Goal: Transaction & Acquisition: Purchase product/service

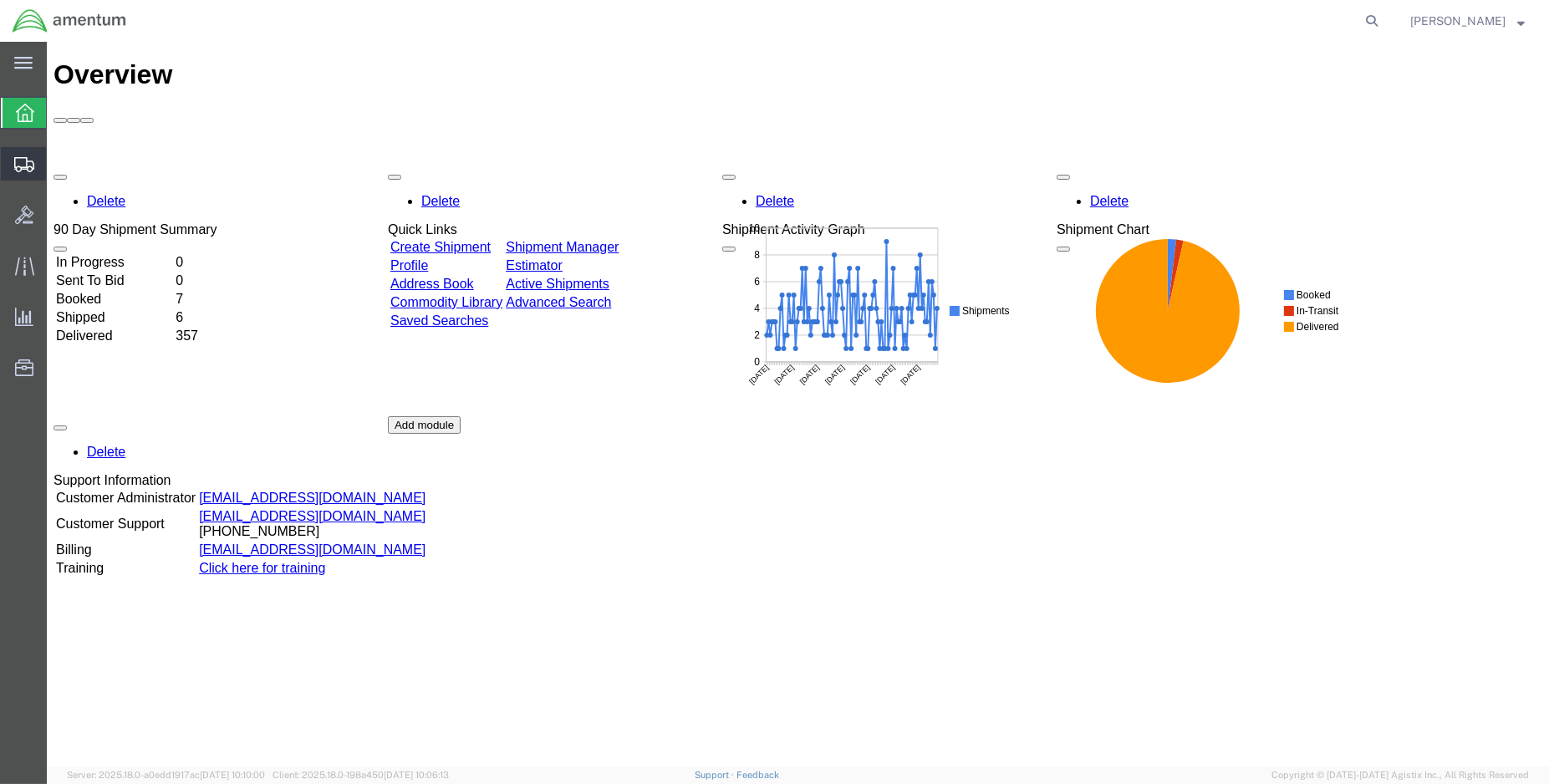
click at [0, 0] on span "Create Shipment" at bounding box center [0, 0] width 0 height 0
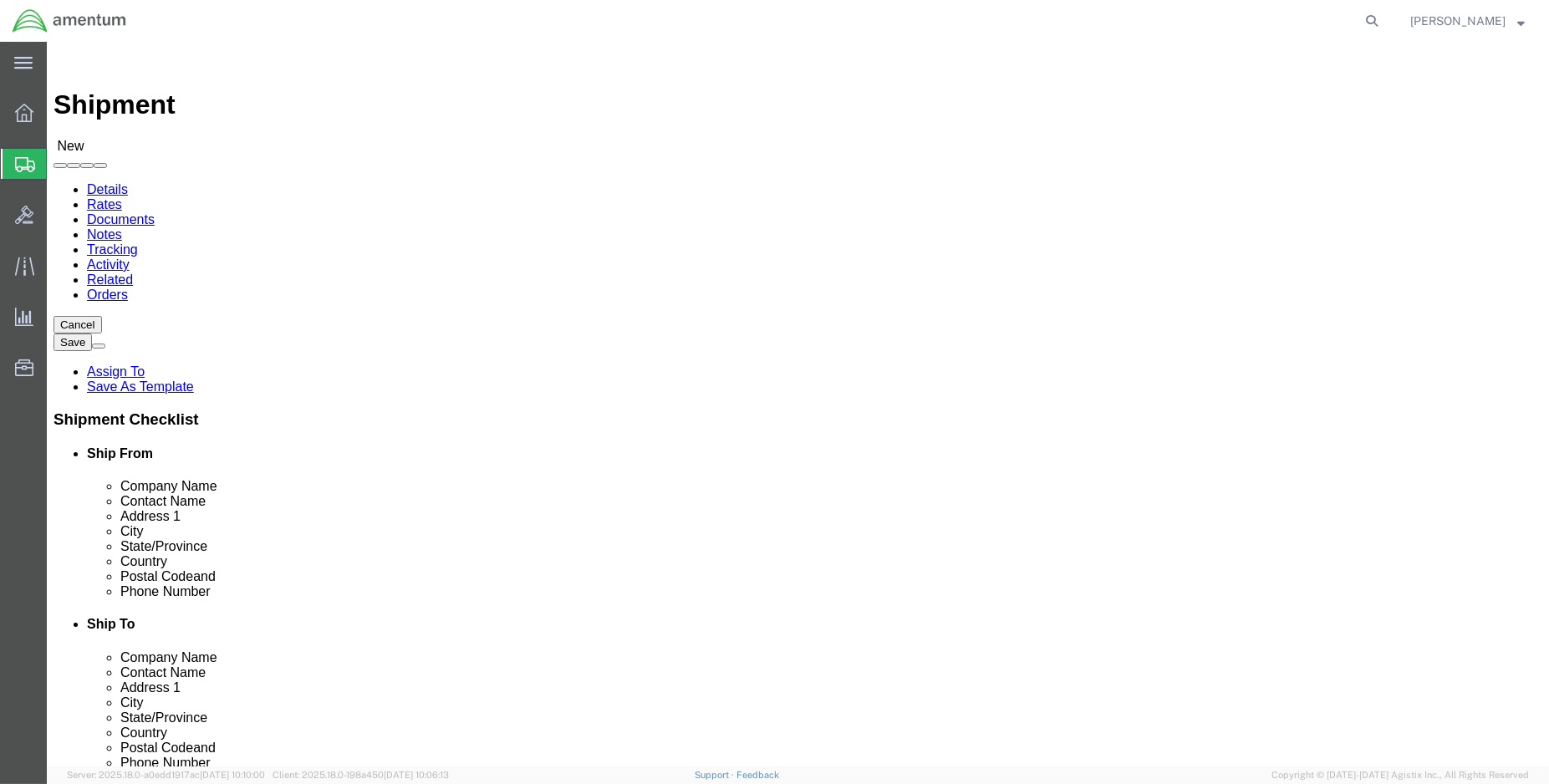
select select
select select "MYPROFILE"
select select "LA"
type input "lrt"
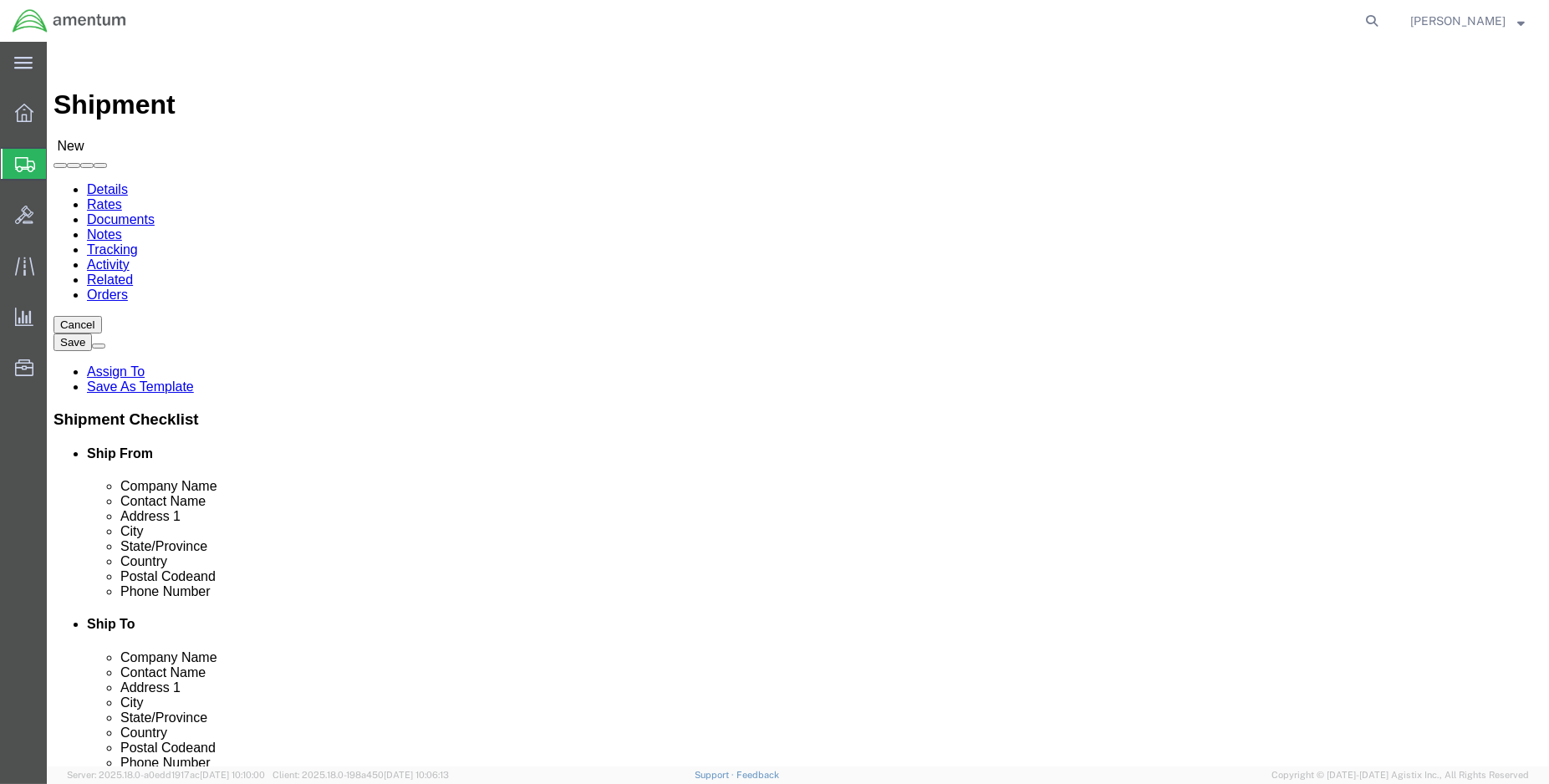
select select "49940"
select select "[GEOGRAPHIC_DATA]"
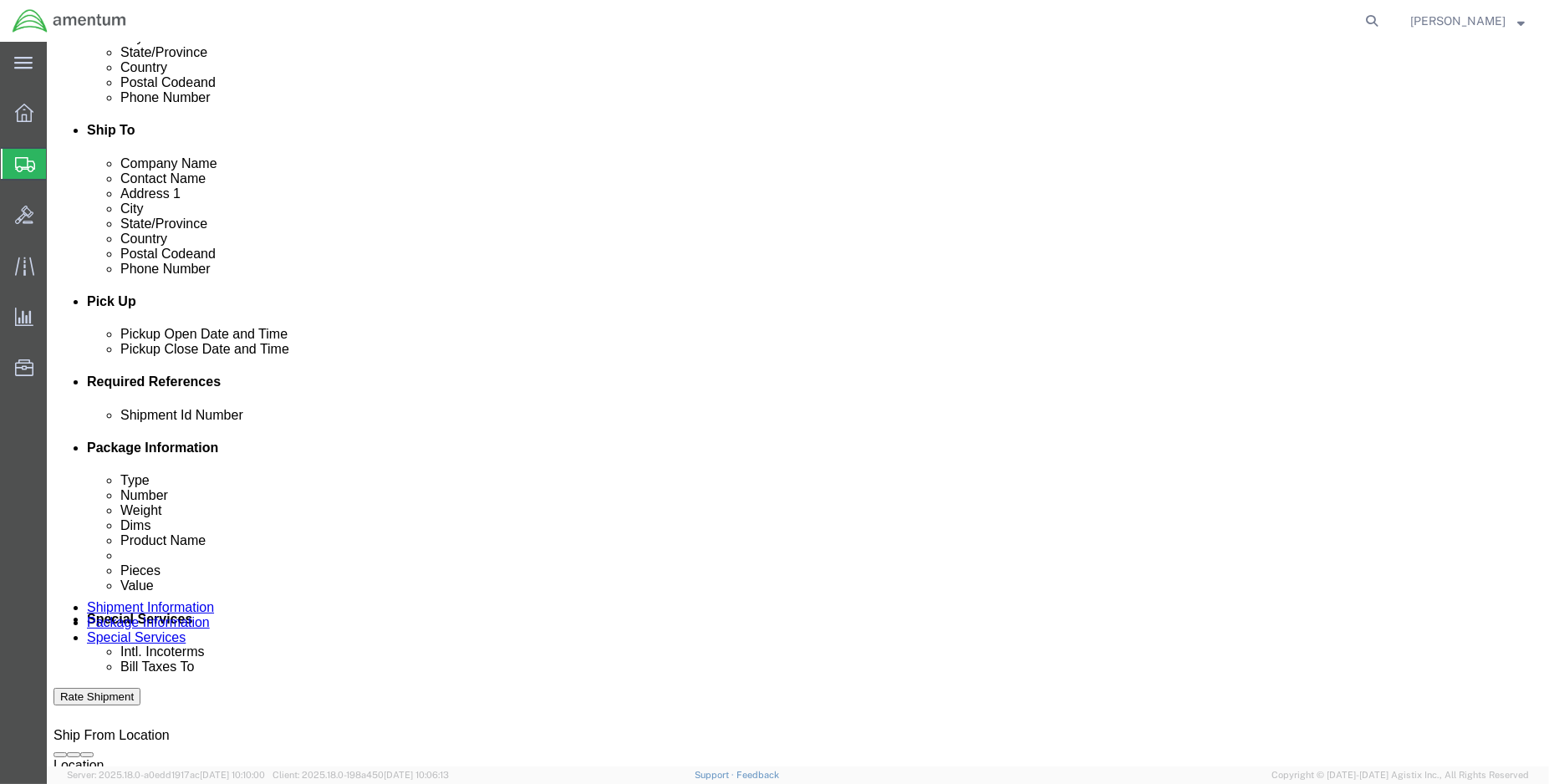
scroll to position [649, 0]
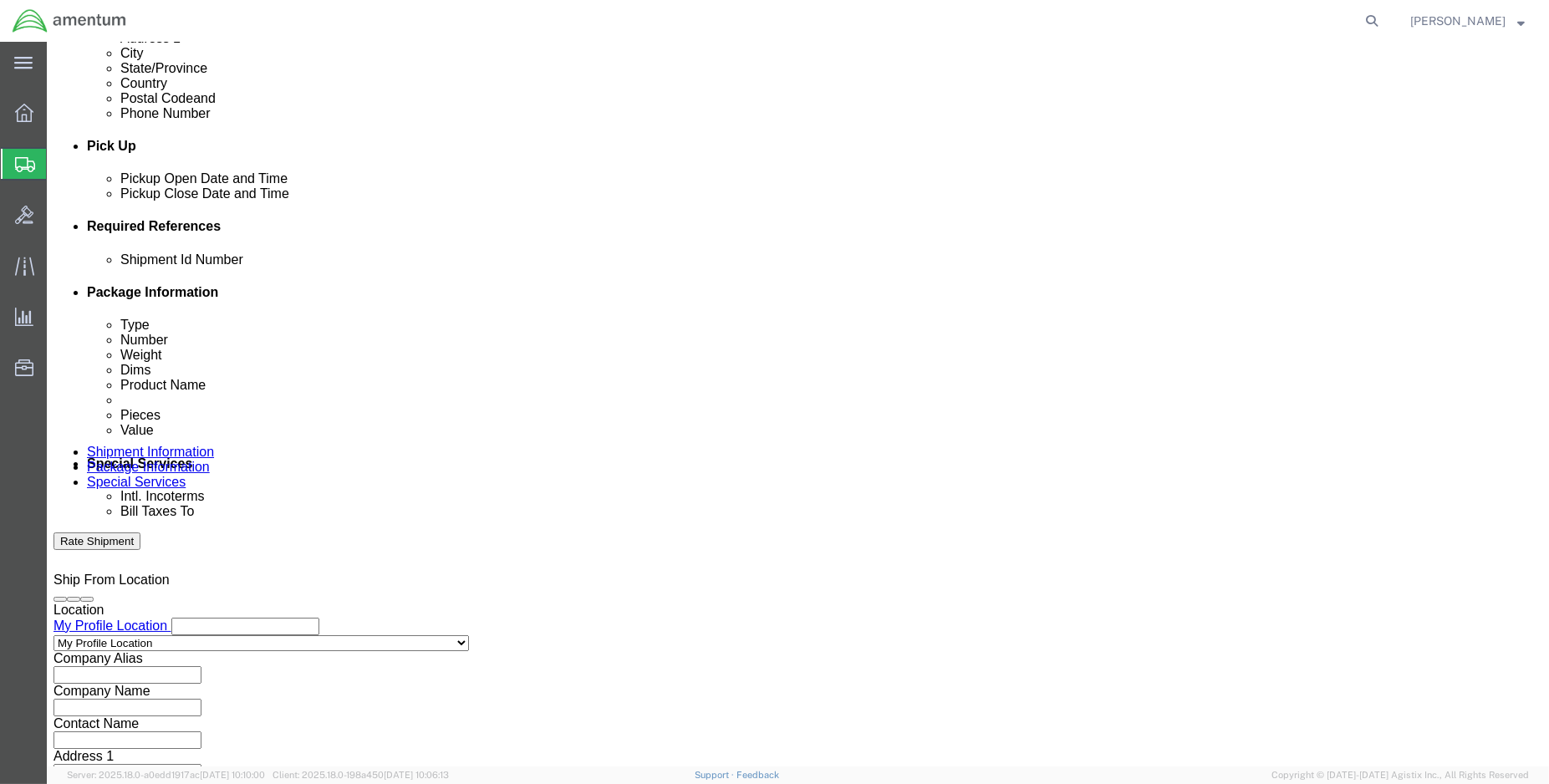
click div "[DATE] 2:00 PM"
type input "3:00 PM"
click button "Apply"
click button "Add reference"
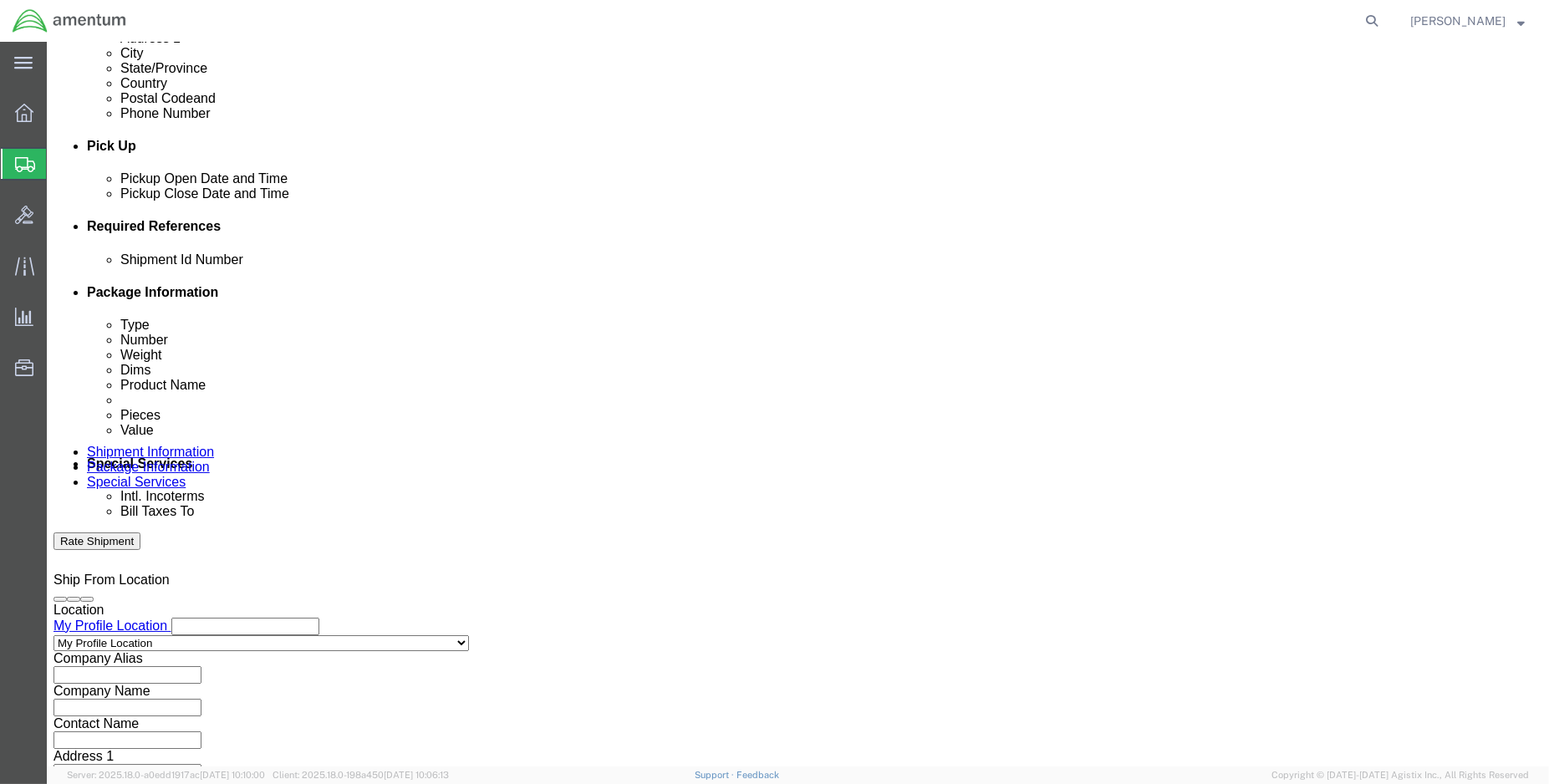
click button "Add reference"
click input "text"
type input "ENO shipment:"
select select "DEPT"
type input "CBP"
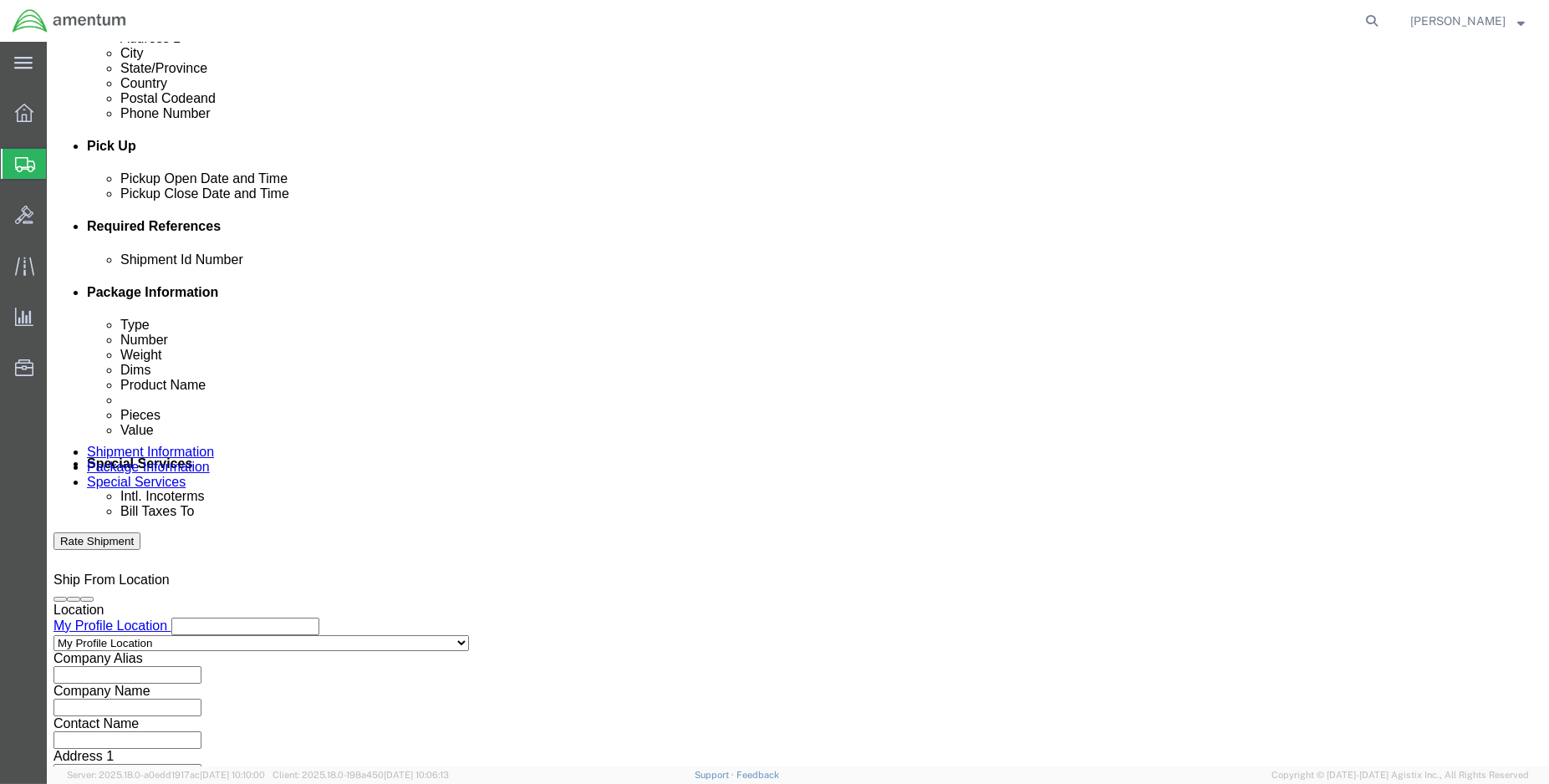
select select "CUSTREF"
type input "LRT Usage: 329163"
click select "Select Account Type Activity ID Airline Appointment Number ASN Batch Request # …"
select select "PROJNUM"
click select "Select Account Type Activity ID Airline Appointment Number ASN Batch Request # …"
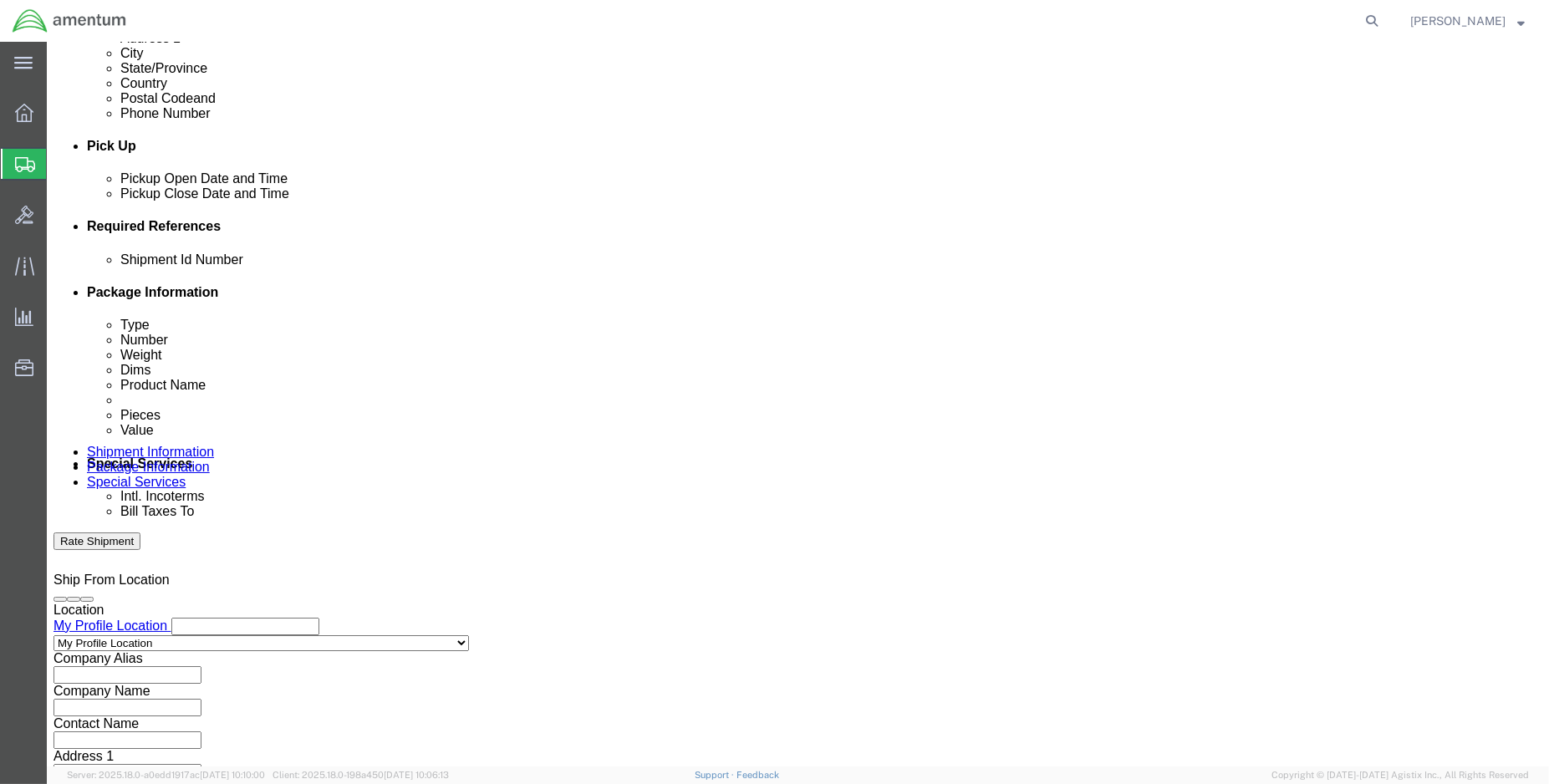
paste input "6118.03.03.2219.000.ENO.0000"
type input "6118.03.03.2219.000.ENO.0000"
click input "ENO shipment:"
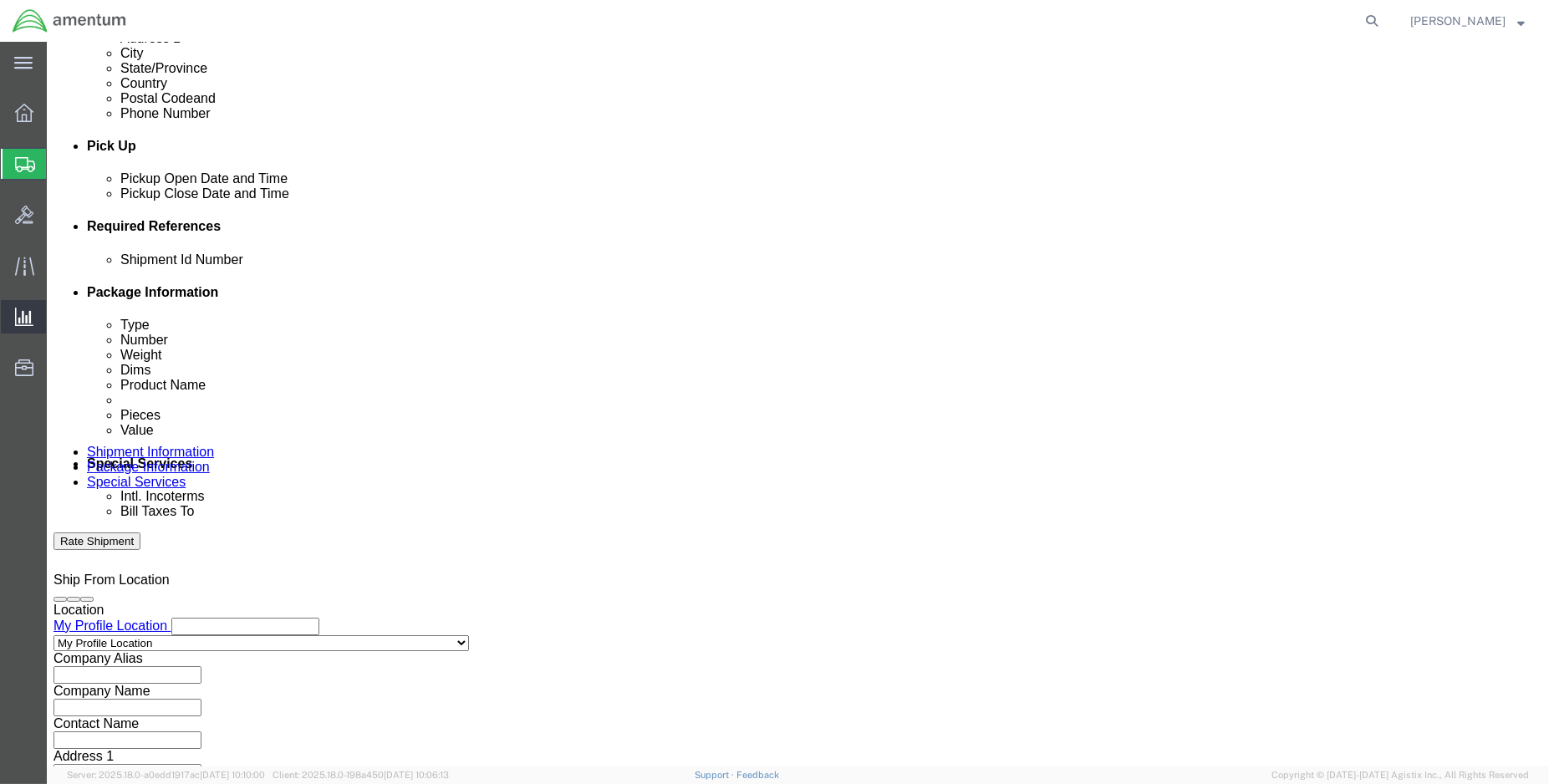
type input "ENO shipment: 96217"
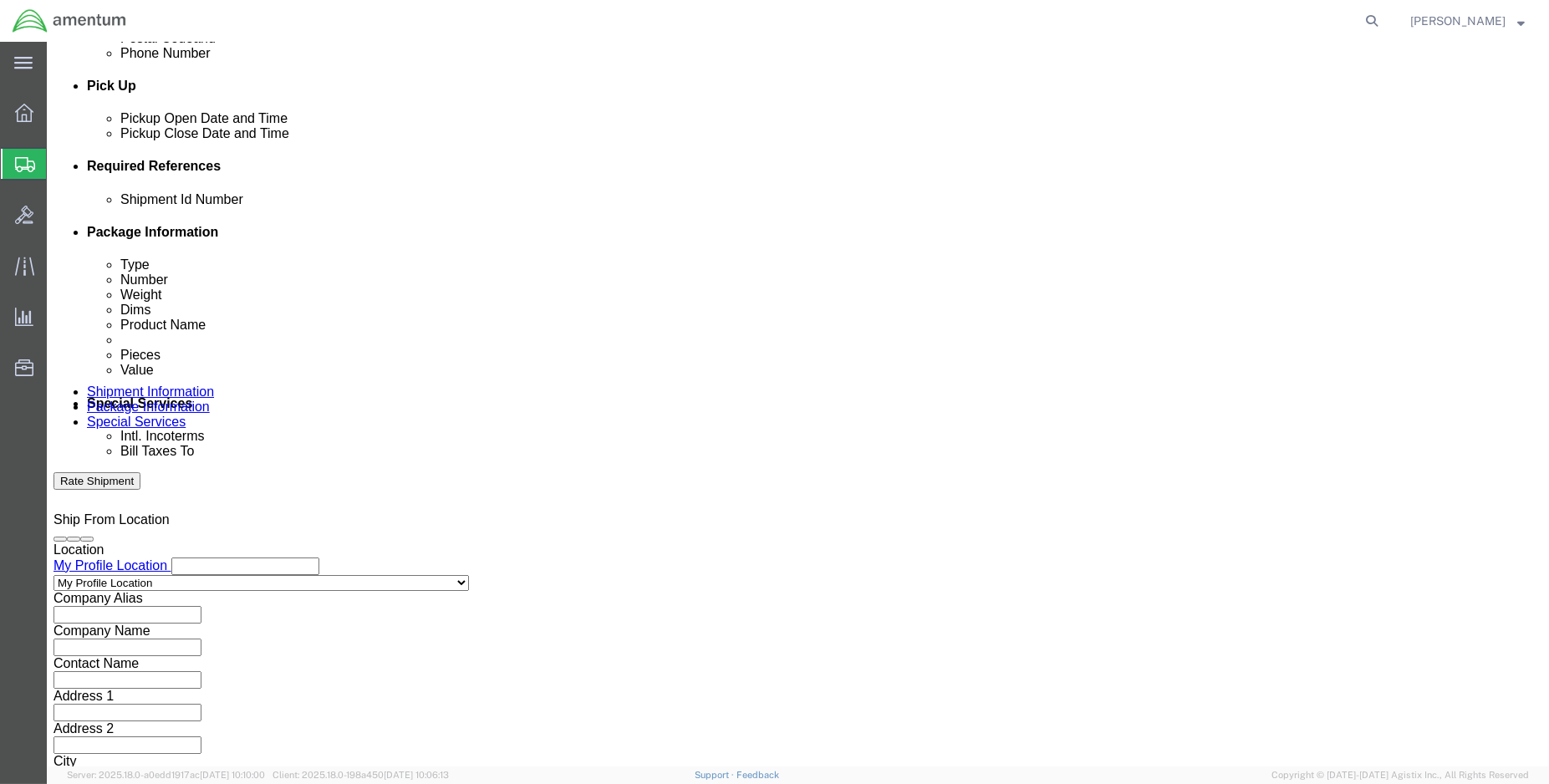
scroll to position [741, 0]
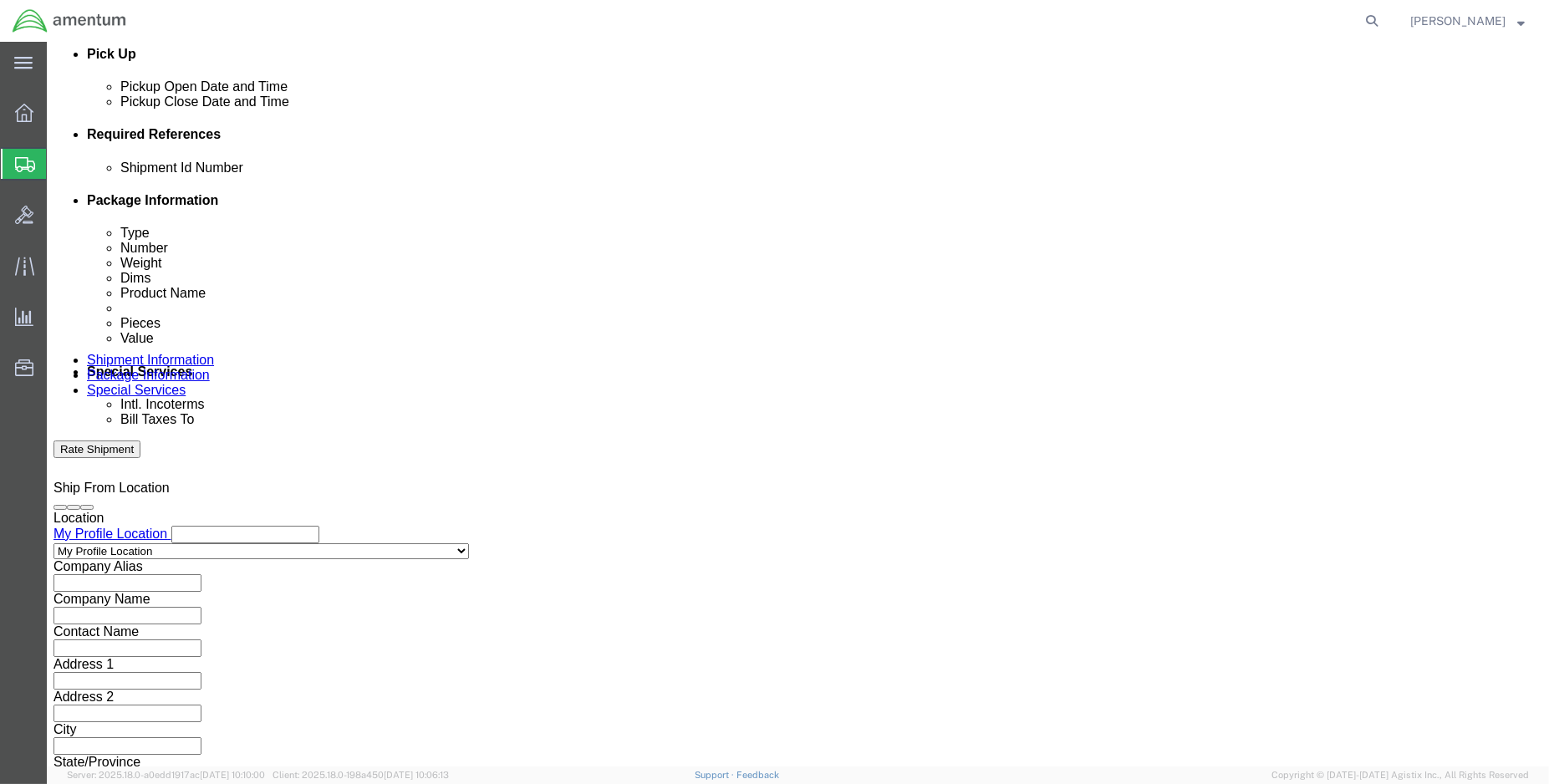
click button "Continue"
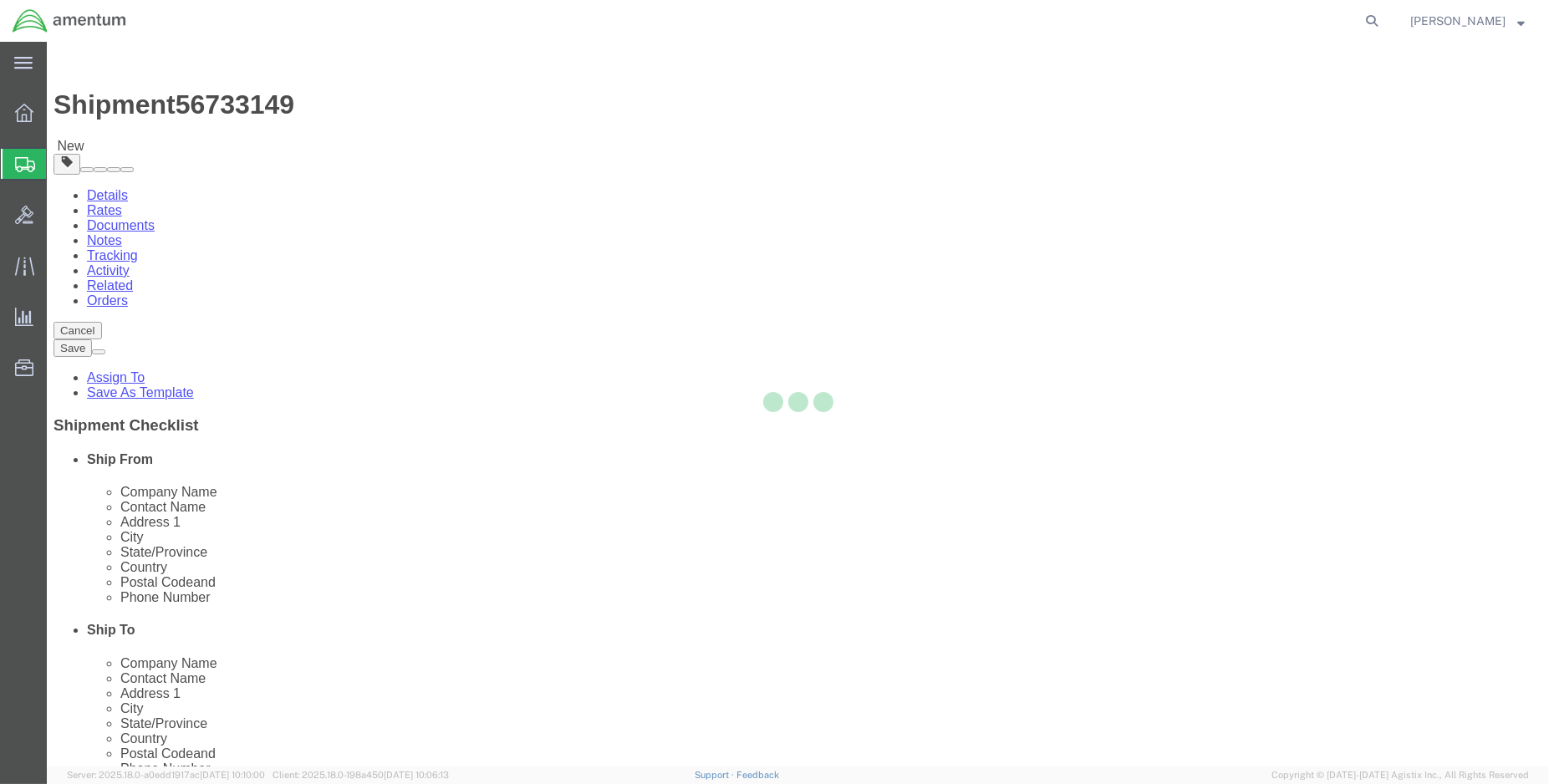
select select "CBOX"
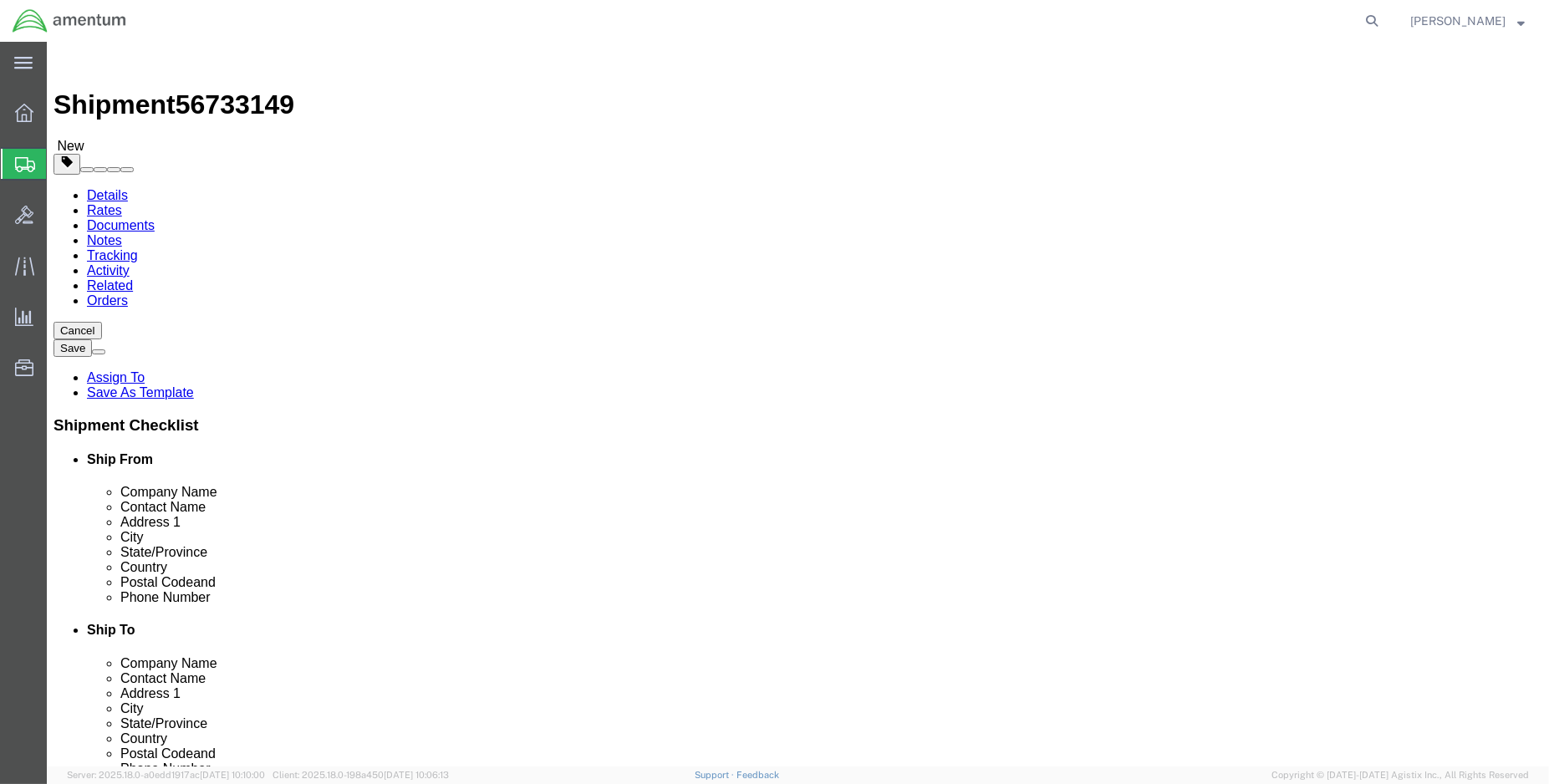
click link "Add Content"
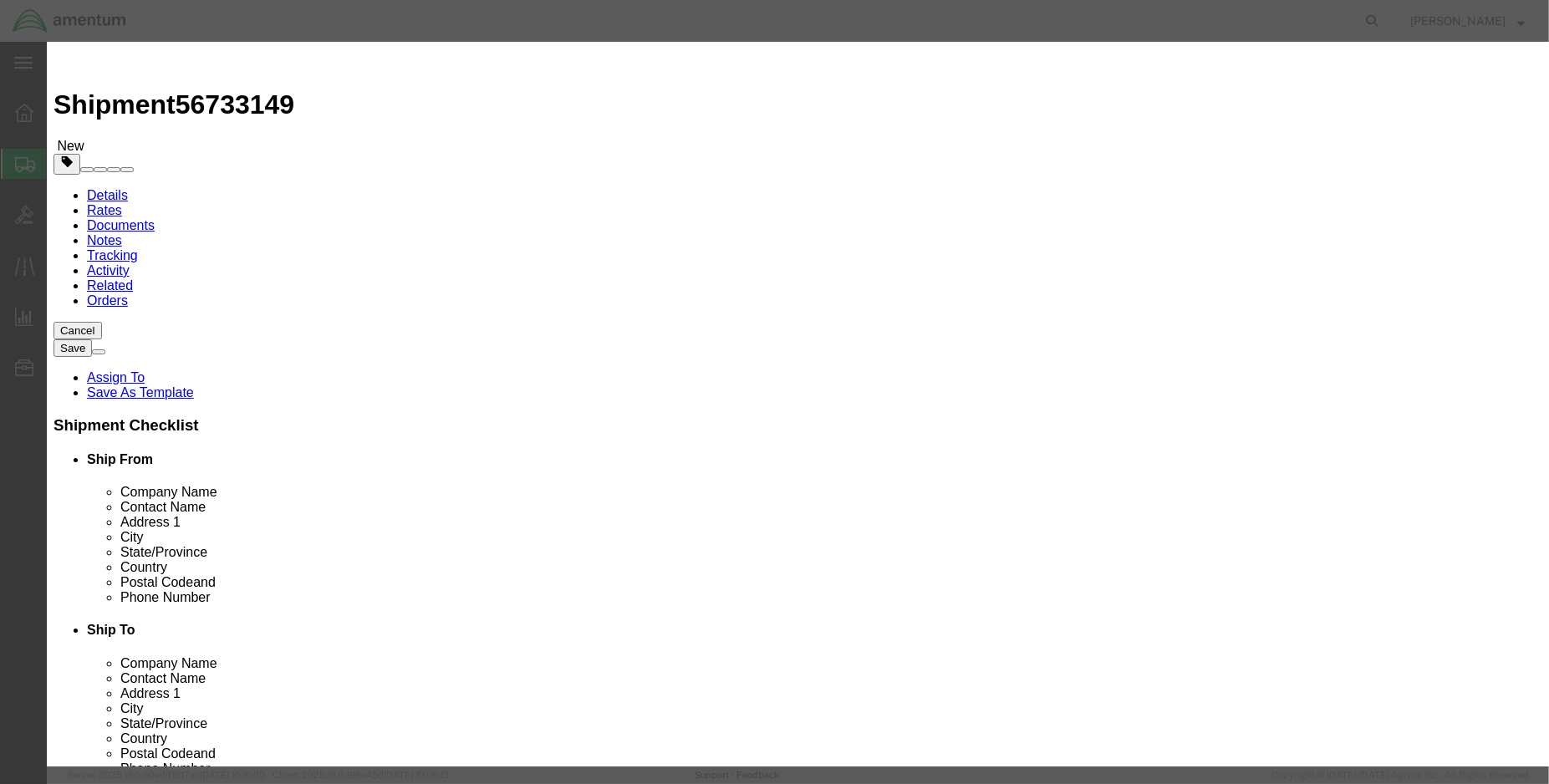
click input "text"
click input "CI-428-410"
type input "DUAL PURPOSES ANTENNA (PN: CI-428-410)"
click input "0"
type input "1"
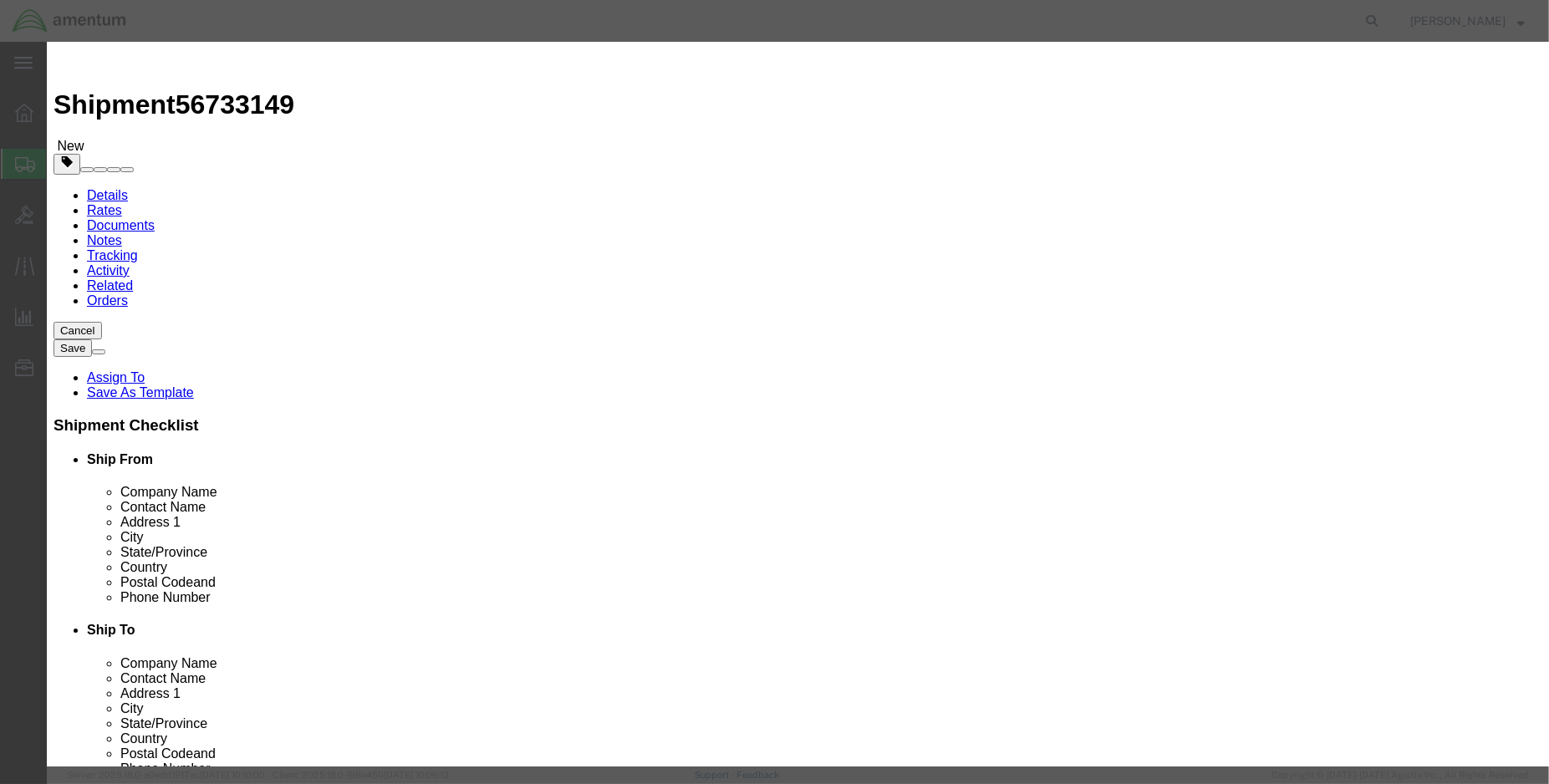
click input "text"
type input "2000.00"
select select "USD"
click button "Save & Close"
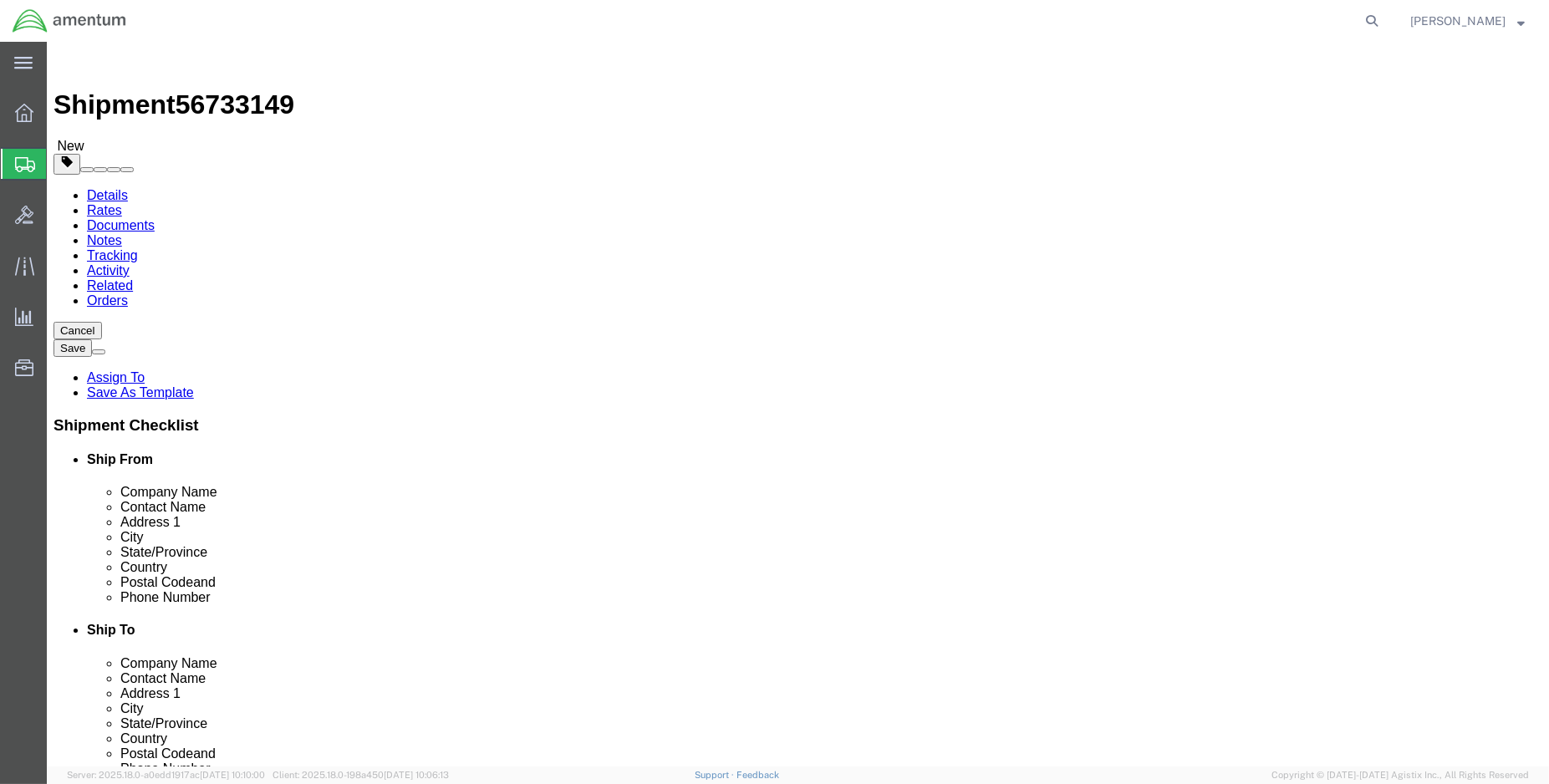
click input "text"
click dd "2000.00 USD"
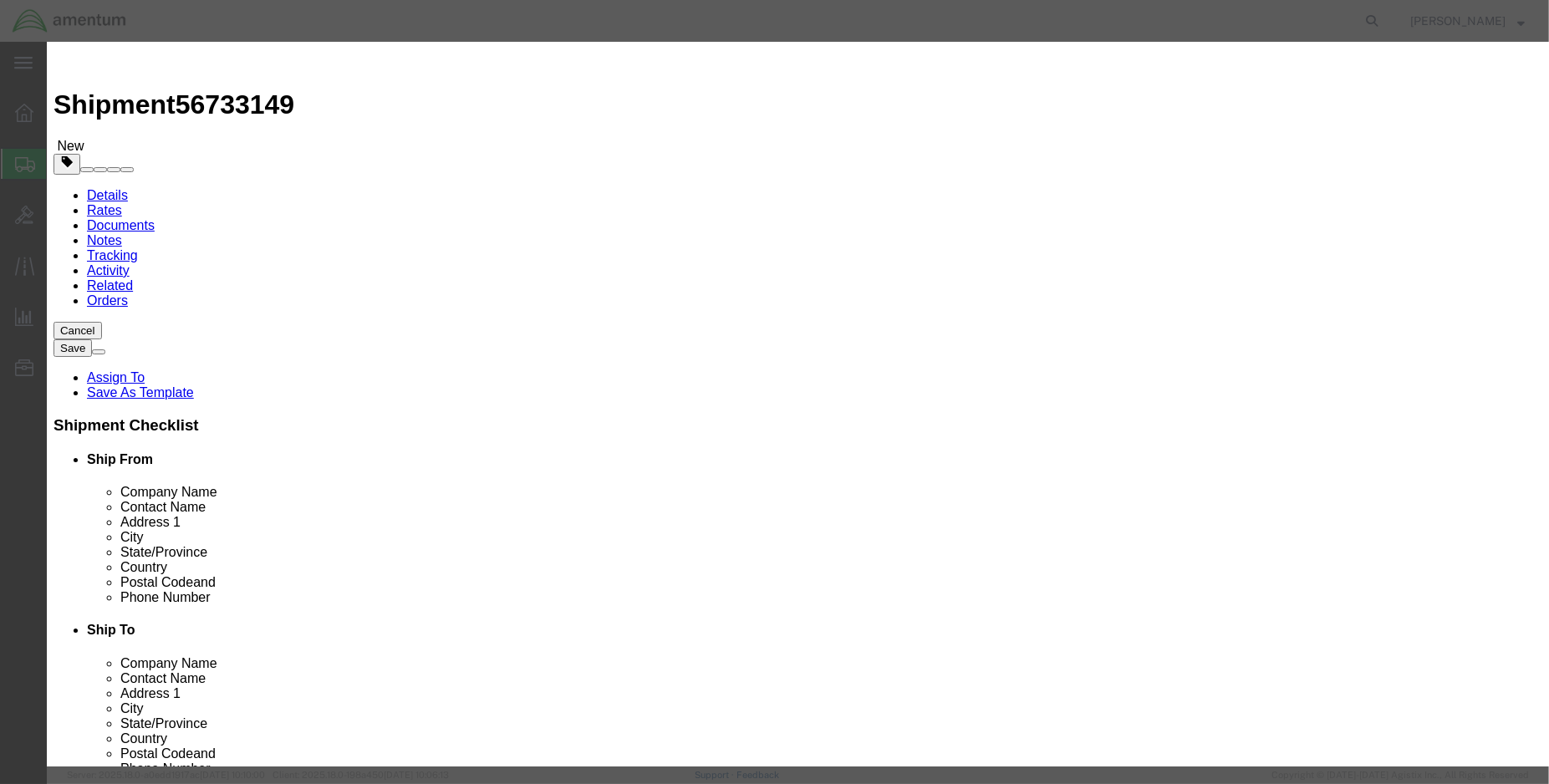
drag, startPoint x: 514, startPoint y: 192, endPoint x: 428, endPoint y: 197, distance: 86.1
click div "Total Value 2000.00 Select ADP AED AFN ALL AMD AOA ARS ATS AUD AWG AZN BAM BBD …"
type input "1728.62"
select select "USD"
click input "text"
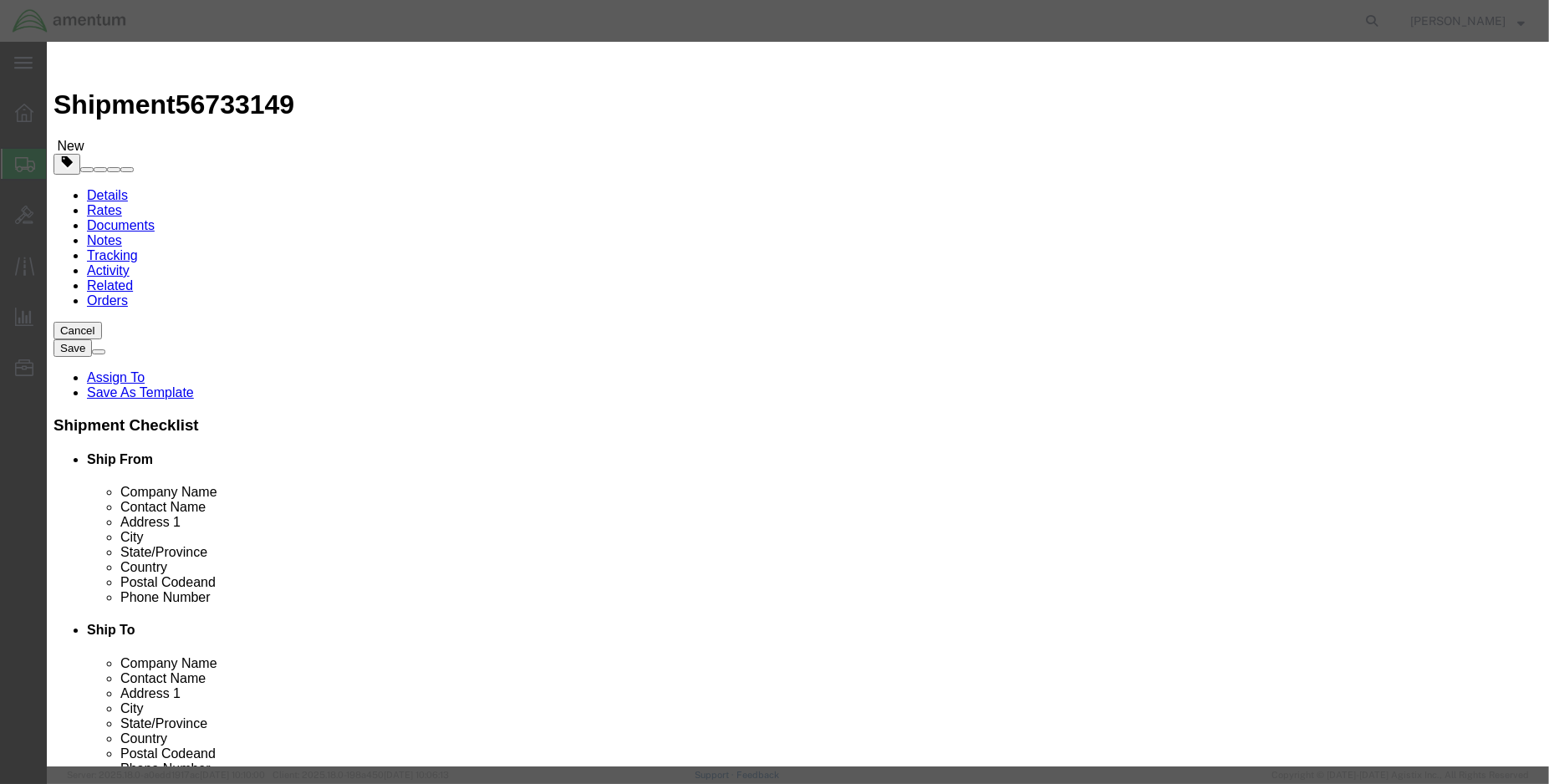
click input "DUAL PURPOSES ANTENNA (PN: CI-428-410)"
type input "DUAL PURPOSES ANTENNA (PN: CI-428-410 SN: 728131))"
click input "text"
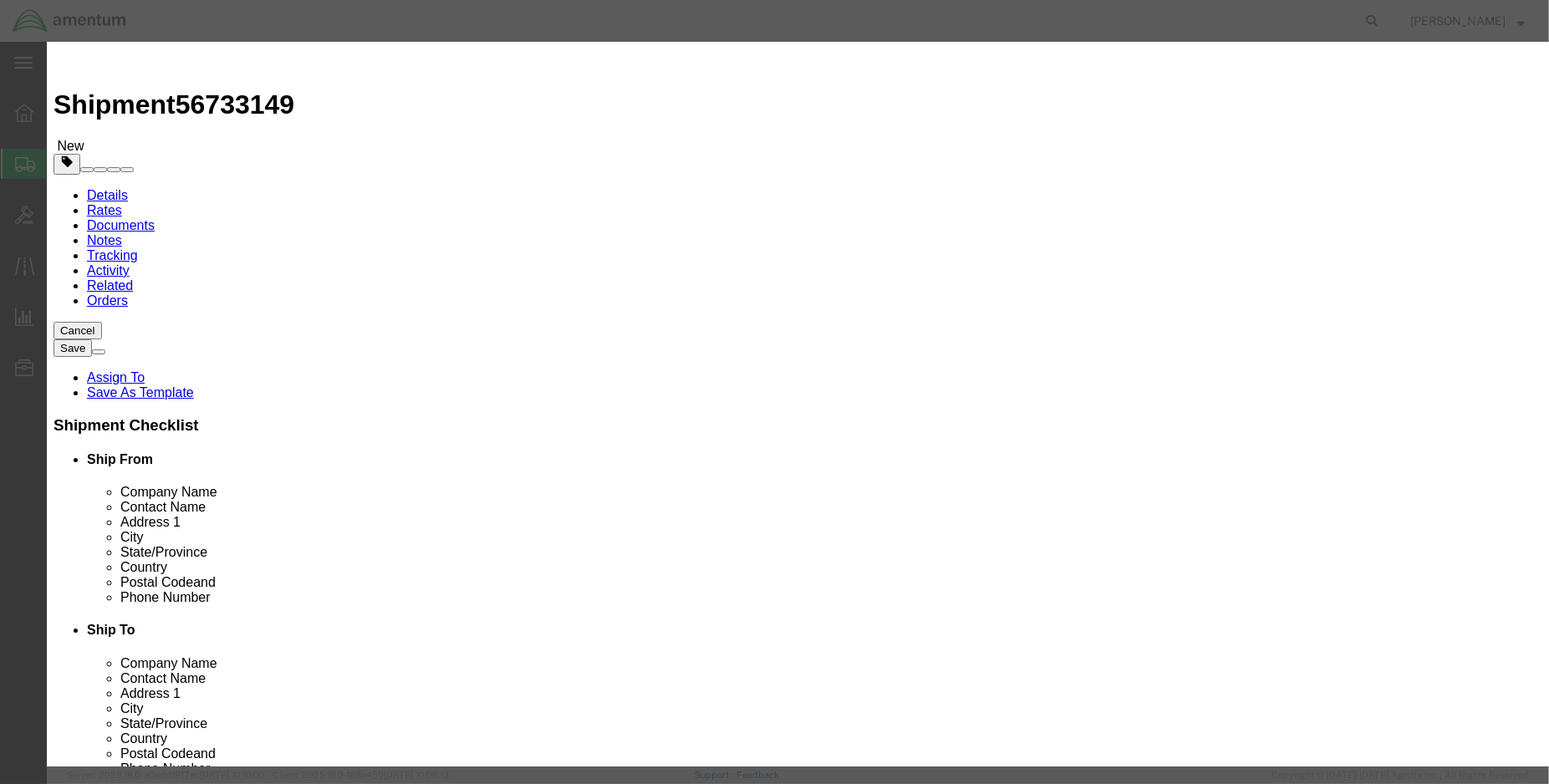
scroll to position [0, 0]
type input "728131"
click button "Save & Close"
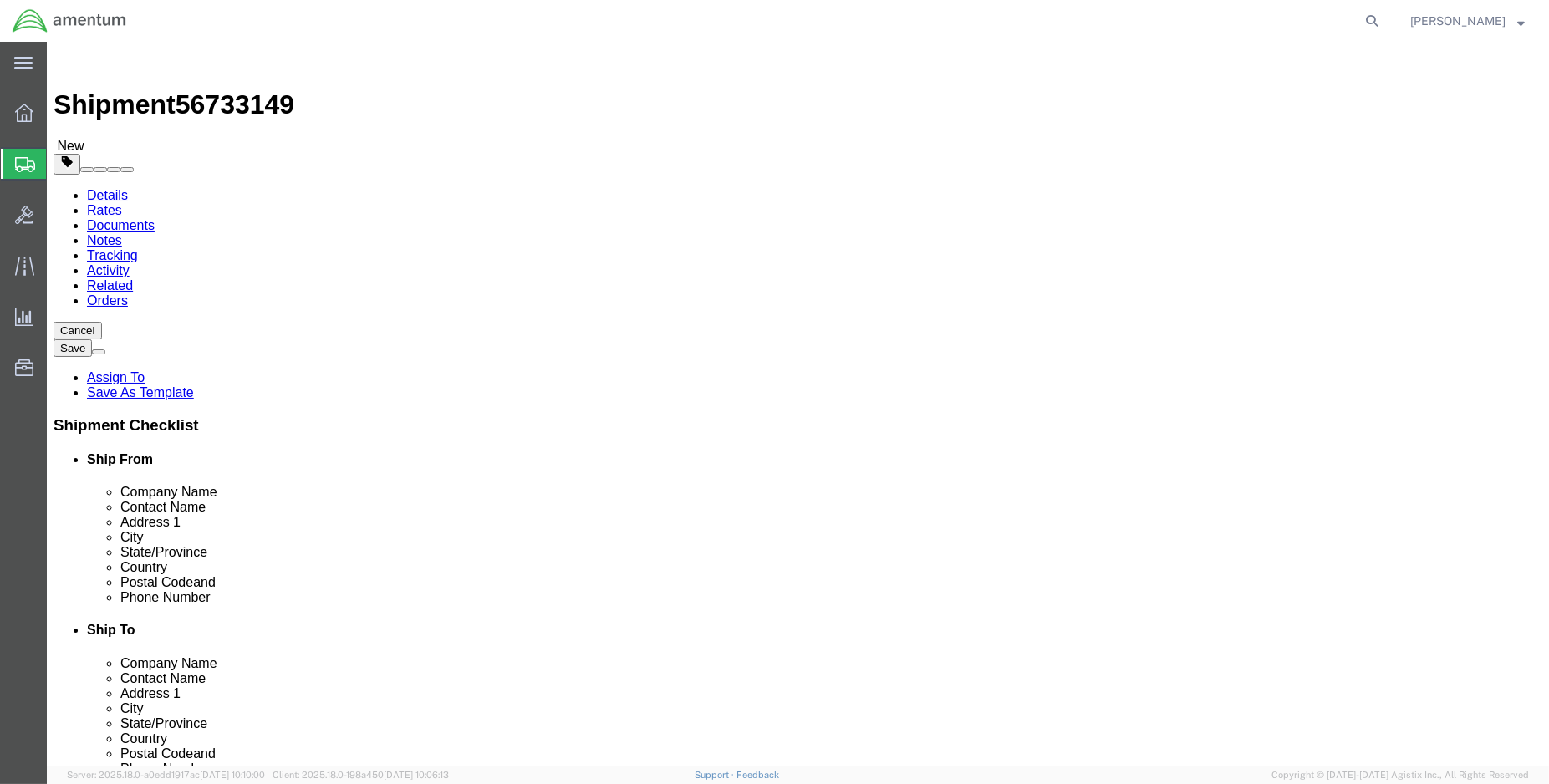
click select "Select BCK Boxes Bale(s) Basket(s) Bolt(s) Bottle(s) Buckets Bulk Bundle(s) Can…"
select select "MBX"
click select "Select BCK Boxes Bale(s) Basket(s) Bolt(s) Bottle(s) Buckets Bulk Bundle(s) Can…"
type input "13.00"
type input "11.50"
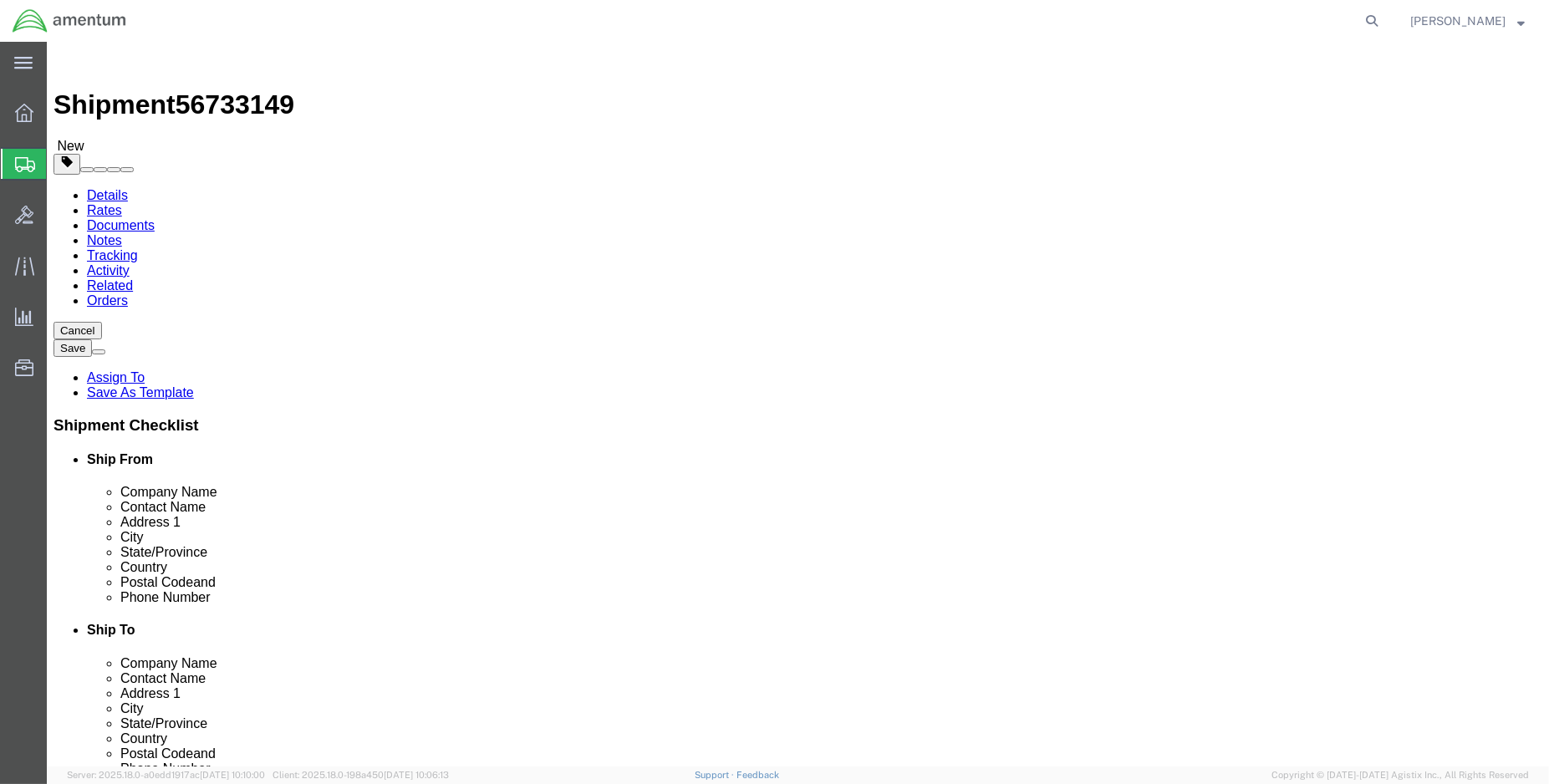
type input "2.50"
drag, startPoint x: 257, startPoint y: 386, endPoint x: 179, endPoint y: 386, distance: 78.0
click div "Weight Total weight of packages in pounds or kilograms 0.00 Select kgs lbs Ship…"
type input "1.00"
click div "Package Content # 1 1 x Medium Box Package Type Select BCK Boxes Bale(s) Basket…"
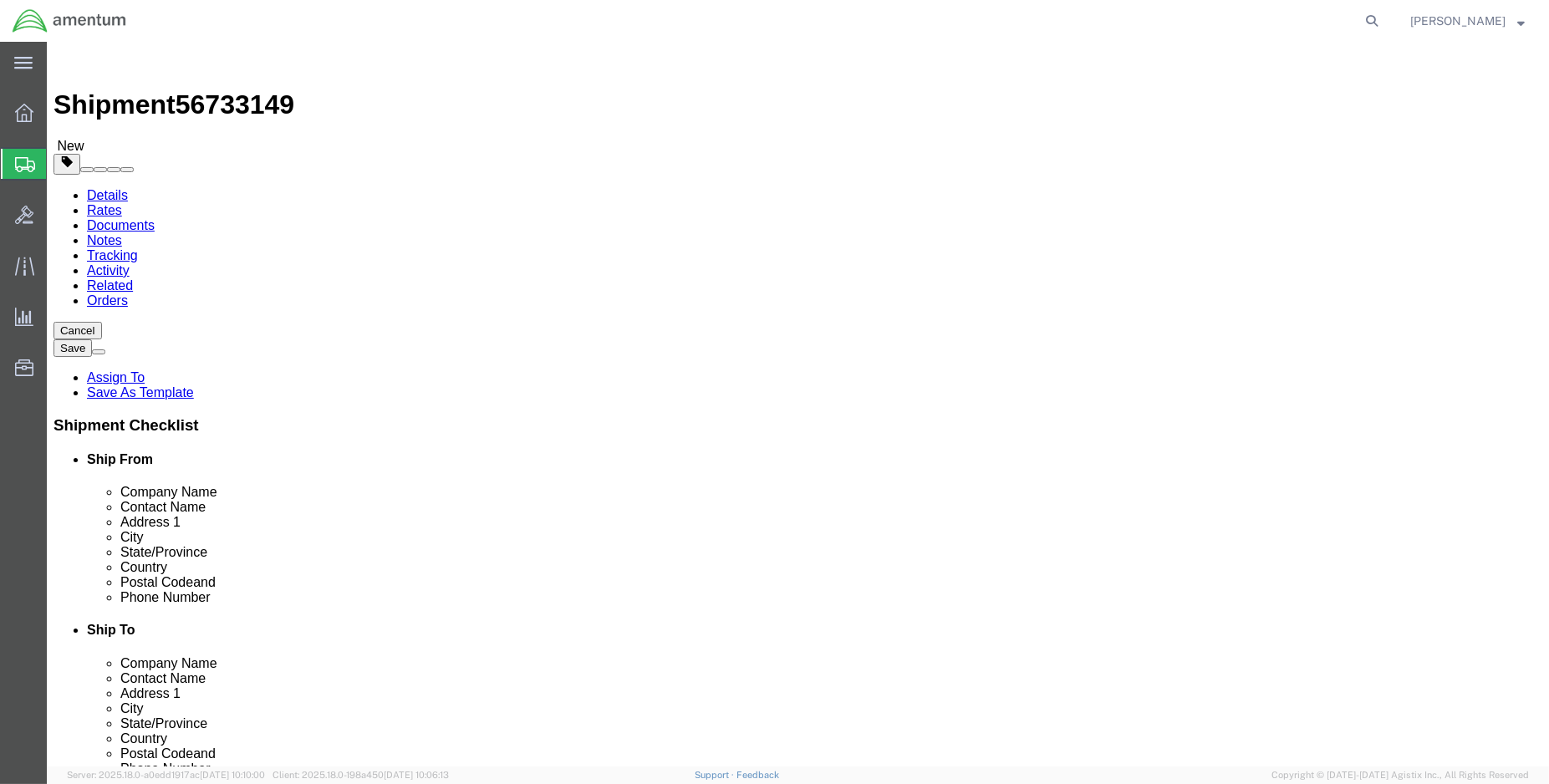
click button "Rate Shipment"
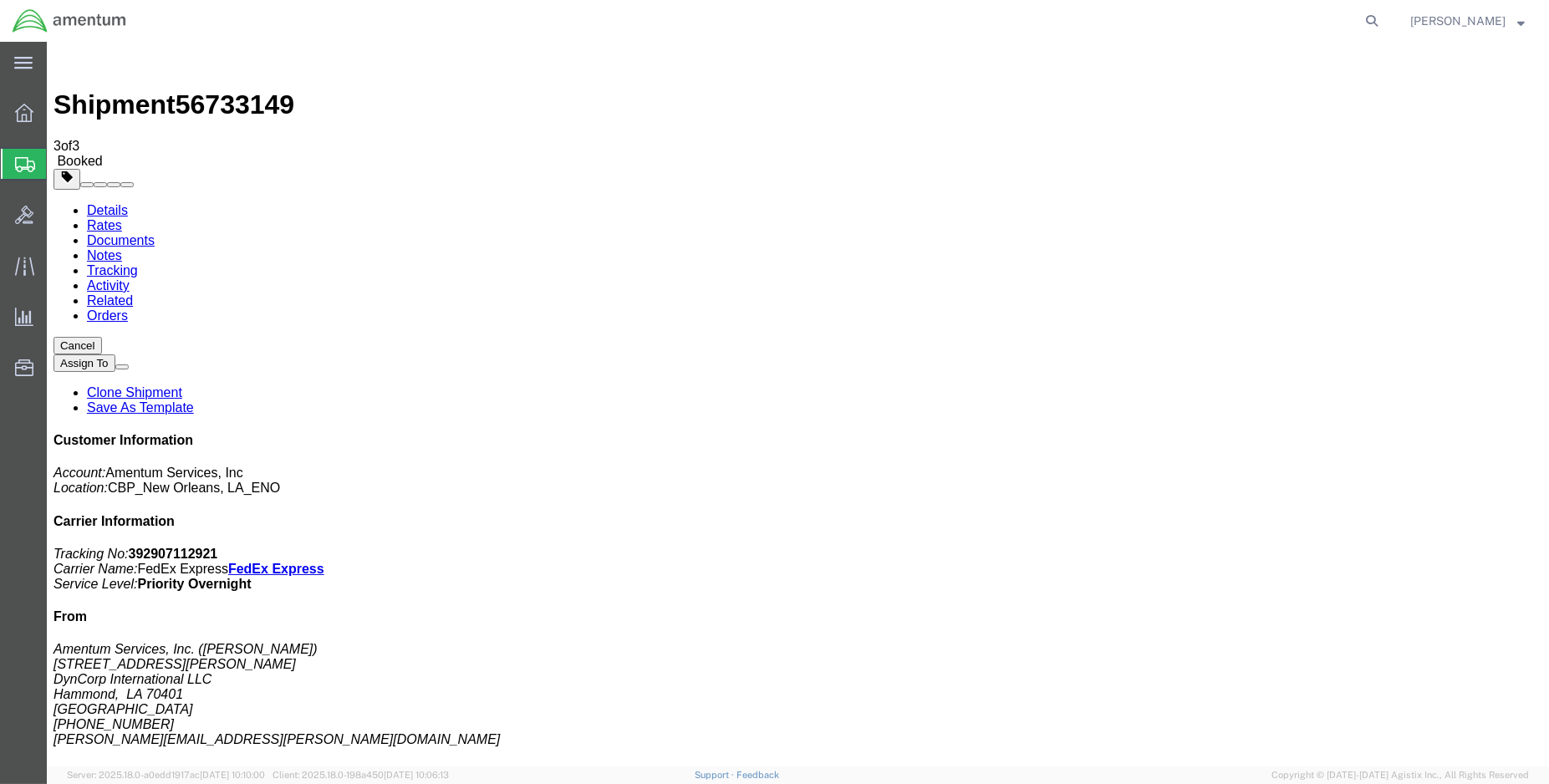
drag, startPoint x: 162, startPoint y: 295, endPoint x: 218, endPoint y: 325, distance: 63.5
click at [96, 203] on link "Details" at bounding box center [107, 210] width 41 height 14
click link "Schedule pickup request"
drag, startPoint x: 1387, startPoint y: 257, endPoint x: 1261, endPoint y: 223, distance: 130.5
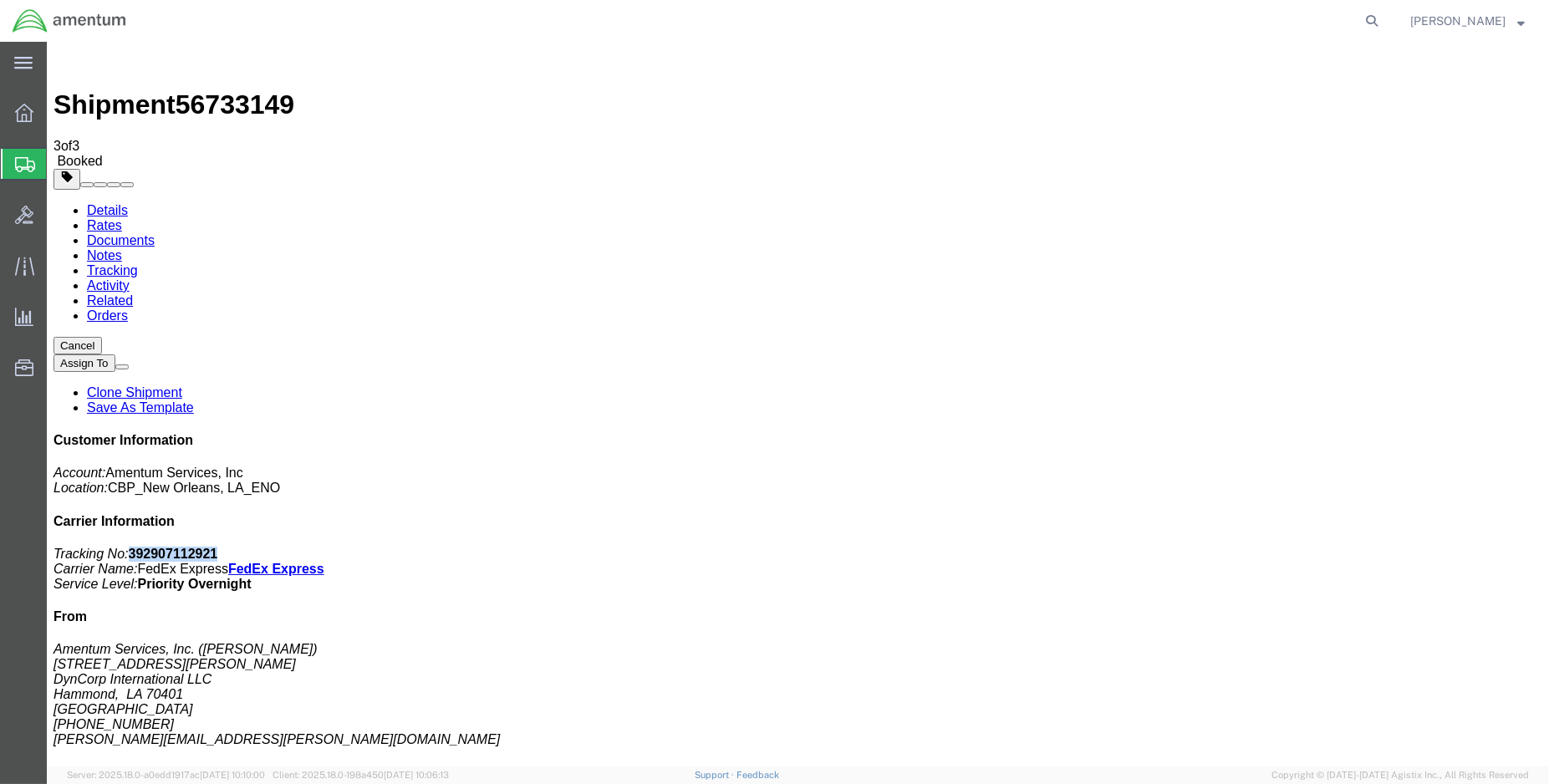
click p "Tracking No: 392907112921 Carrier Name: FedEx Express FedEx Express Service Lev…"
drag, startPoint x: 1261, startPoint y: 223, endPoint x: 1269, endPoint y: 218, distance: 9.4
copy b "392907112921"
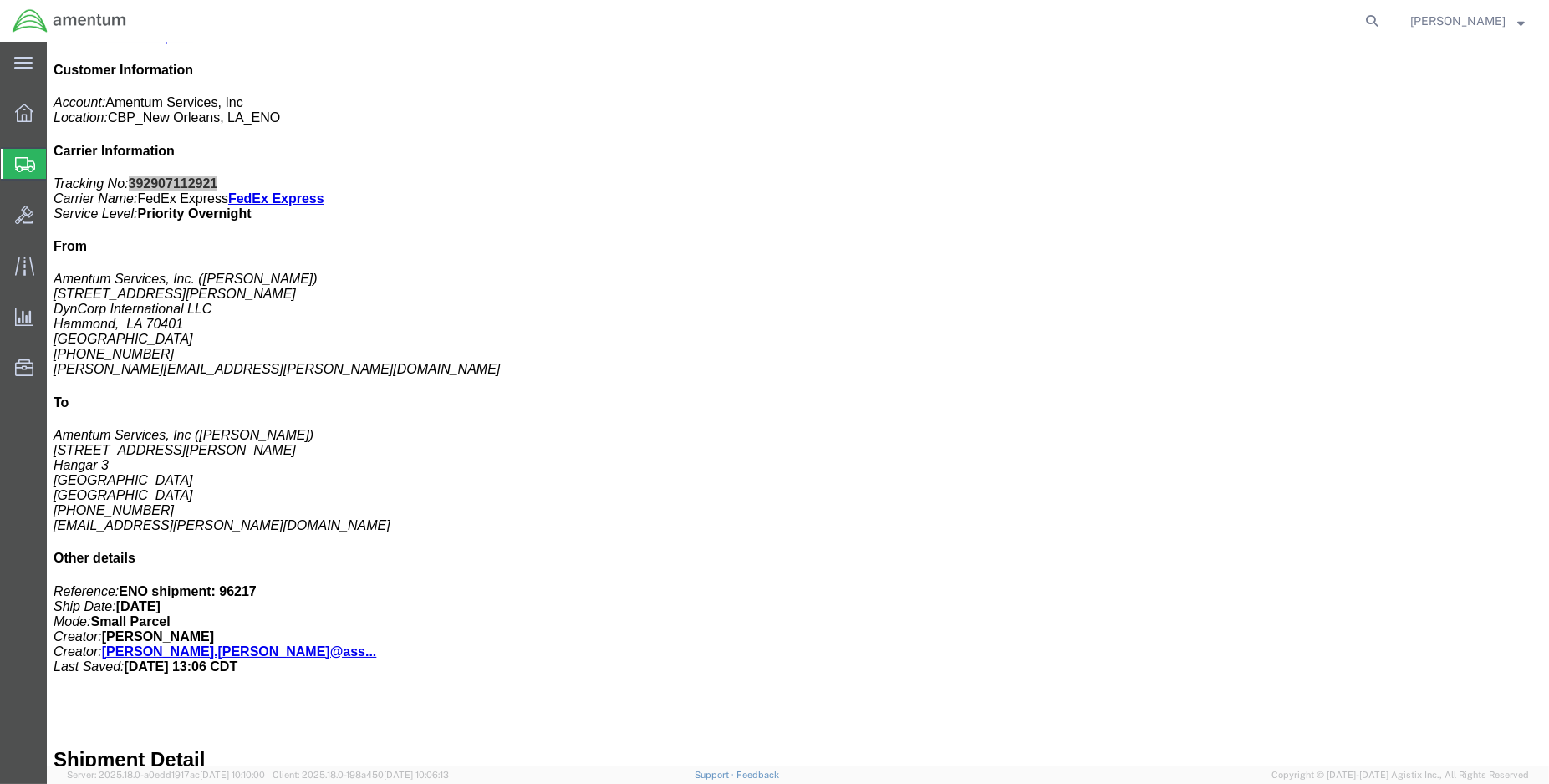
scroll to position [372, 0]
click at [0, 0] on span "Create Shipment" at bounding box center [0, 0] width 0 height 0
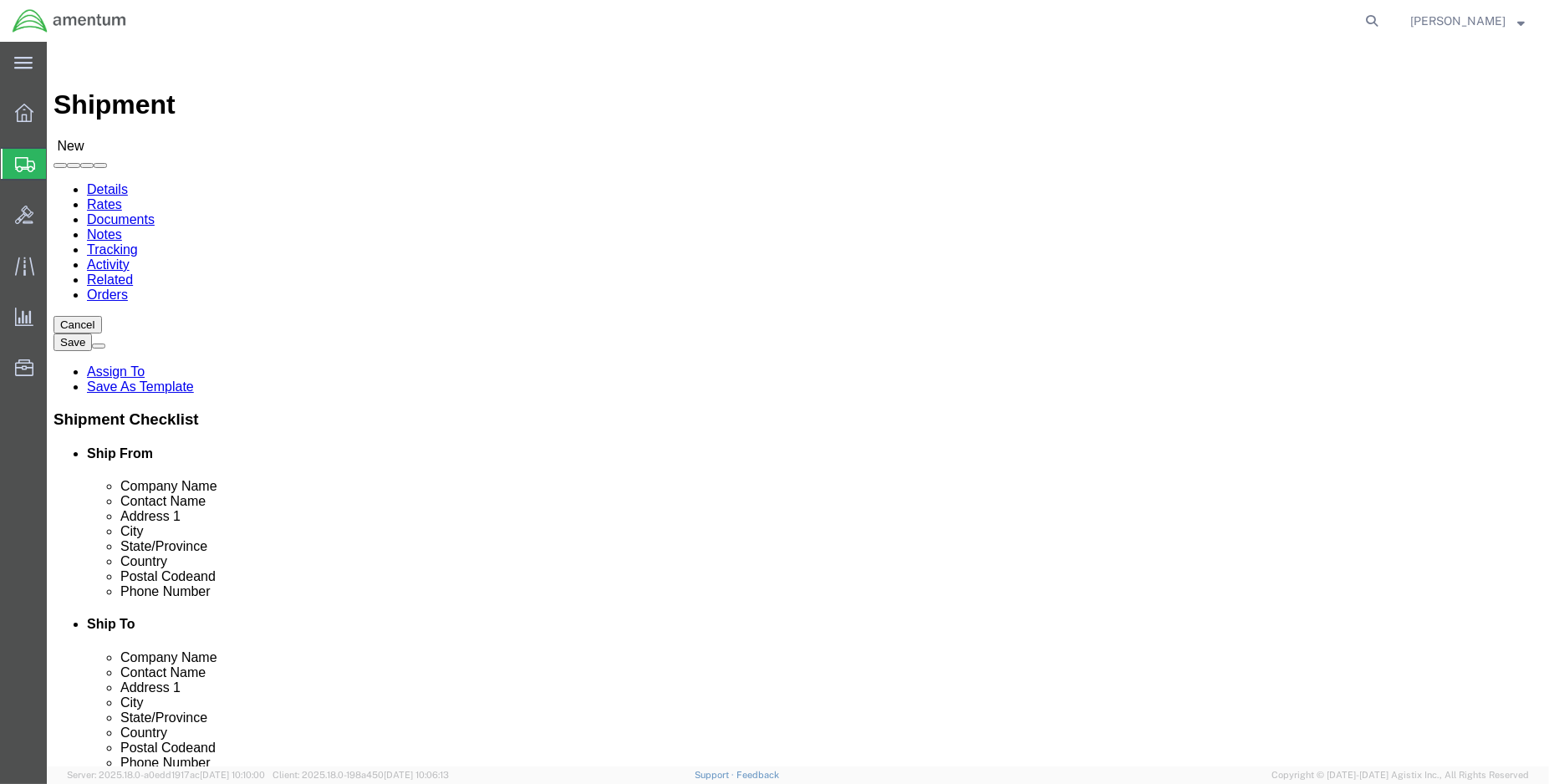
select select "MYPROFILE"
select select "LA"
type input "ser"
select select "49917"
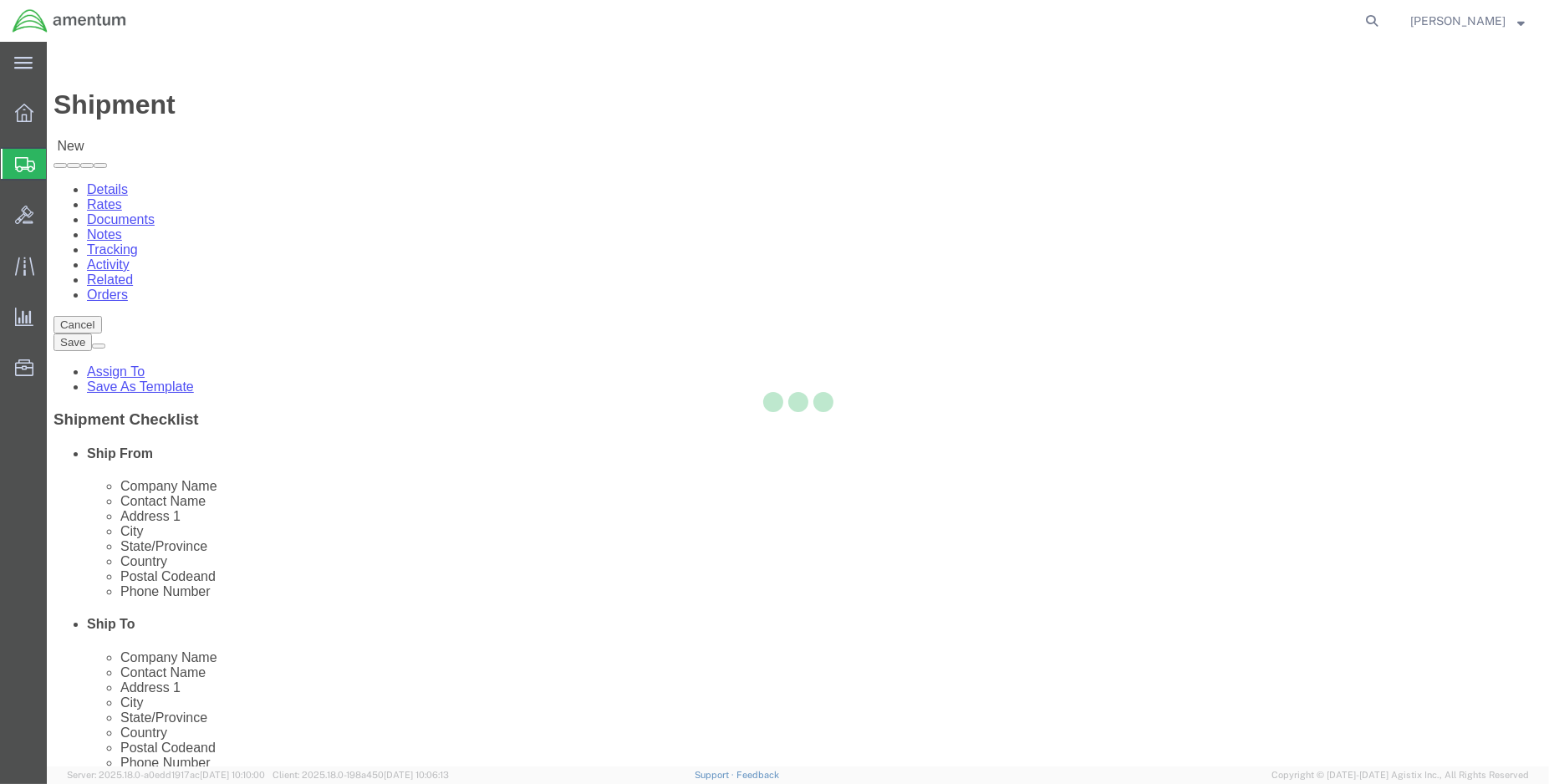
select select "FL"
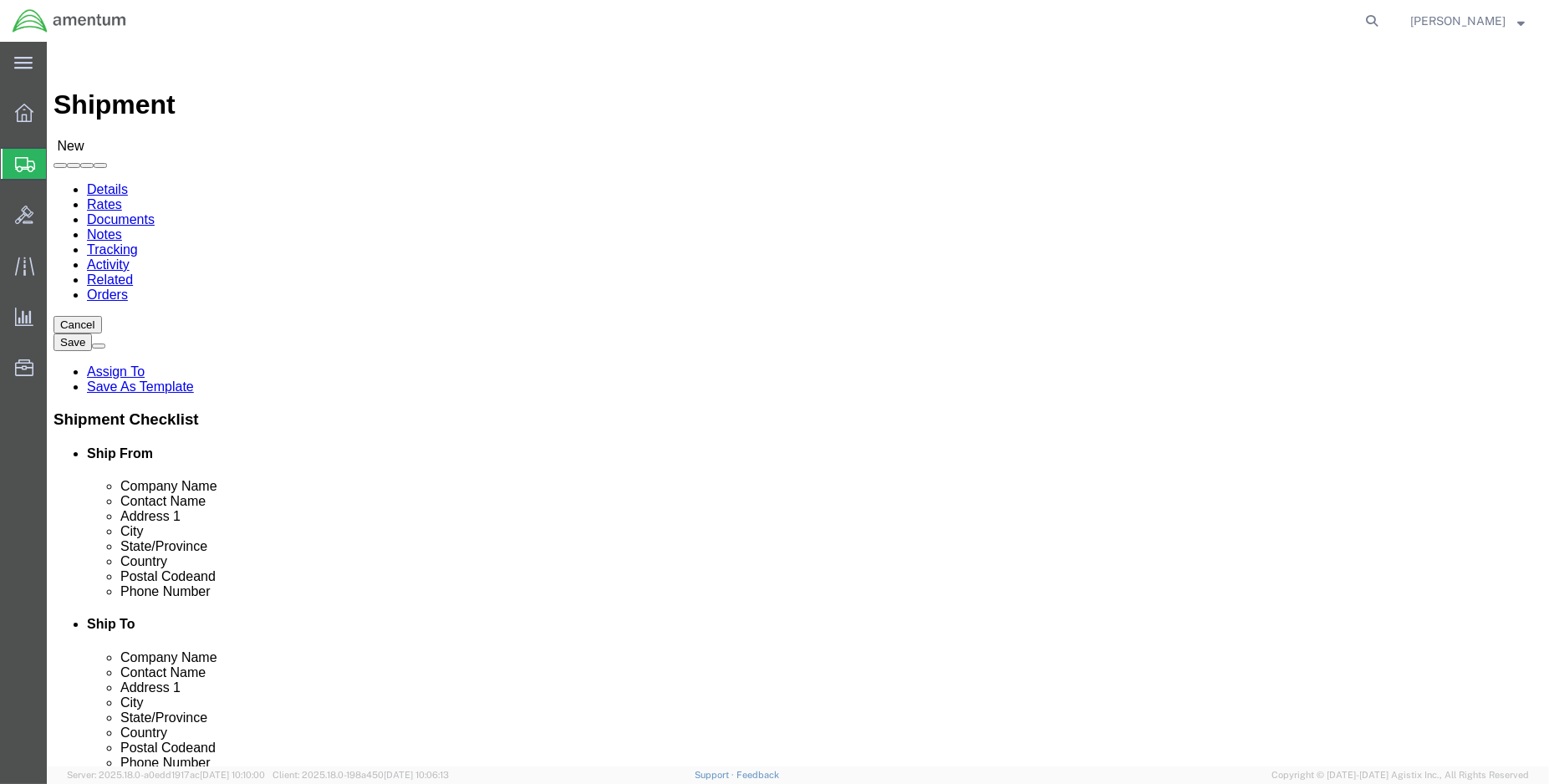
click div "Location [GEOGRAPHIC_DATA], [GEOGRAPHIC_DATA] Select My Profile Location [PHONE…"
click input "text"
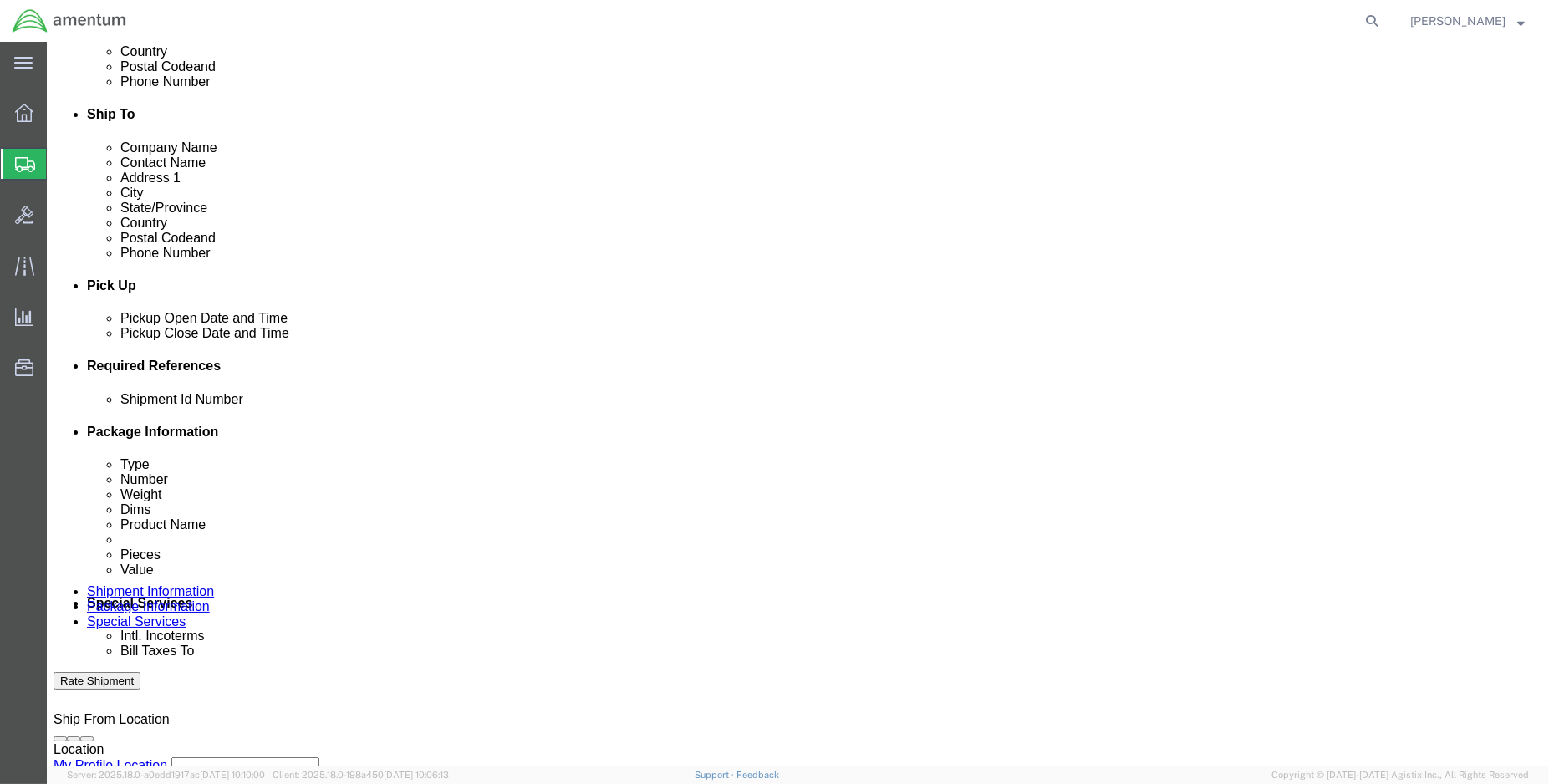
scroll to position [556, 0]
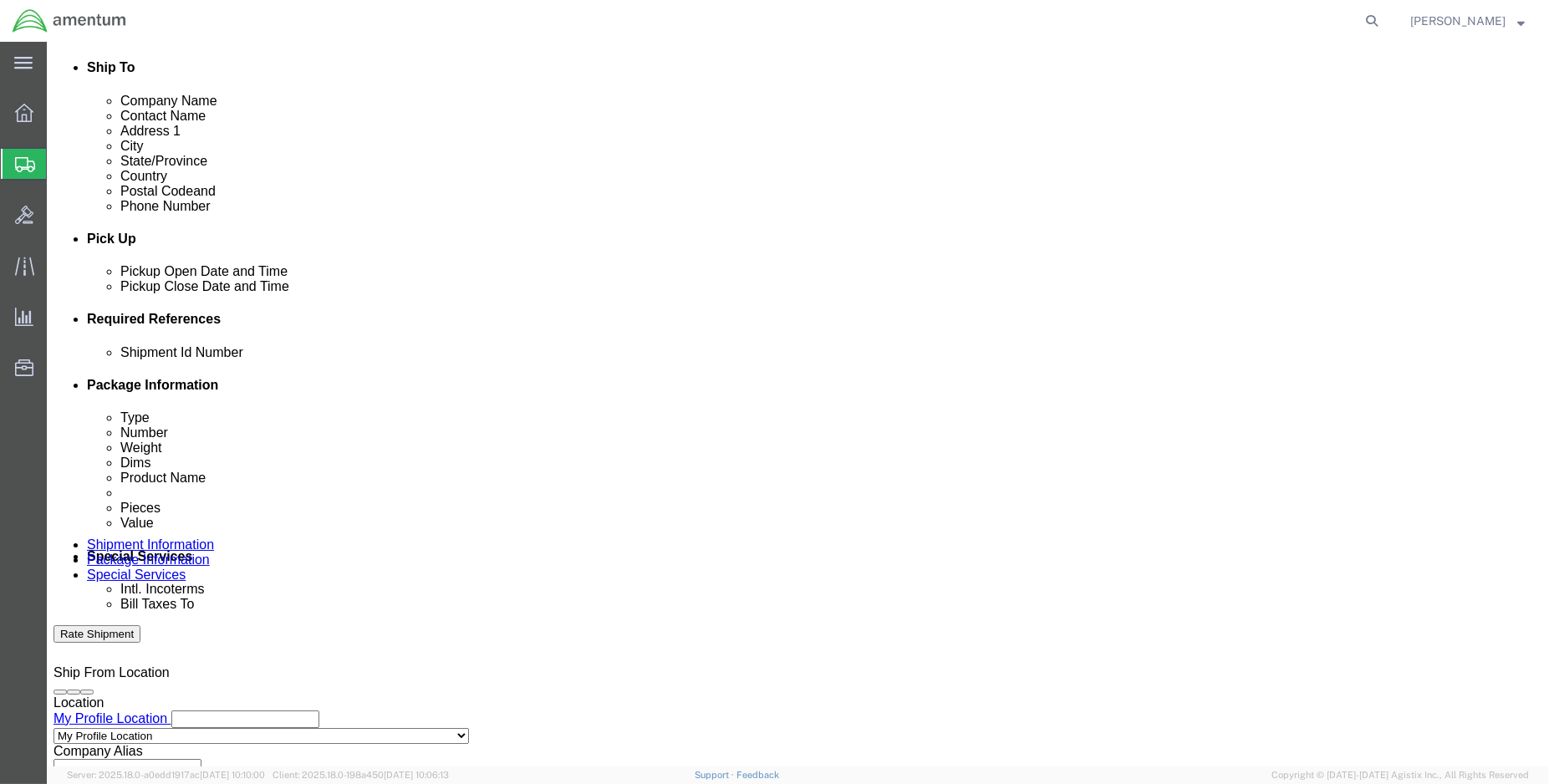
type input "[PERSON_NAME]"
click button "Add reference"
drag, startPoint x: 1075, startPoint y: 415, endPoint x: 1057, endPoint y: 414, distance: 18.0
click button "Add reference"
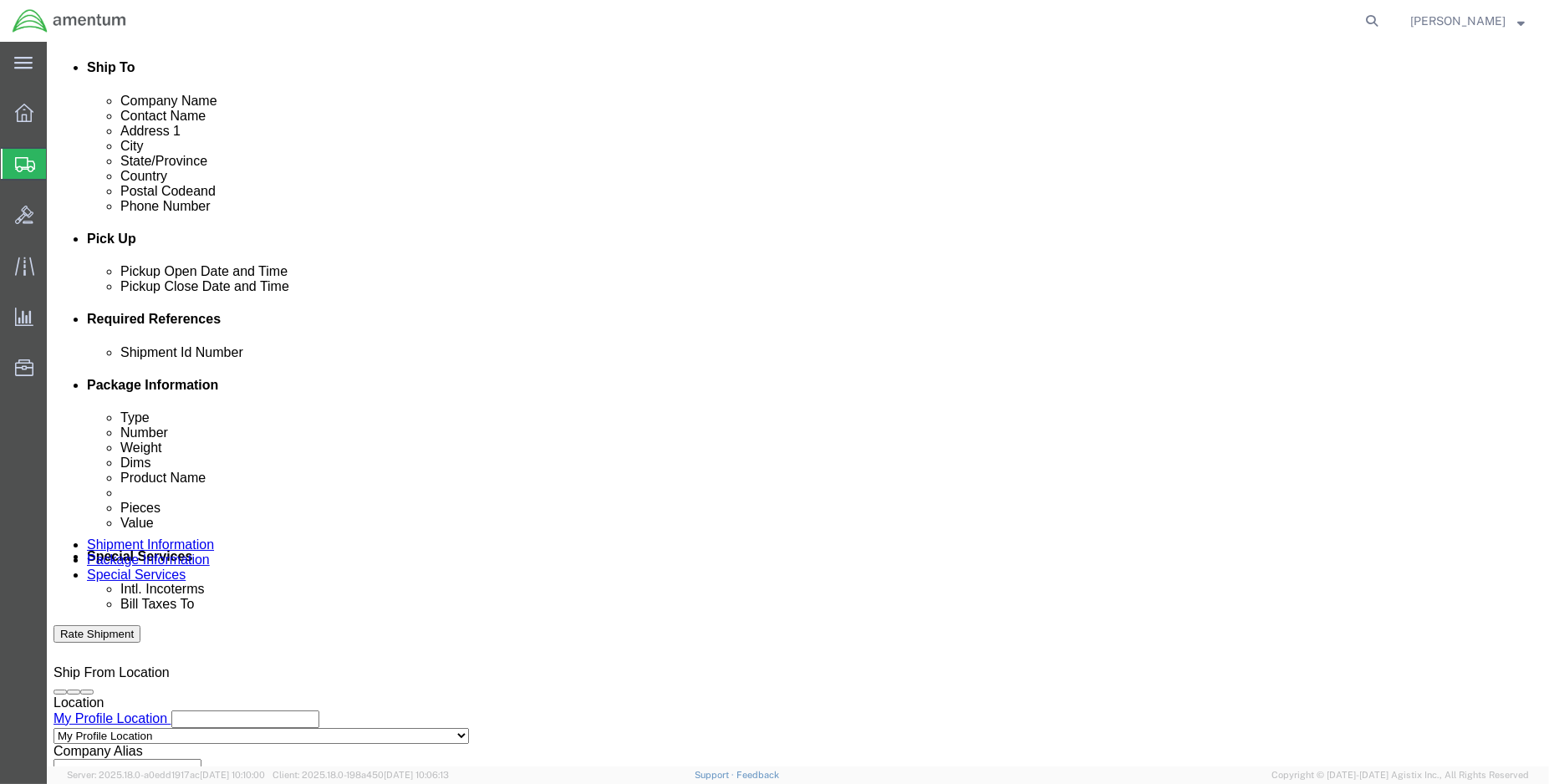
click input "text"
type input "ENO Shipment:"
select select "DEPT"
type input "CBP"
select select "CUSTREF"
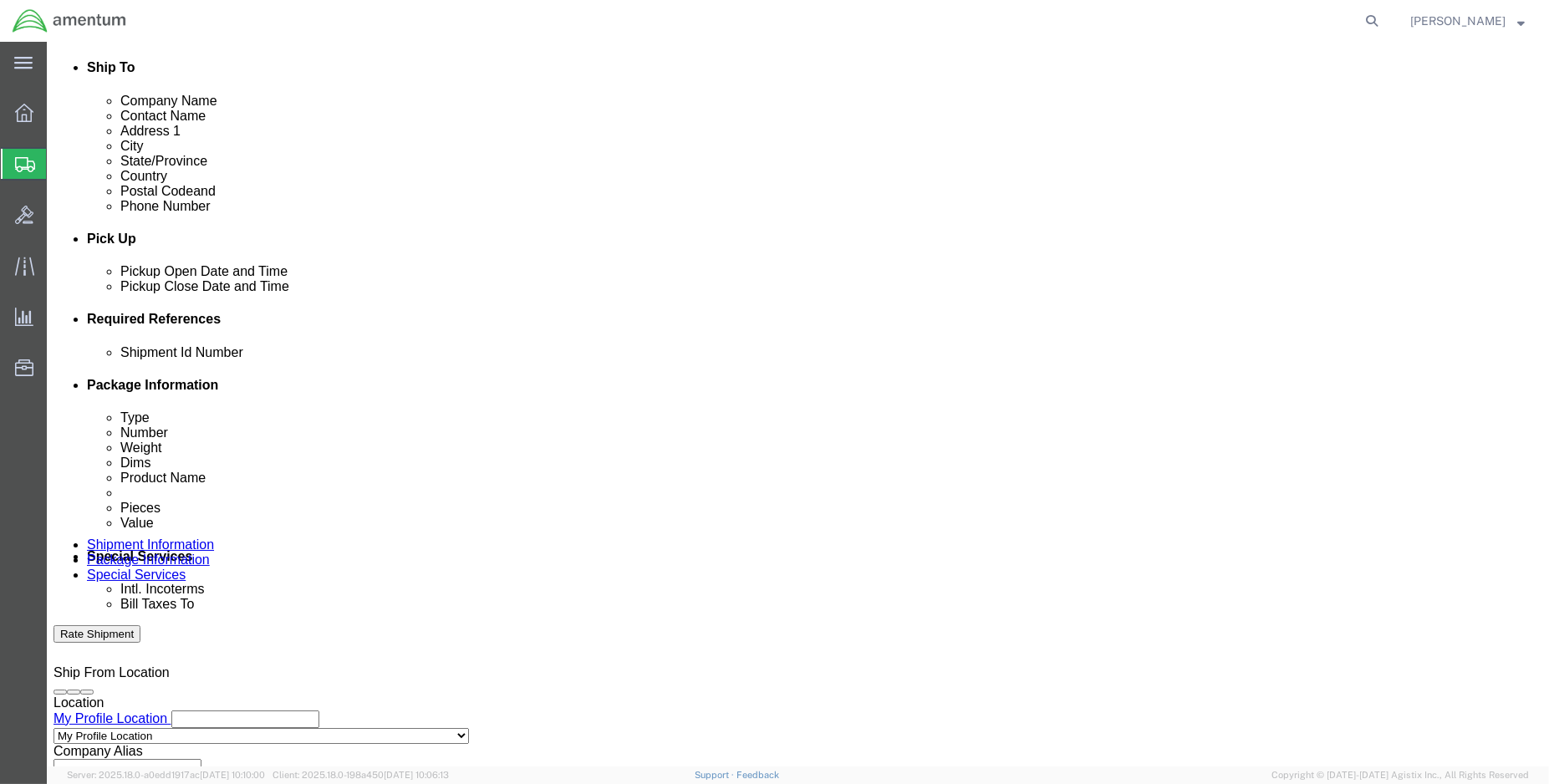
type input "Usage: 329167"
select select "PROJNUM"
paste input "6118.03.03.2219.000.ENO.0000"
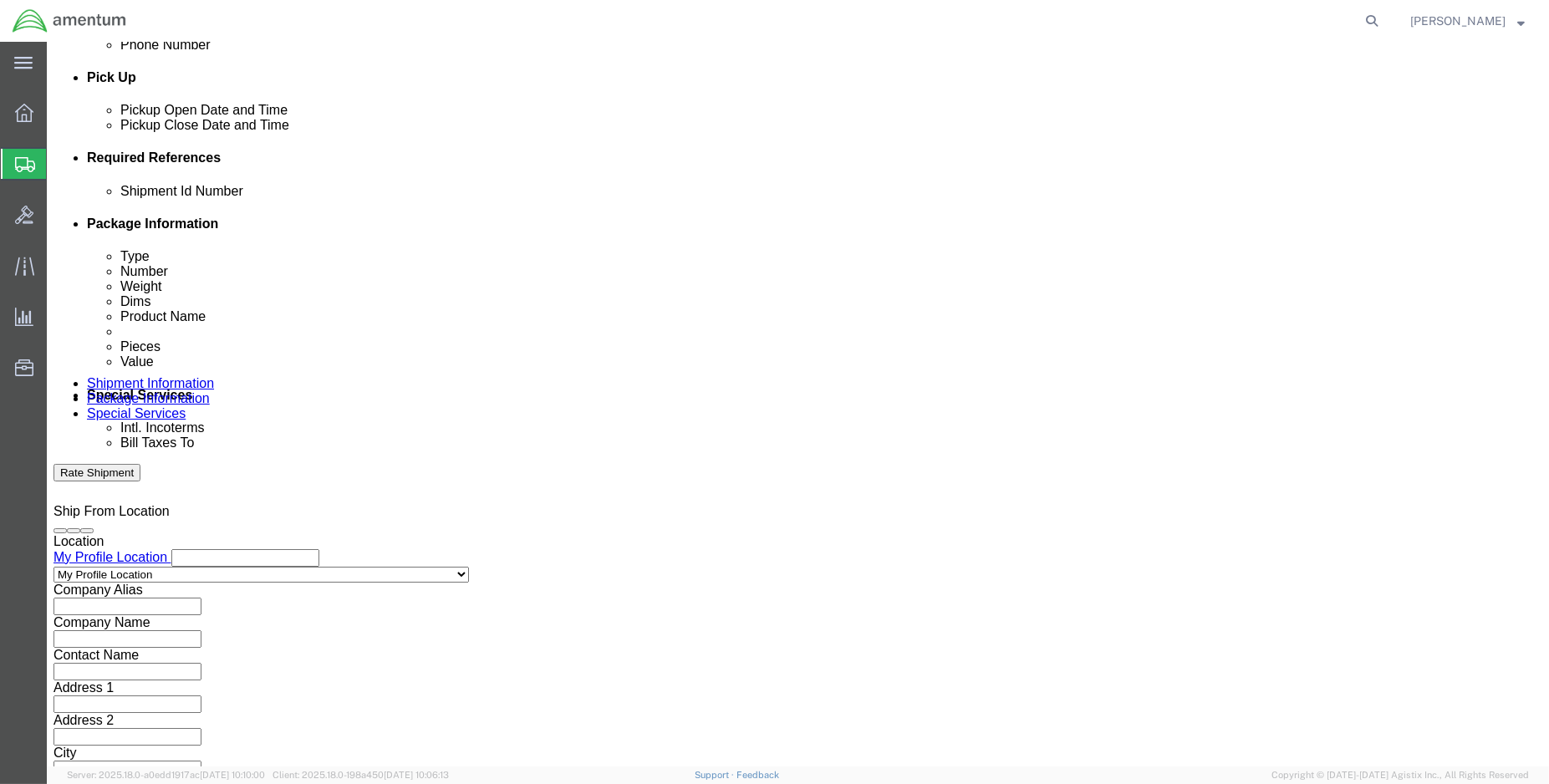
scroll to position [741, 0]
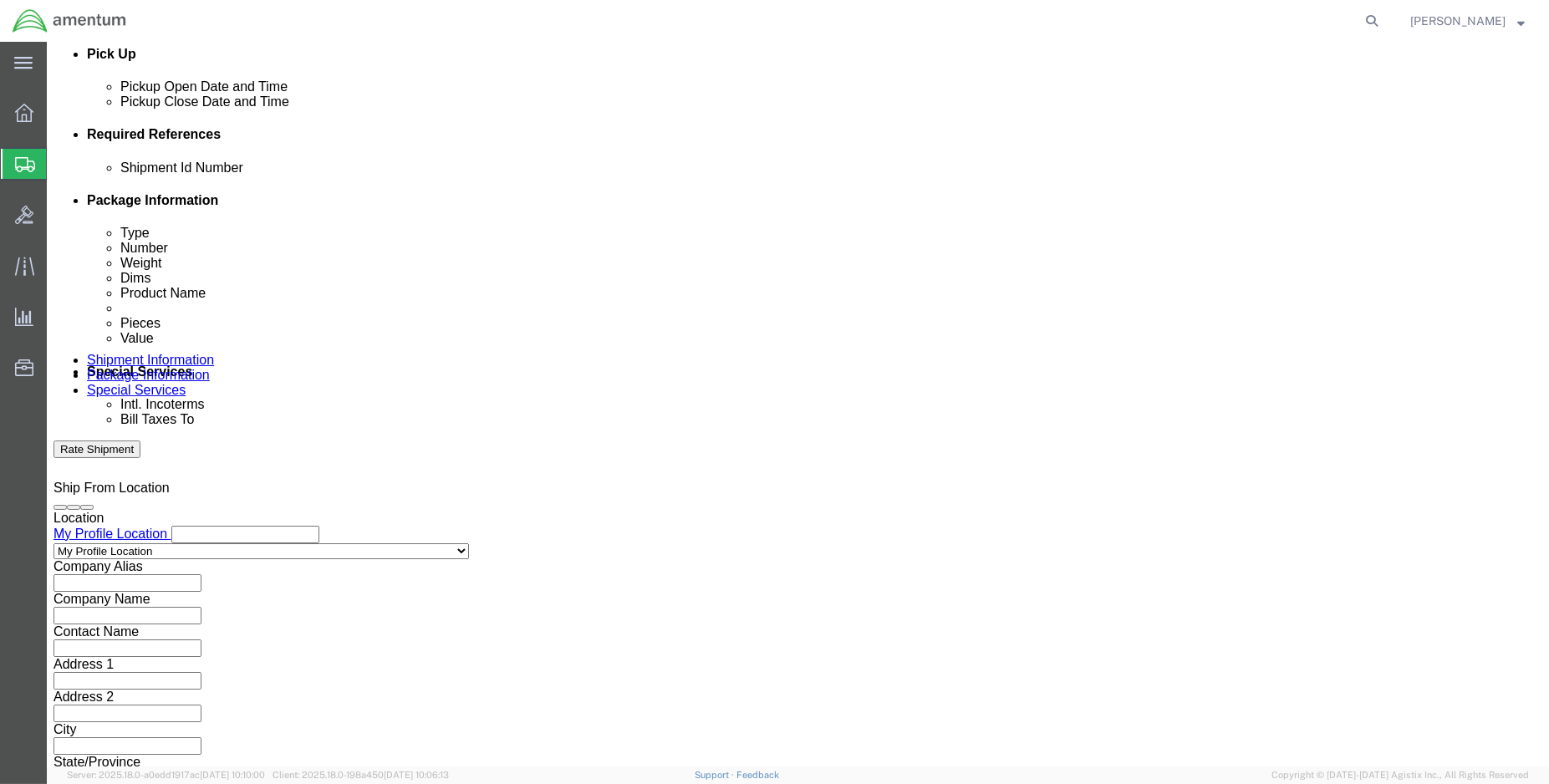
type input "6118.03.03.2219.000.ENO.0000"
click button "Continue"
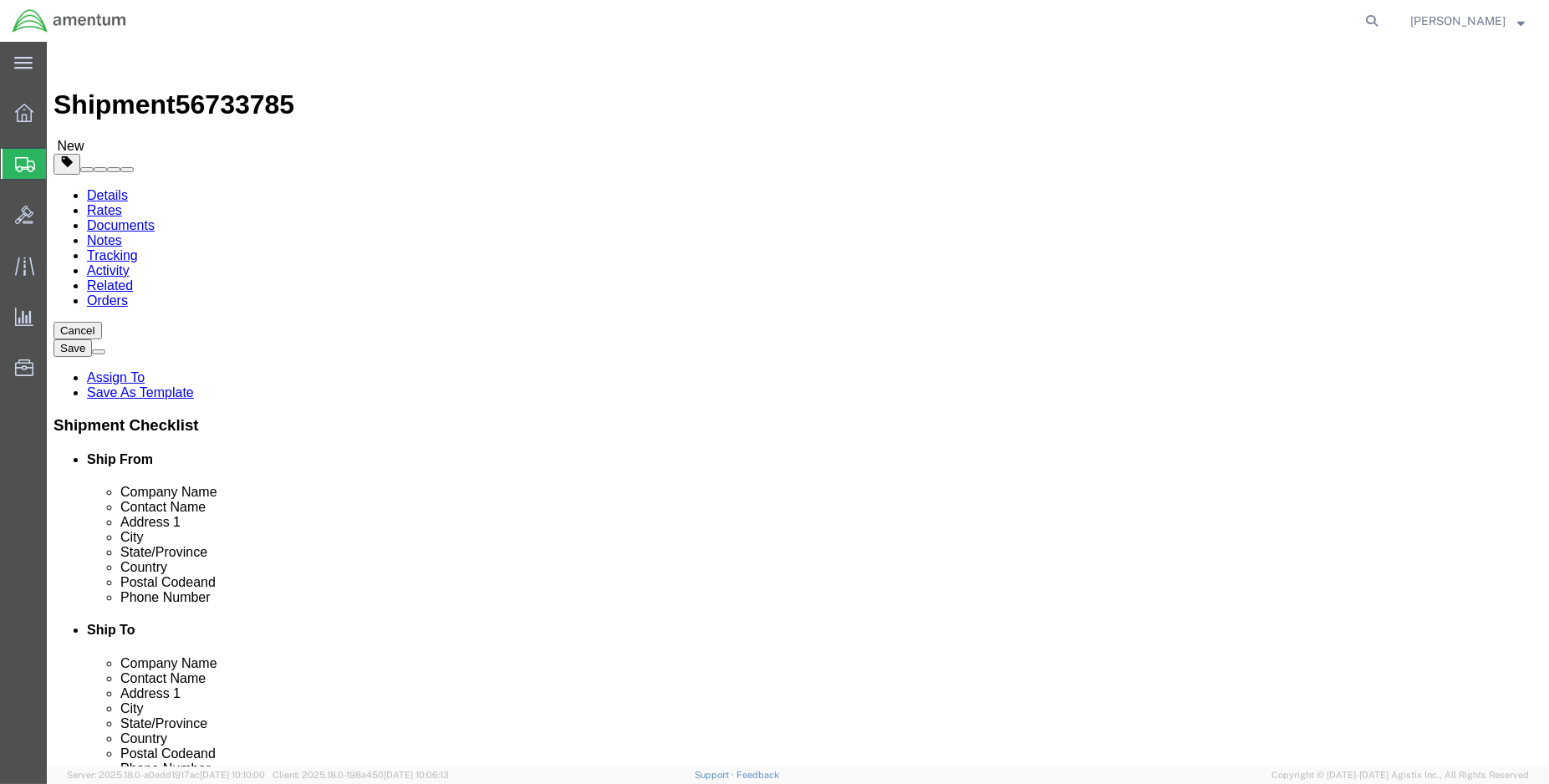
click select "Select BCK Boxes Bale(s) Basket(s) Bolt(s) Bottle(s) Buckets Bulk Bundle(s) Can…"
select select "CASE"
click select "Select BCK Boxes Bale(s) Basket(s) Bolt(s) Bottle(s) Buckets Bulk Bundle(s) Can…"
click input "text"
type input "42"
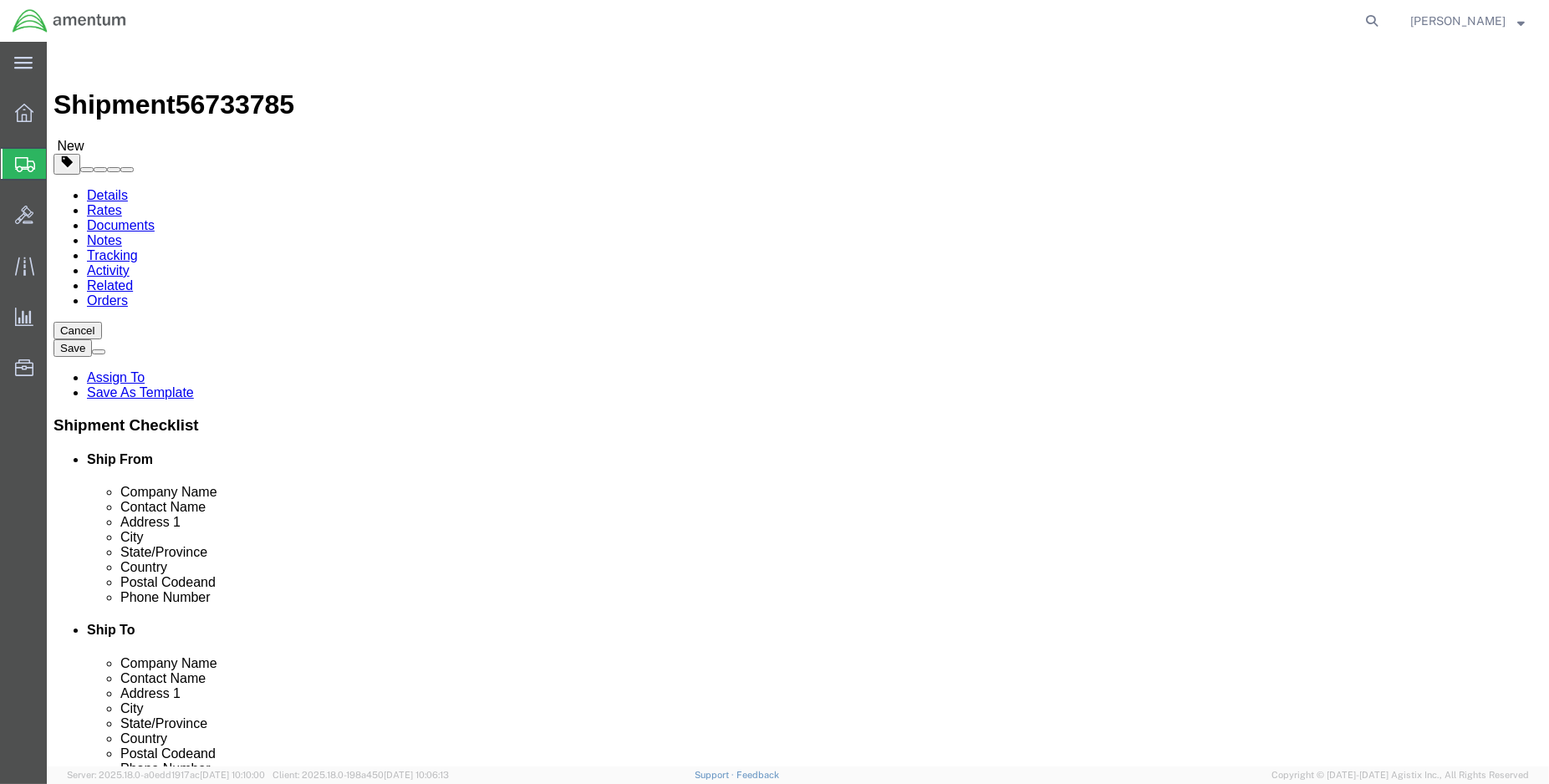
type input "26"
type input "14"
type input "75.00"
click link "Add Content"
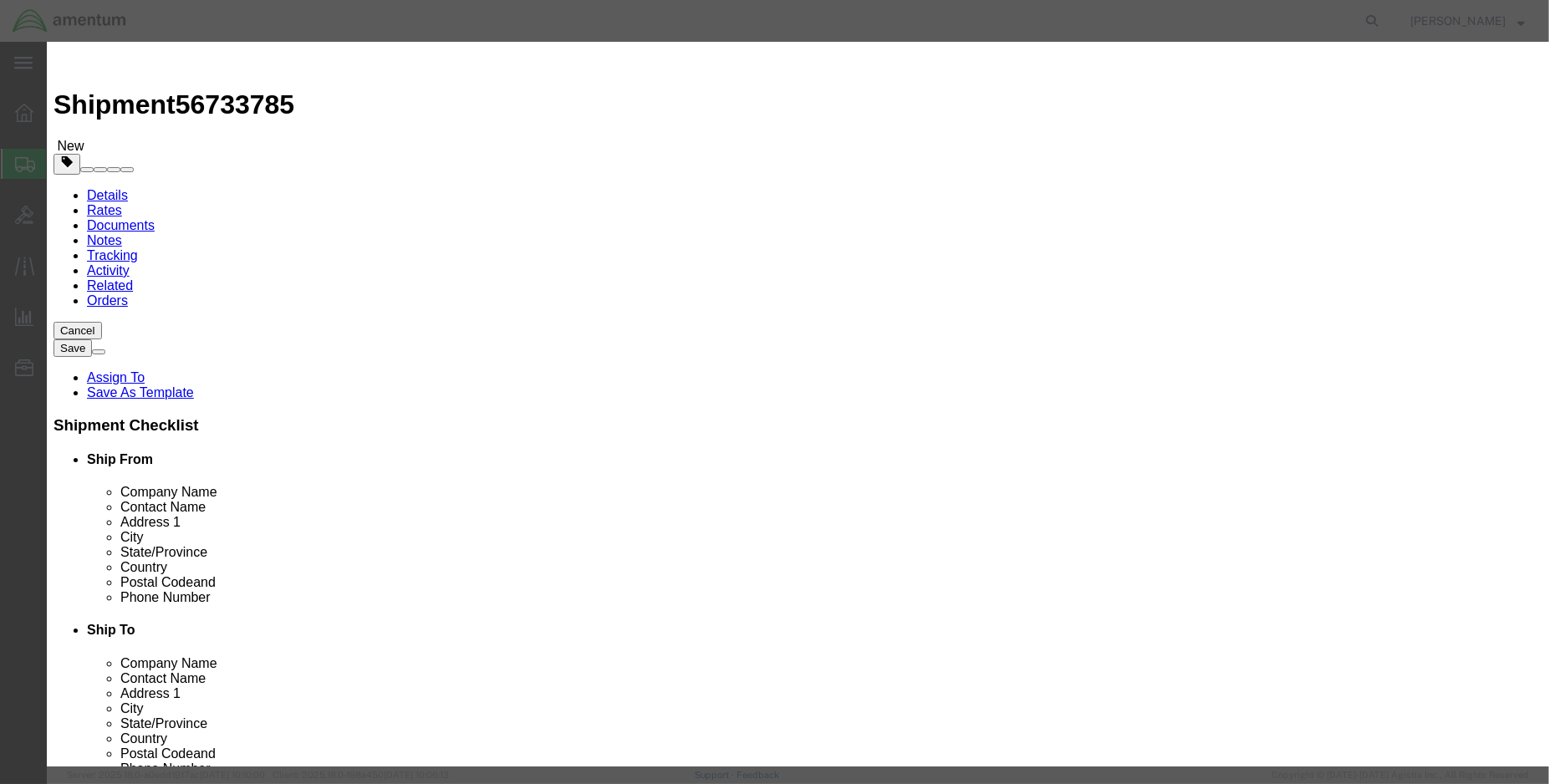
click input "text"
type input "4472jhu-15"
click td "Name: SYSTEL 7 SLOT COMPUTER"
select select "USD"
type input "SYSTEL 7 SLOT COMPUTER"
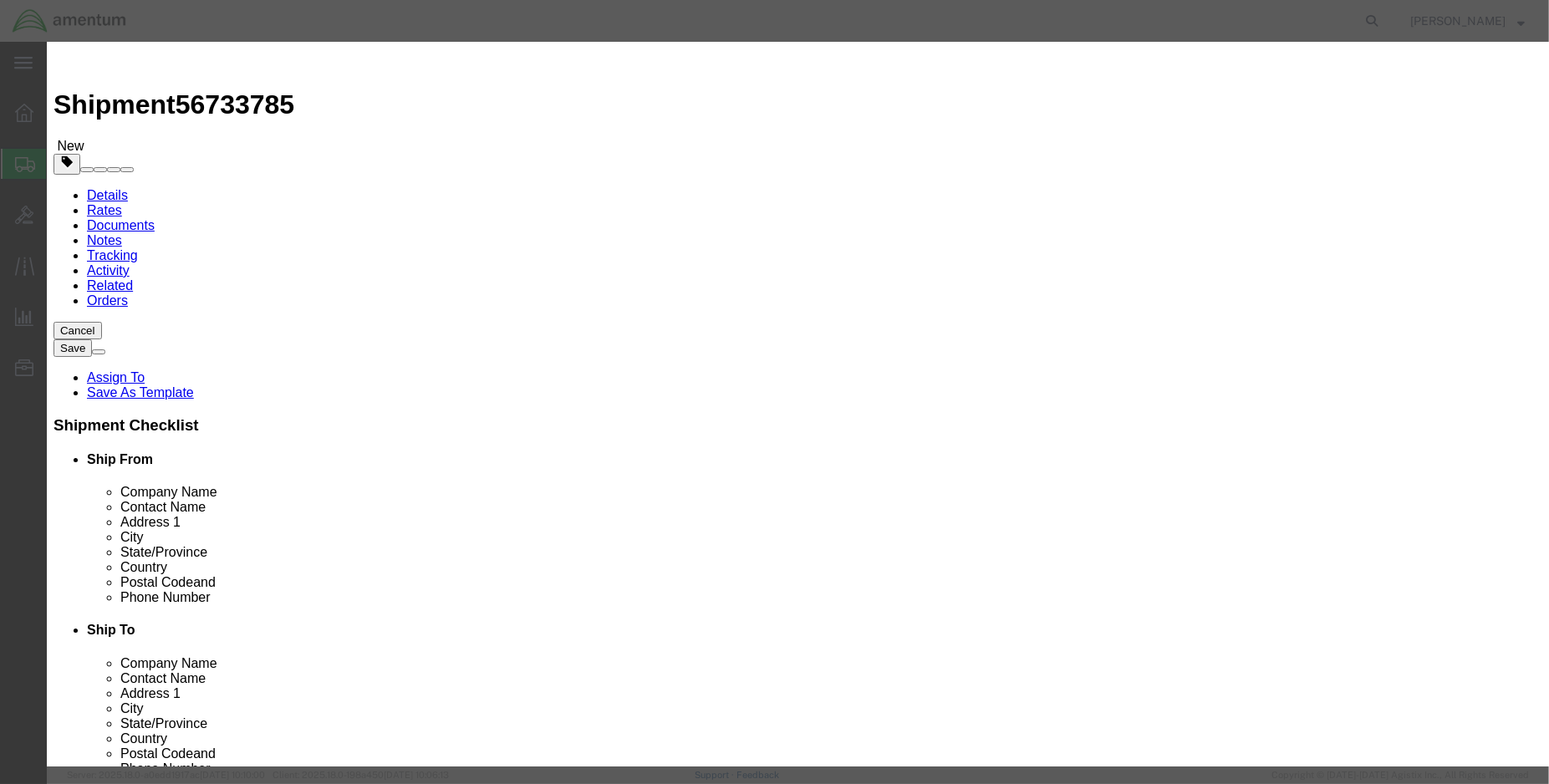
type input "4472JHU-15"
type input "SYSTEL 7 SLOT COMPUTER (PN: 4472JHU-15) SN: 50018436-003"
type input "1.00"
type input "10000.00"
click input "SYSTEL 7 SLOT COMPUTER (PN: 4472JHU-15) SN: 50018436-003"
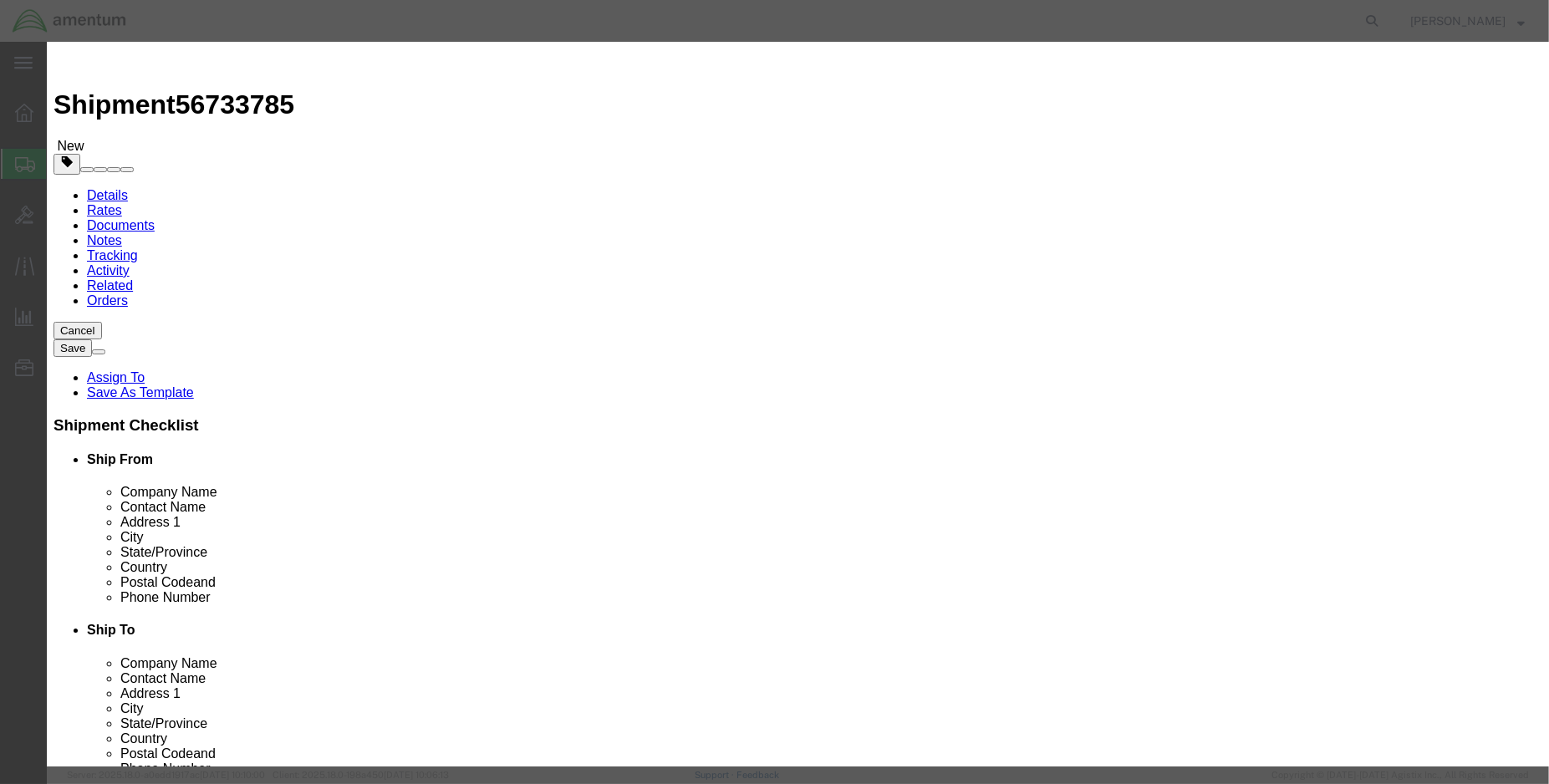
scroll to position [0, 92]
type input "SYSTEL 7 SLOT COMPUTER (PN: 4472JHU-15) SN: 50016564-002"
click input "text"
type input "50016564-002"
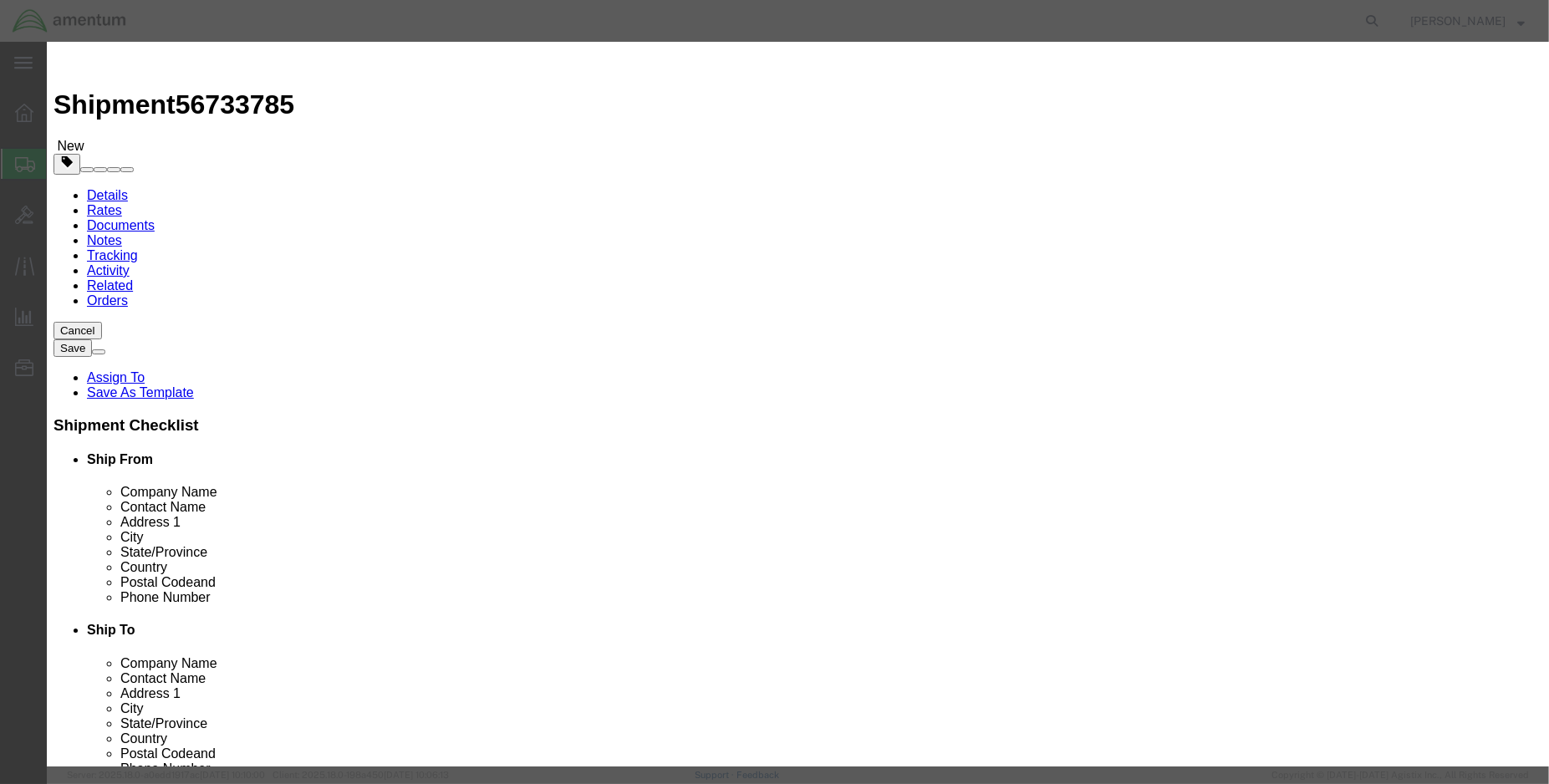
click button "Save & Close"
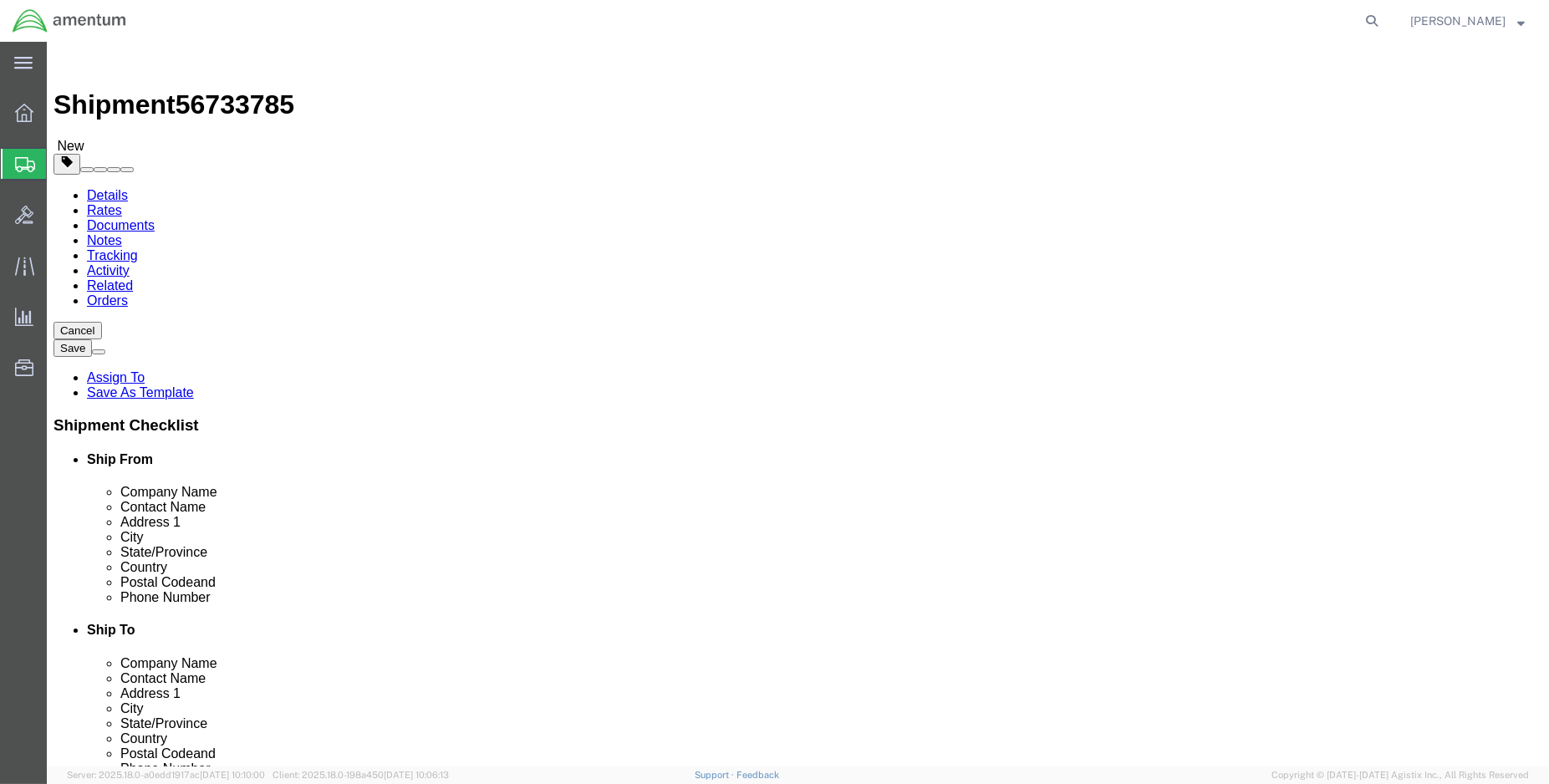
click input "42"
type input "4"
type input "33"
type input "29"
type input "17"
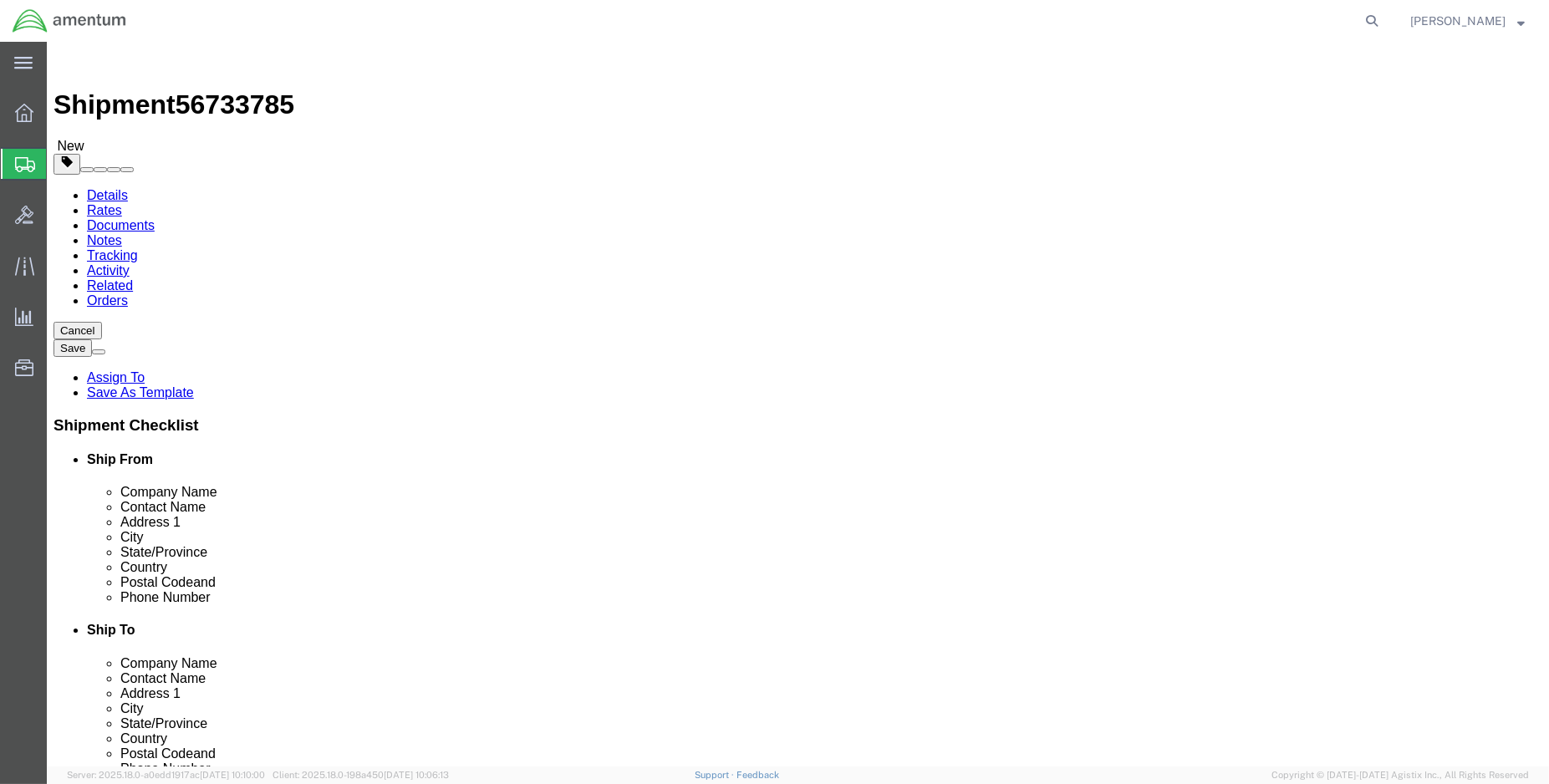
type input "87.00"
click link "Shipment Information"
type input "EJA"
select select "49930"
select select "FL"
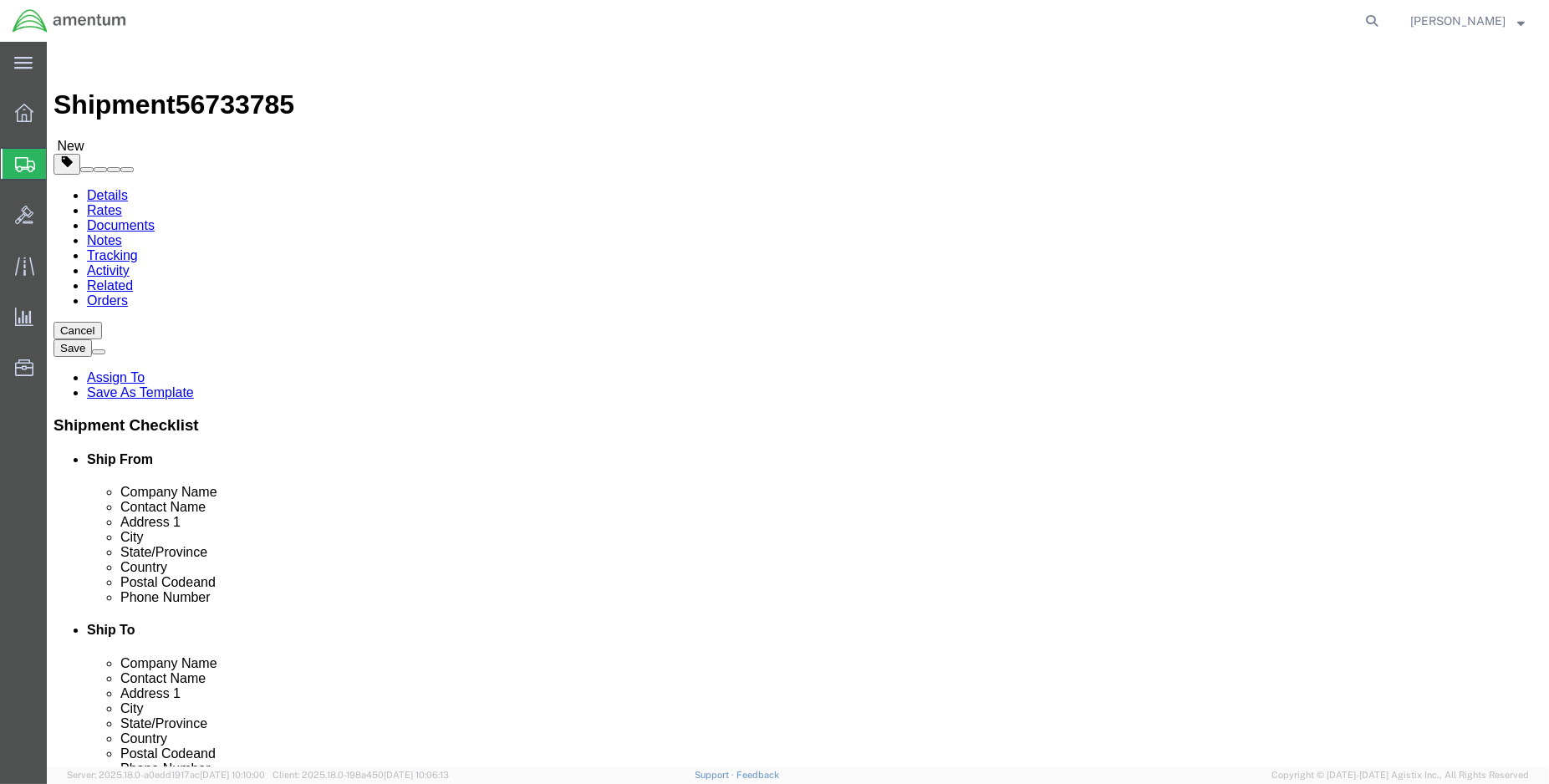
click input "[PERSON_NAME]"
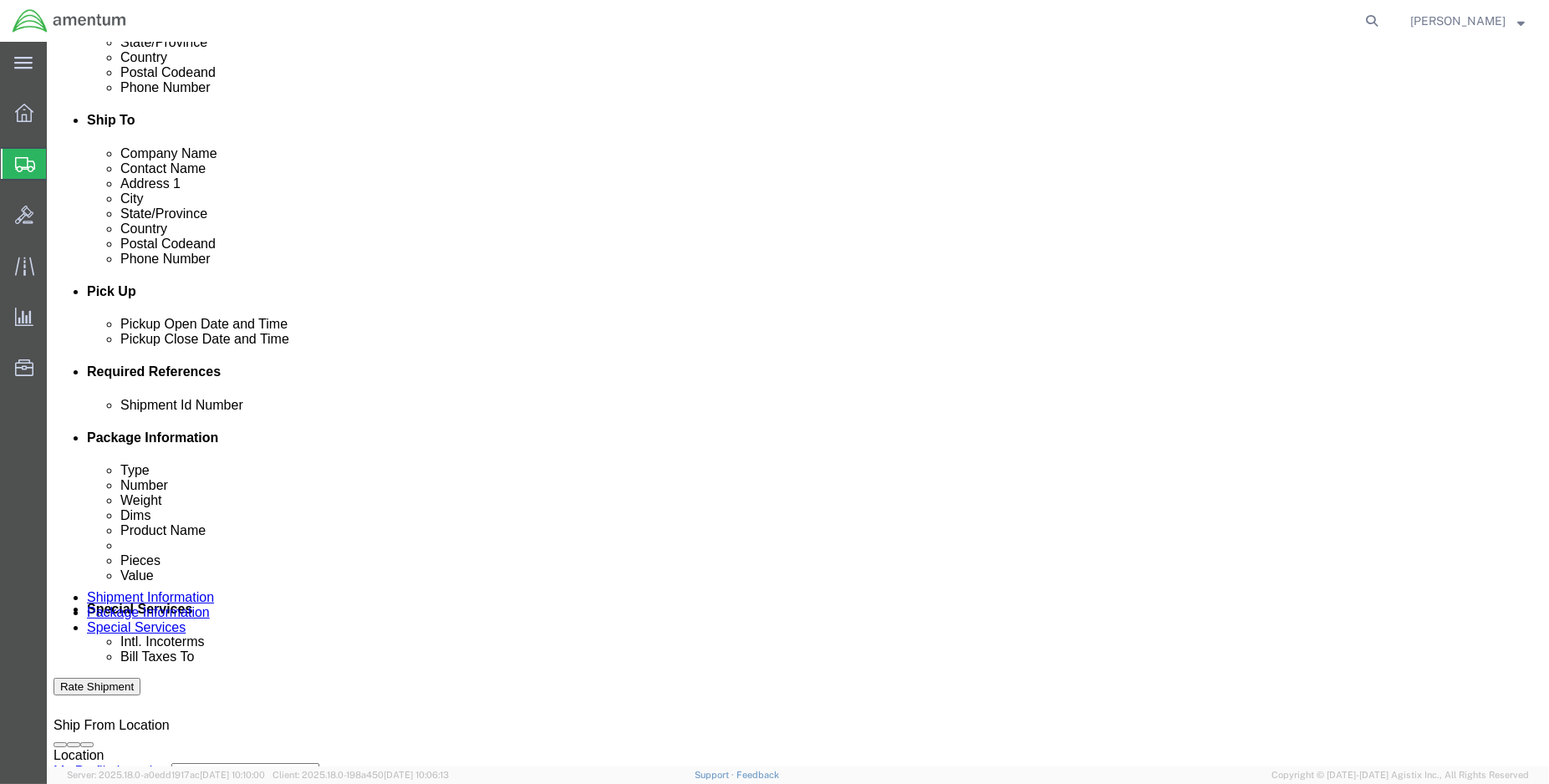
scroll to position [556, 0]
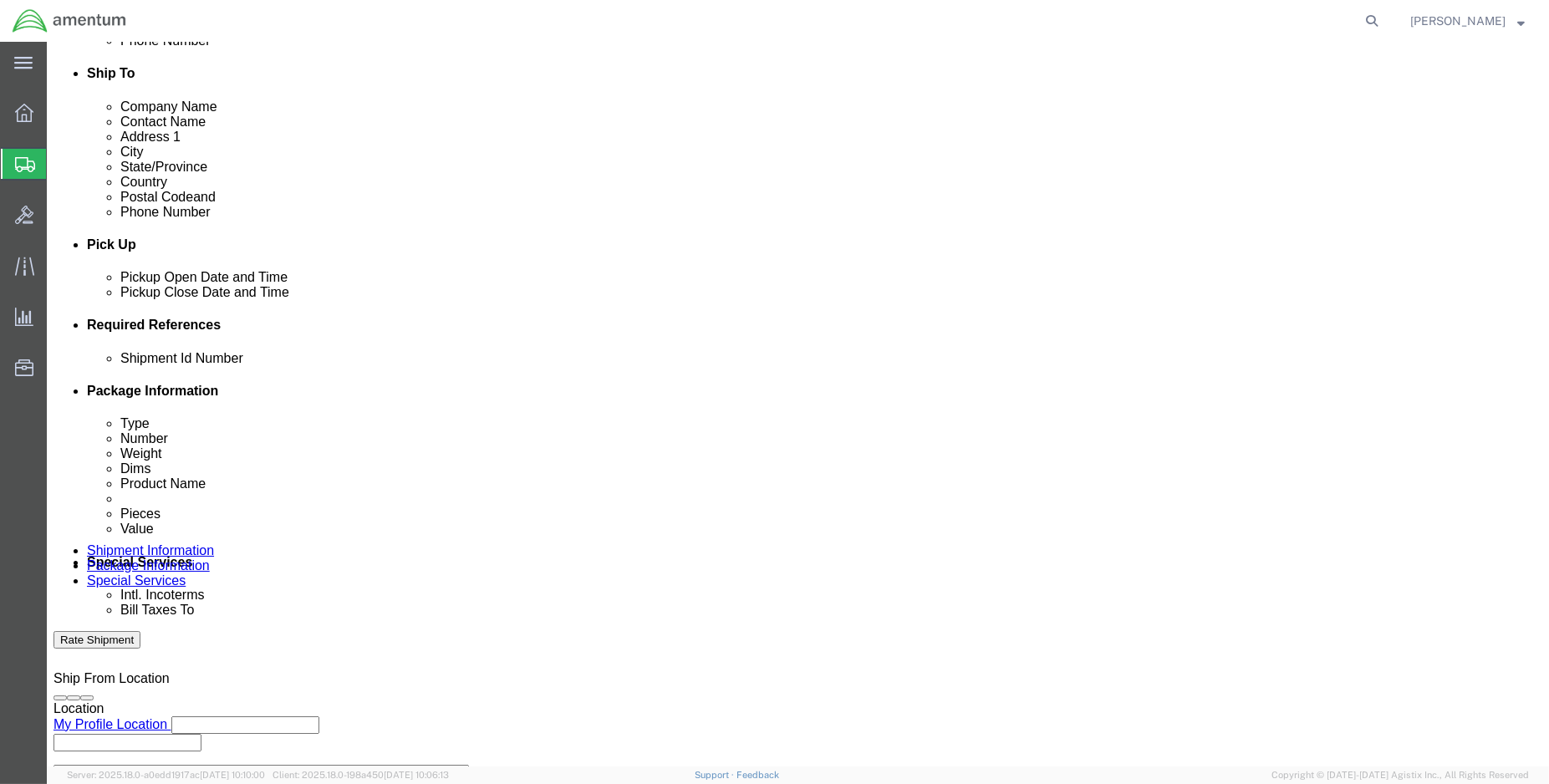
type input "[PERSON_NAME]"
click input "ENO Shipment:"
type input "ENO Shipment: 96221"
click input "Usage: 329167"
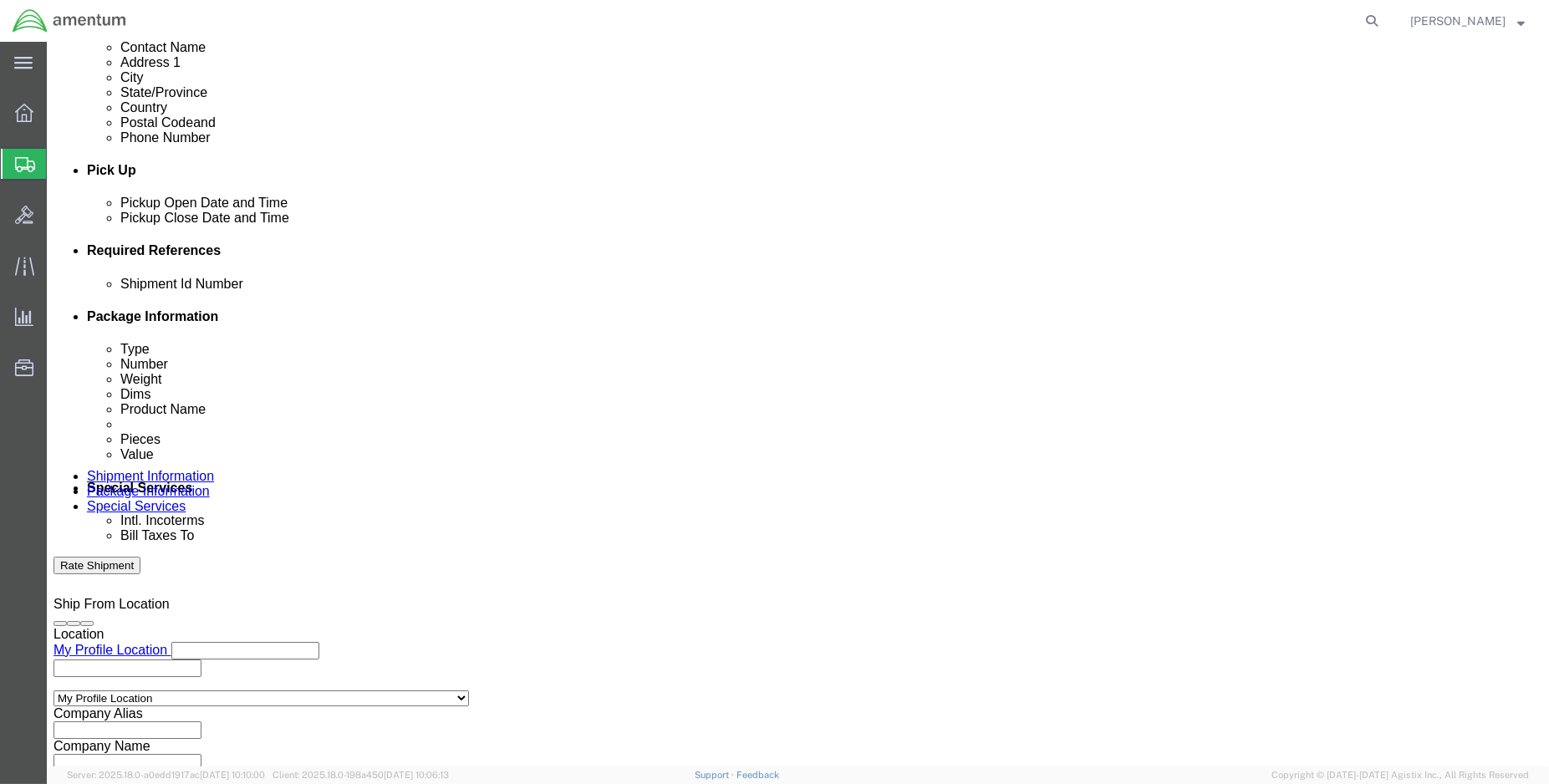
scroll to position [741, 0]
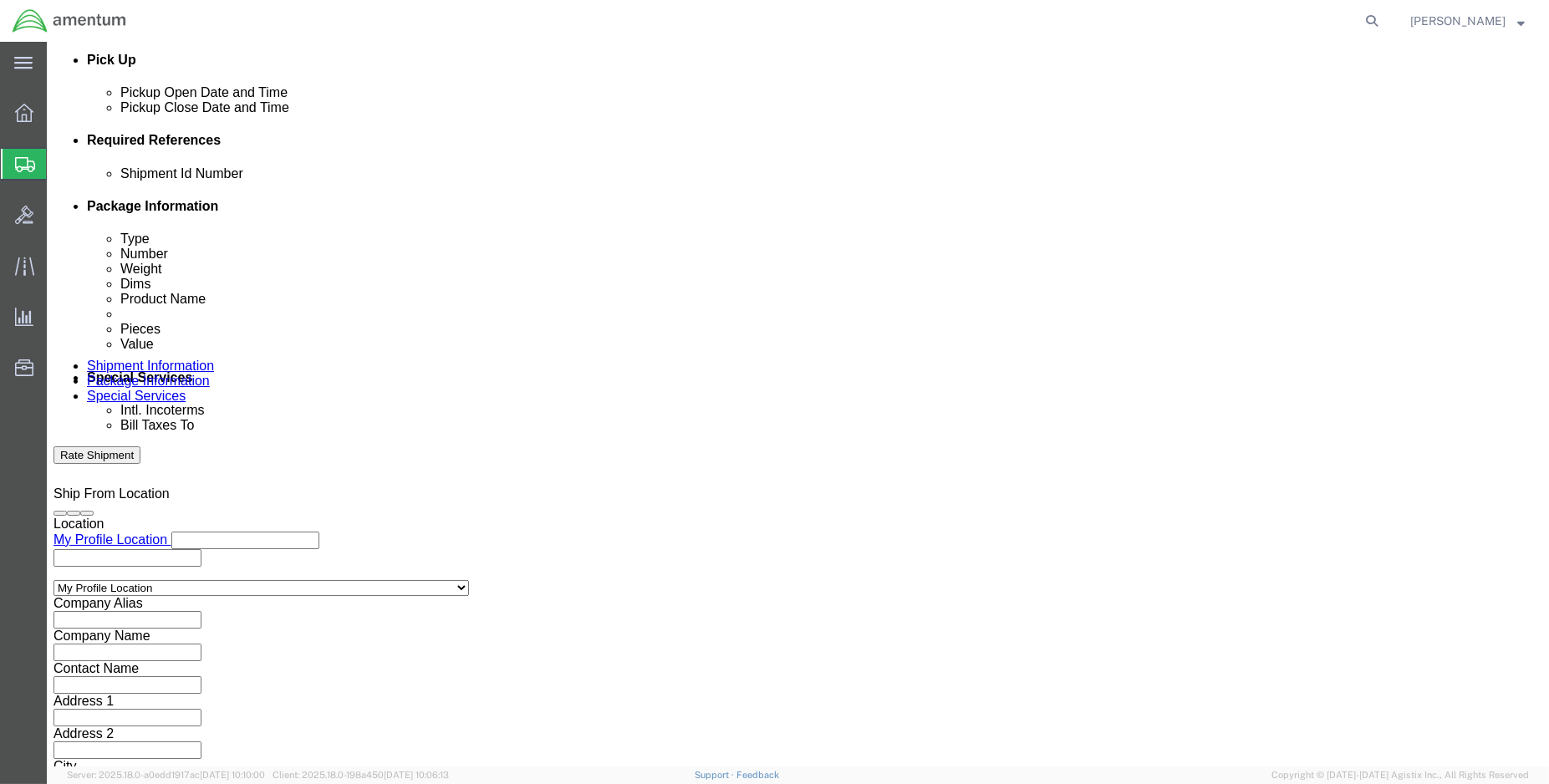
type input "Usage: 329182"
click button "Continue"
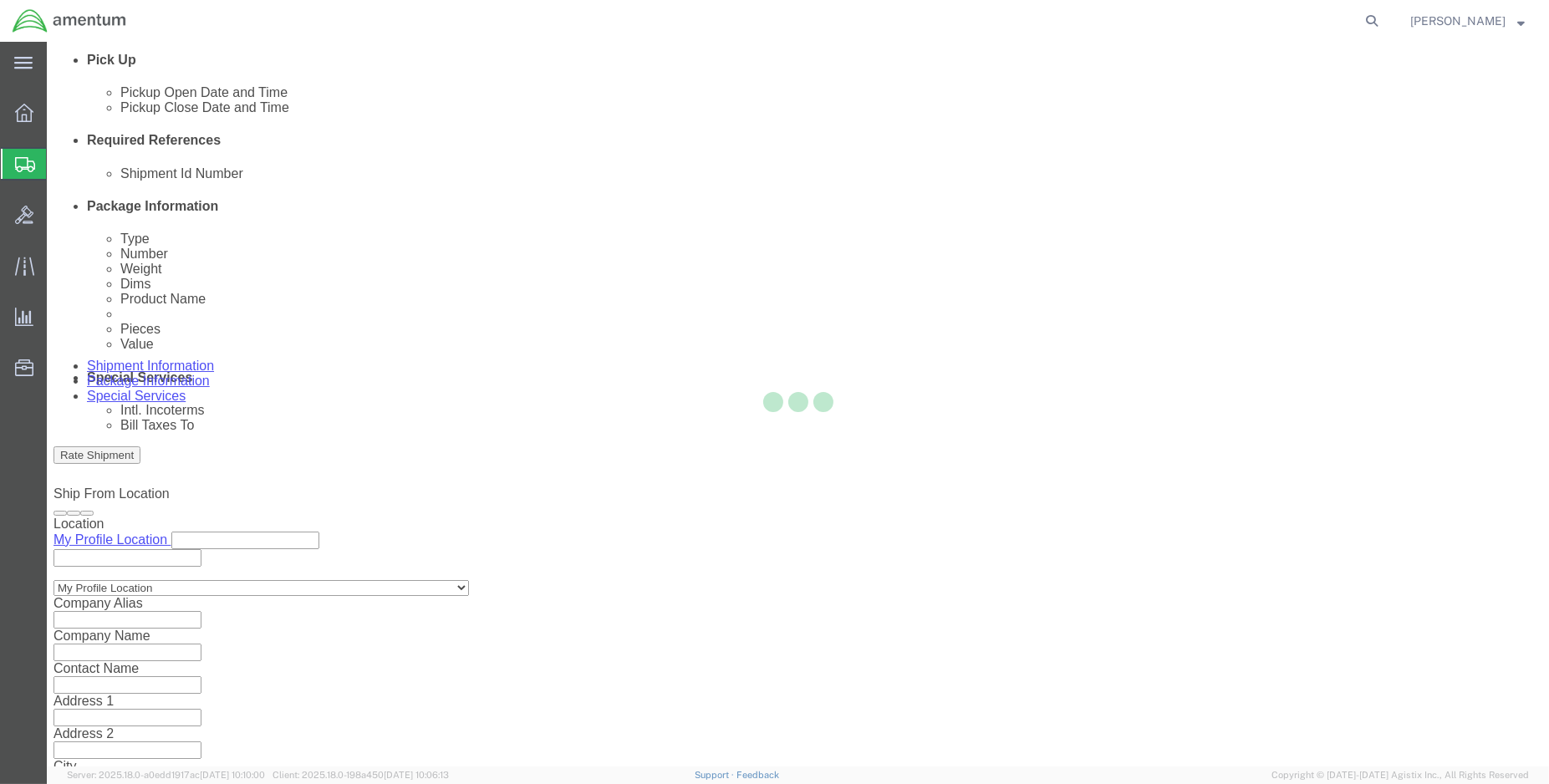
scroll to position [136, 0]
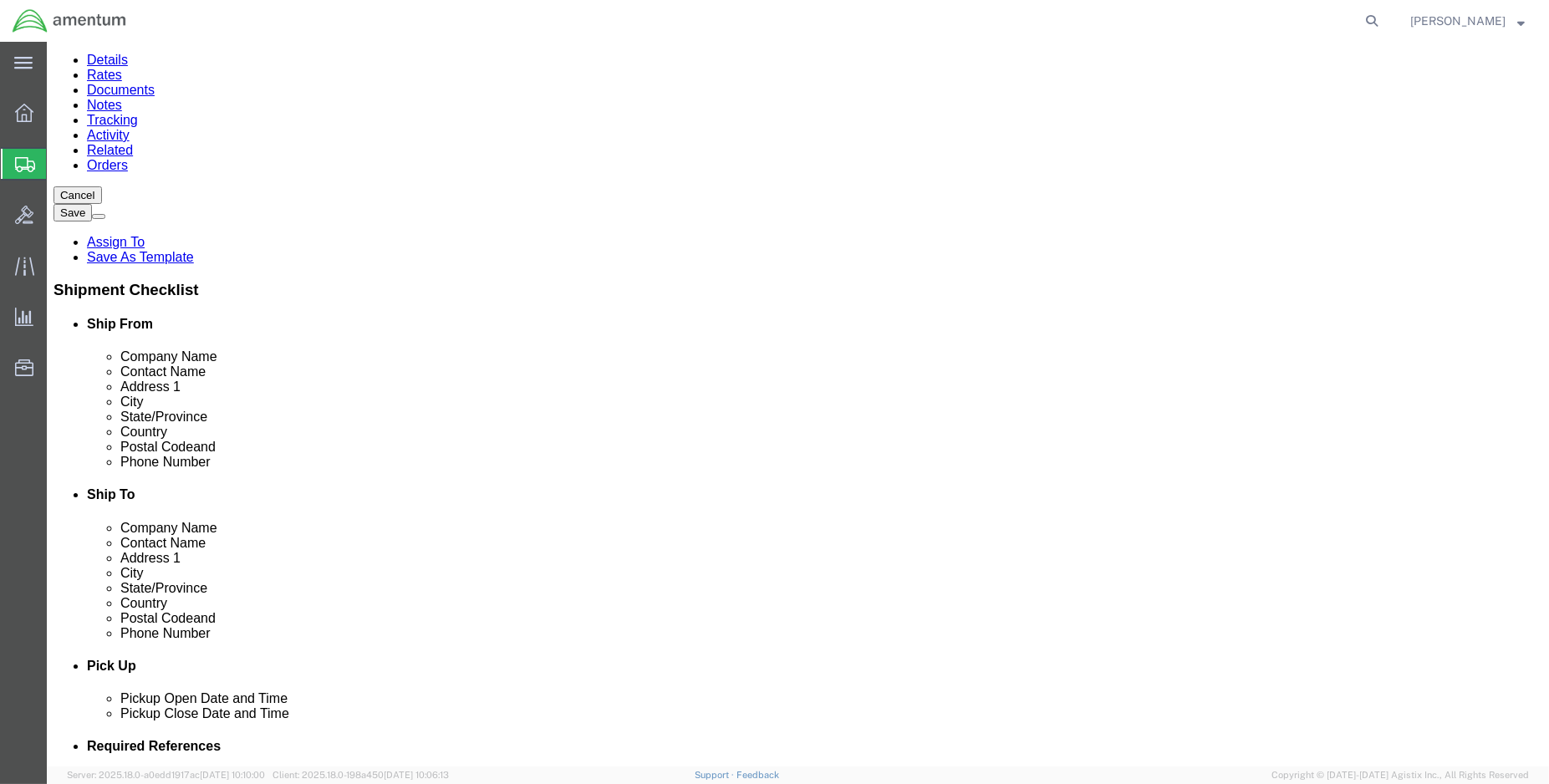
click button "Rate Shipment"
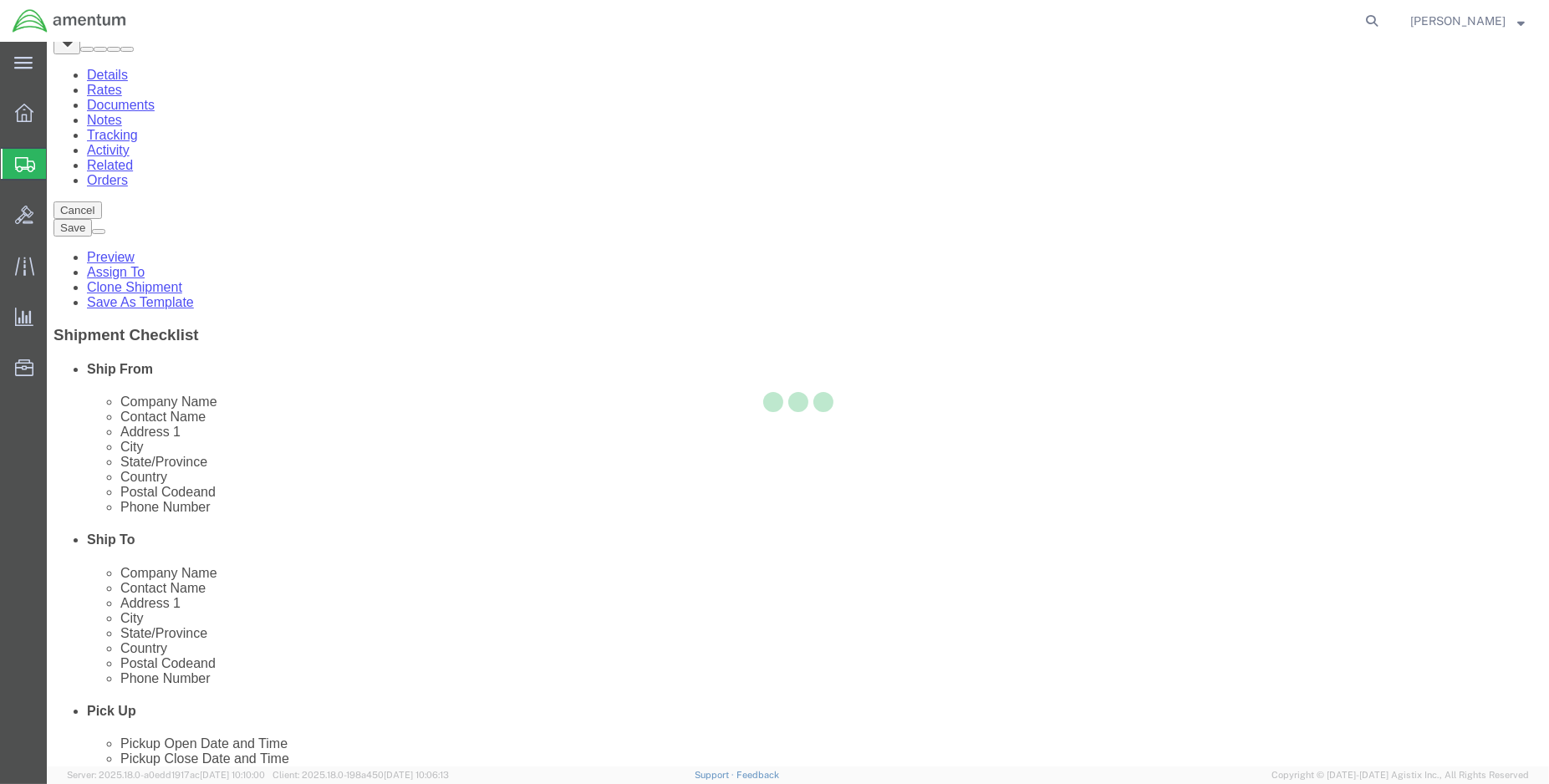
scroll to position [0, 0]
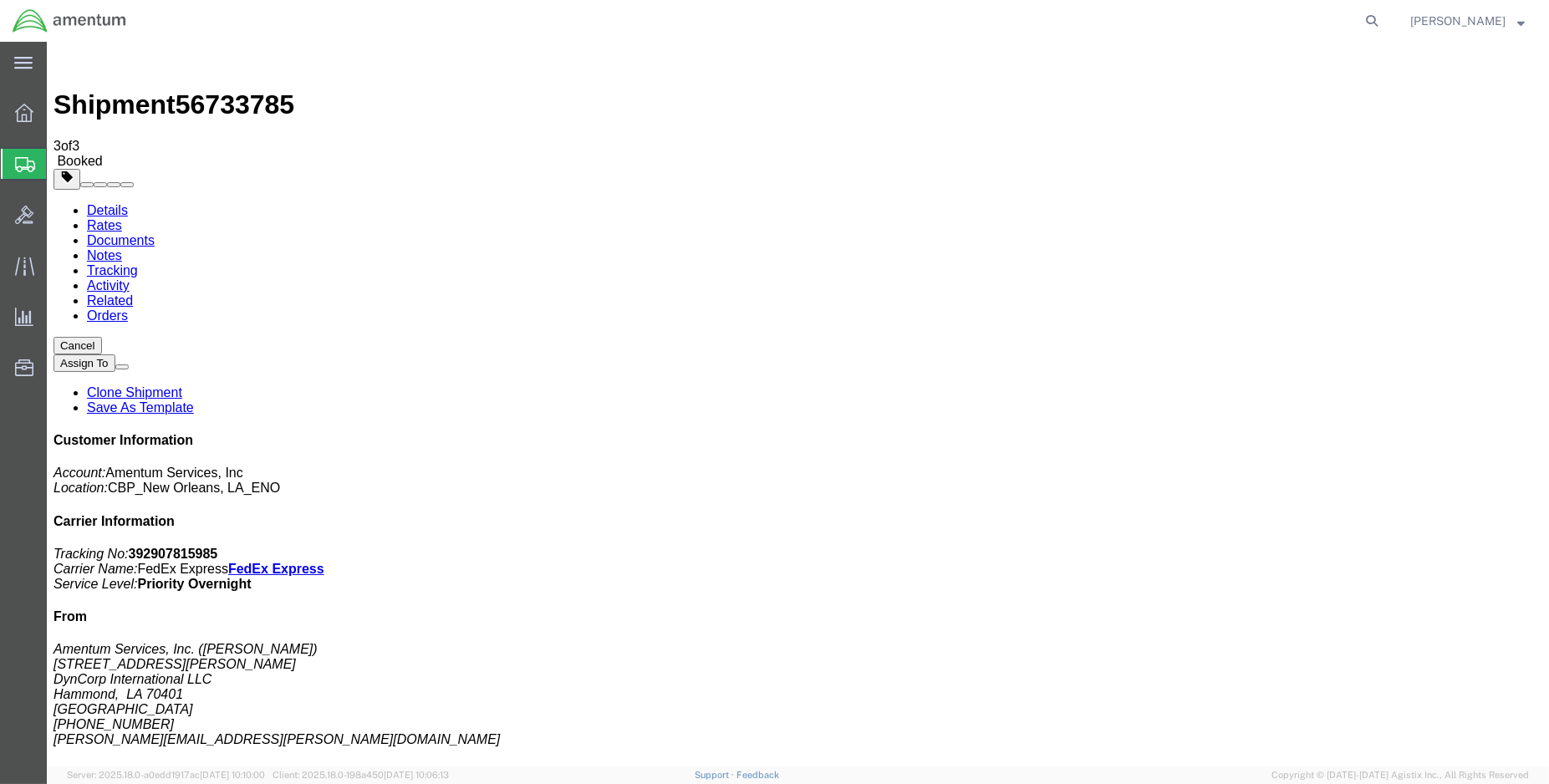
click at [121, 203] on link "Details" at bounding box center [107, 210] width 41 height 14
click link "Schedule pickup request"
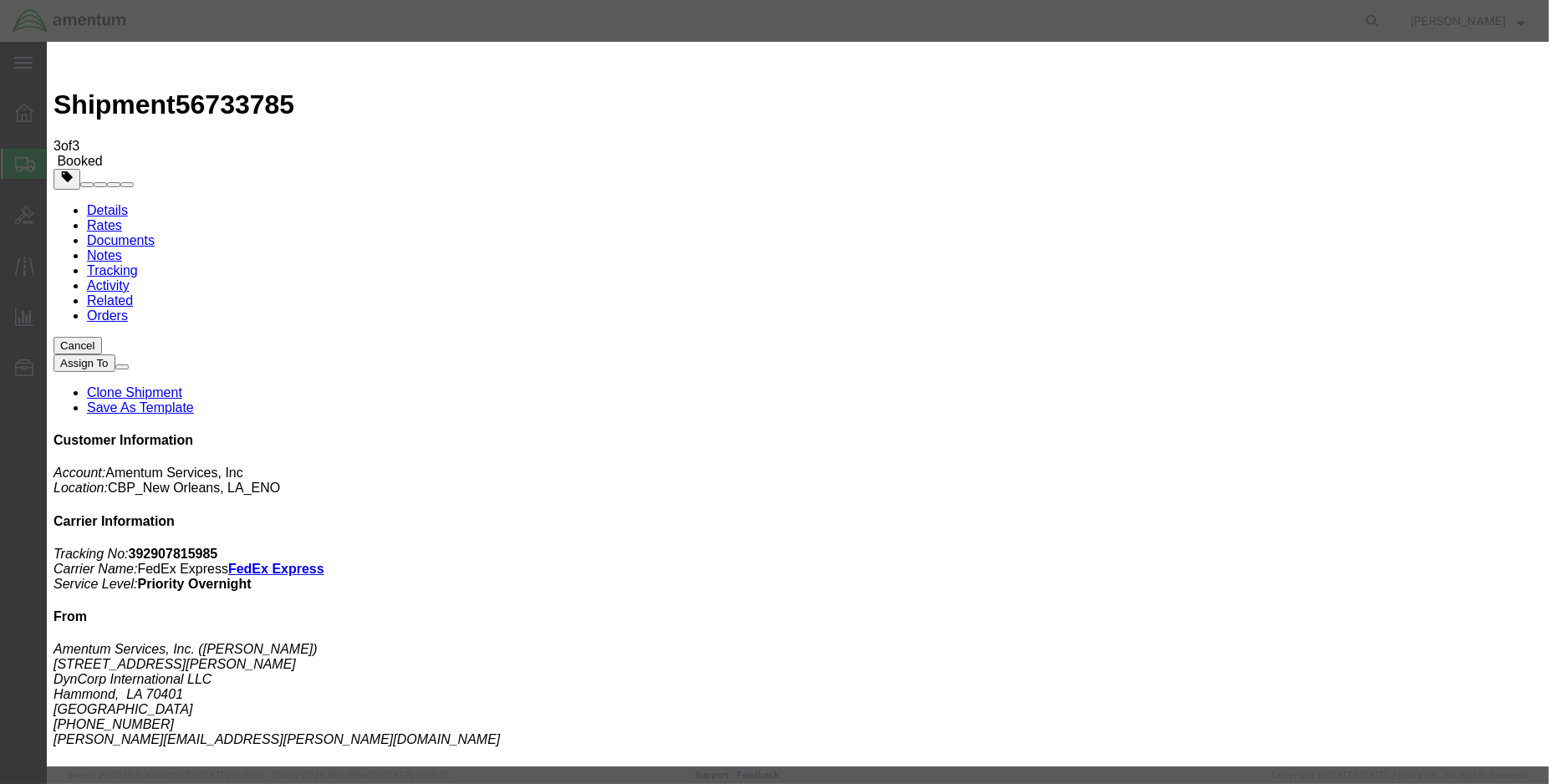
drag, startPoint x: 1382, startPoint y: 258, endPoint x: 1187, endPoint y: 221, distance: 198.5
click div
click button "Close"
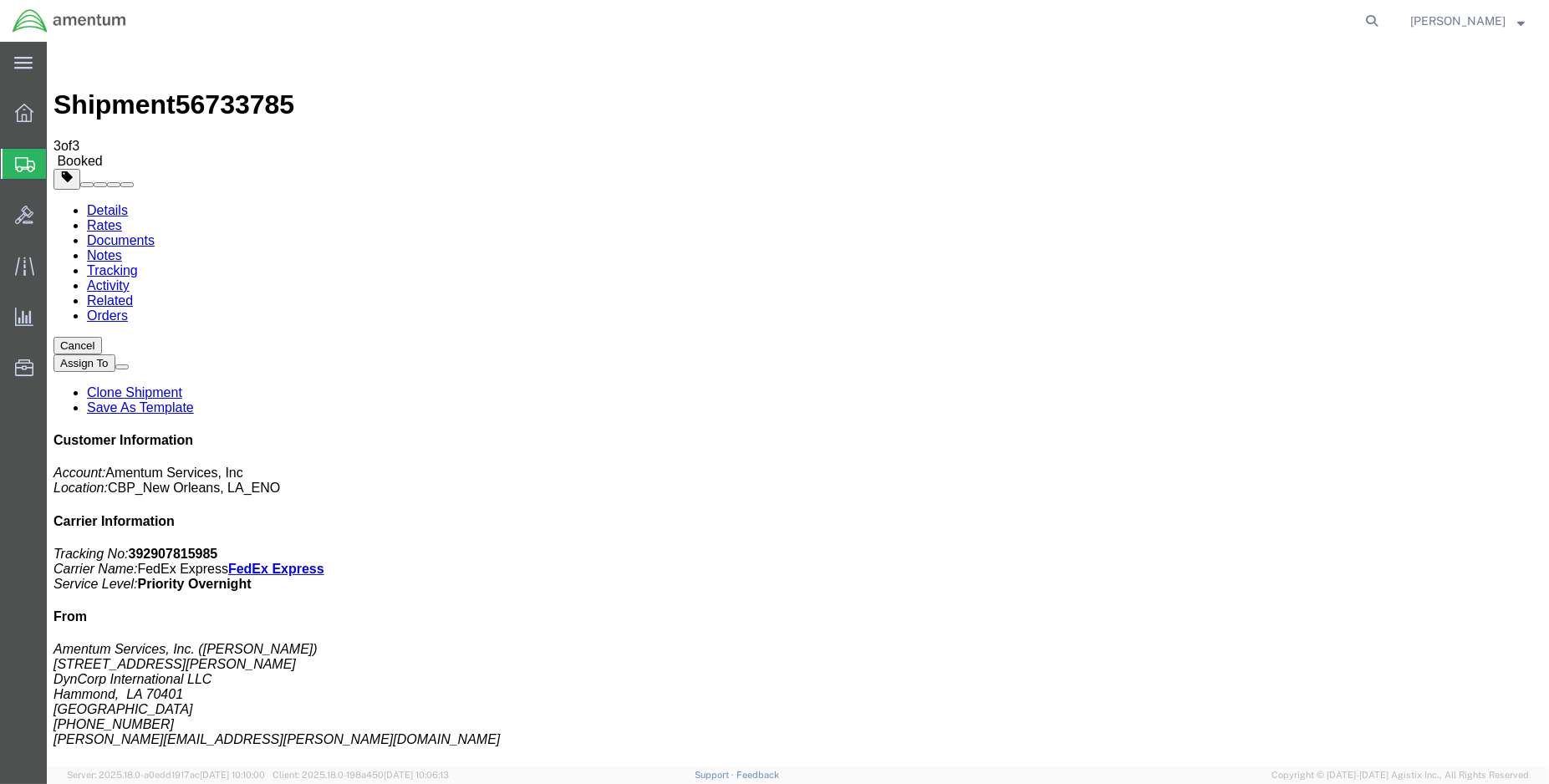
click span "button"
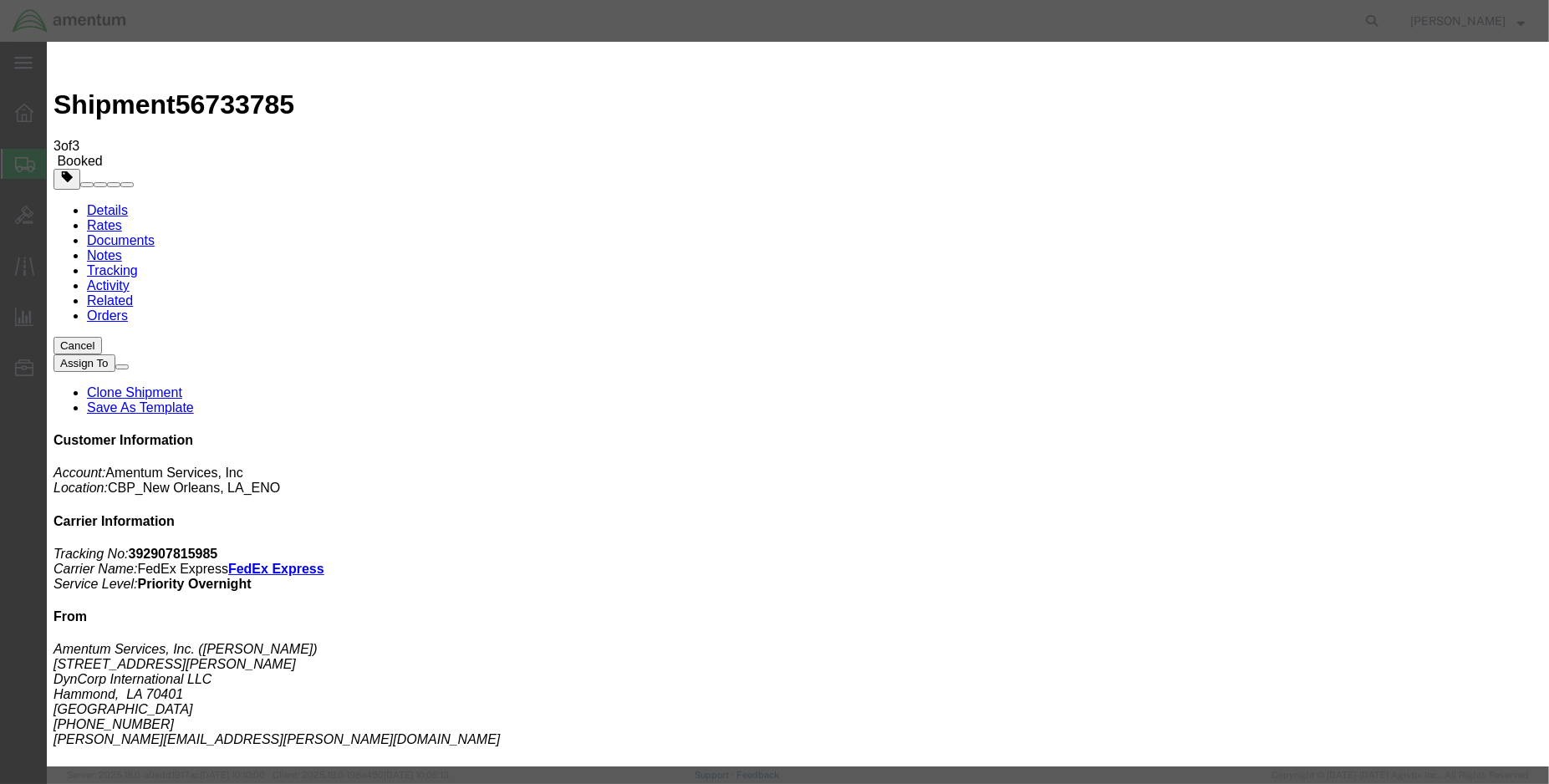
click div "[DATE] 3:00 PM"
type input "4:00 PM"
click button "Apply"
click button "Save"
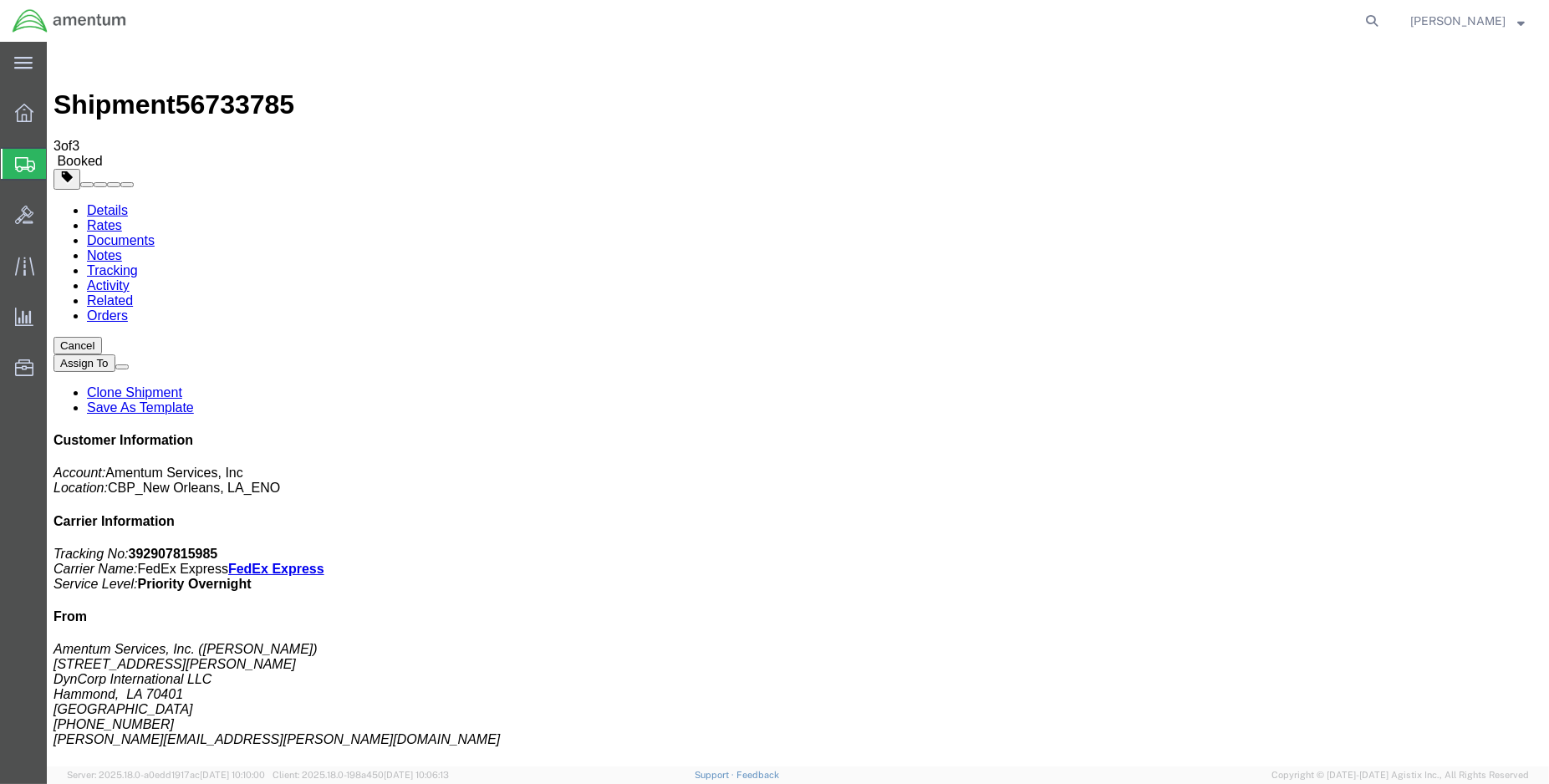
click button "Close"
click link "Schedule pickup request"
drag, startPoint x: 1341, startPoint y: 220, endPoint x: 1261, endPoint y: 219, distance: 80.0
click p "Tracking No: 392907815985 Carrier Name: FedEx Express FedEx Express Service Lev…"
copy b "392907815985"
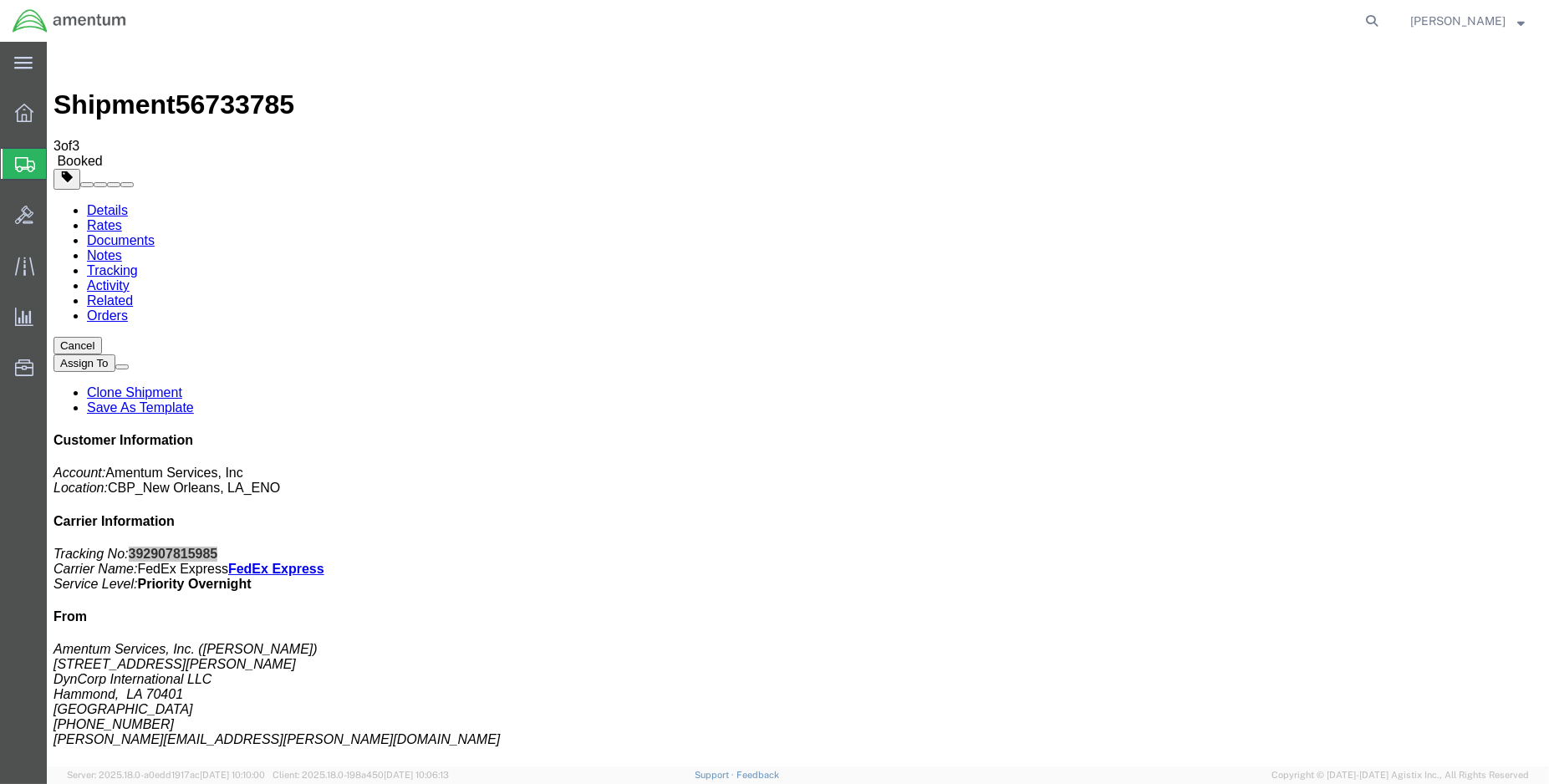
click at [0, 0] on span "Create Shipment" at bounding box center [0, 0] width 0 height 0
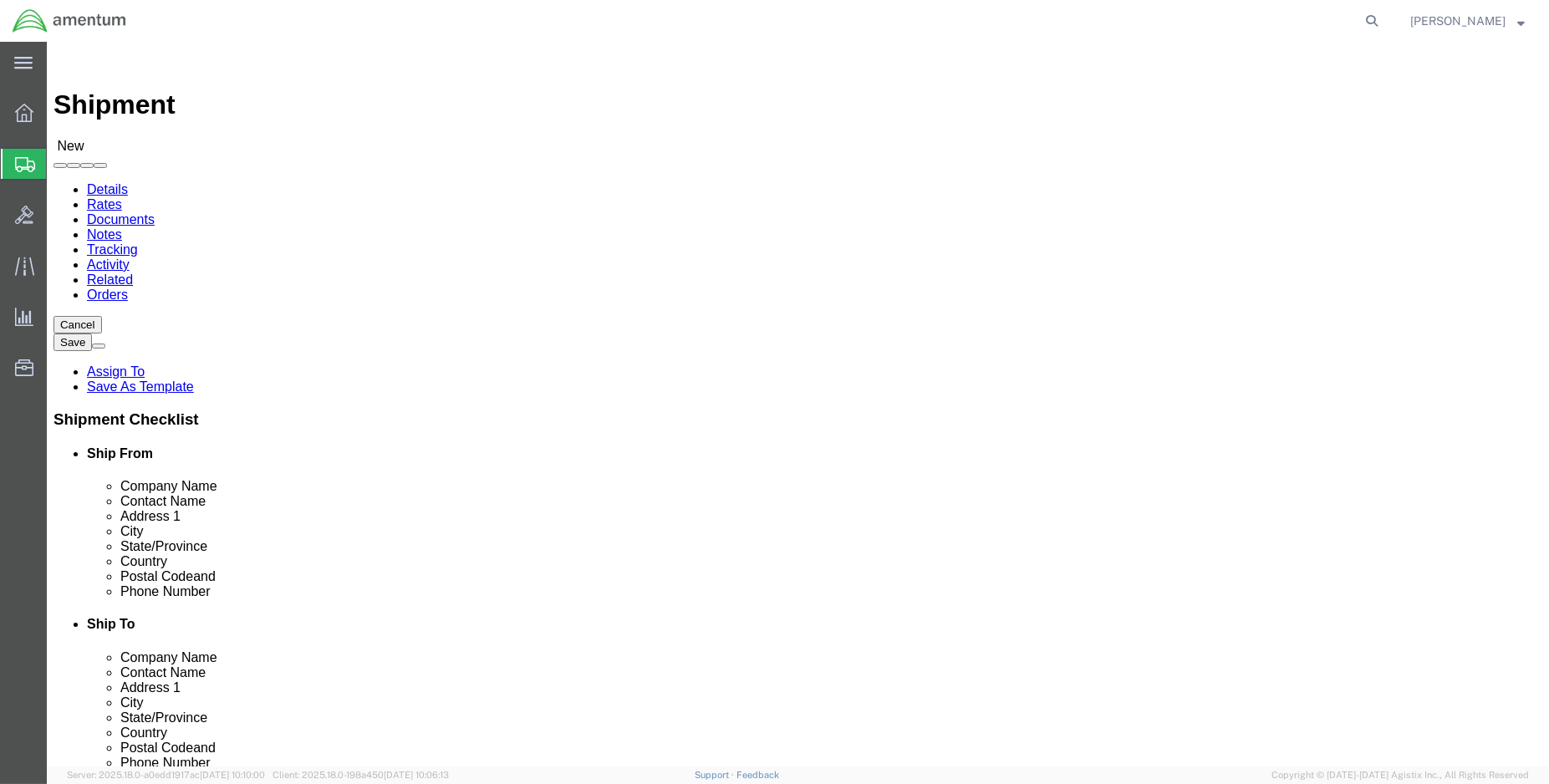
select select "MYPROFILE"
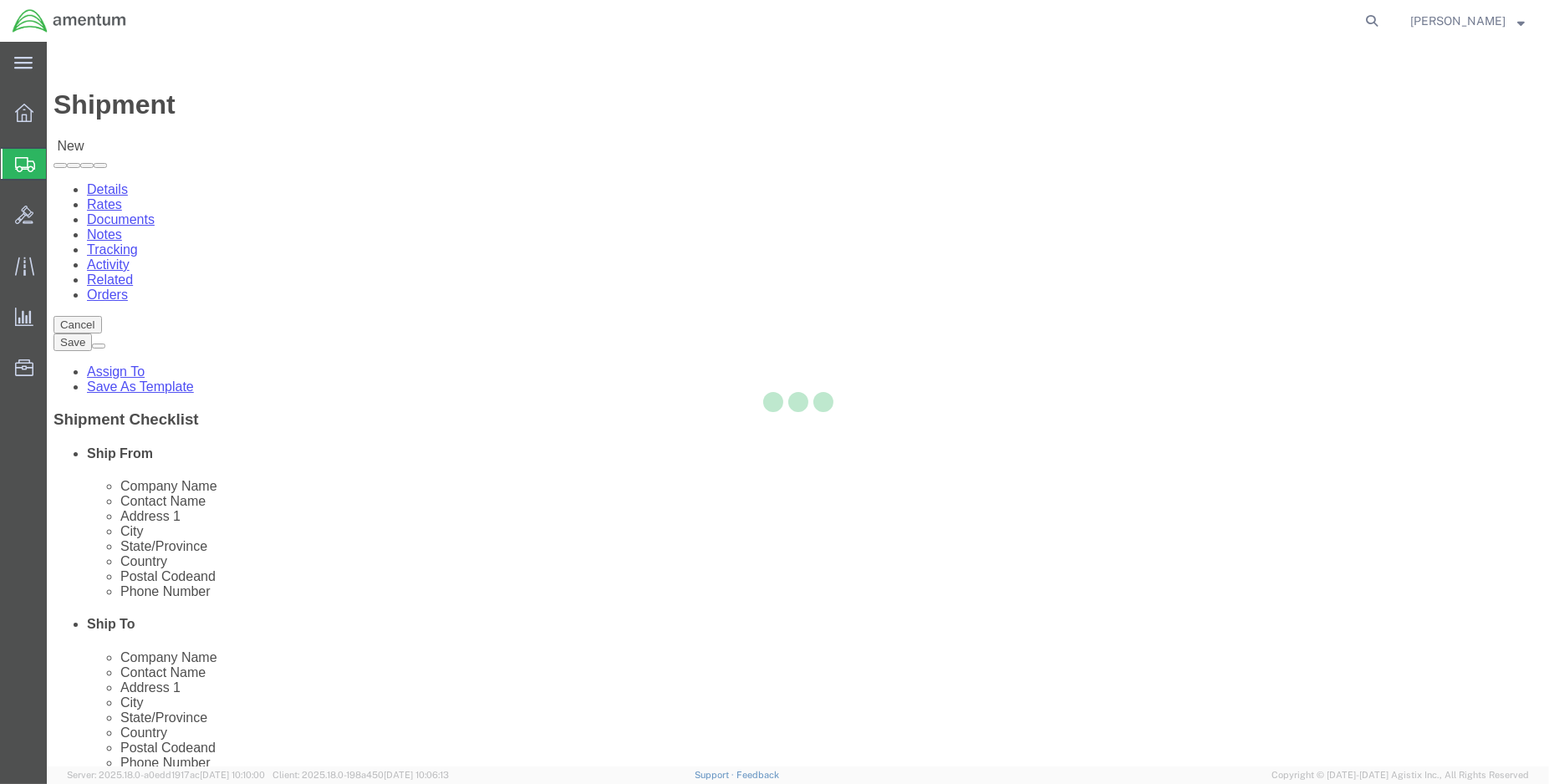
select select "LA"
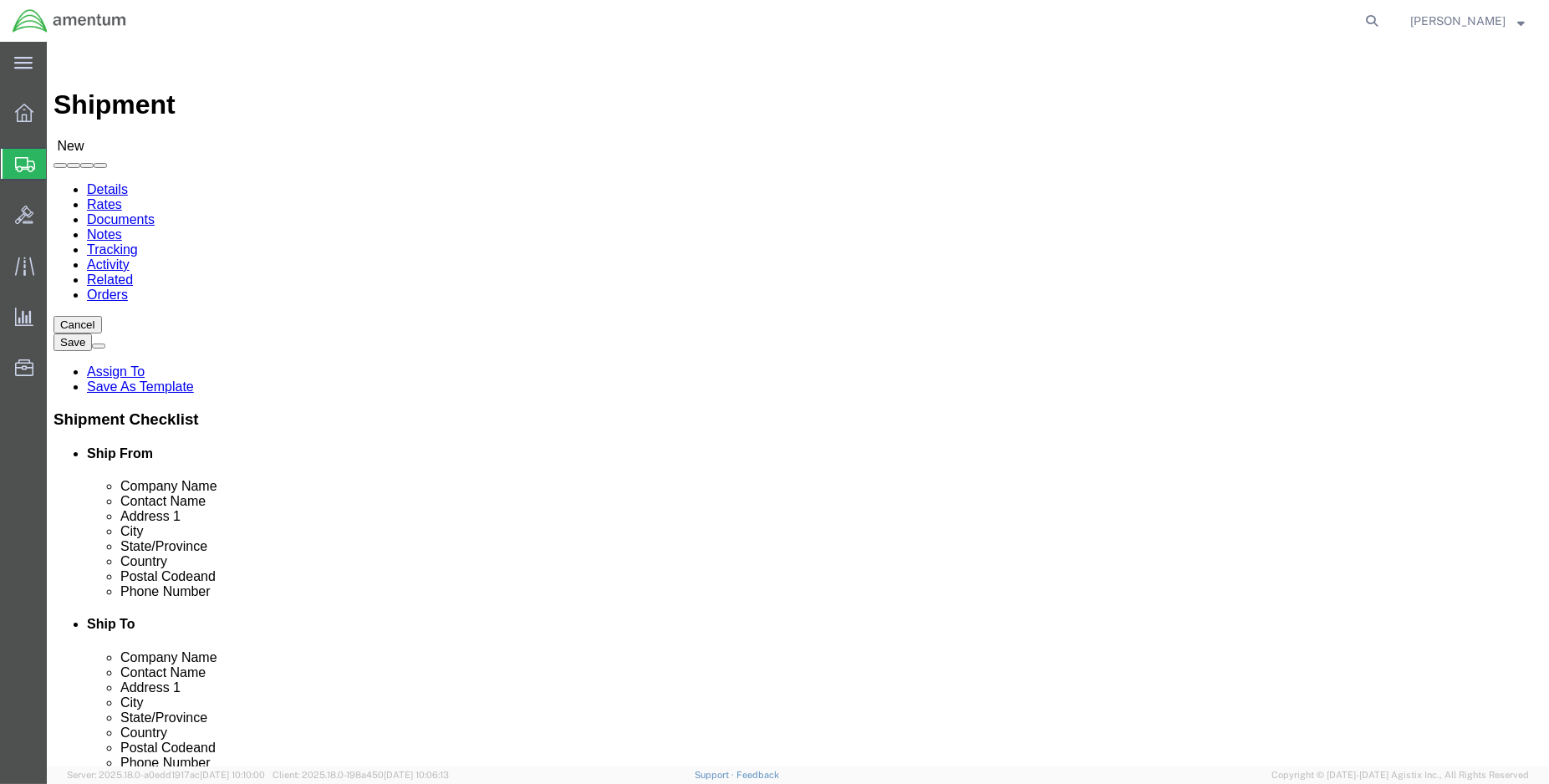
type input "wsa"
select select "49914"
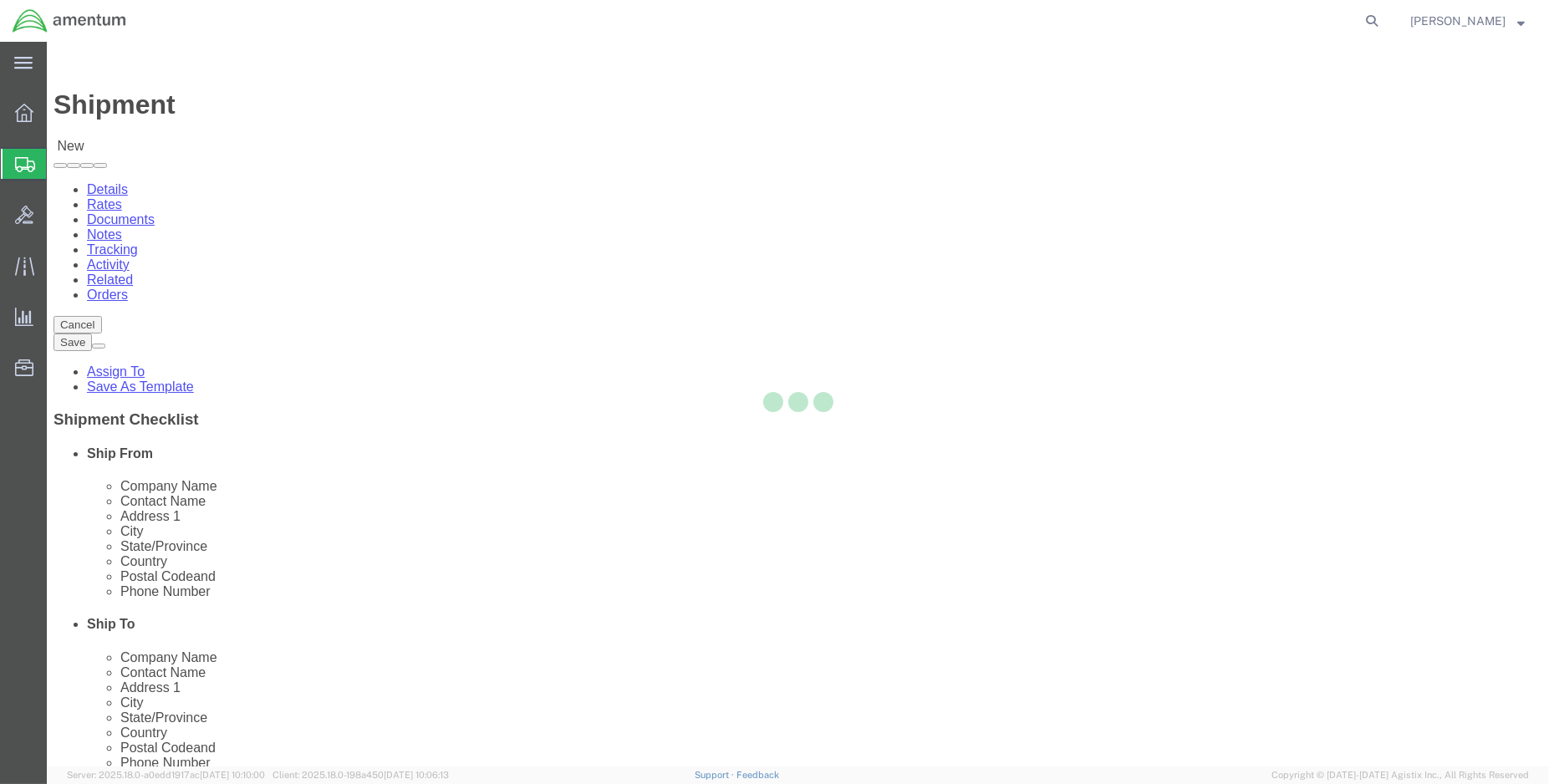
select select "[GEOGRAPHIC_DATA]"
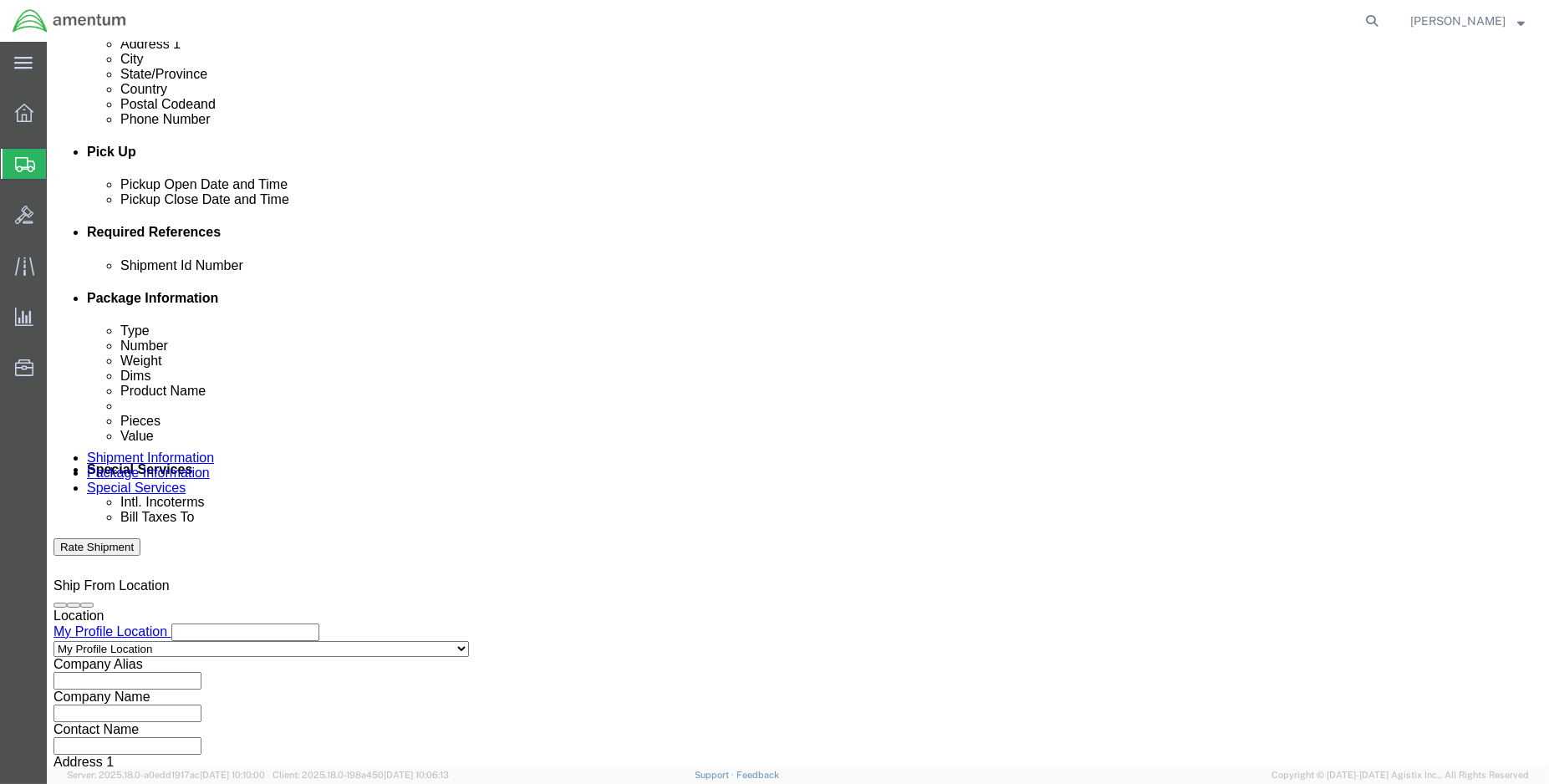
scroll to position [649, 0]
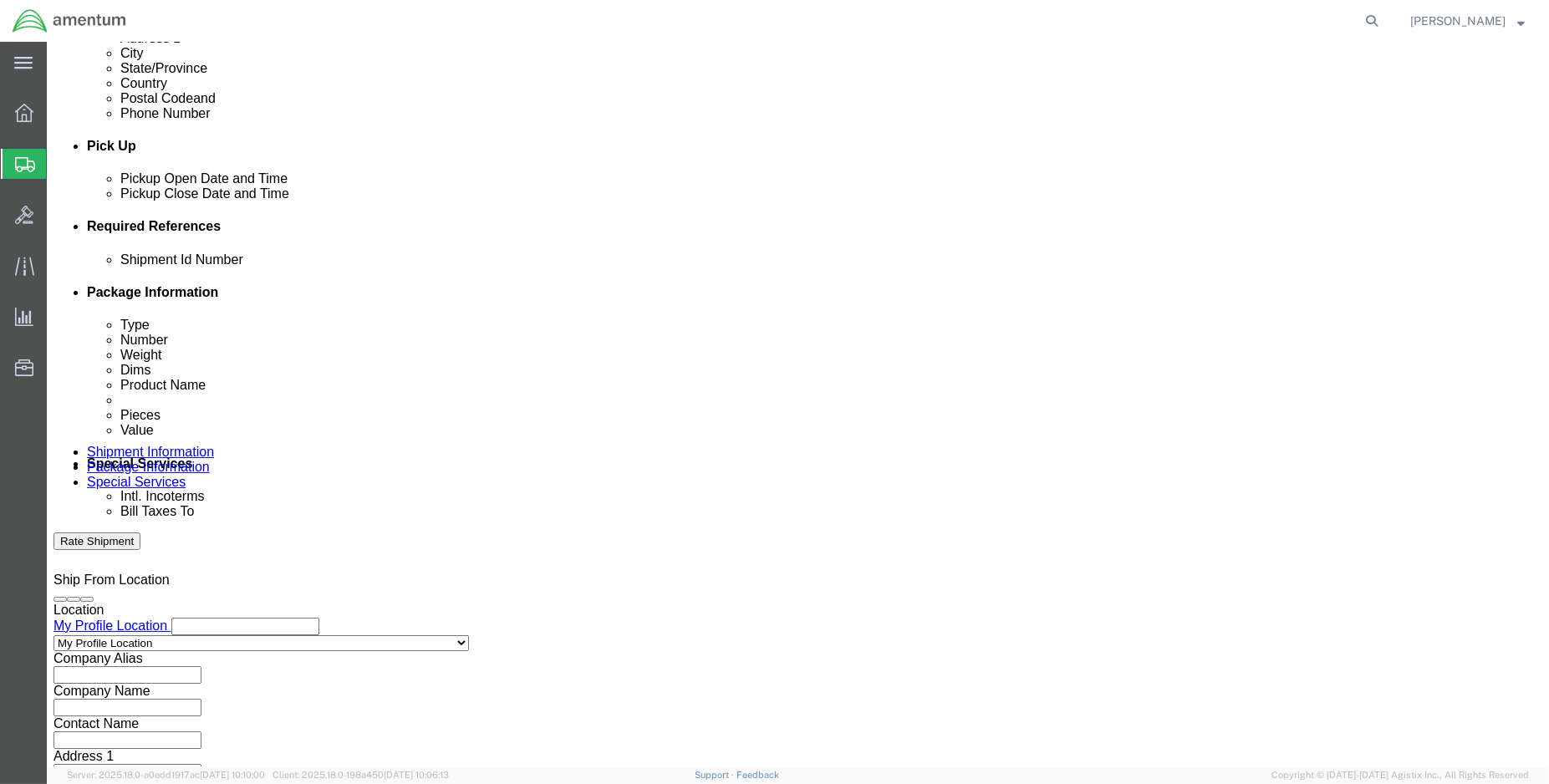
click button "Add reference"
click div "Shipment Id Number"
click input "text"
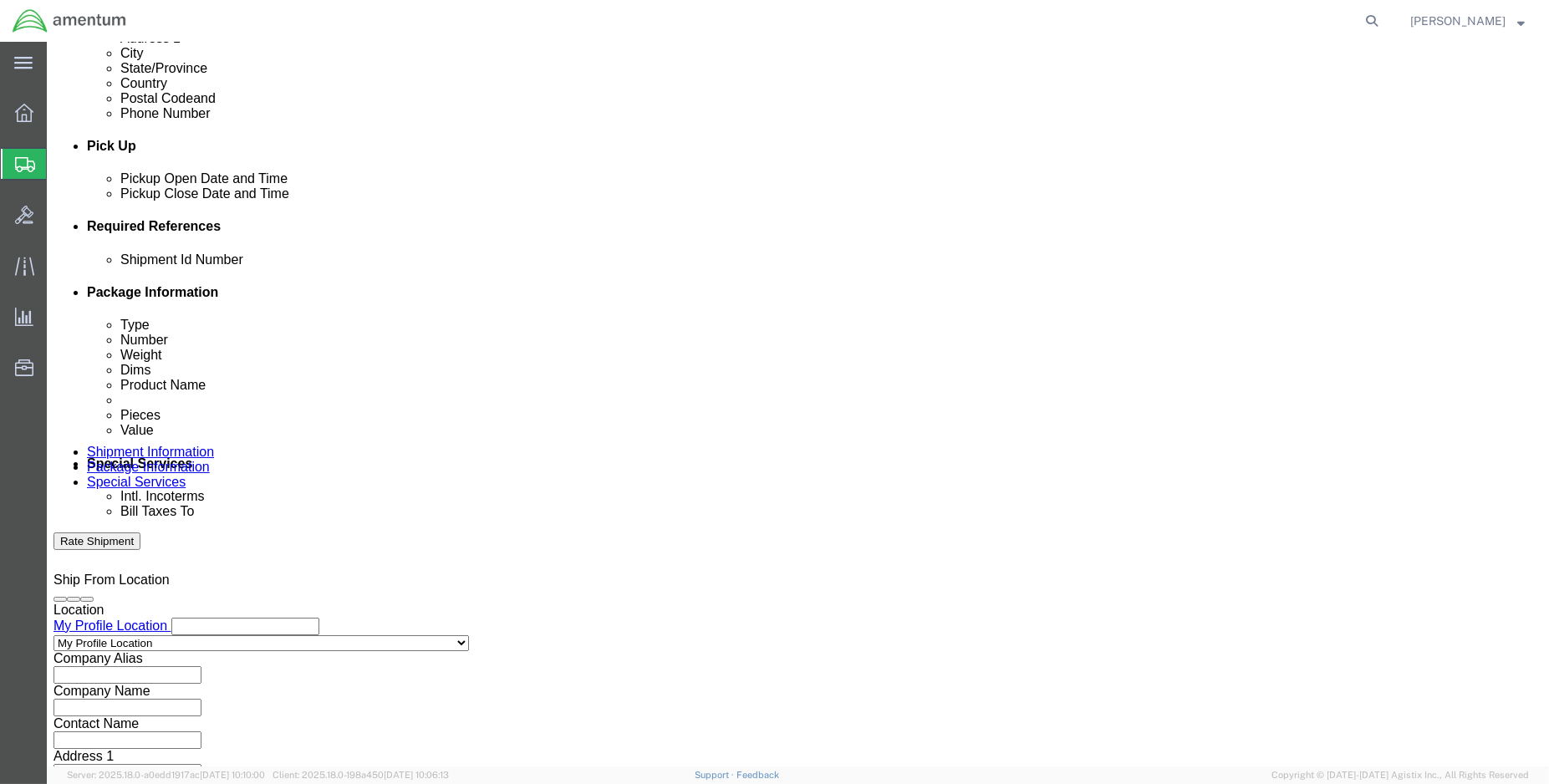
type input "ENO shipment: FAK"
select select "DEPT"
type input "CBP"
select select "CUSTREF"
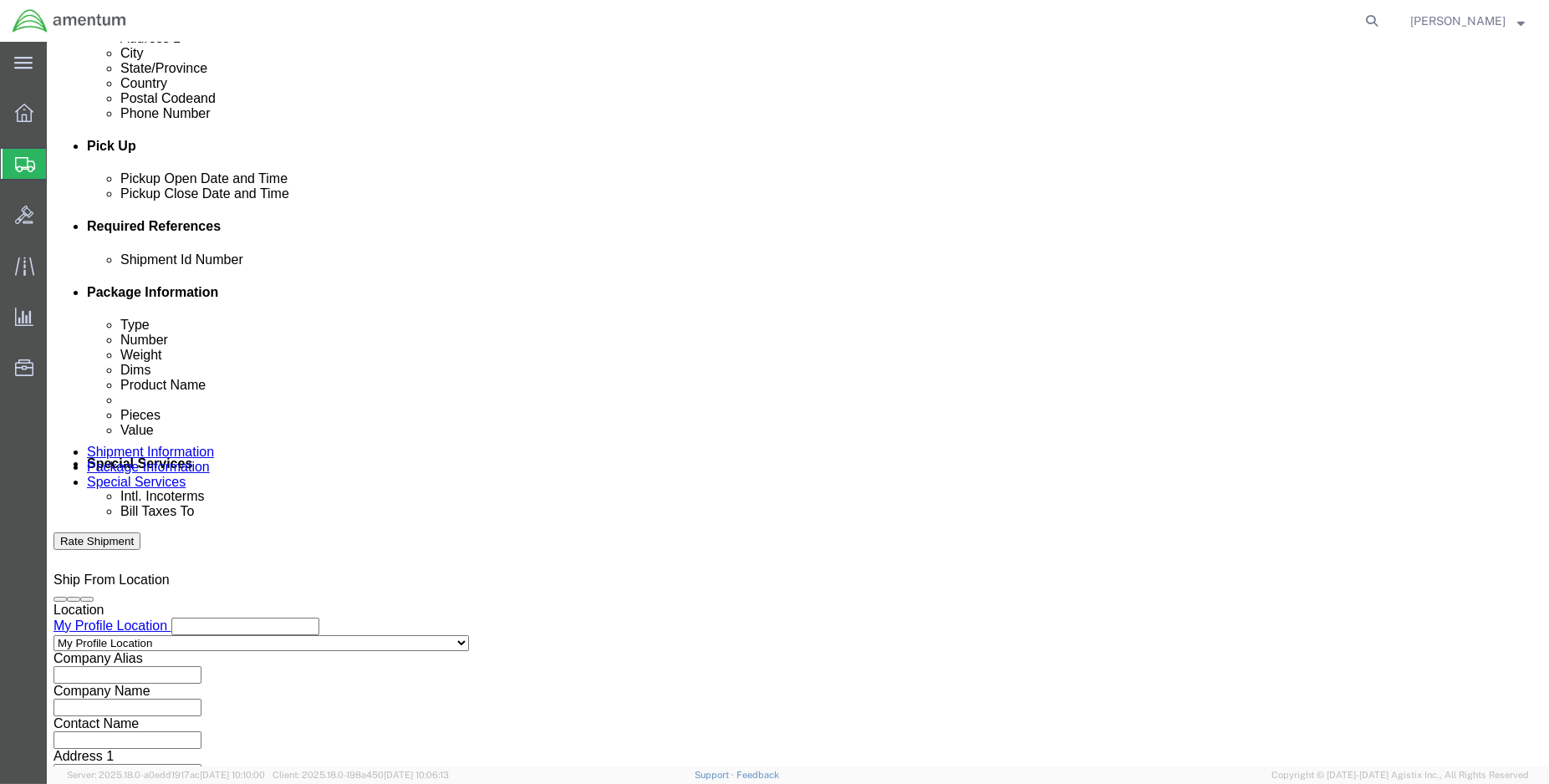
type input "[PERSON_NAME] return for service"
select select "PROJNUM"
paste input "6118.03.03.2219.000.ENO.0000"
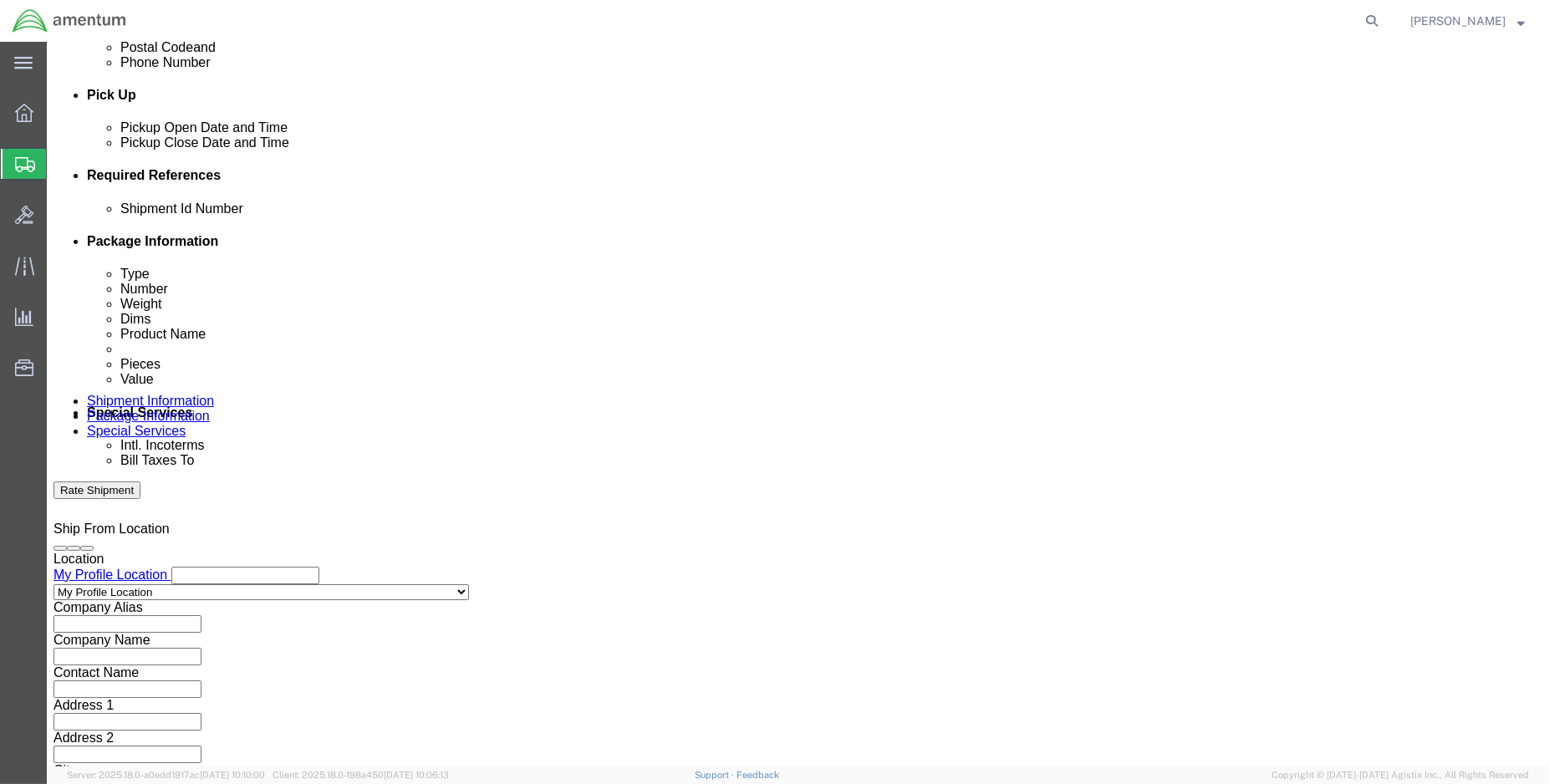
scroll to position [741, 0]
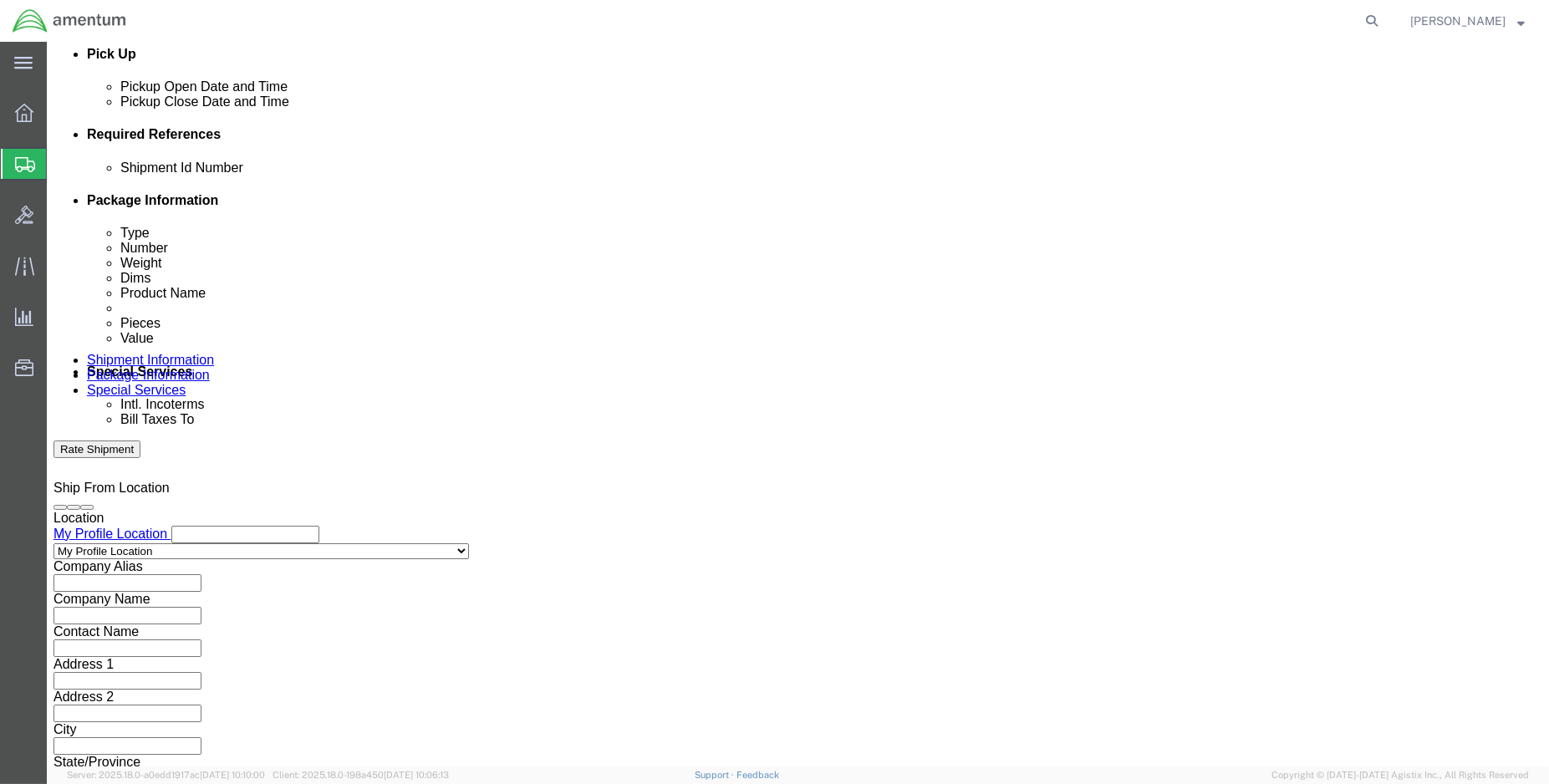
type input "6118.03.03.2219.000.ENO.0000"
click button "Continue"
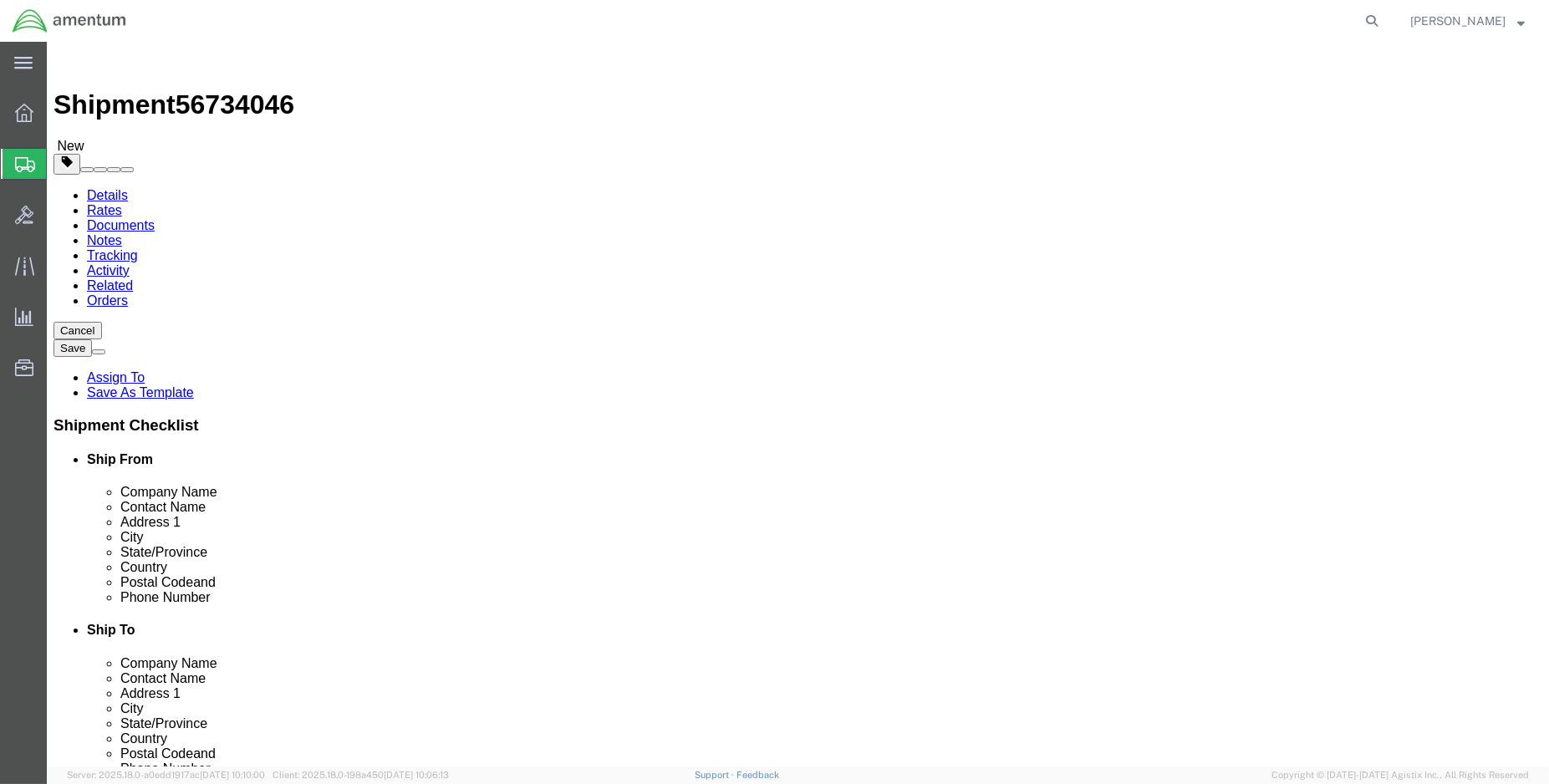
click select "Select BCK Boxes Bale(s) Basket(s) Bolt(s) Bottle(s) Buckets Bulk Bundle(s) Can…"
select select "MBX"
click select "Select BCK Boxes Bale(s) Basket(s) Bolt(s) Bottle(s) Buckets Bulk Bundle(s) Can…"
type input "13.00"
type input "11.50"
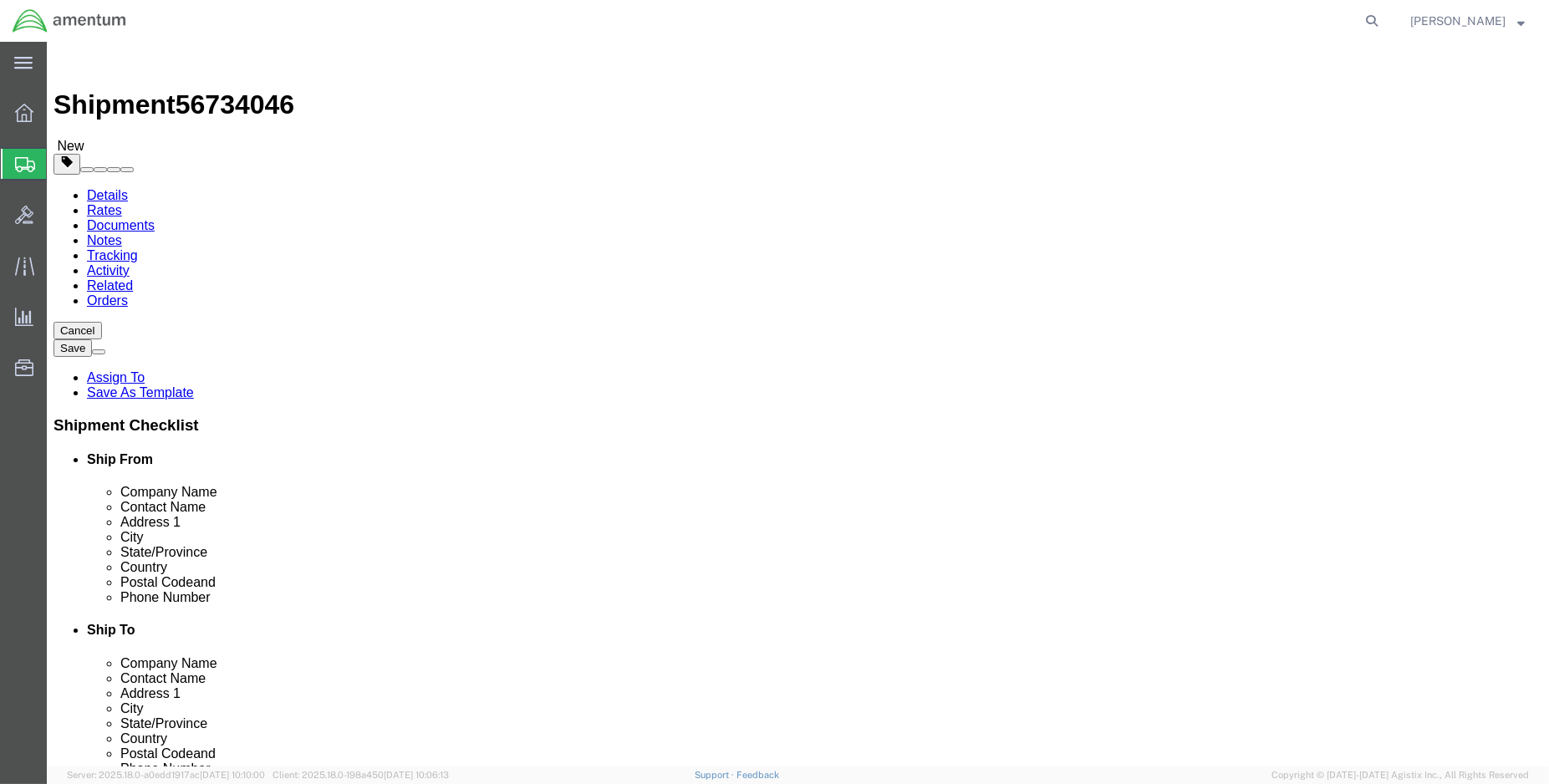
type input "2.50"
drag, startPoint x: 262, startPoint y: 390, endPoint x: 216, endPoint y: 390, distance: 46.0
click input "0.00"
type input "3.00"
click link "Add Content"
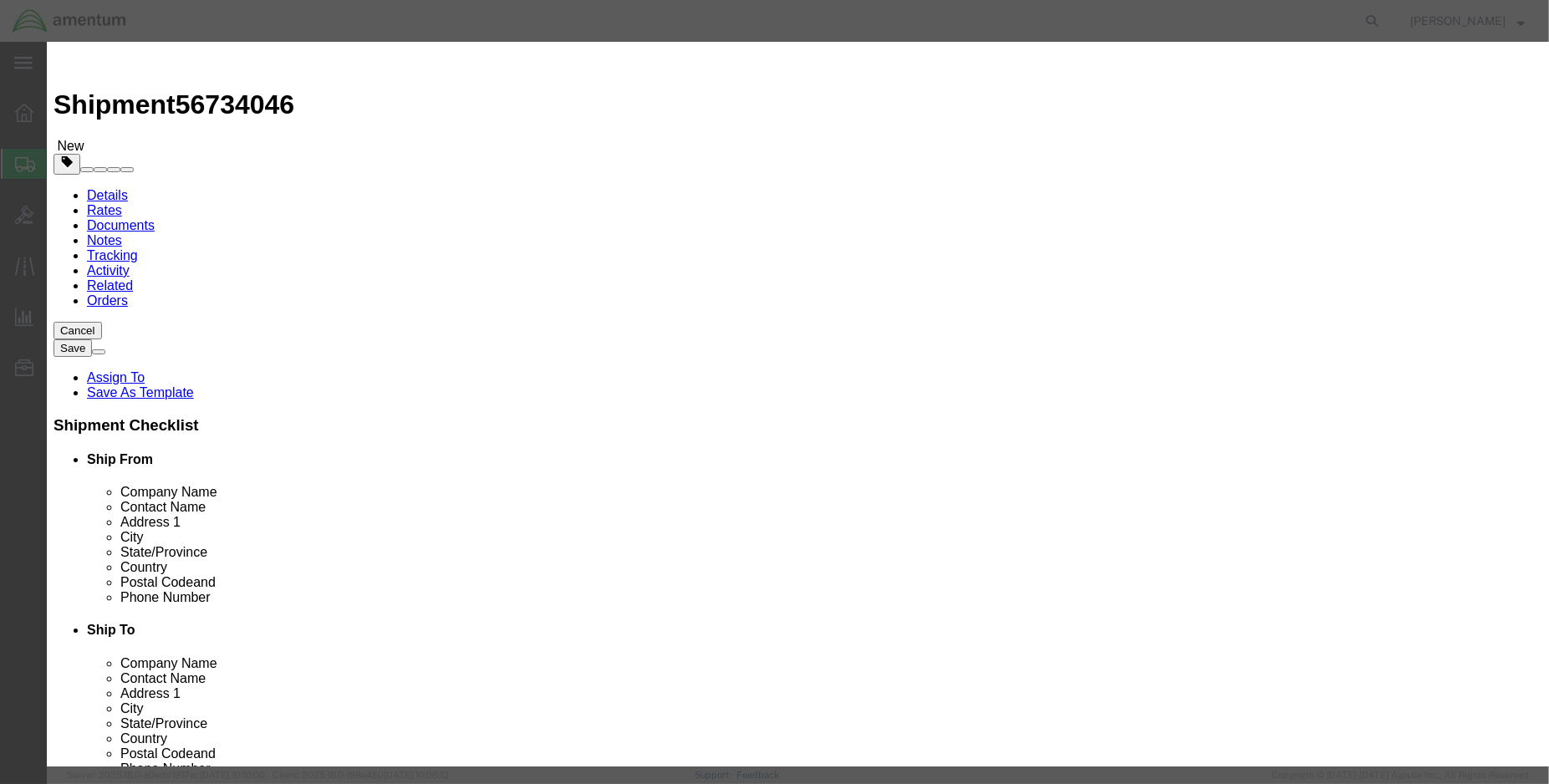
click input "text"
type input "f"
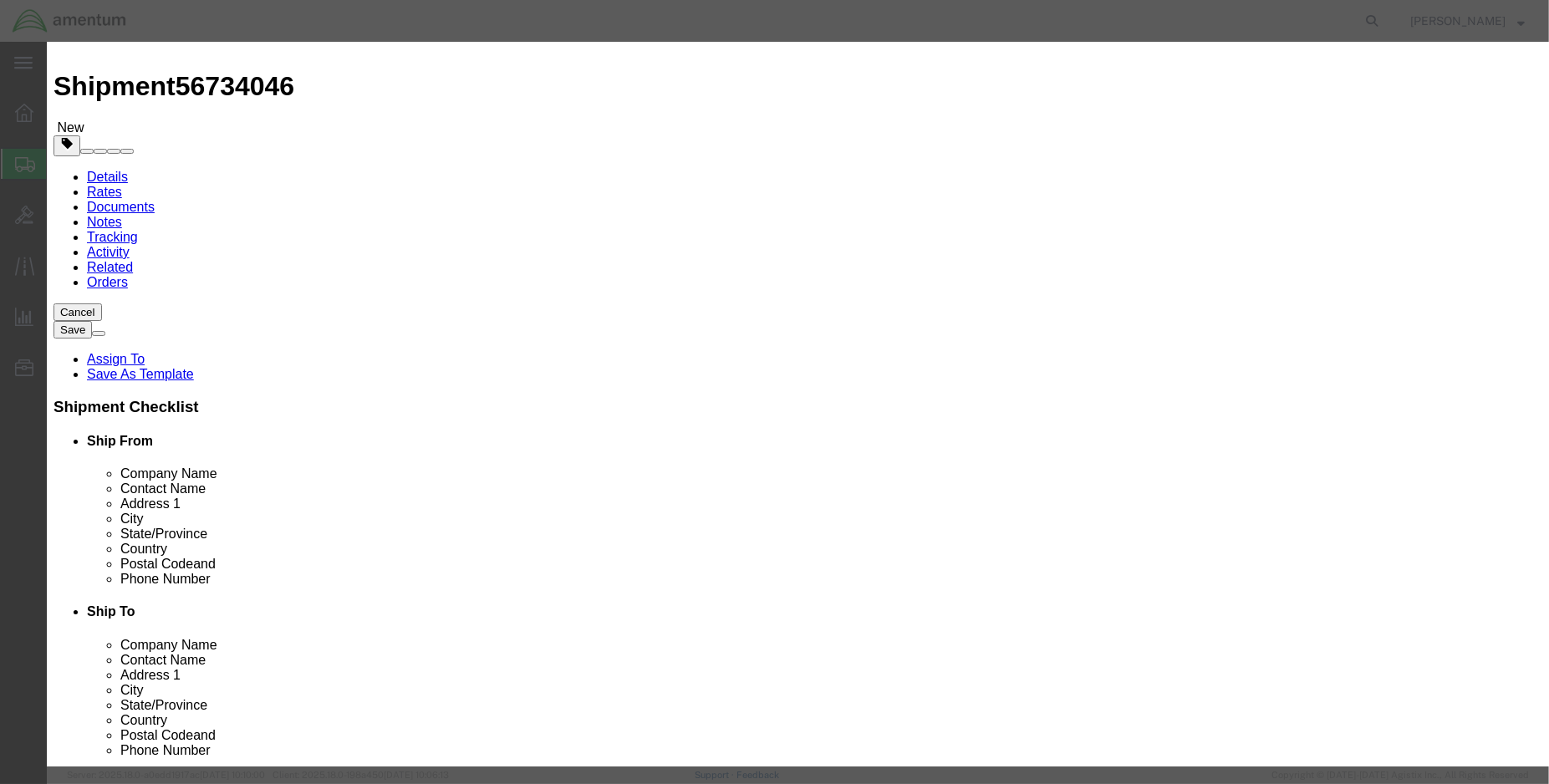
scroll to position [37, 0]
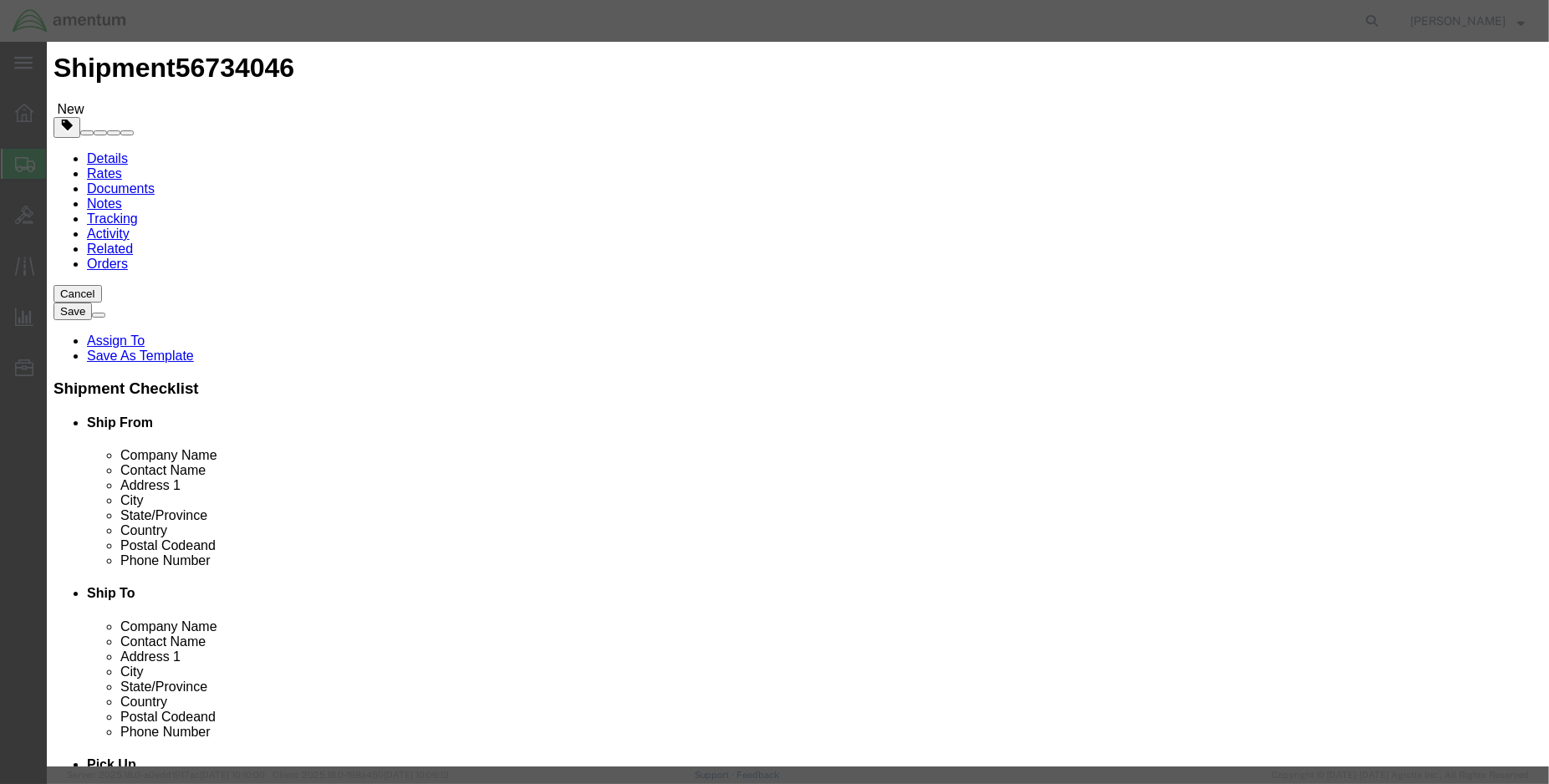
type input "FAK"
click label "Pieces"
click input "0"
click input "1"
type input "1.00"
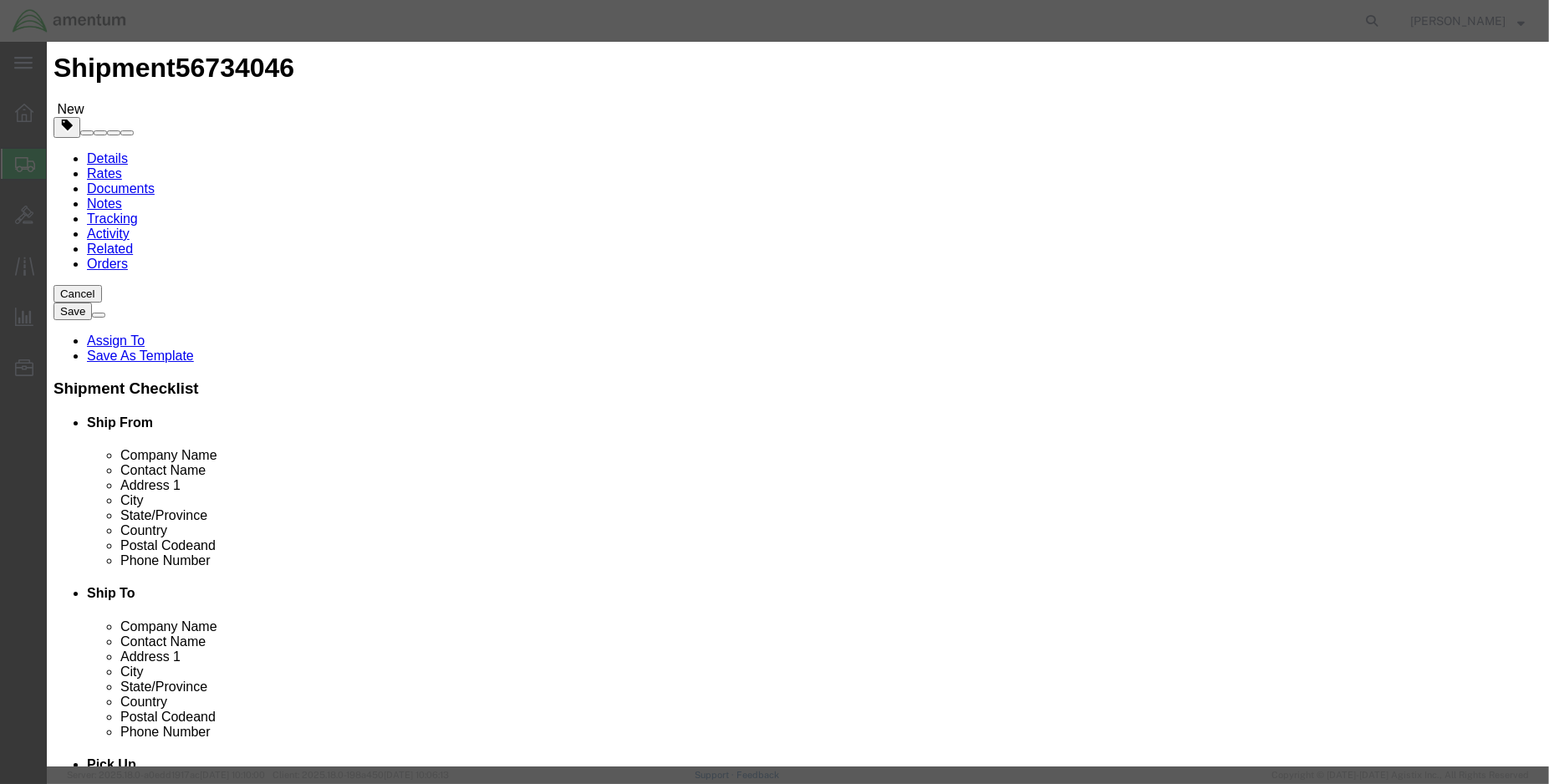
click div "Product Name FAK FAK Pieces 1.00 Select Bag Barrels 100Board Feet Bottle Box Bl…"
click input "text"
type input "500.00"
select select "USD"
click button "Save & Close"
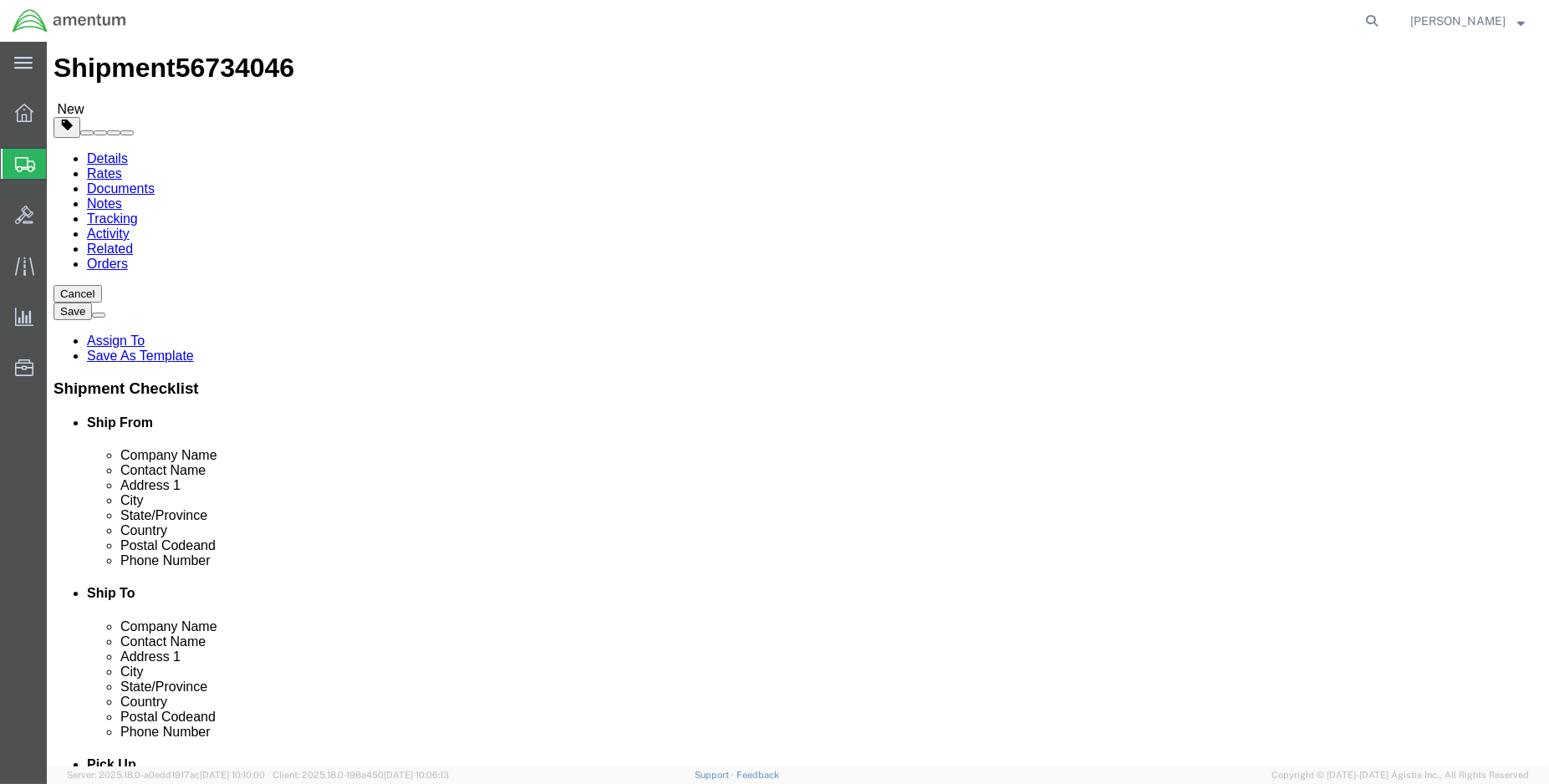
click button "Rate Shipment"
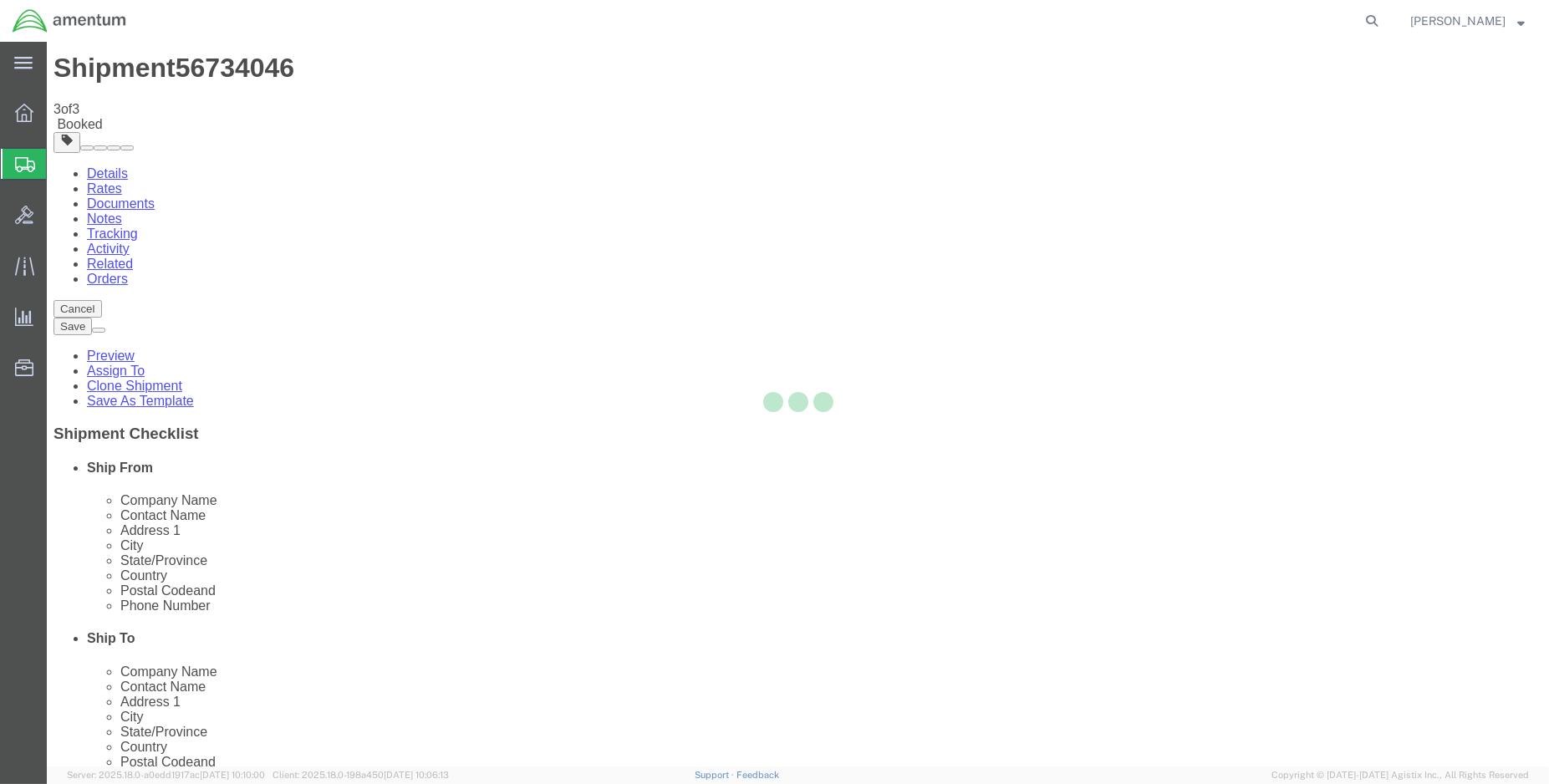
scroll to position [0, 0]
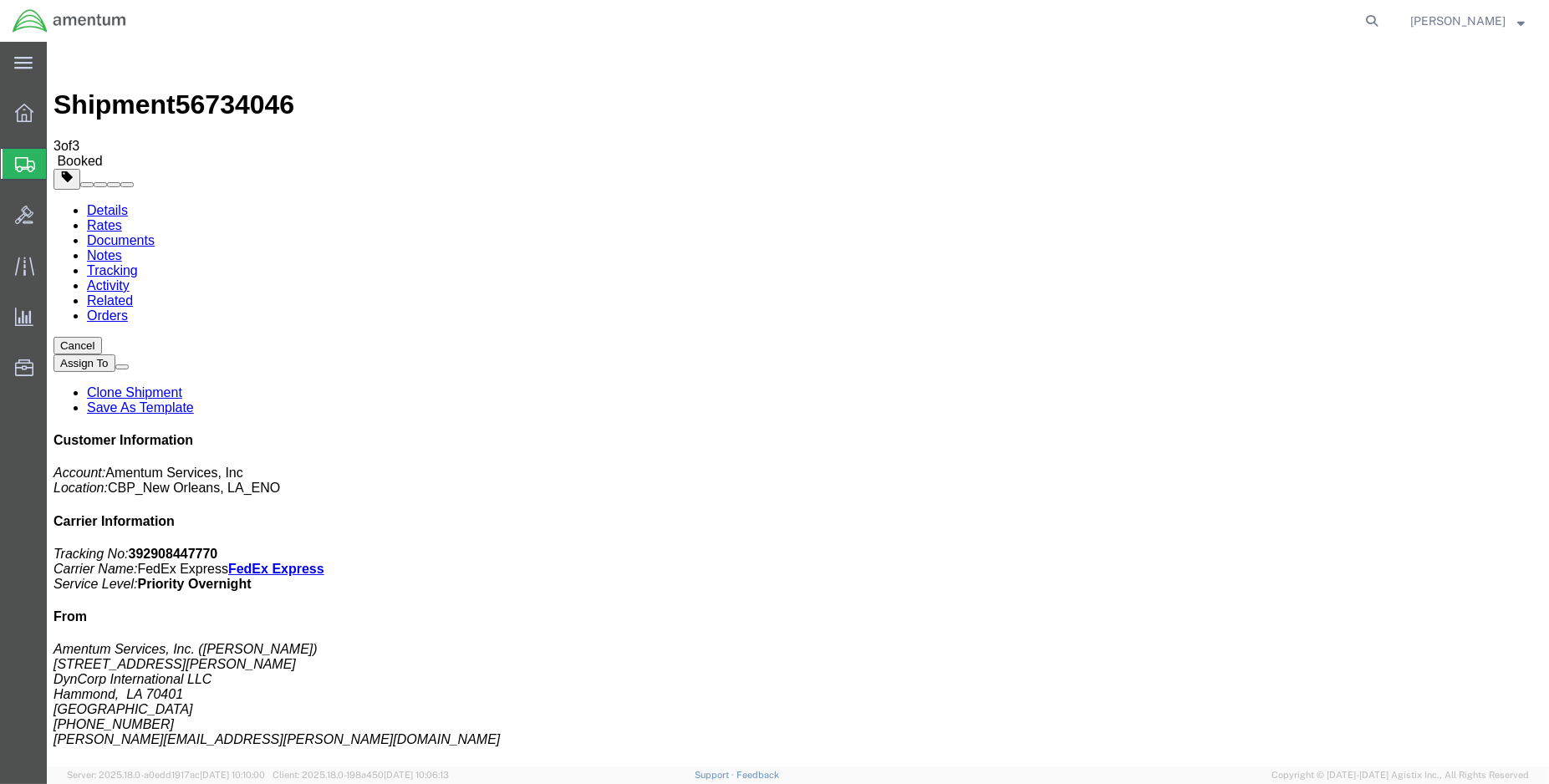
click at [91, 203] on link "Details" at bounding box center [107, 210] width 41 height 14
click link "Schedule pickup request"
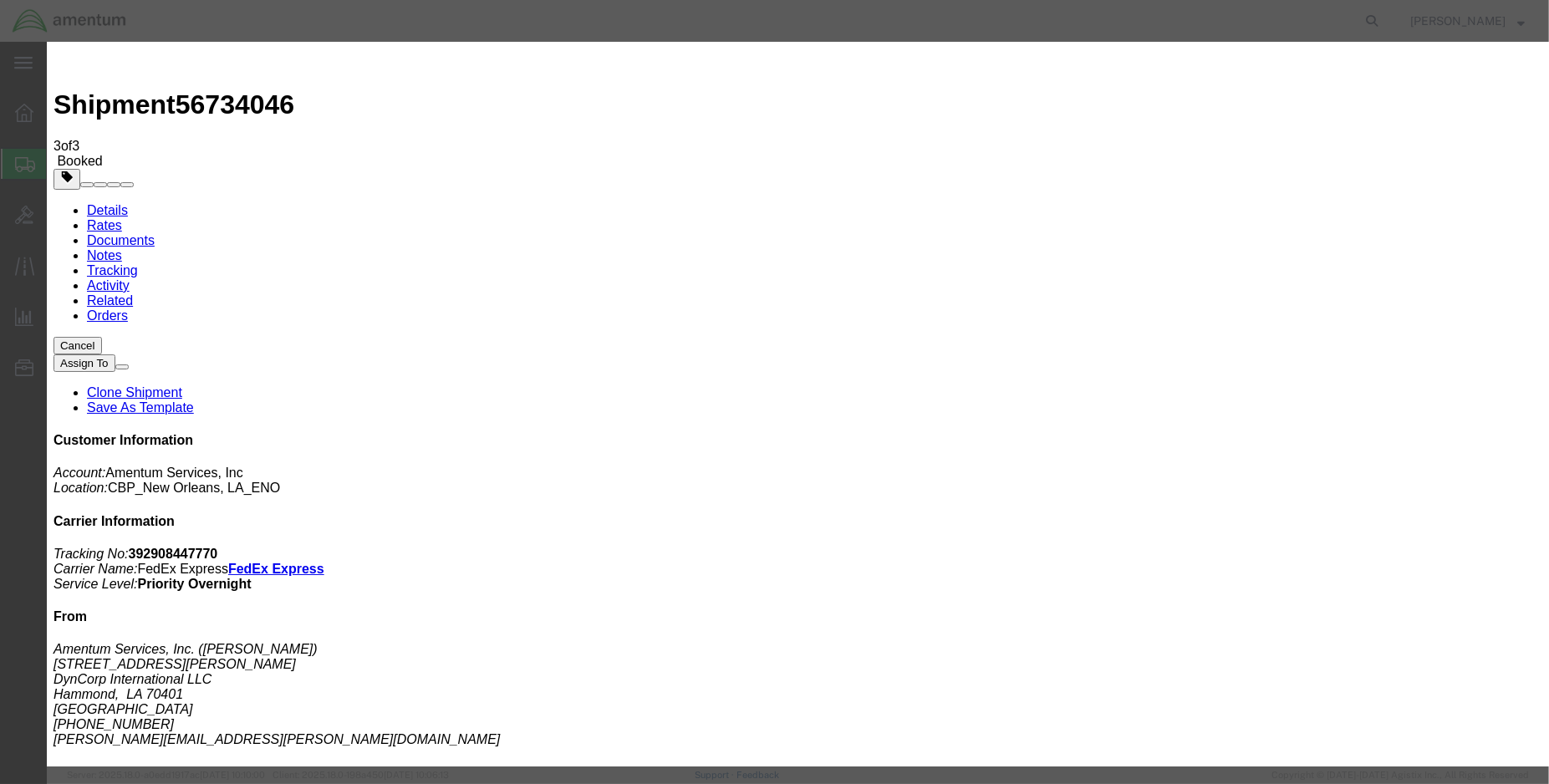
click button "Close"
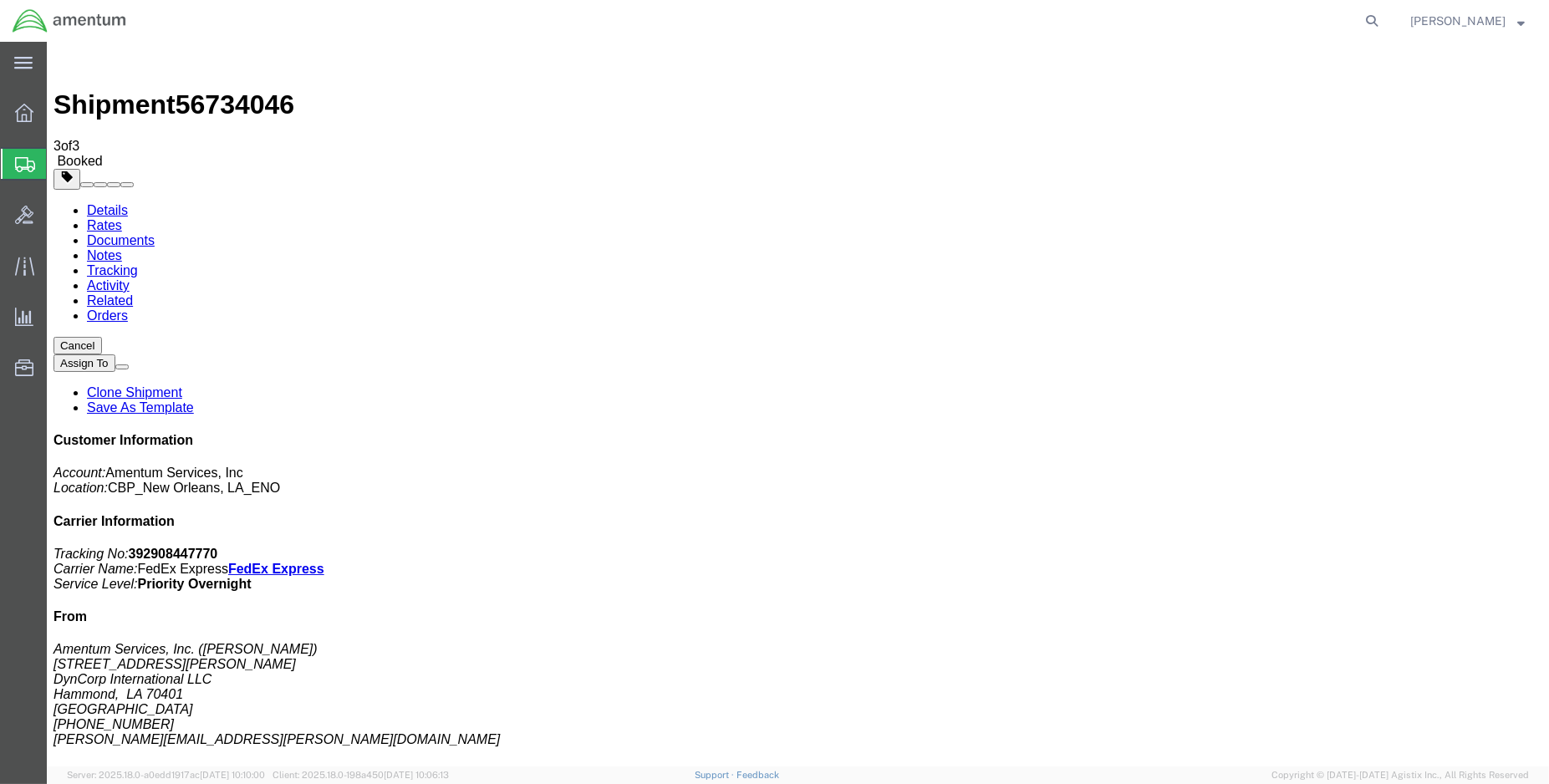
click span "button"
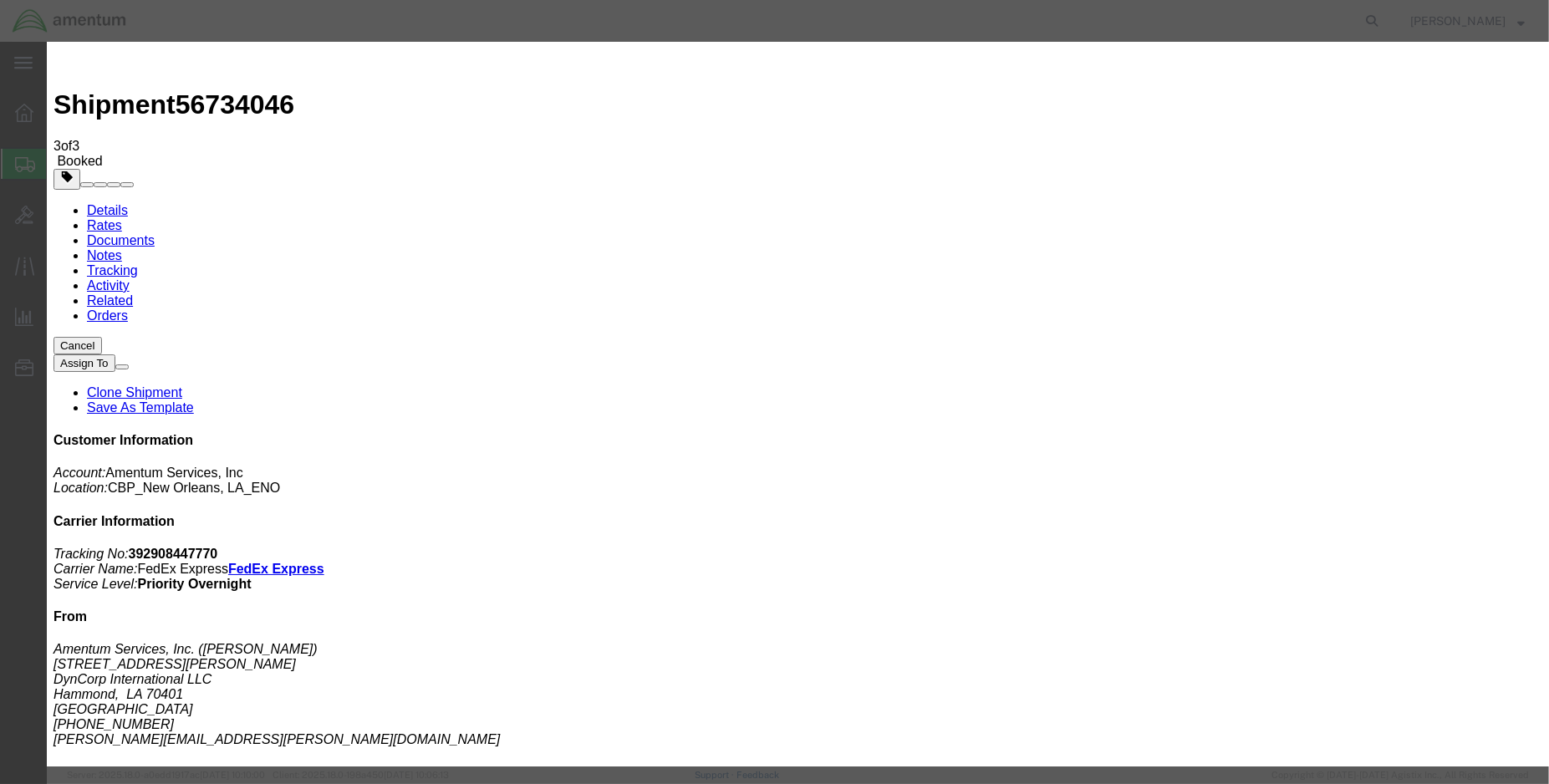
click div "[DATE] 3:00 PM"
type input "16:00 PM"
click button "Apply"
click button "Save"
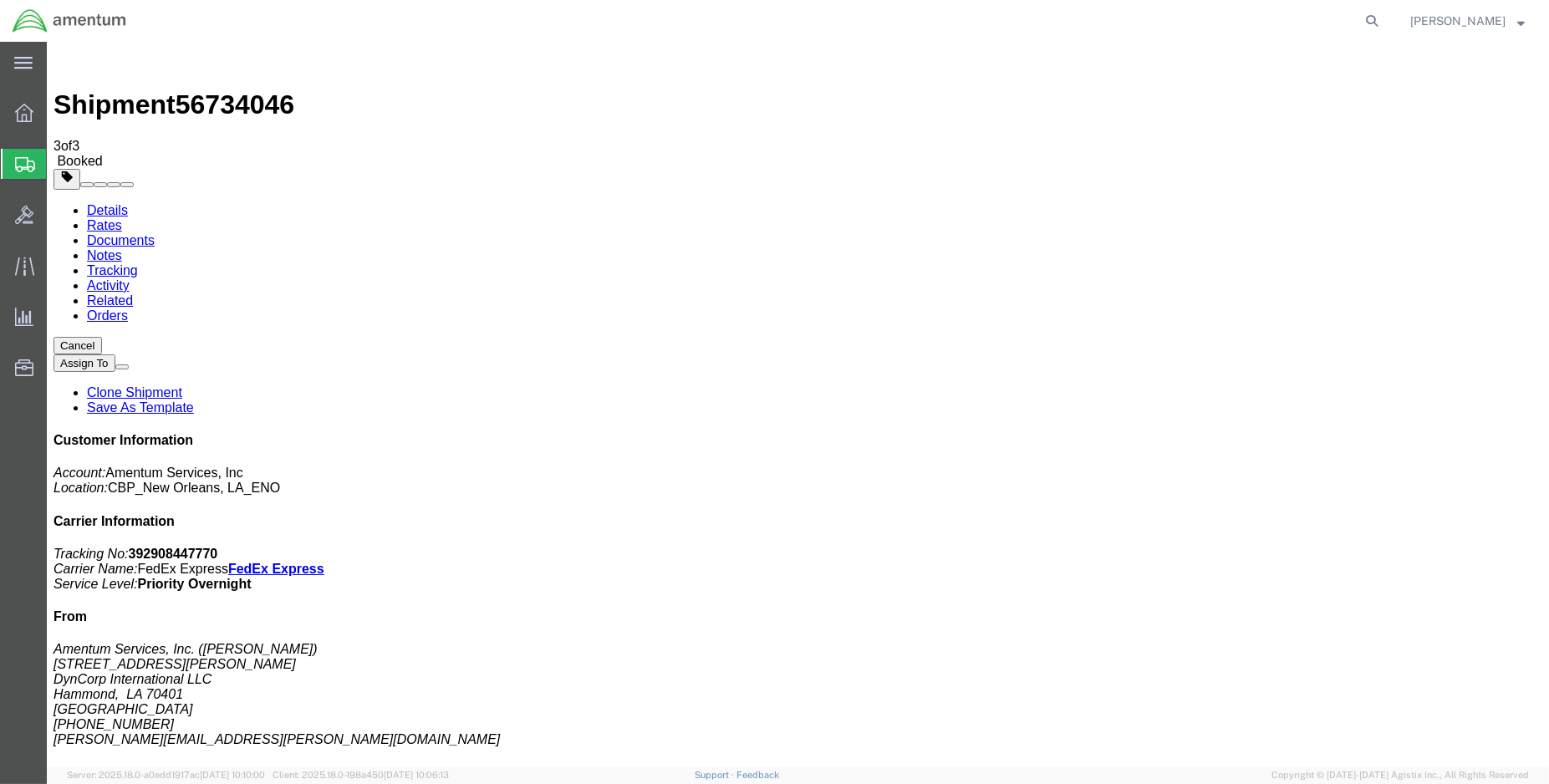
click button "Close"
click at [0, 0] on span "Create Shipment" at bounding box center [0, 0] width 0 height 0
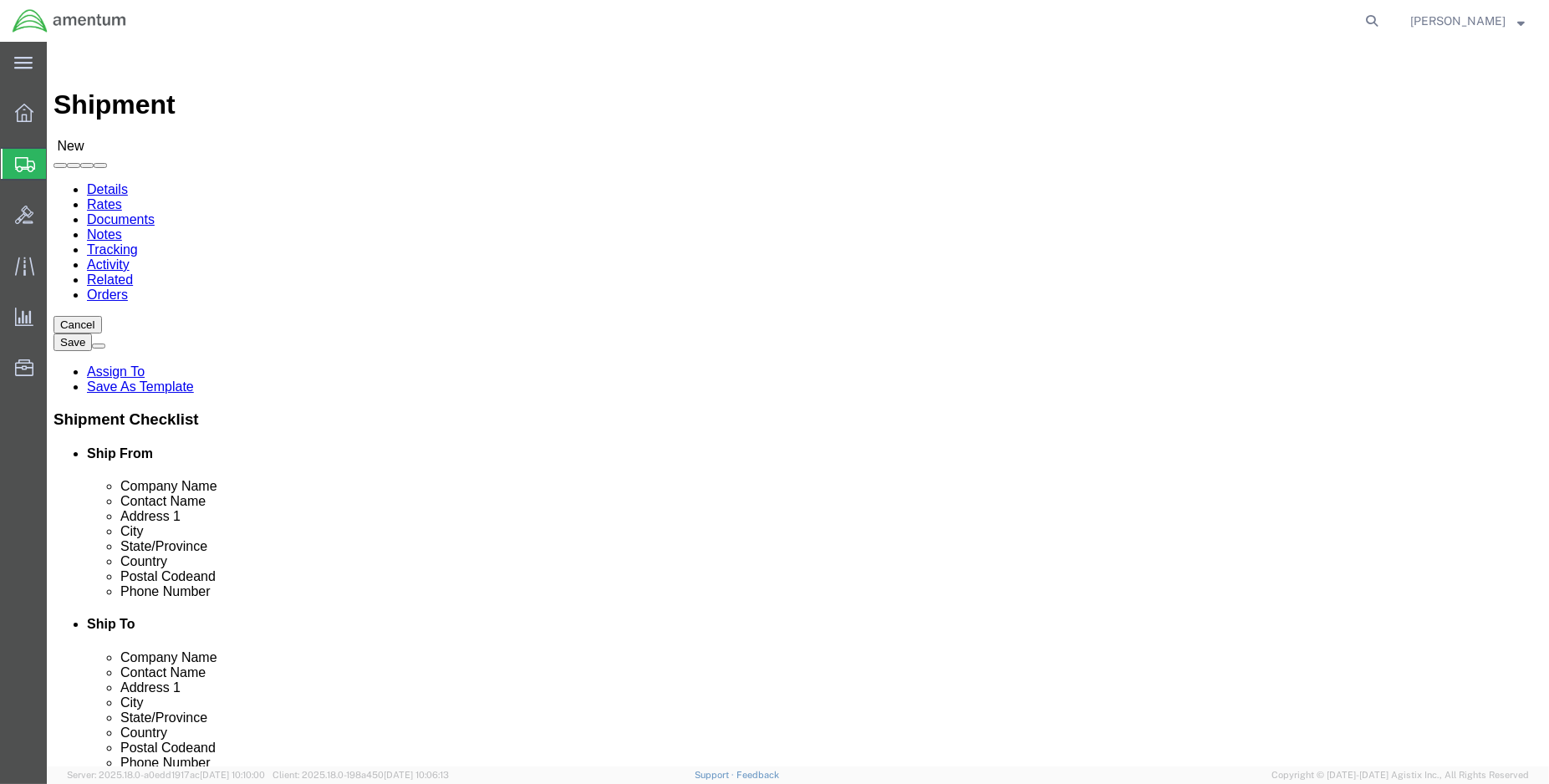
select select "MYPROFILE"
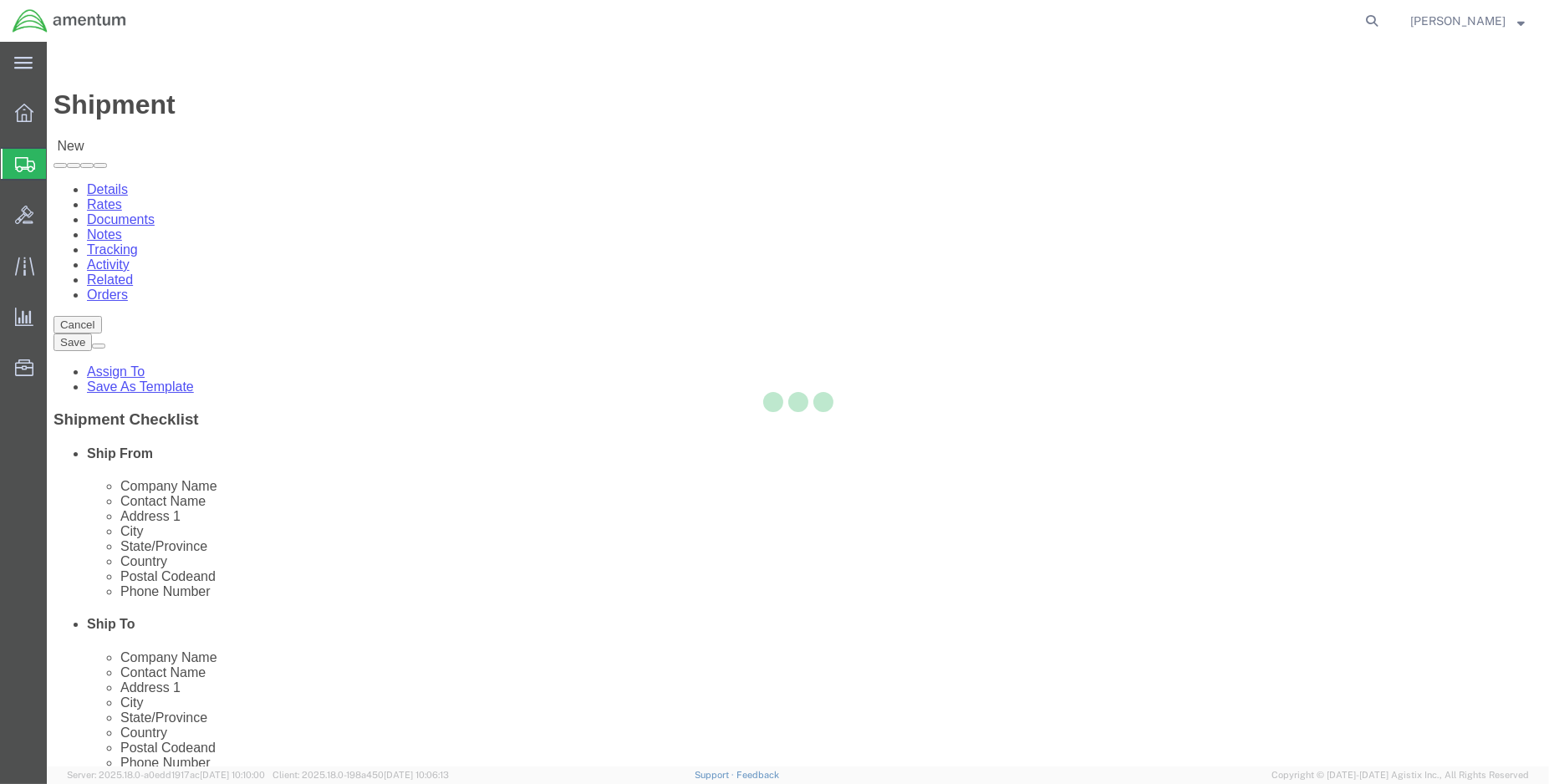
select select "LA"
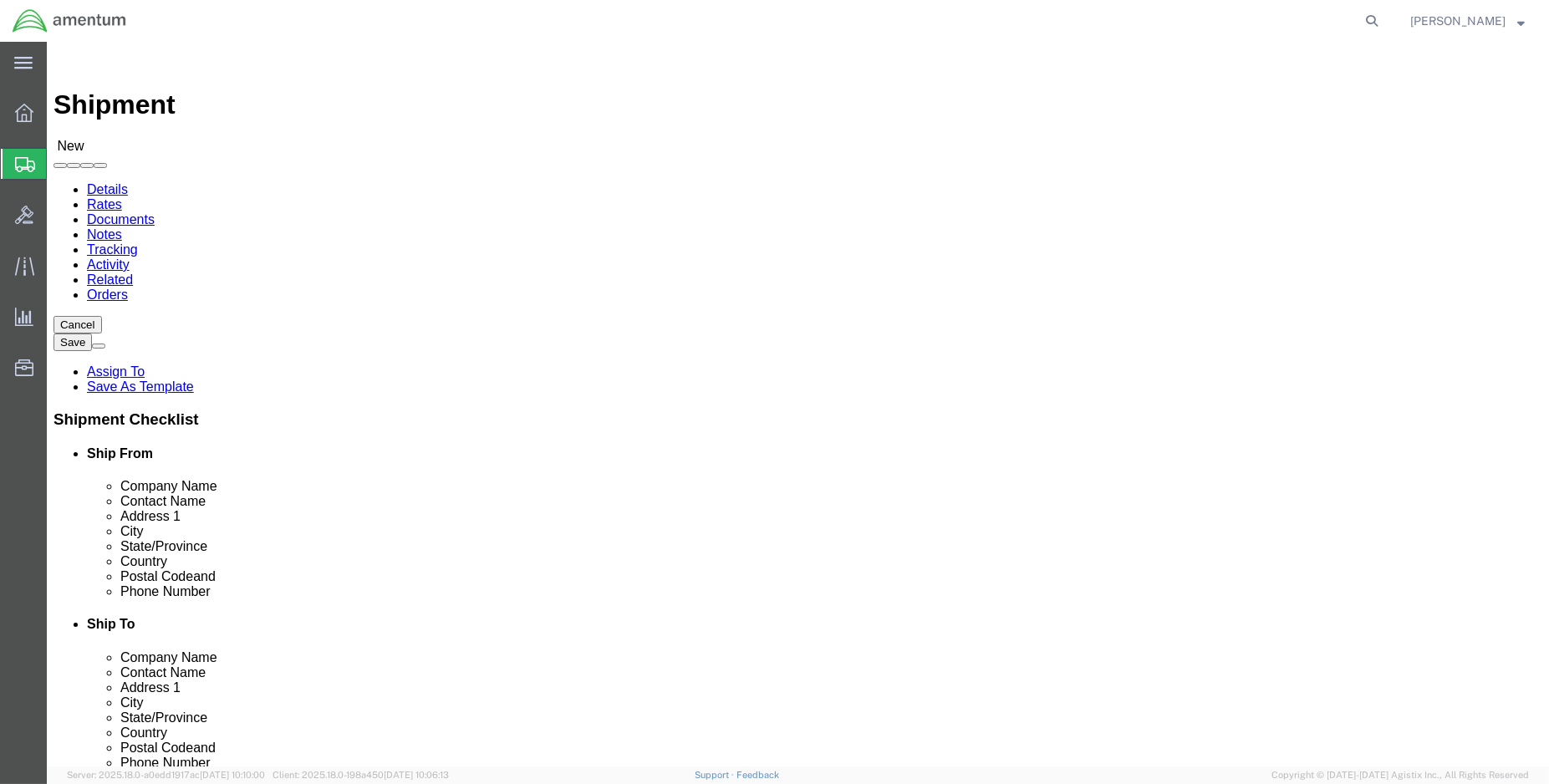
click input "text"
type input "aviation lab"
click p "- Aviation Laboratories - ([GEOGRAPHIC_DATA]) [STREET_ADDRESS]"
select select "[GEOGRAPHIC_DATA]"
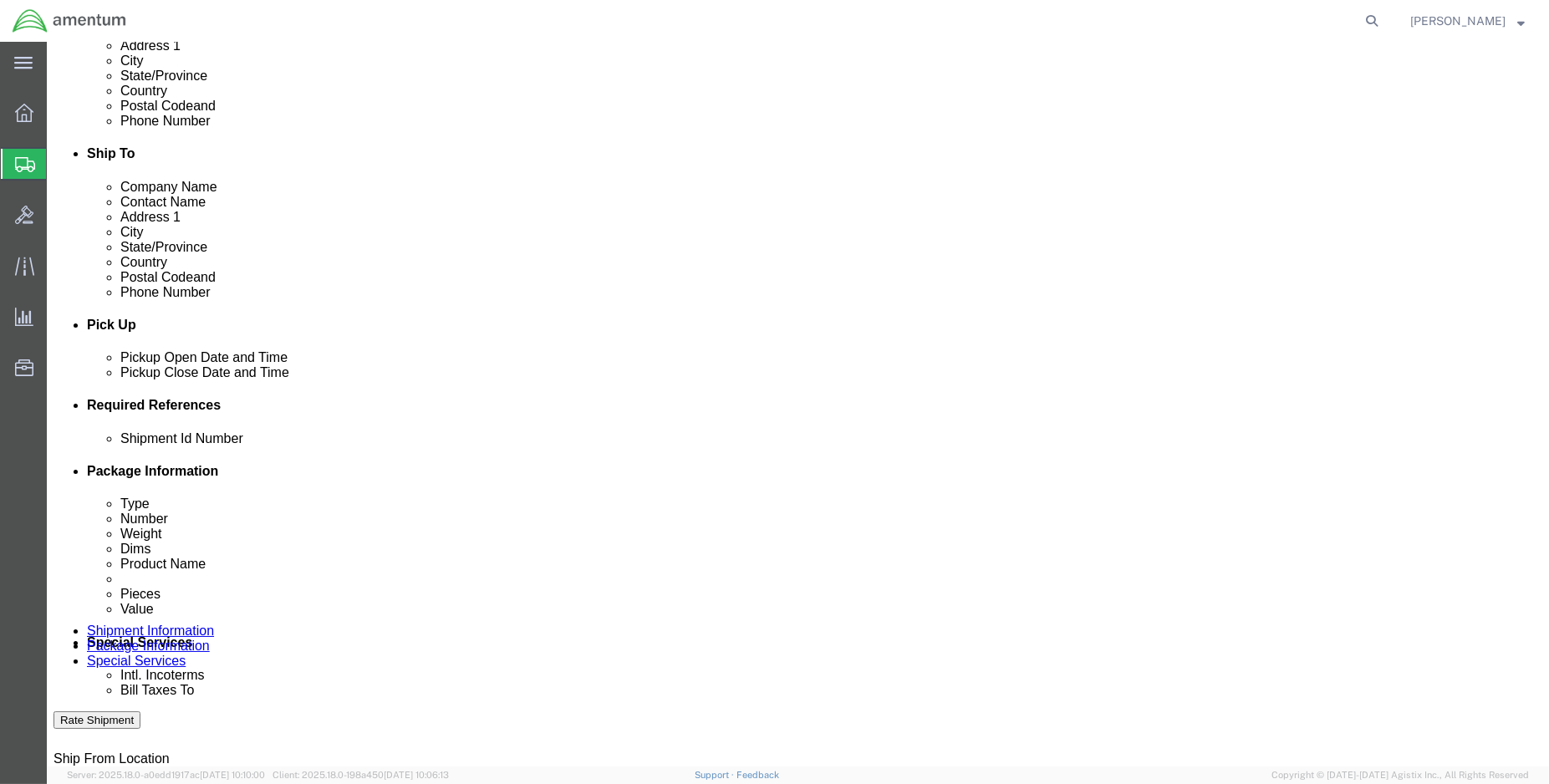
scroll to position [649, 0]
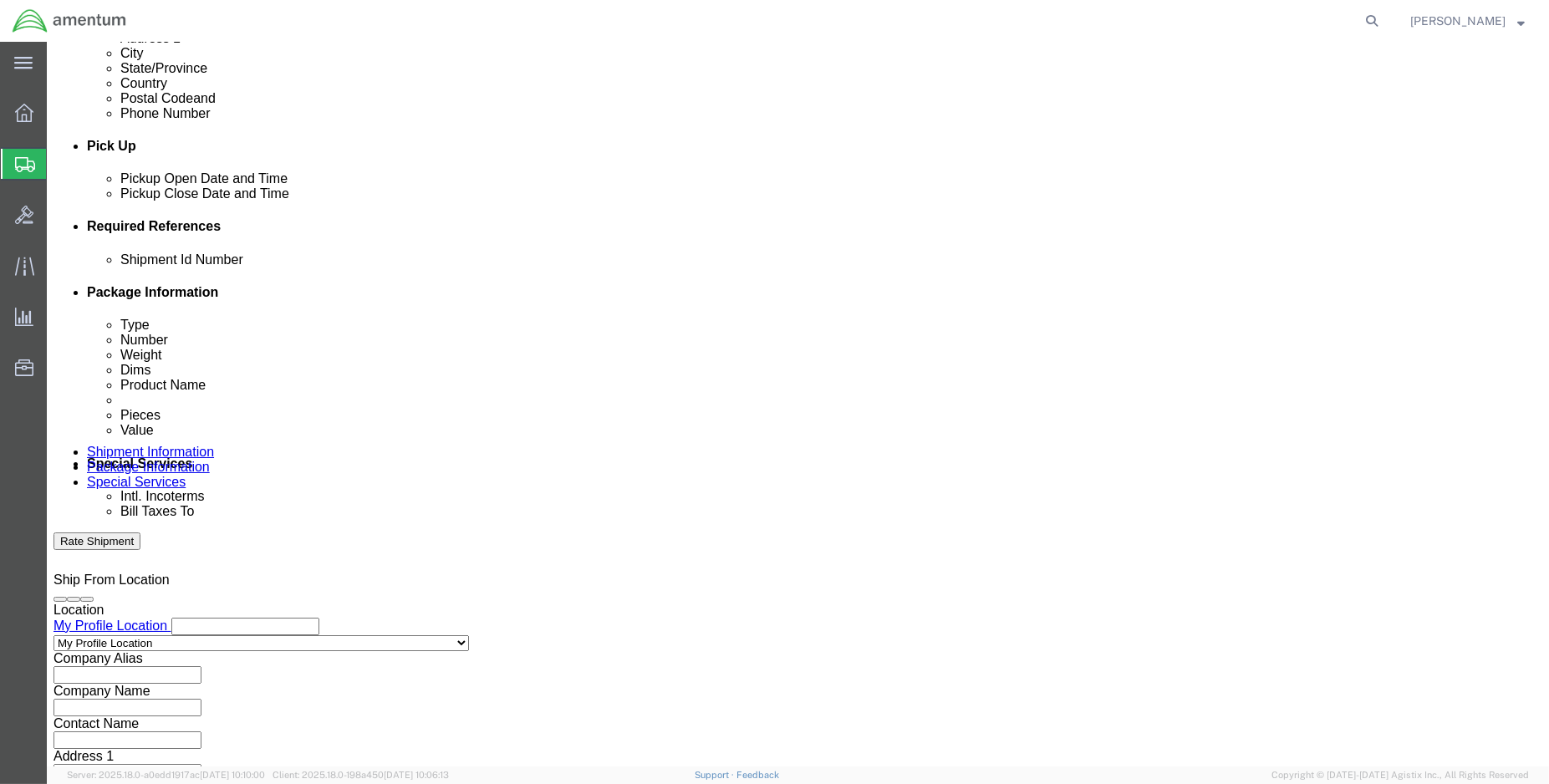
type input "Aviation Laboratories"
click button "Add reference"
drag, startPoint x: 1079, startPoint y: 332, endPoint x: 1014, endPoint y: 321, distance: 65.9
click button "Add reference"
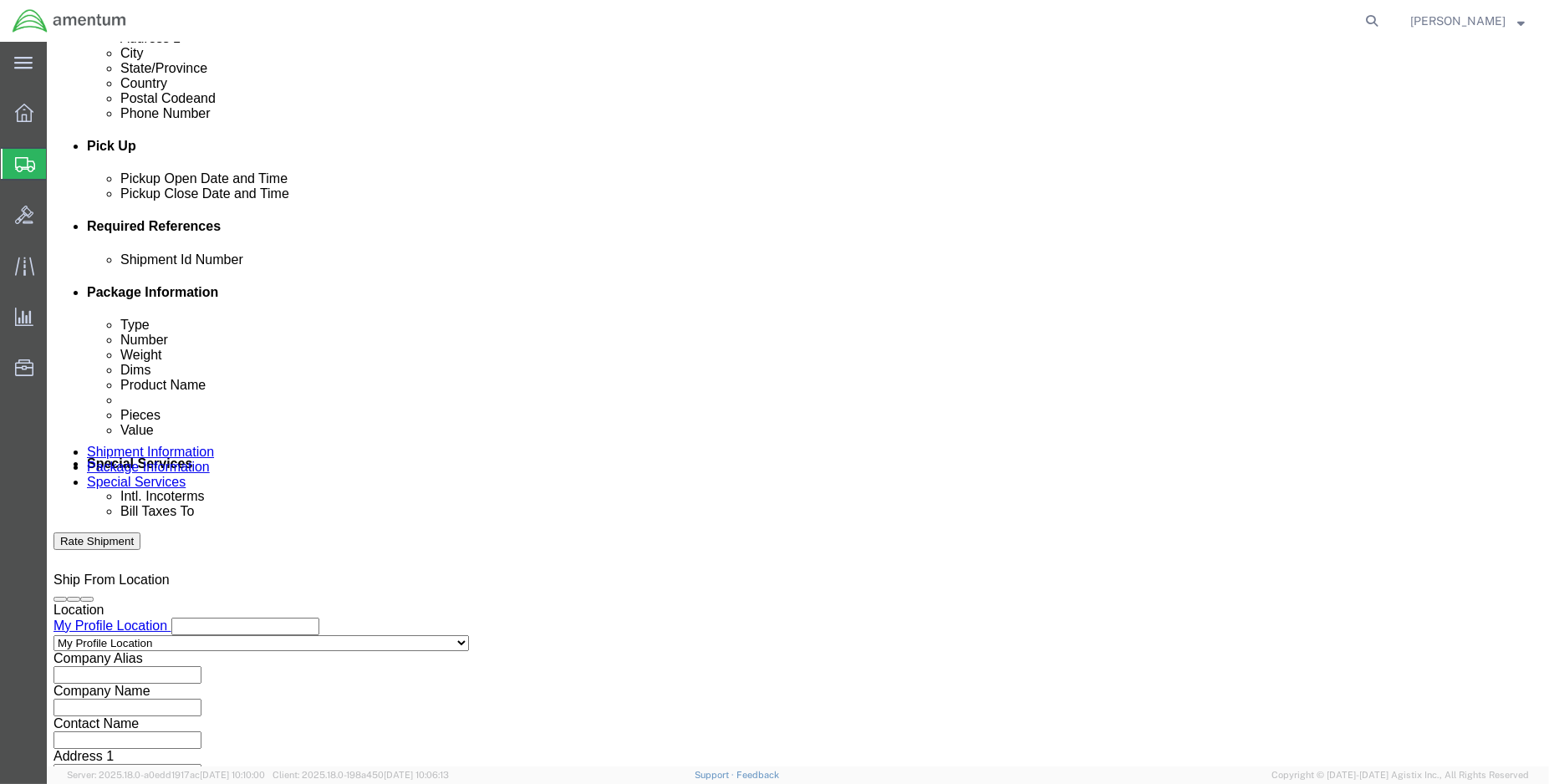
click input "text"
type input "ENO shipment: fuel sample"
select select "DEPT"
type input "CBVP"
type input "CBP"
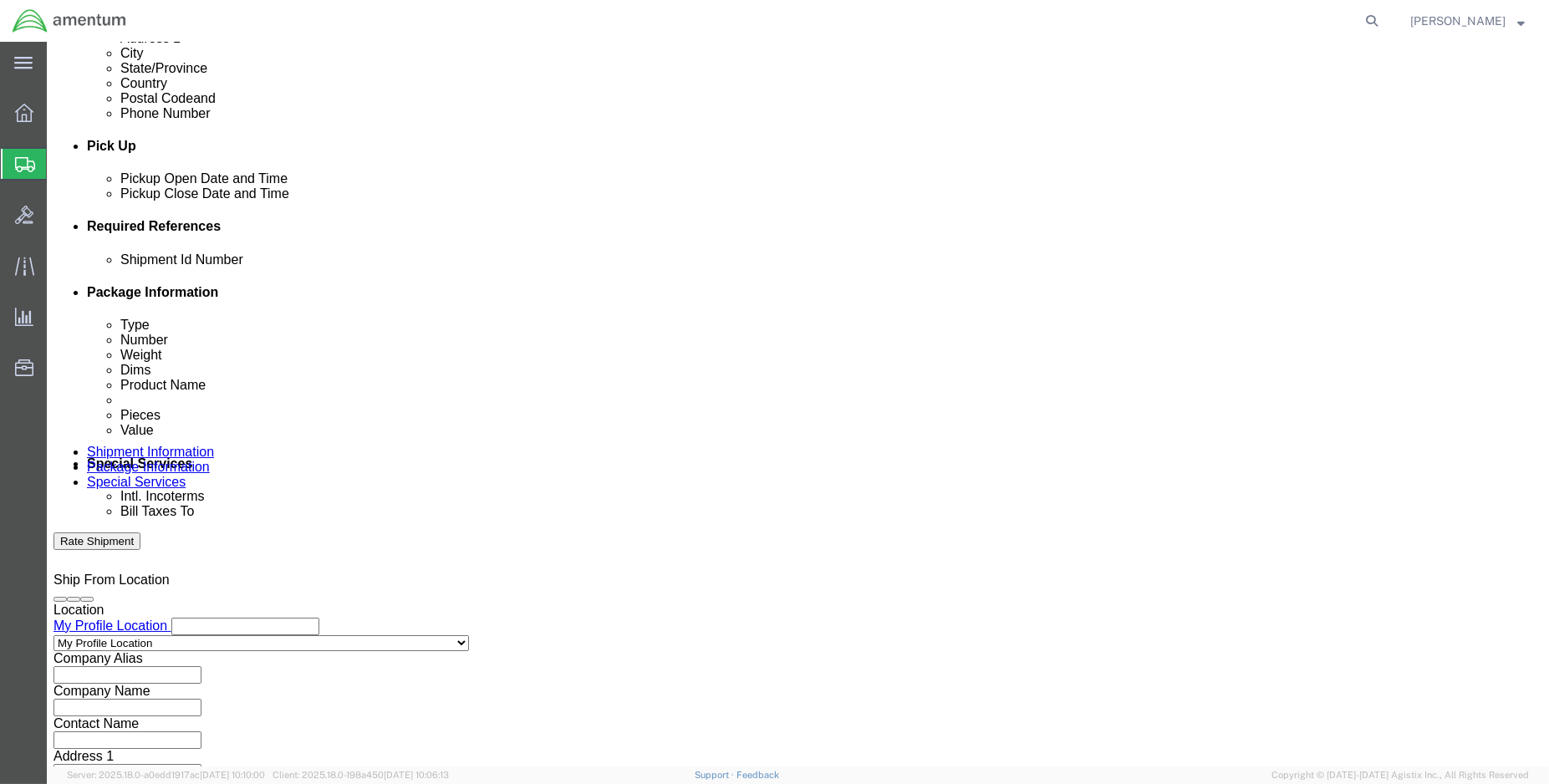
select select "CUSTREF"
type input "ENO fuel sample"
select select "PROJNUM"
paste input "6118.03.03.2219.000.ENO.0000"
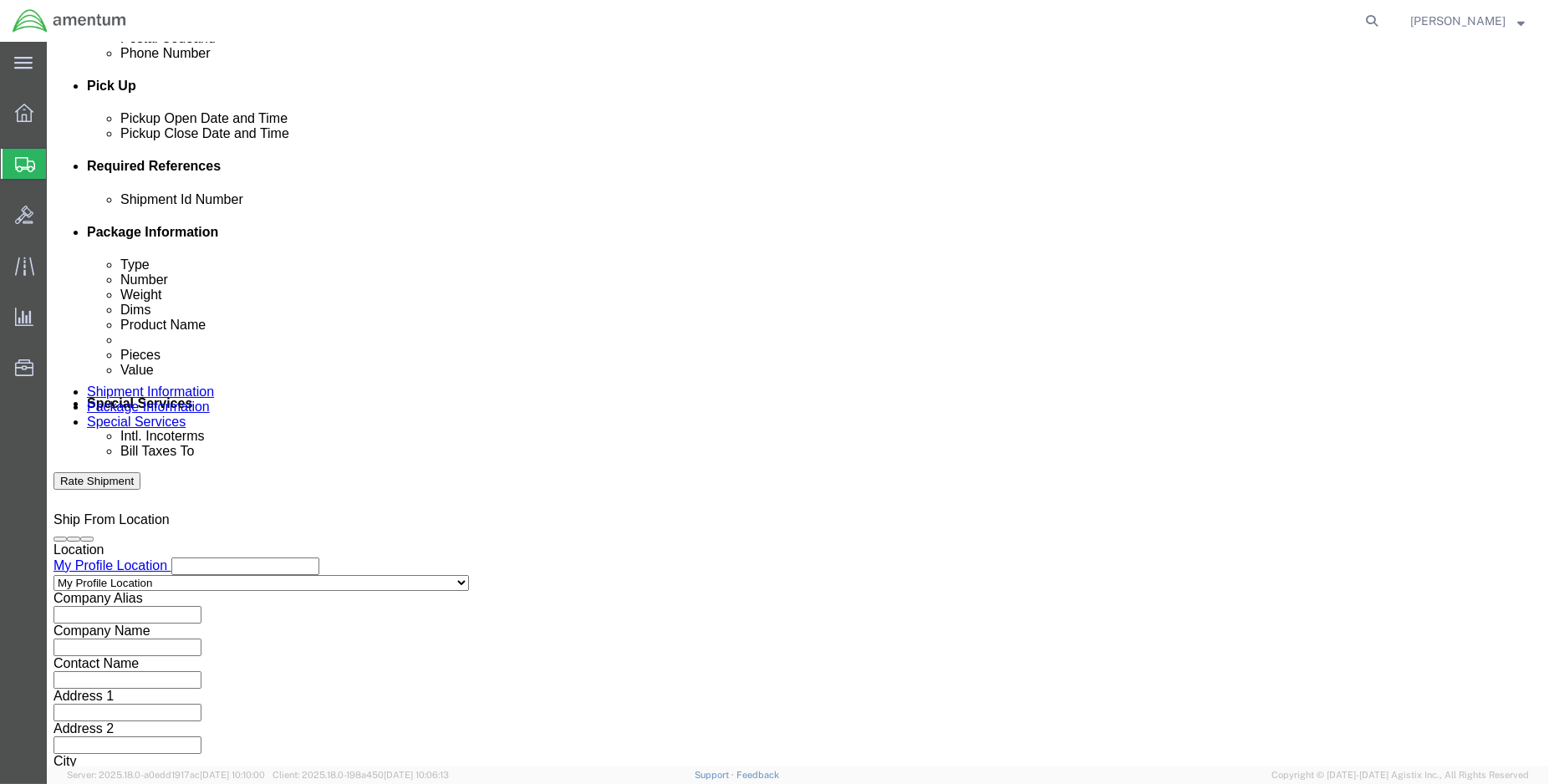
scroll to position [741, 0]
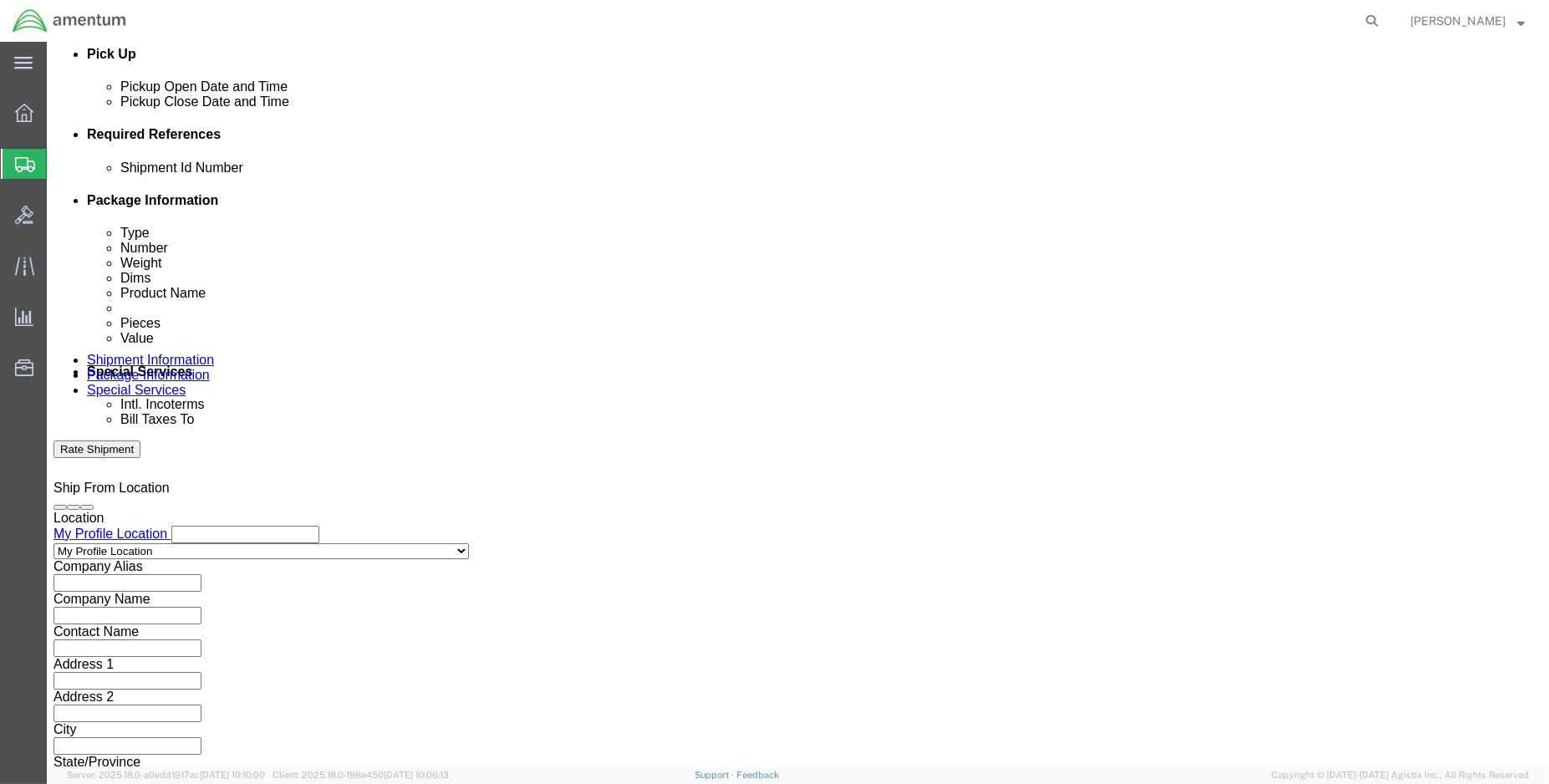
type input "6118.03.03.2219.000.ENO.0000"
click button "Continue"
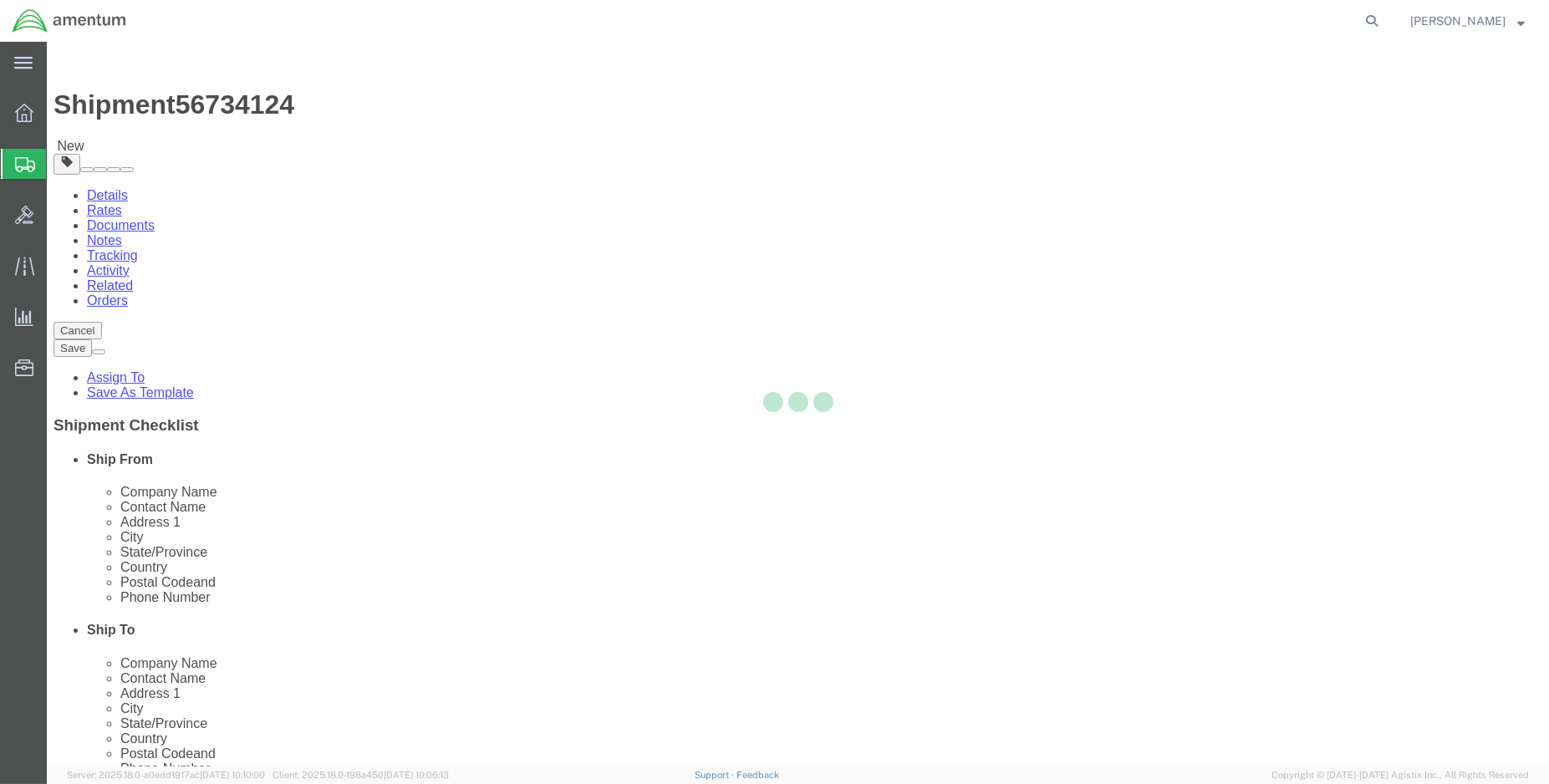
select select "CBOX"
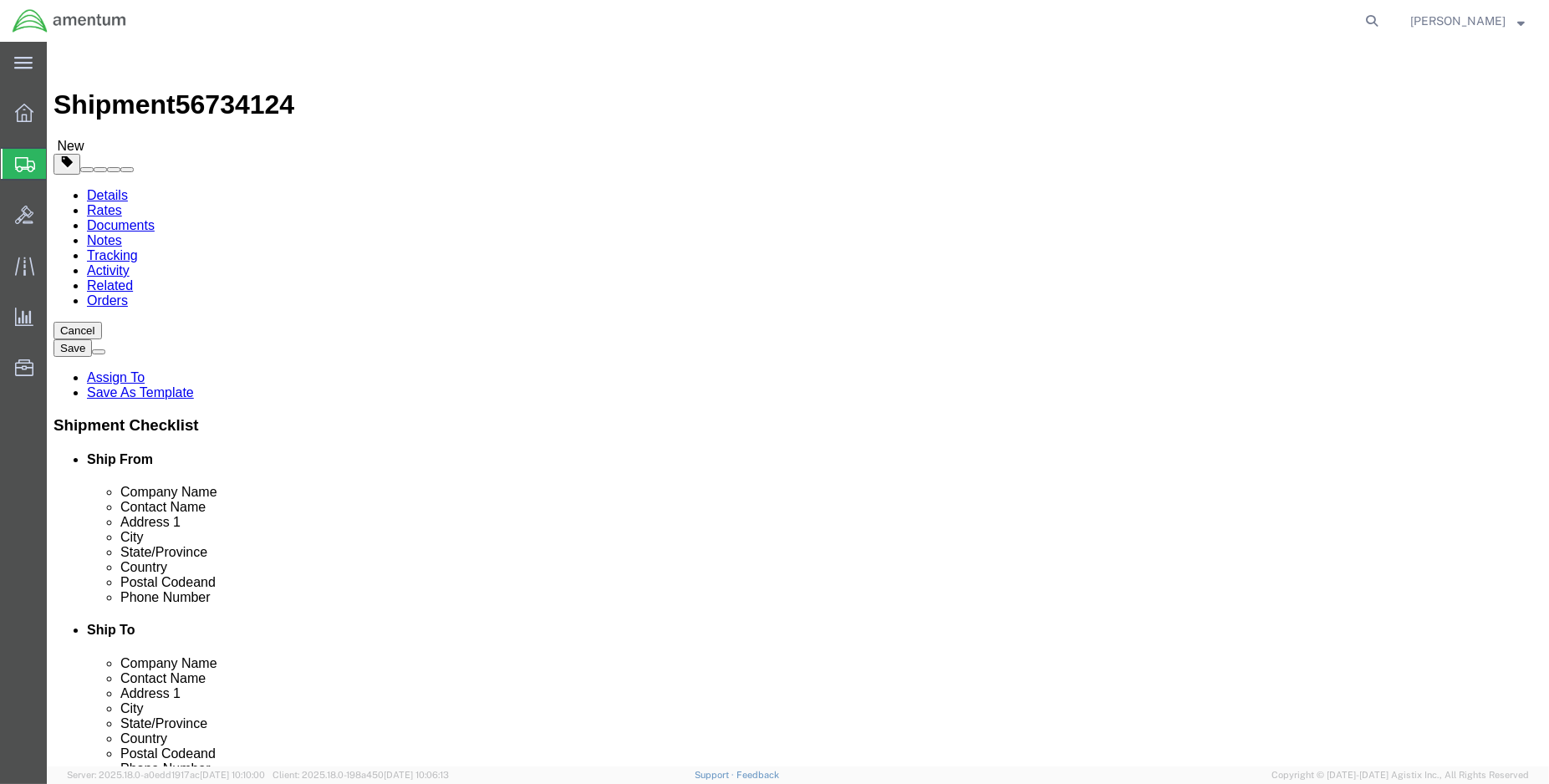
click input "text"
type input "10"
type input "2.0"
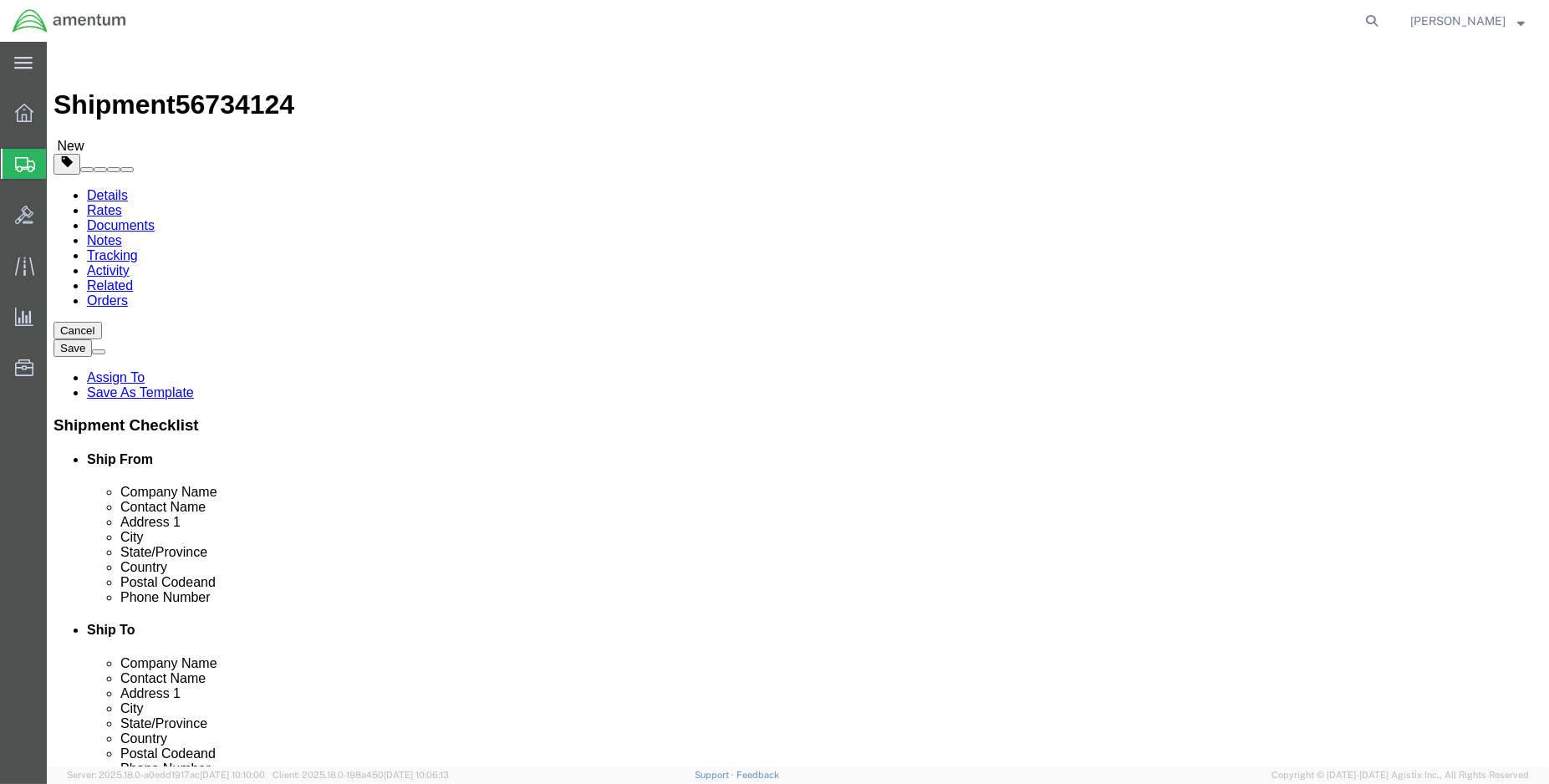
click select "Select kgs lbs"
select select "KGS"
click select "Select kgs lbs"
click input "0.91"
type input "0.4"
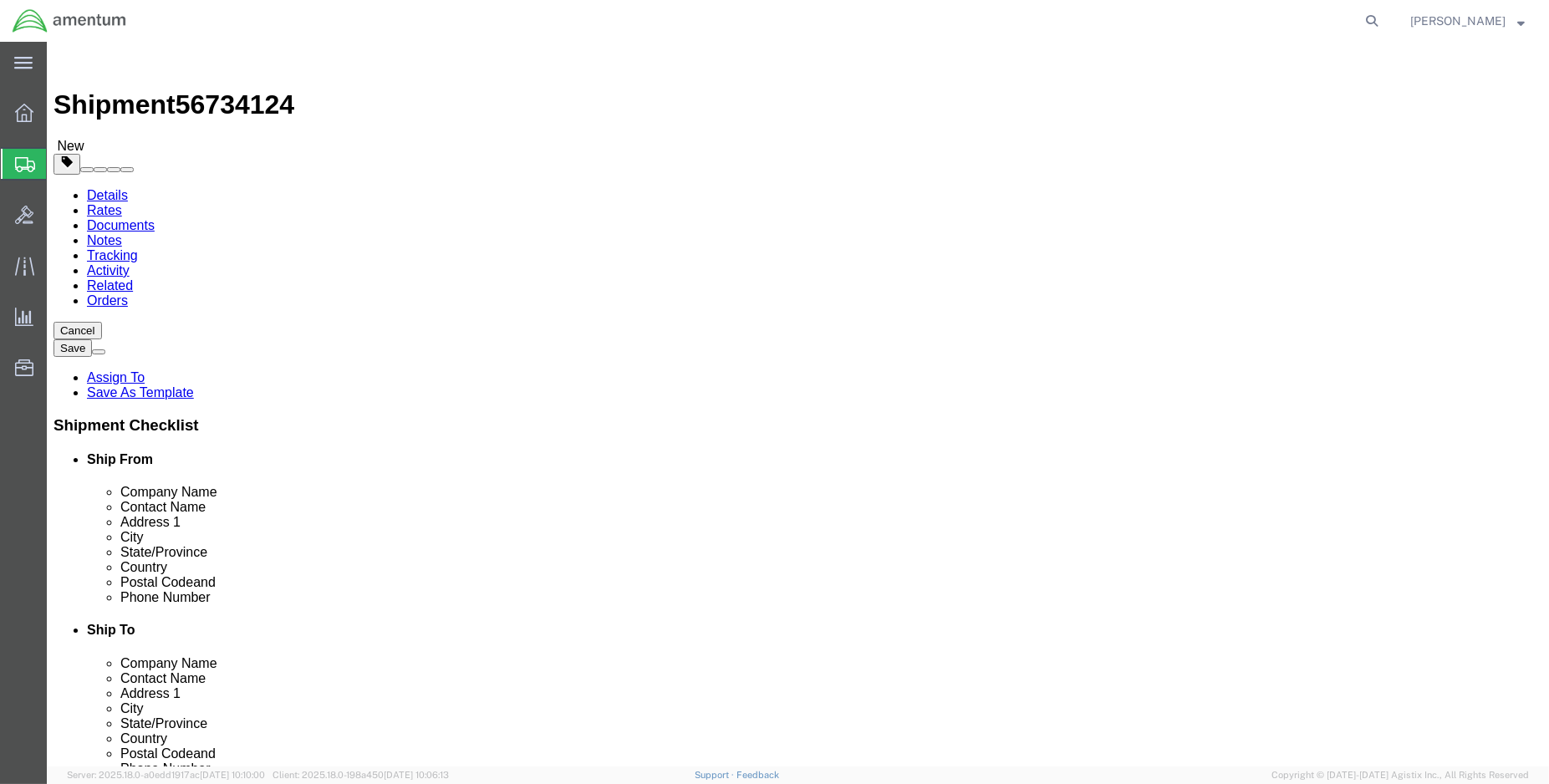
click link "Add Content"
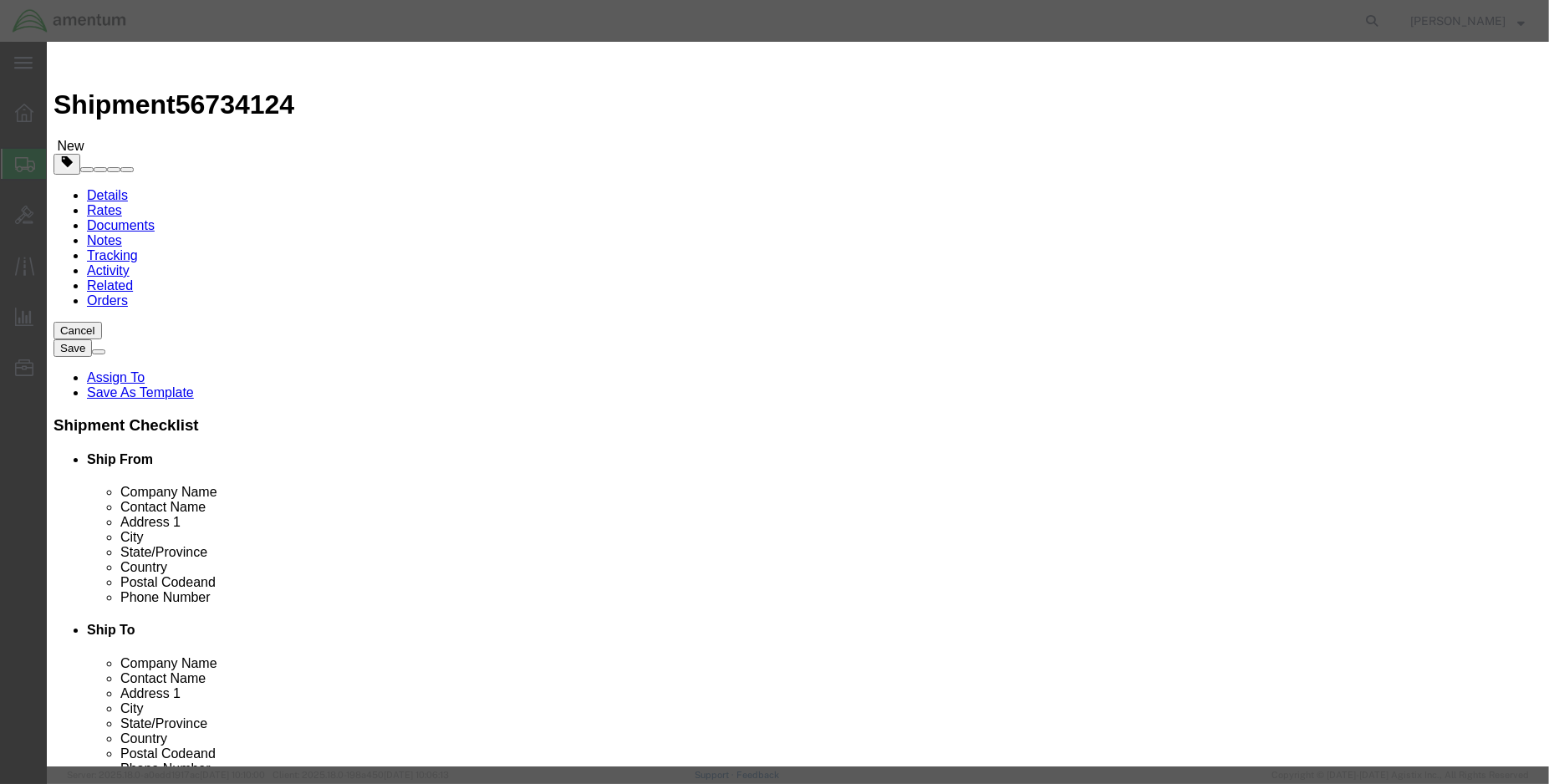
click input "text"
type input "f"
type input "al-ft"
click span "Name:"
select select "USD"
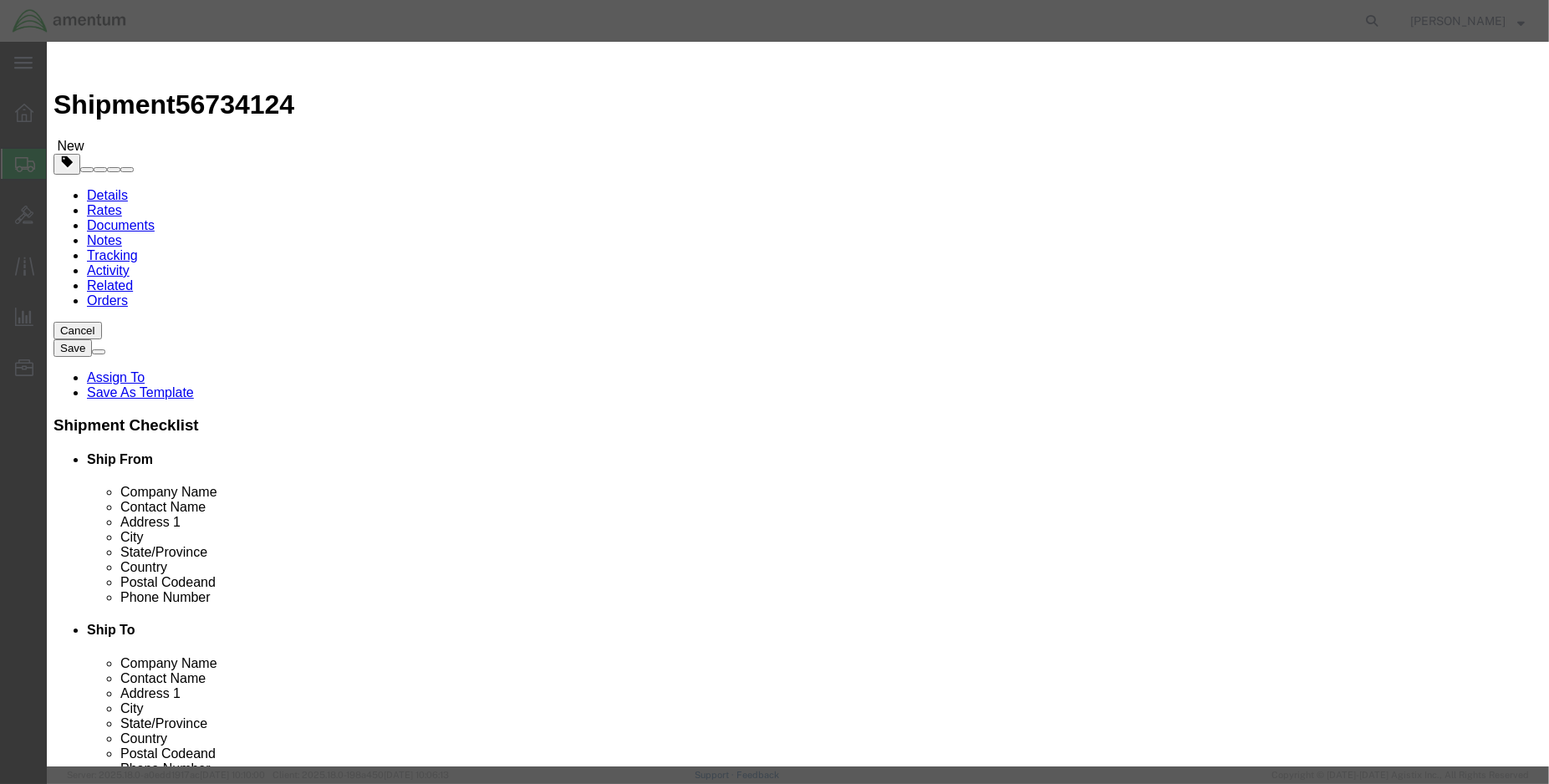
type input "AVGAS SAMPLE TEST KIT"
type input "AL-FTK-GAS"
type input "AVGAS SAMPLE TEST KIT"
click input "text"
type input "1.00"
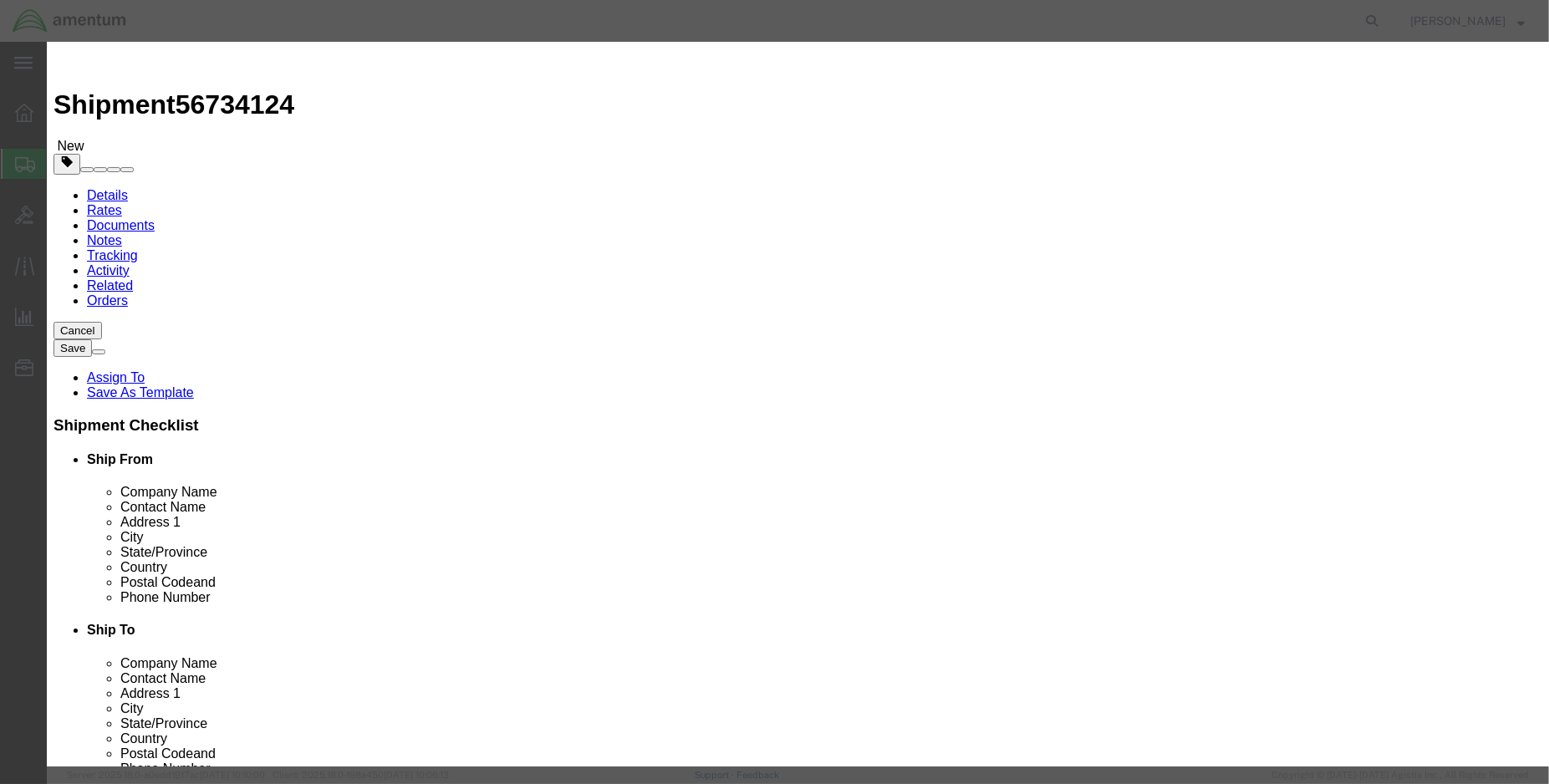
click input "text"
type input "1000.00"
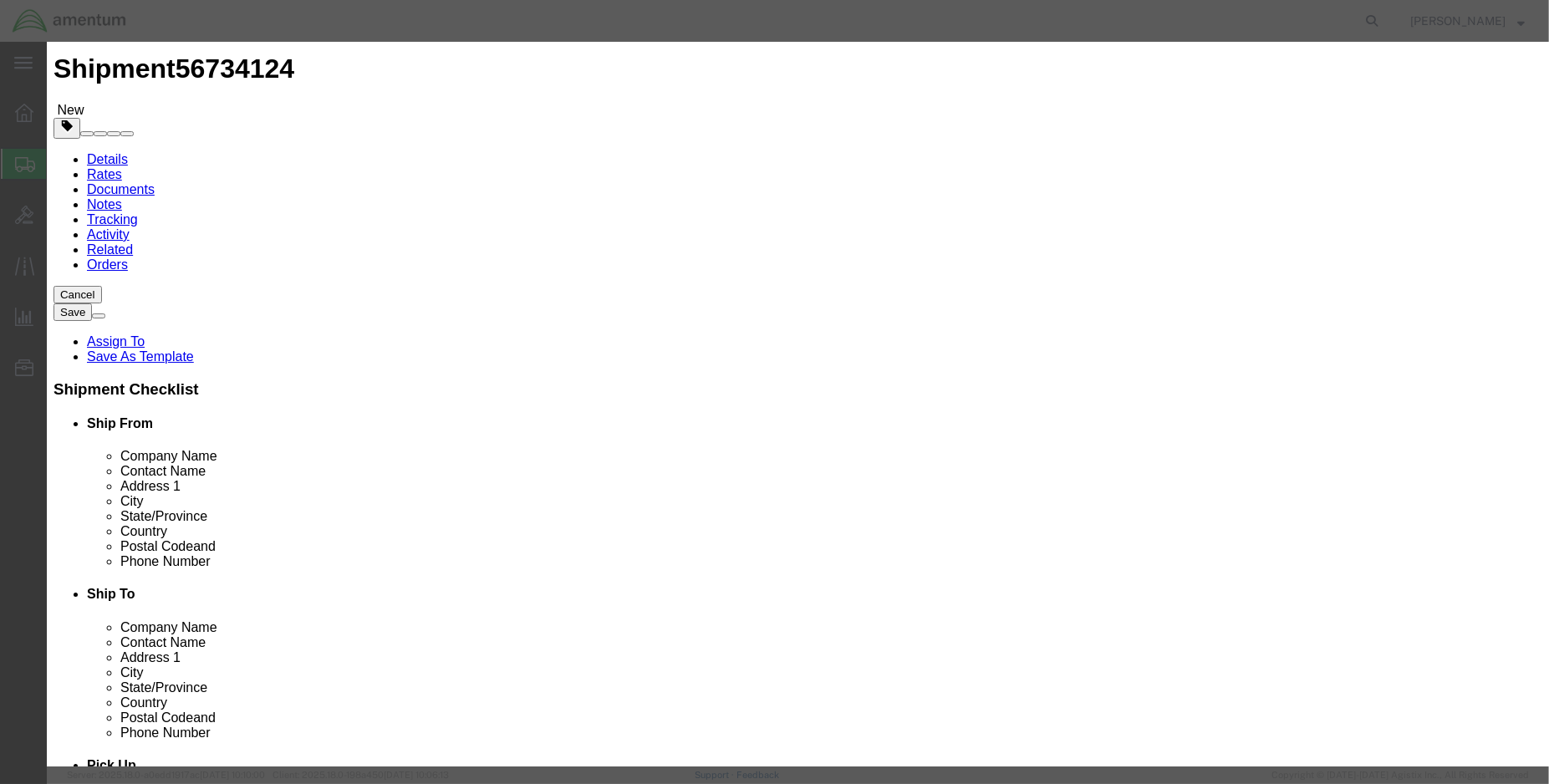
scroll to position [37, 0]
click div
click input "checkbox"
checkbox input "true"
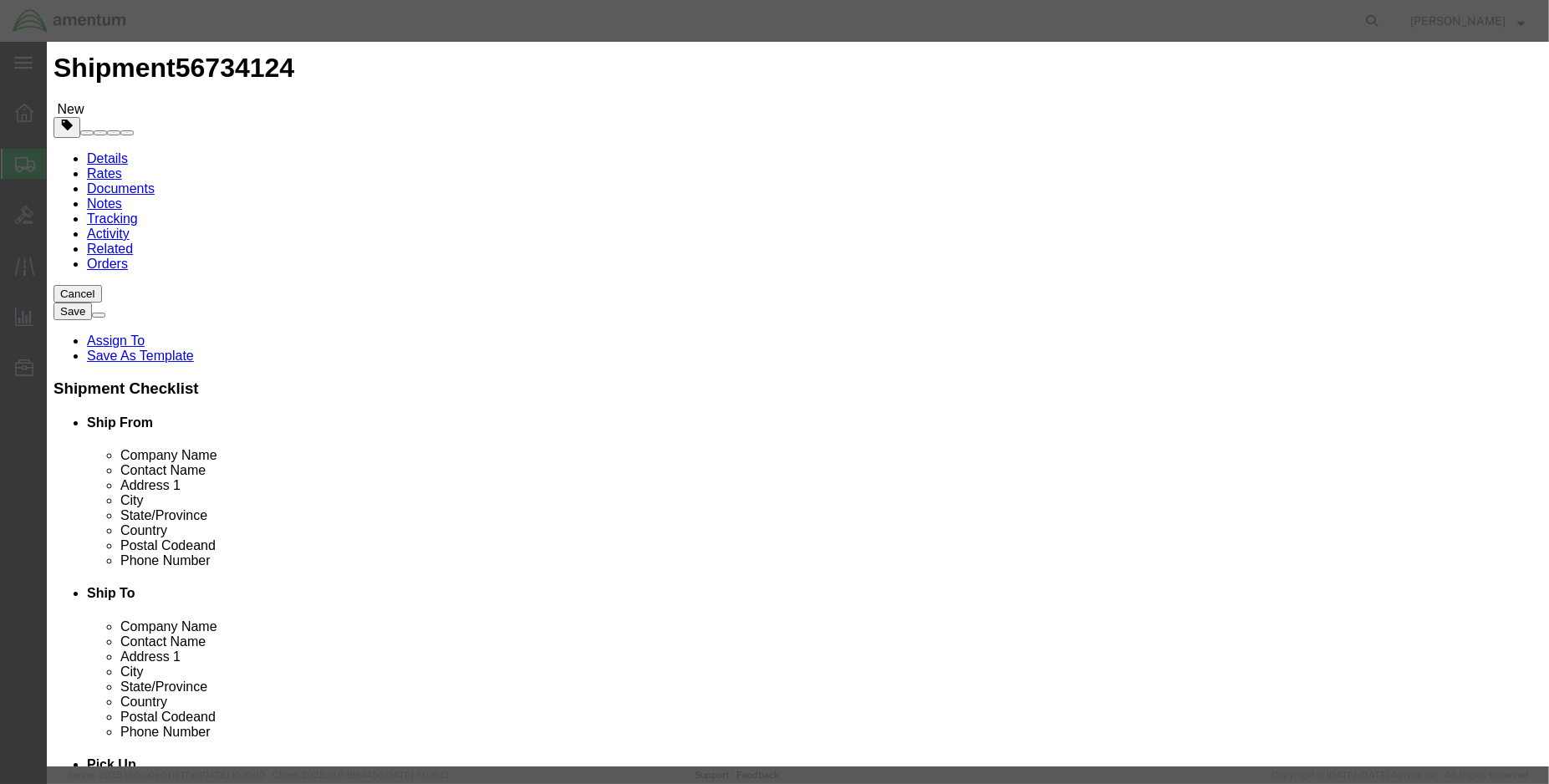
click input "text"
type input "f"
type input "R"
type input "FUEL, AVIATION, TURBINE ENGINE"
type input "1863"
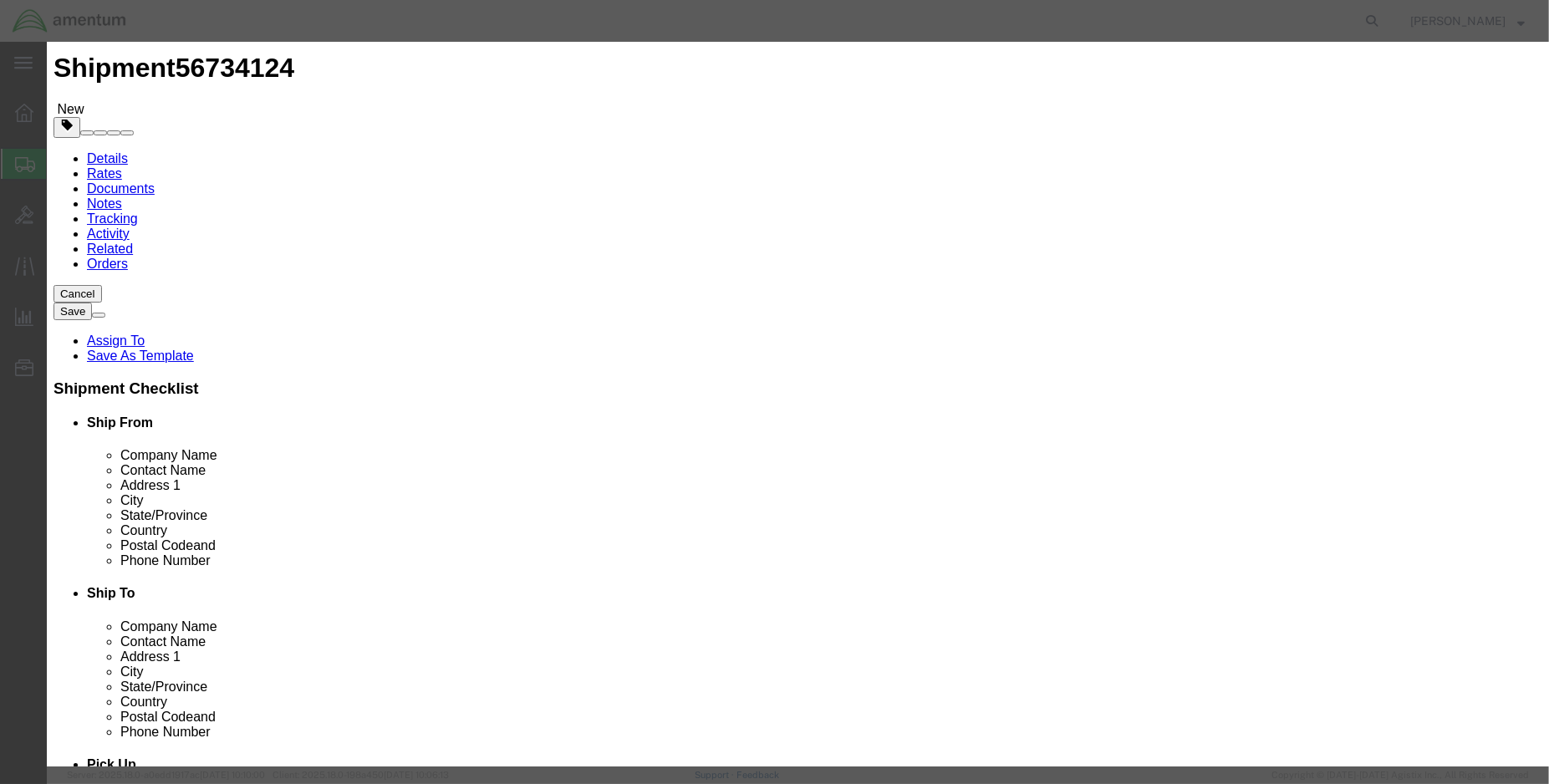
click select "Select 1 Explosive 1.1 Explosive 1.2 Explosive 1.3 Explosive 1.4 Explosive 1.5 …"
select select "3 Flammable Liquid"
click select "Select 1 Explosive 1.1 Explosive 1.2 Explosive 1.3 Explosive 1.4 Explosive 1.5 …"
click select "Select 1 - Drums 2 - Reserved 3 - Jerricans 4 - Boxes 5 - Bags 6 - Composite Pa…"
select select "BOXES"
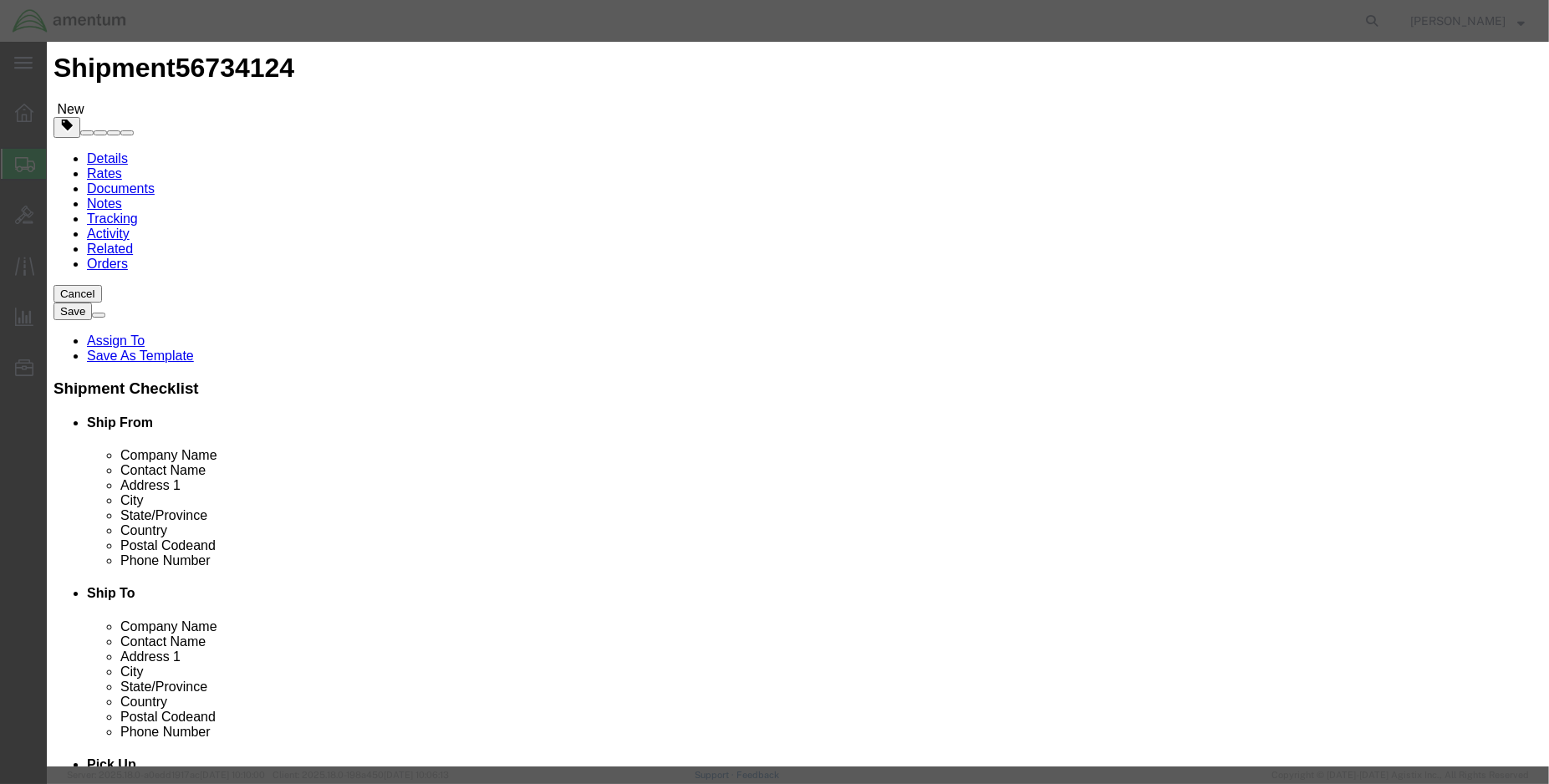
click select "Select 1 - Drums 2 - Reserved 3 - Jerricans 4 - Boxes 5 - Bags 6 - Composite Pa…"
click select "Packaging Group I II III"
select select "I"
click select "Packaging Group I II III"
click select "Container Material A - Steel (all types and surface treatments) B - Aluminum C …"
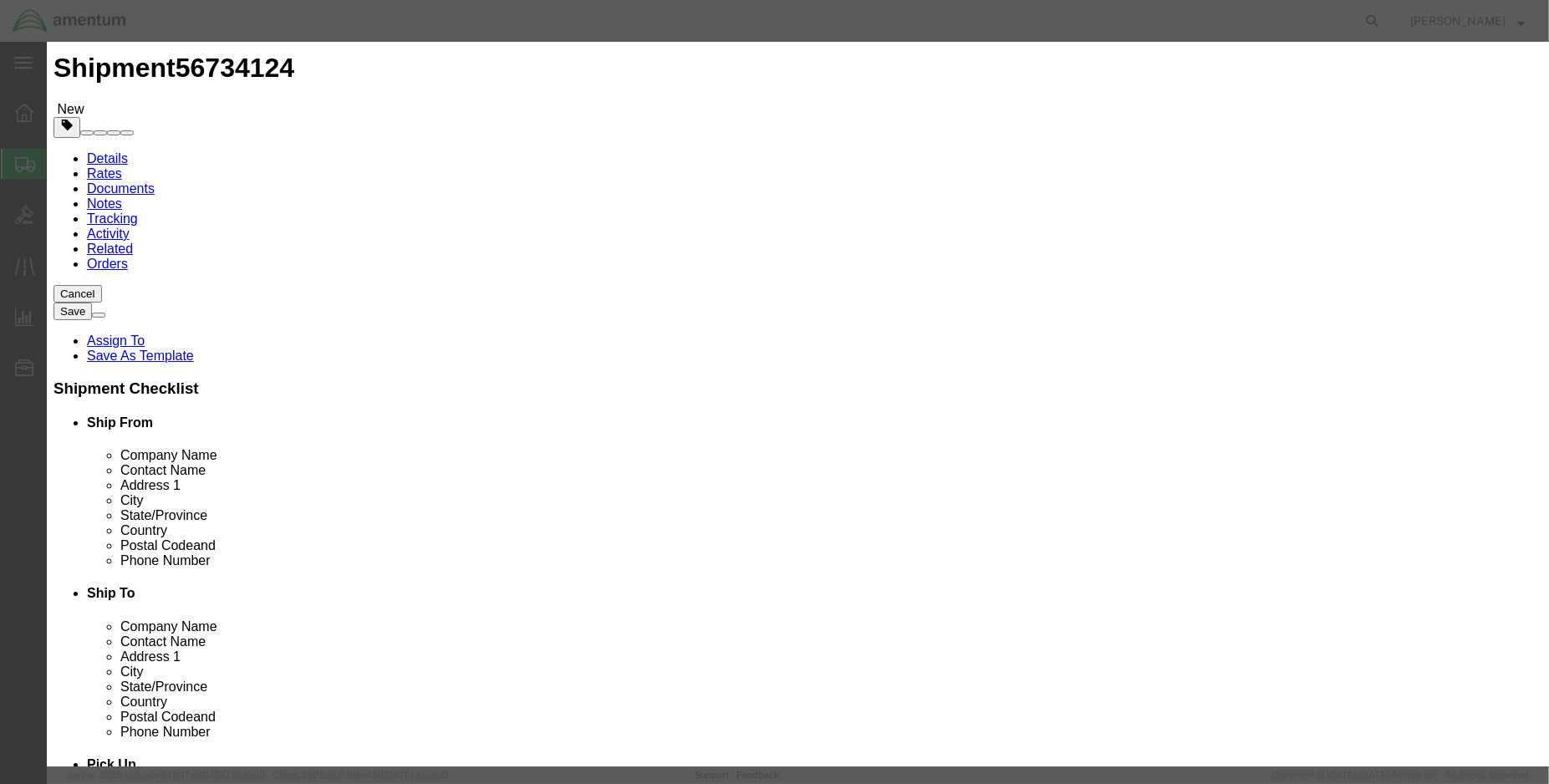
select select "FIBERBOARD"
click select "Container Material A - Steel (all types and surface treatments) B - Aluminum C …"
click input "text"
type input "Amentum Services, Inc."
type input "[PERSON_NAME]"
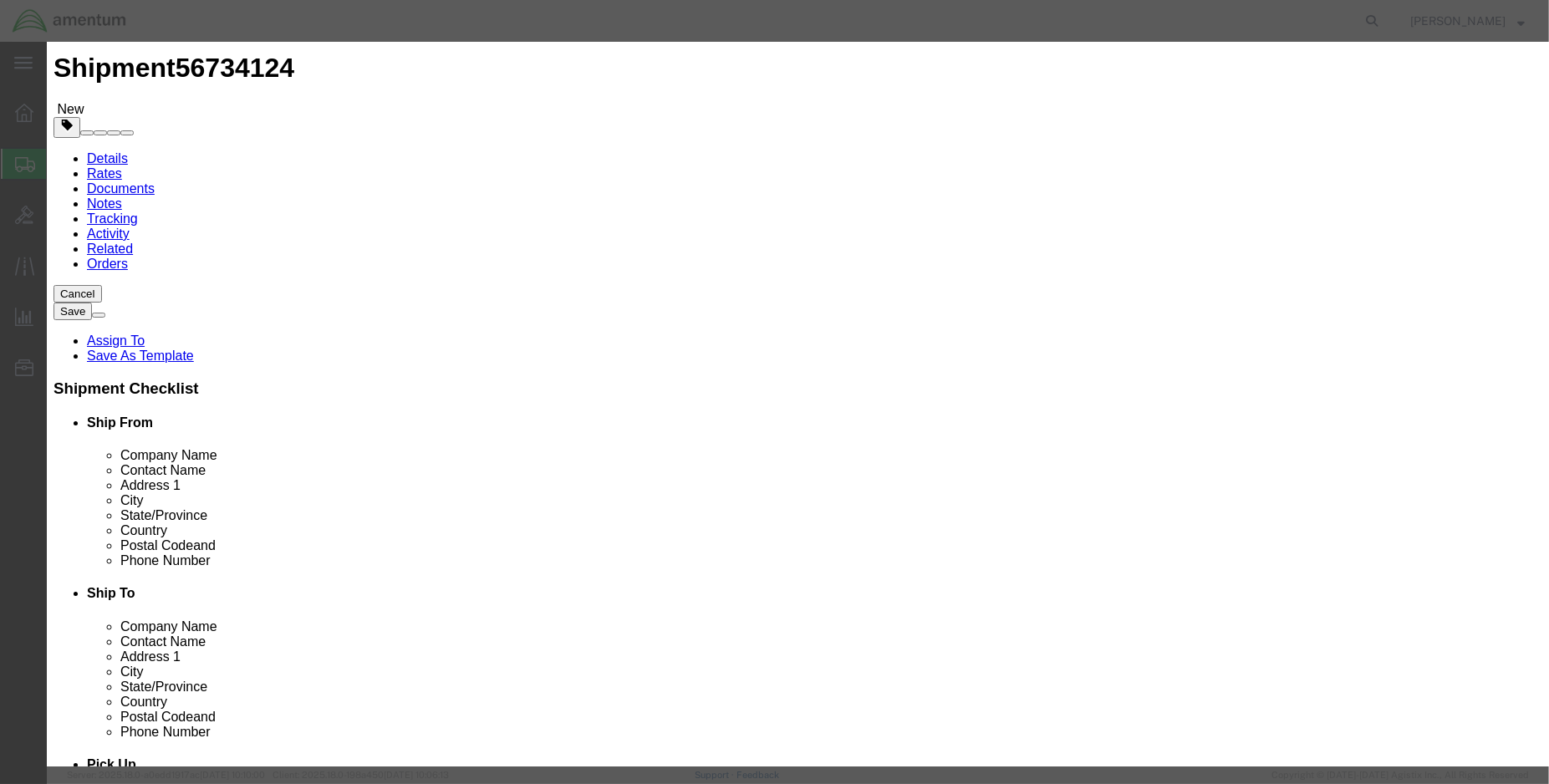
type input "9859022245"
click button "Save & Close"
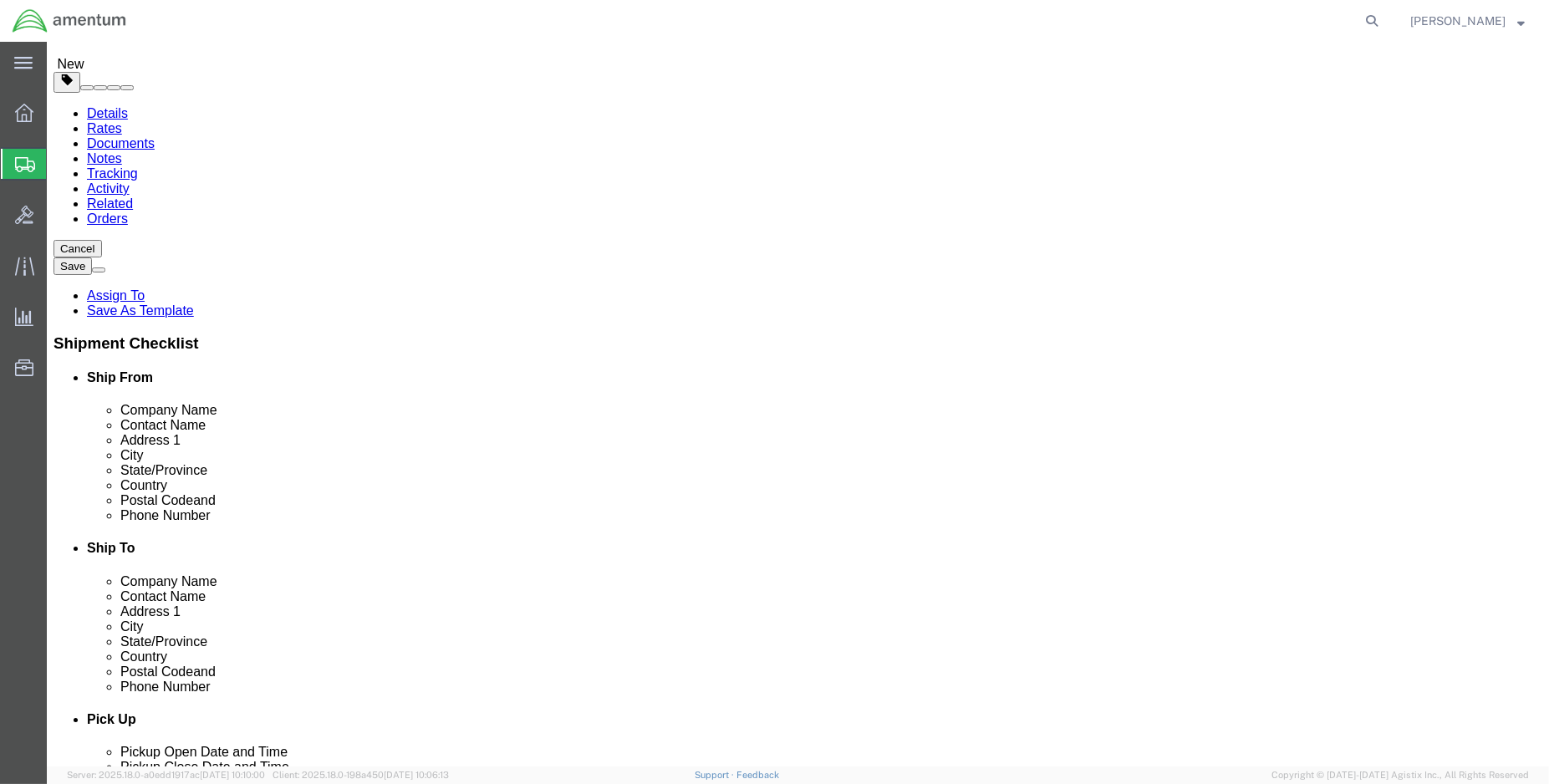
scroll to position [124, 0]
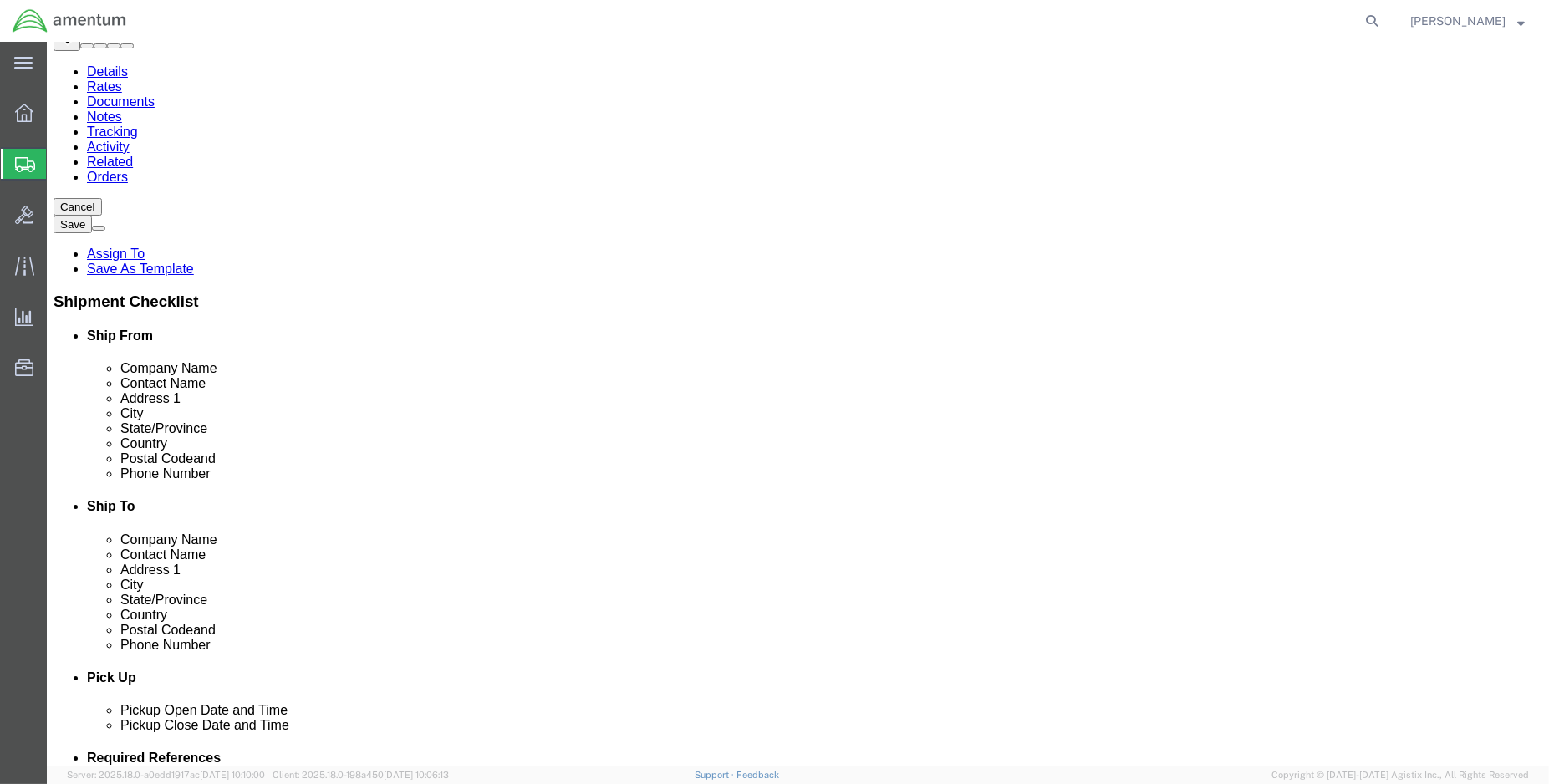
click button "Rate Shipment"
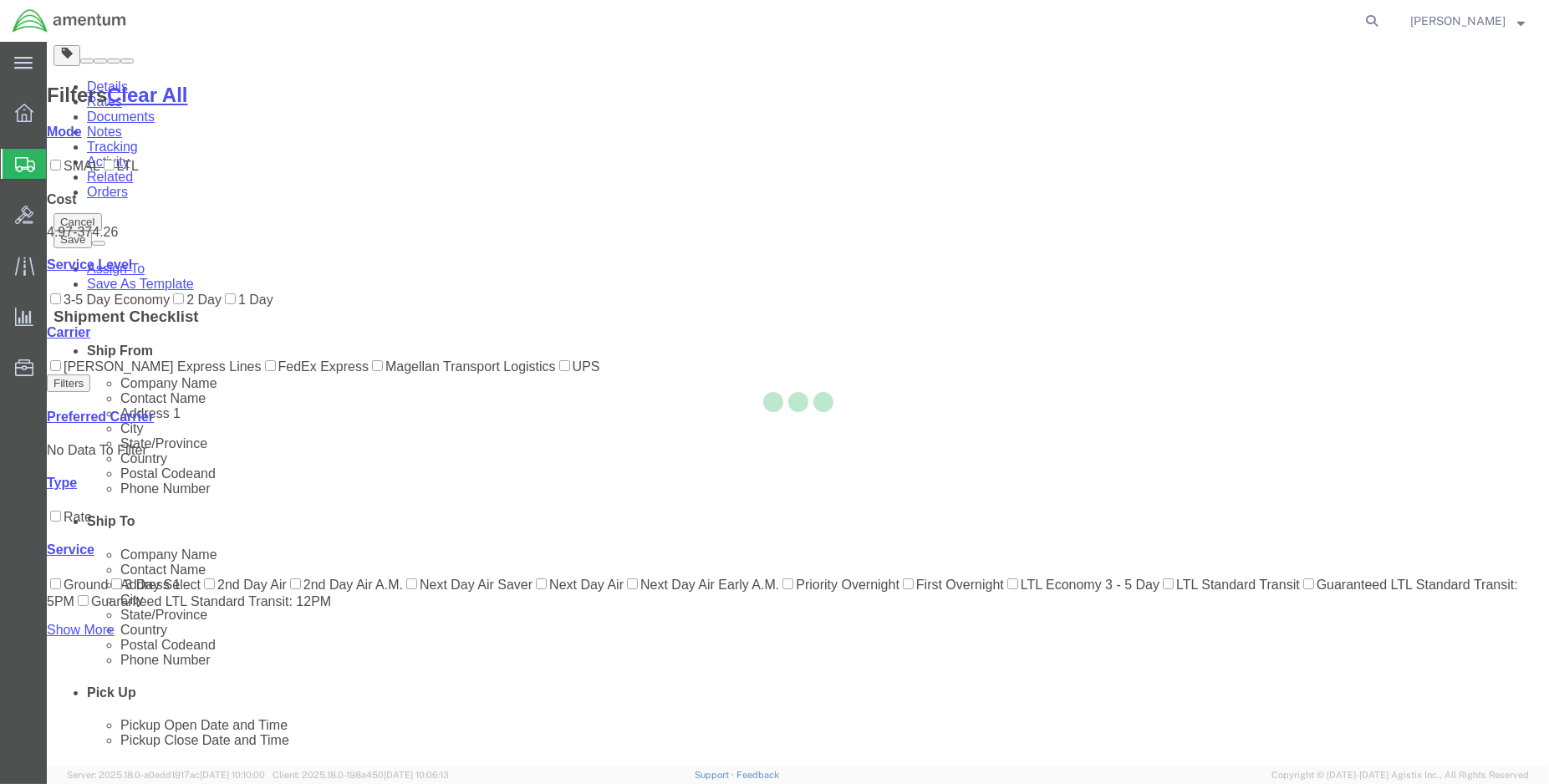
scroll to position [49, 0]
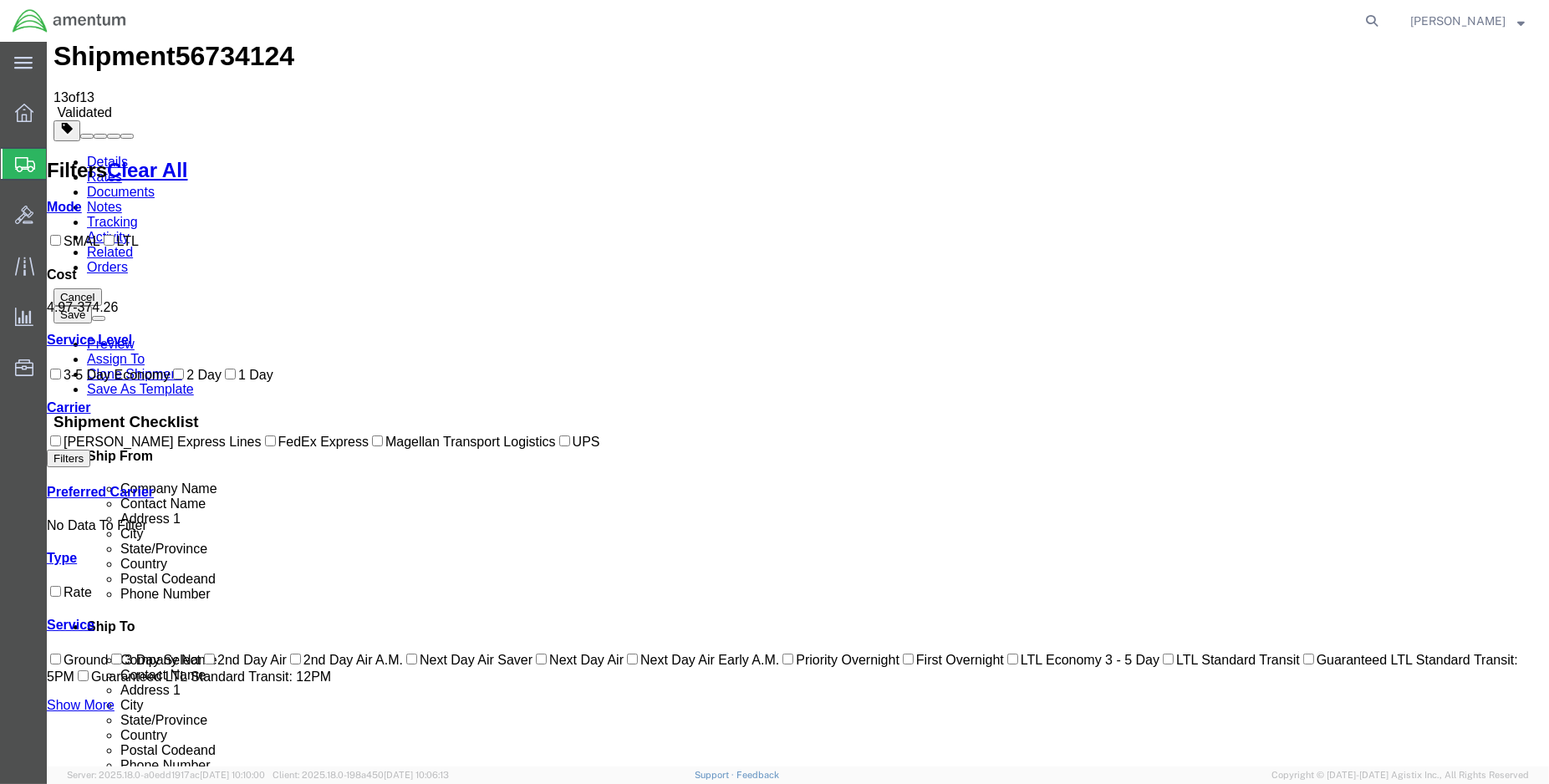
click at [117, 155] on link "Details" at bounding box center [107, 161] width 41 height 14
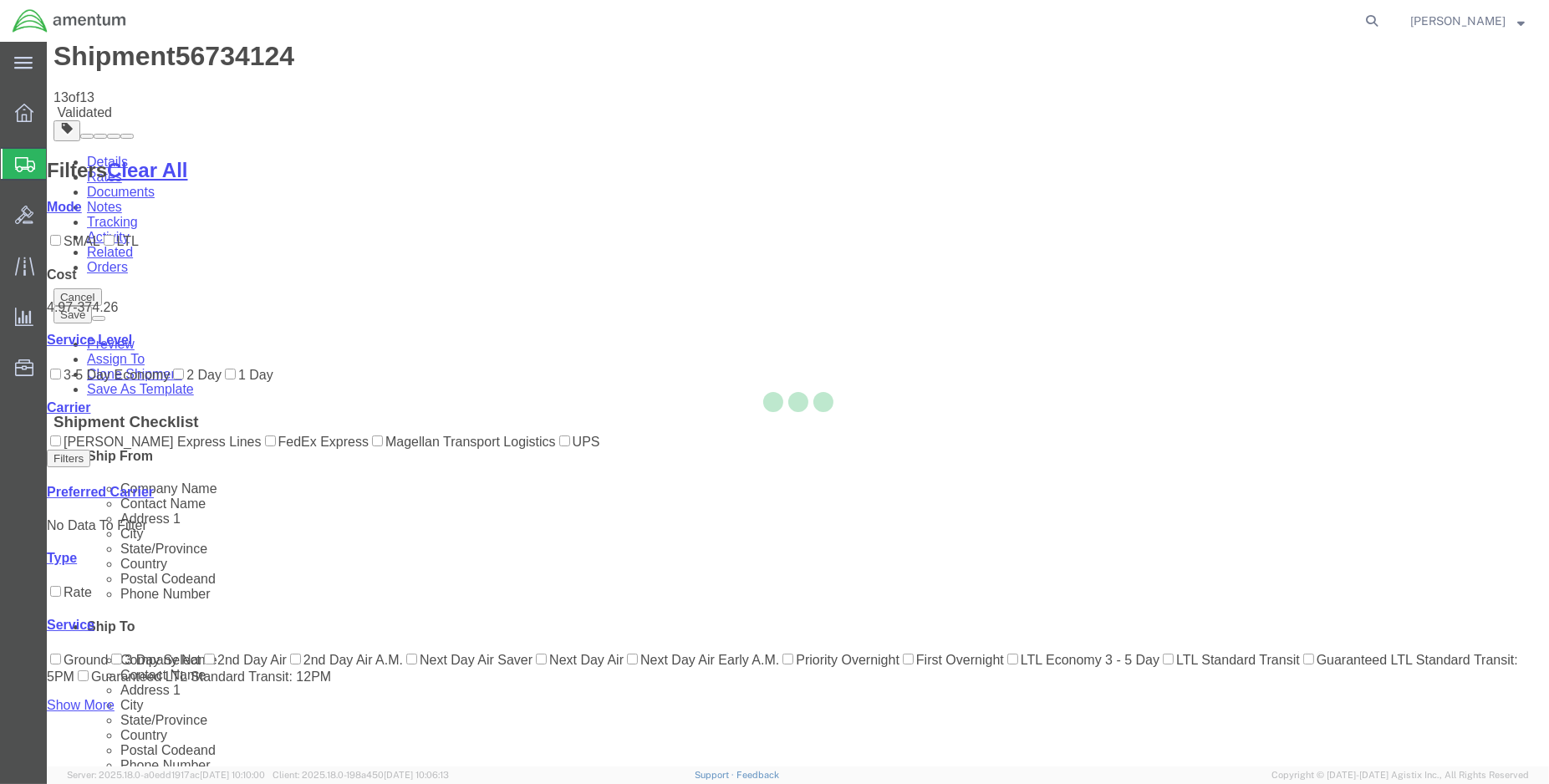
select select "49932"
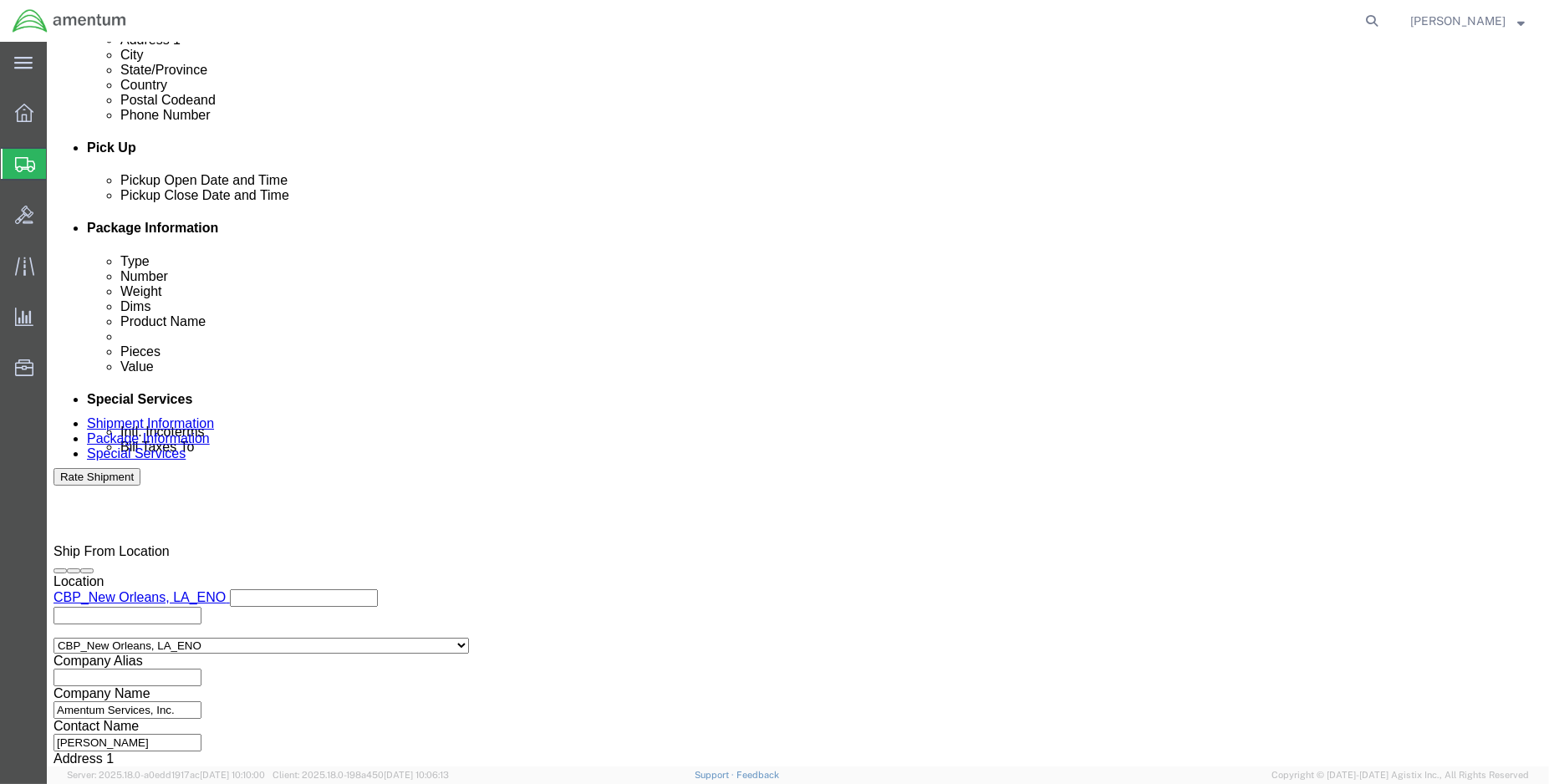
scroll to position [741, 0]
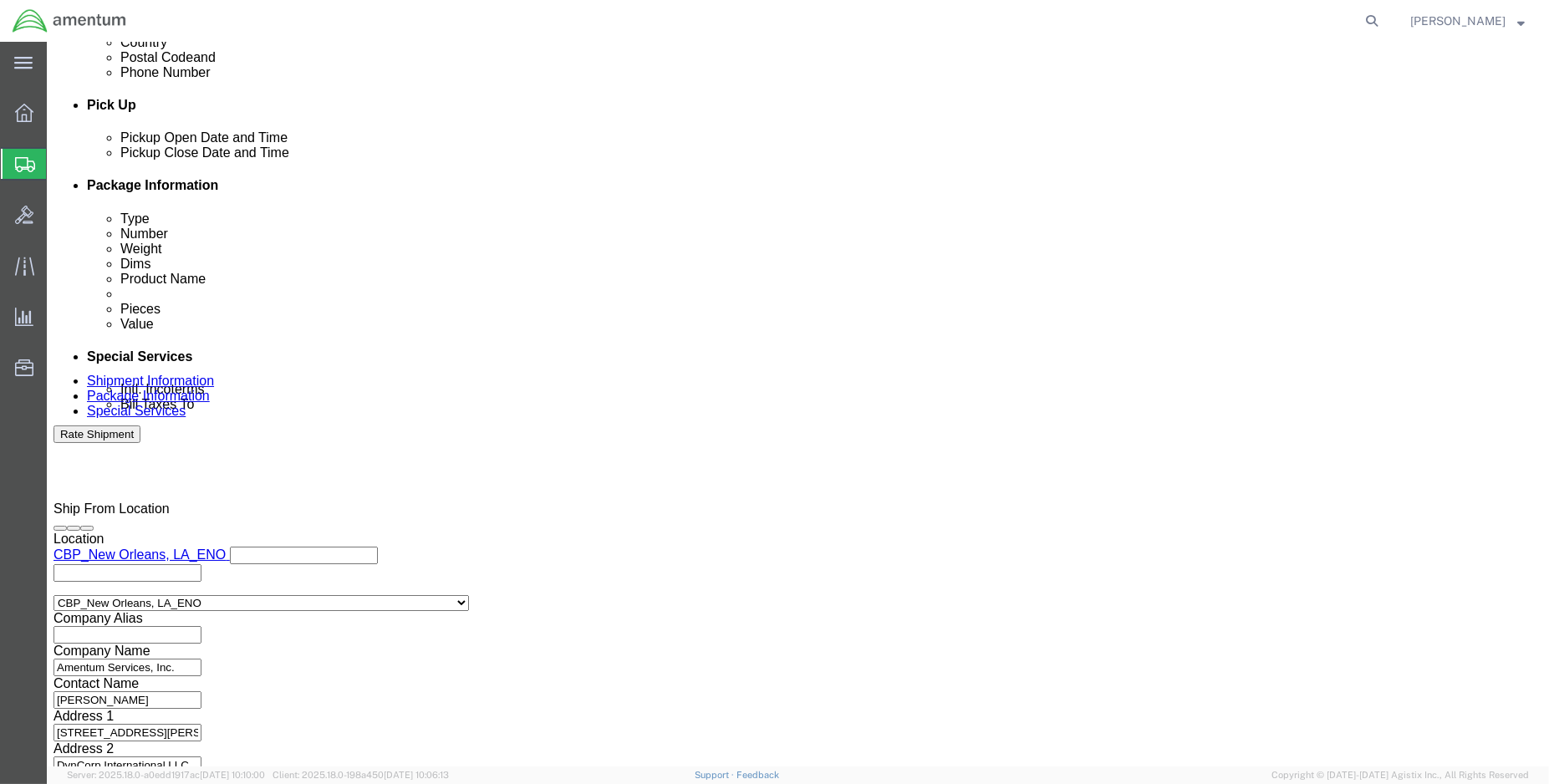
click button "Continue"
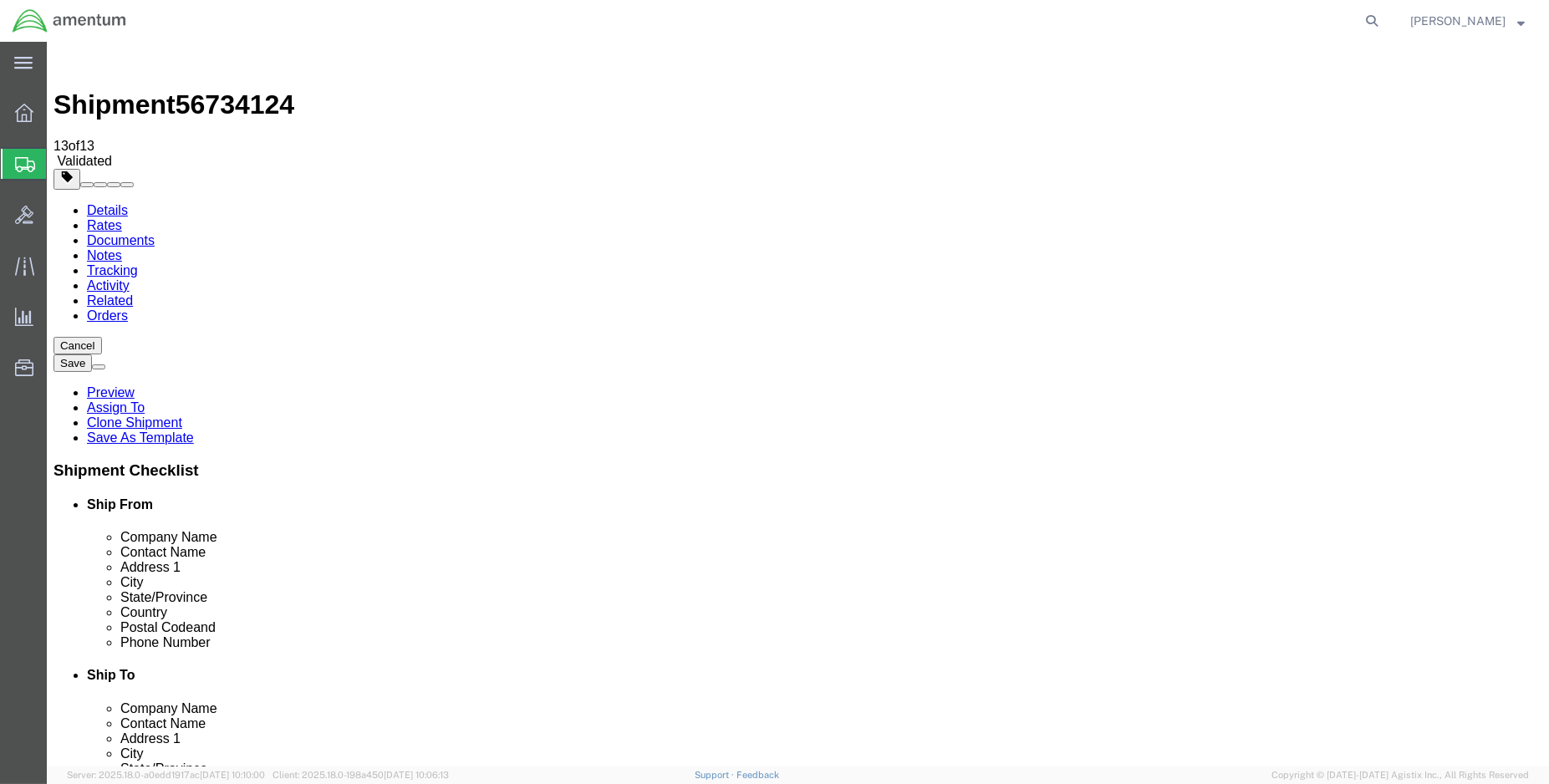
click dd "1.00 Each"
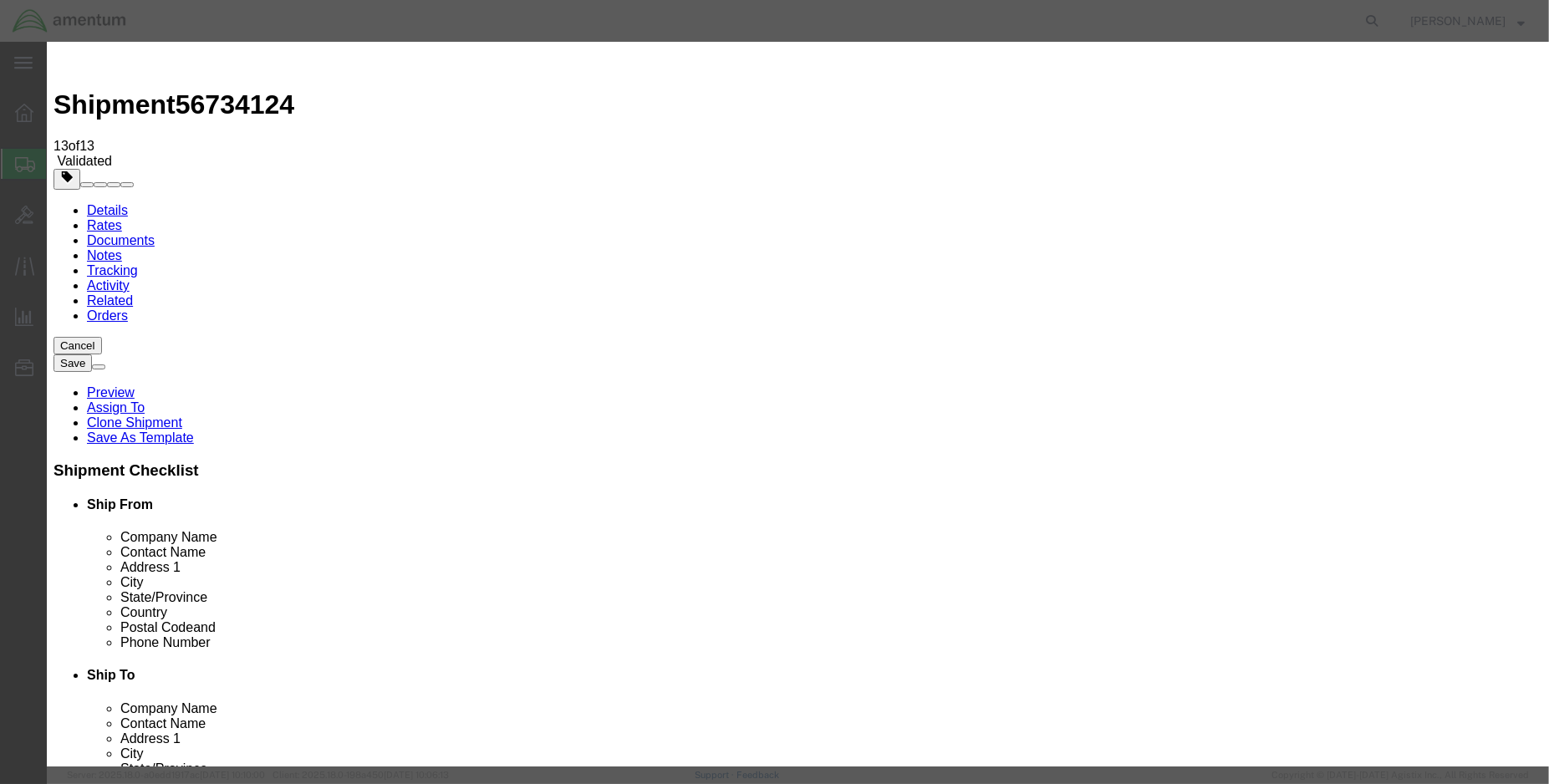
scroll to position [372, 0]
click button "Save & Close"
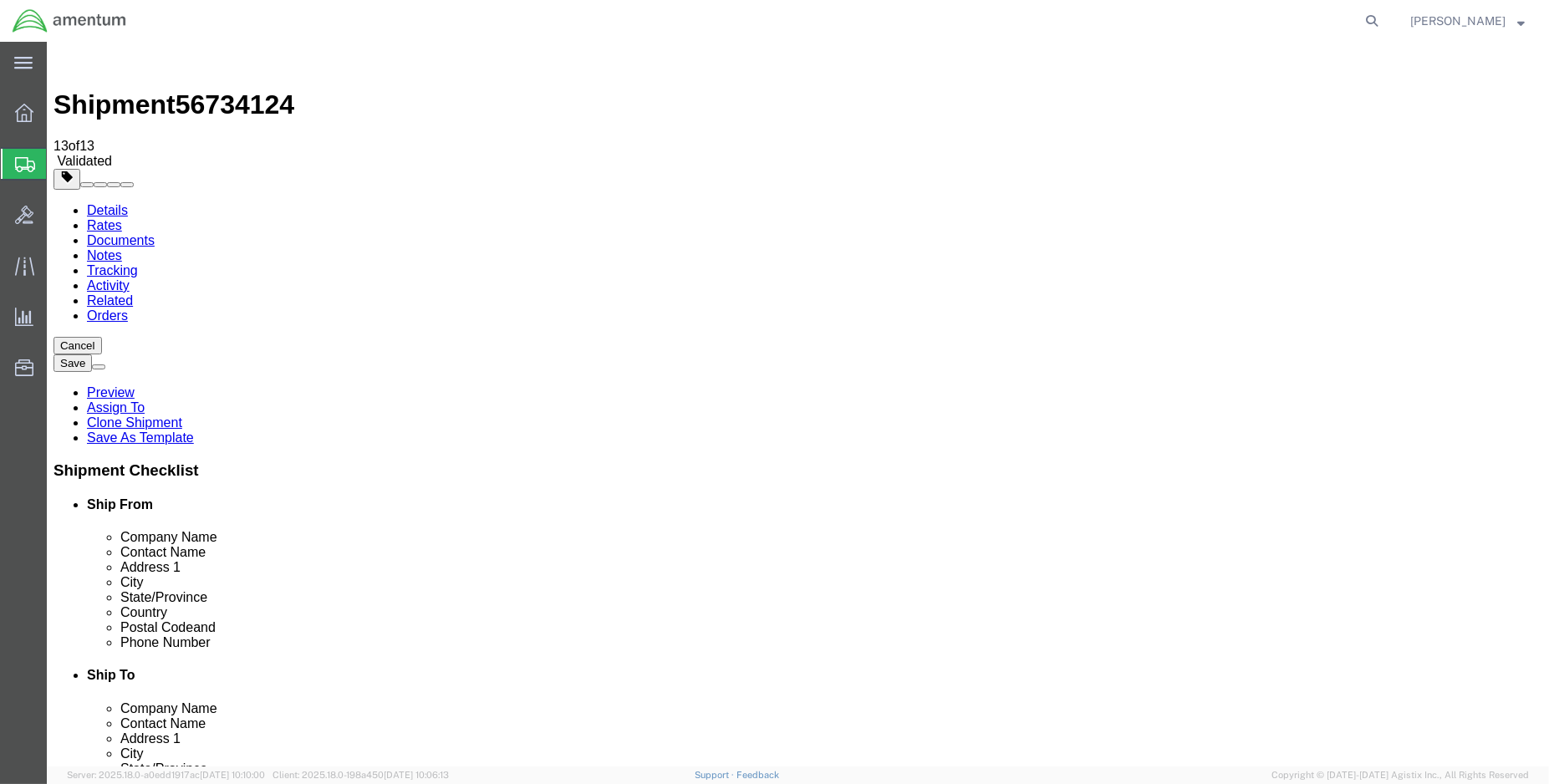
click select "Select kgs lbs"
select select "LBS"
click select "Select kgs lbs"
type input "0.88"
click button "Rate Shipment"
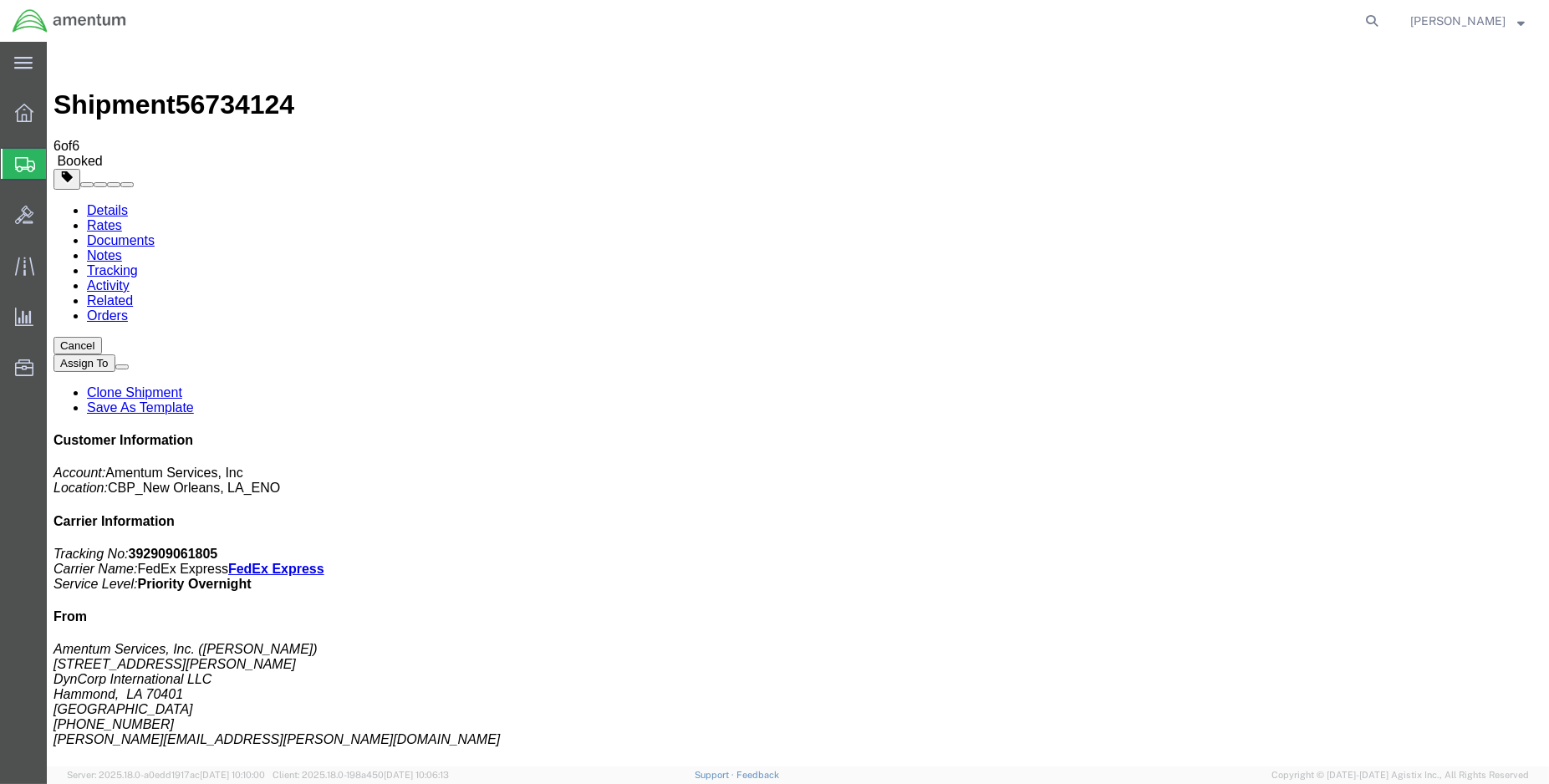
drag, startPoint x: 193, startPoint y: 396, endPoint x: 52, endPoint y: 470, distance: 159.2
click at [109, 203] on link "Details" at bounding box center [107, 210] width 41 height 14
click link "Schedule pickup request"
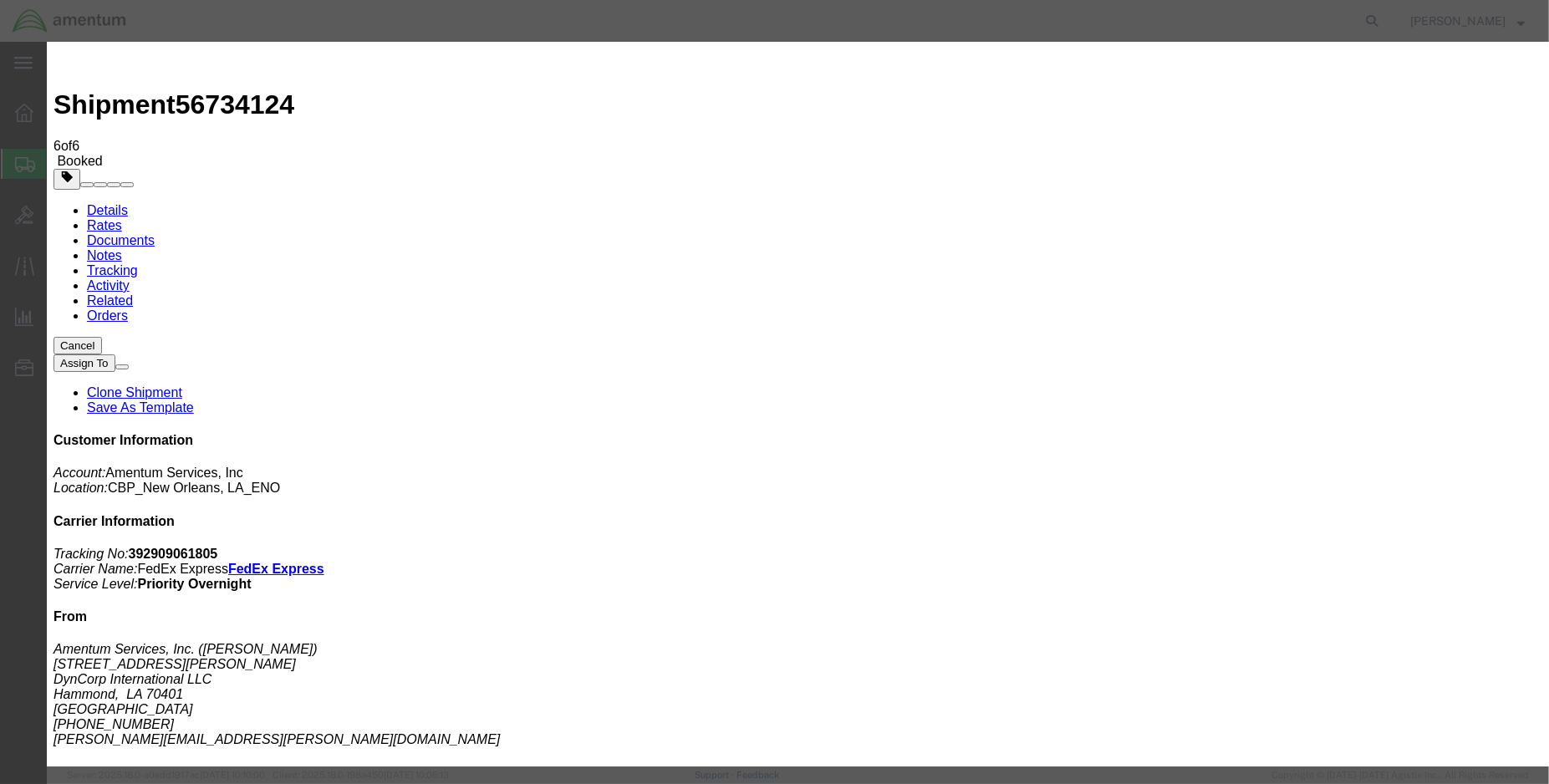
click button "Close"
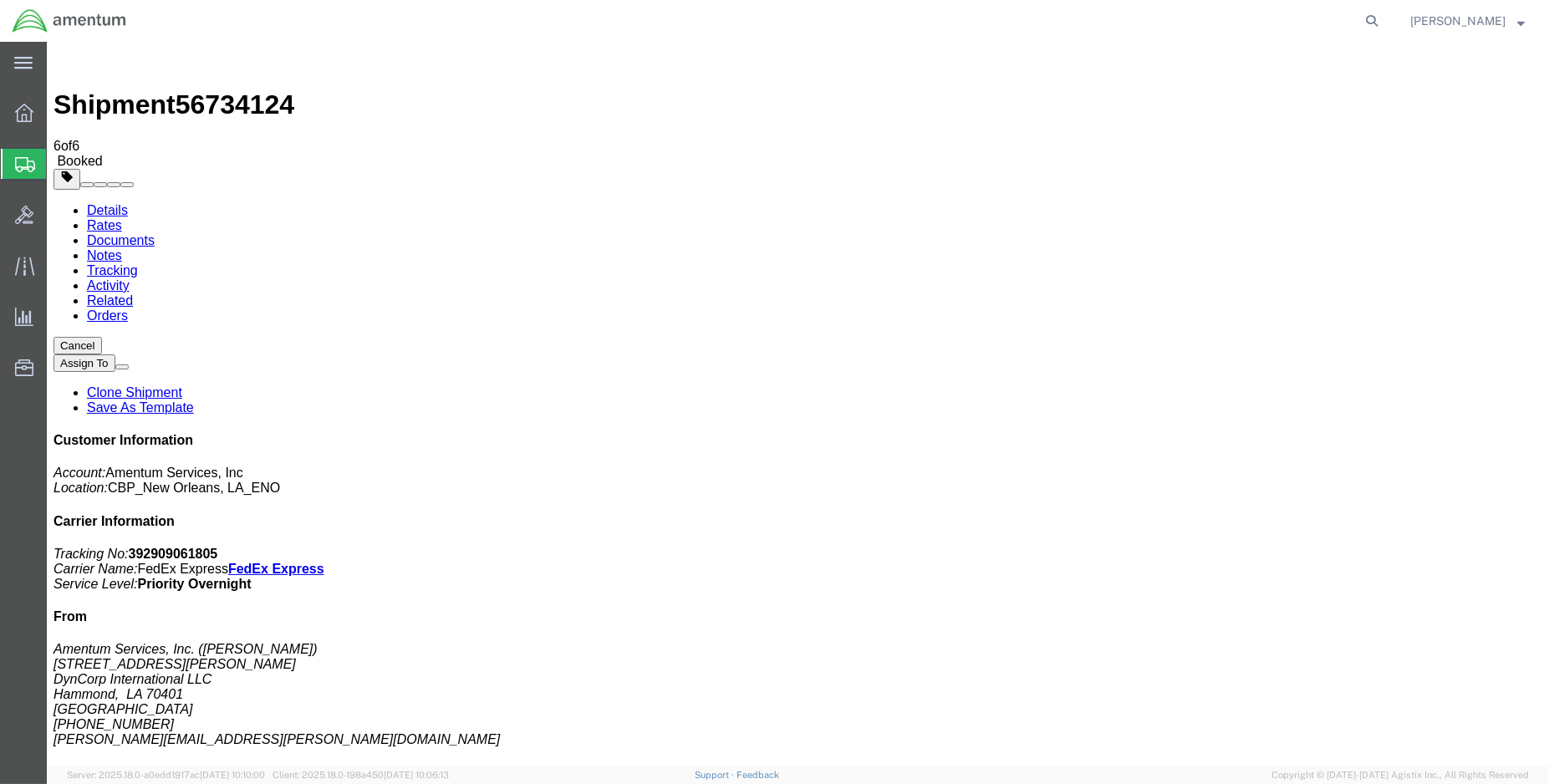
click span "button"
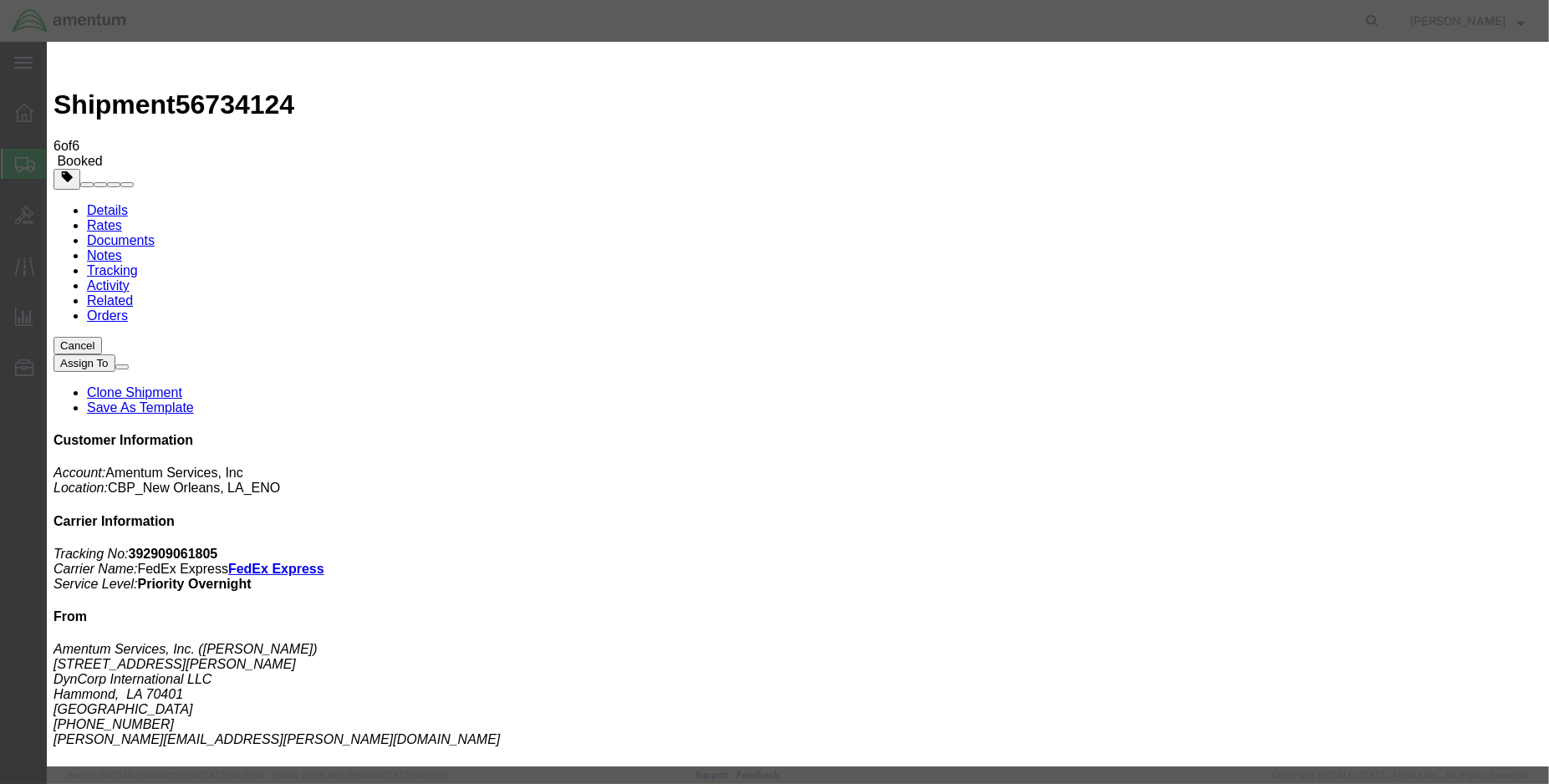
click div "[DATE] 3:00 PM"
type input "16:00 PM"
click button "Apply"
click button "Save"
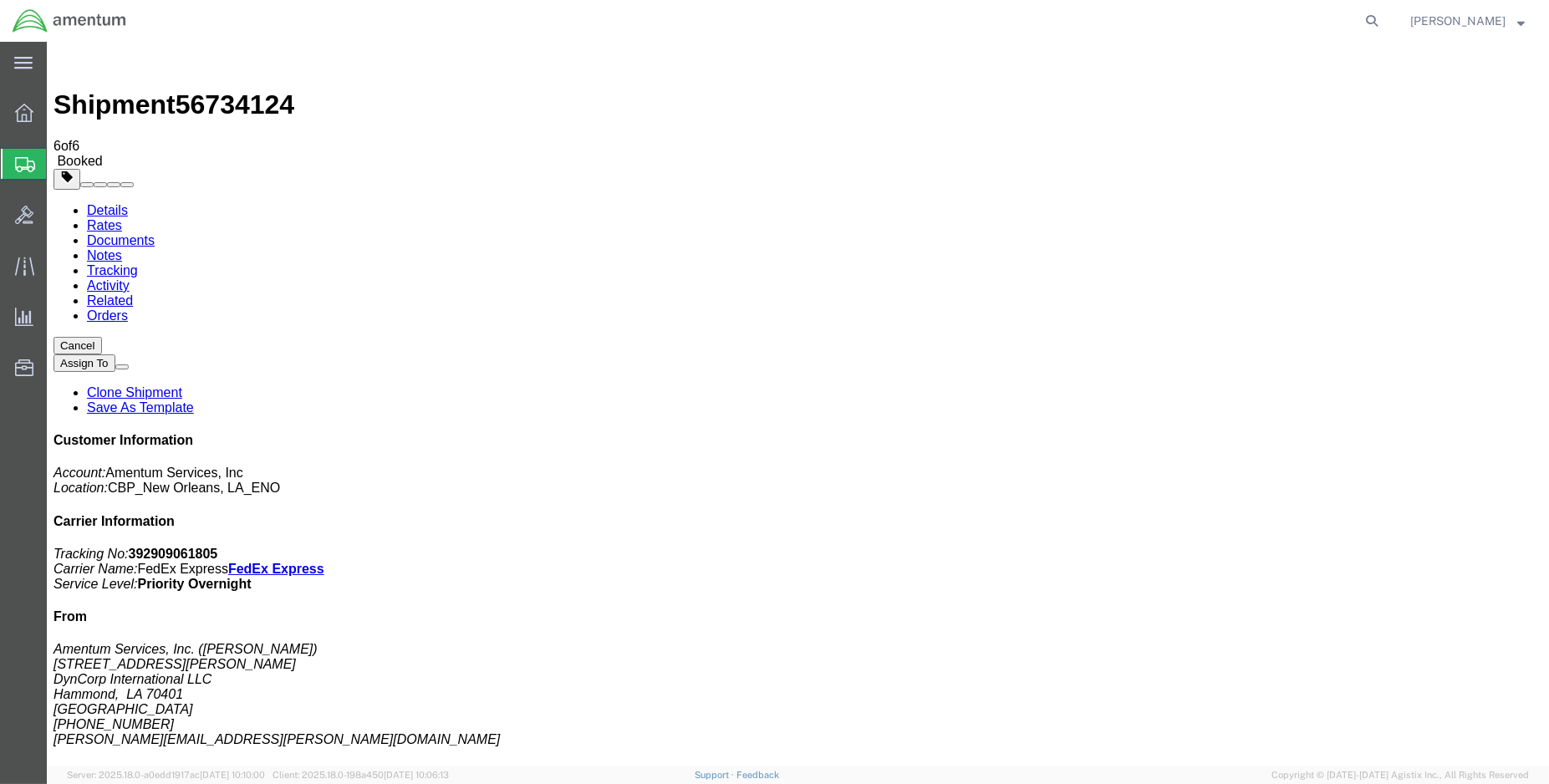
click button "Close"
drag, startPoint x: 1340, startPoint y: 213, endPoint x: 1261, endPoint y: 208, distance: 79.2
click p "Tracking No: 392909061805 Carrier Name: FedEx Express FedEx Express Service Lev…"
drag, startPoint x: 1261, startPoint y: 208, endPoint x: 1272, endPoint y: 218, distance: 14.9
copy b "392909061805"
